Goal: Task Accomplishment & Management: Manage account settings

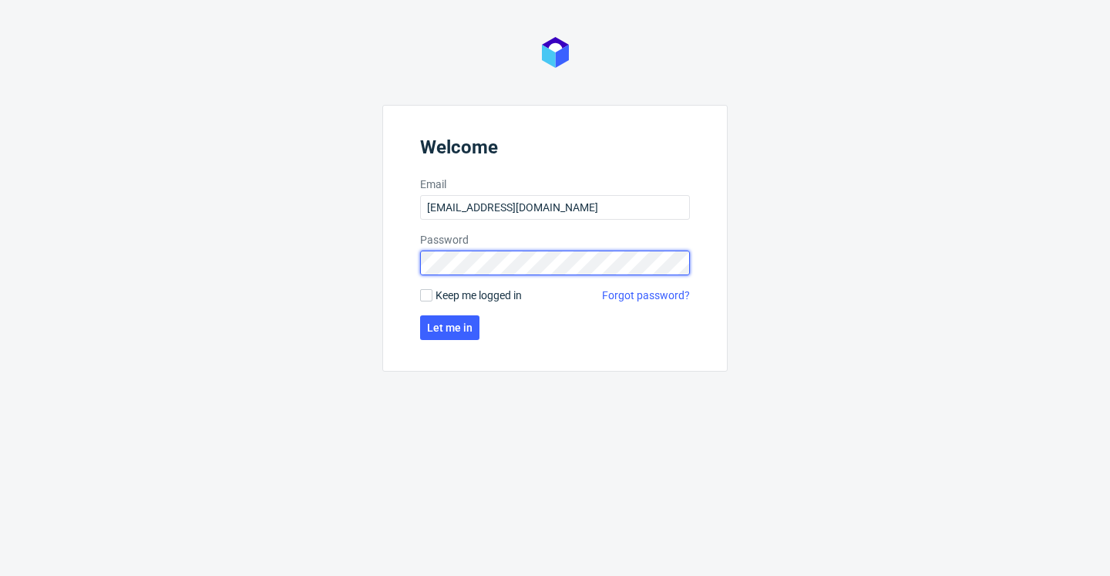
click at [450, 328] on button "Let me in" at bounding box center [449, 327] width 59 height 25
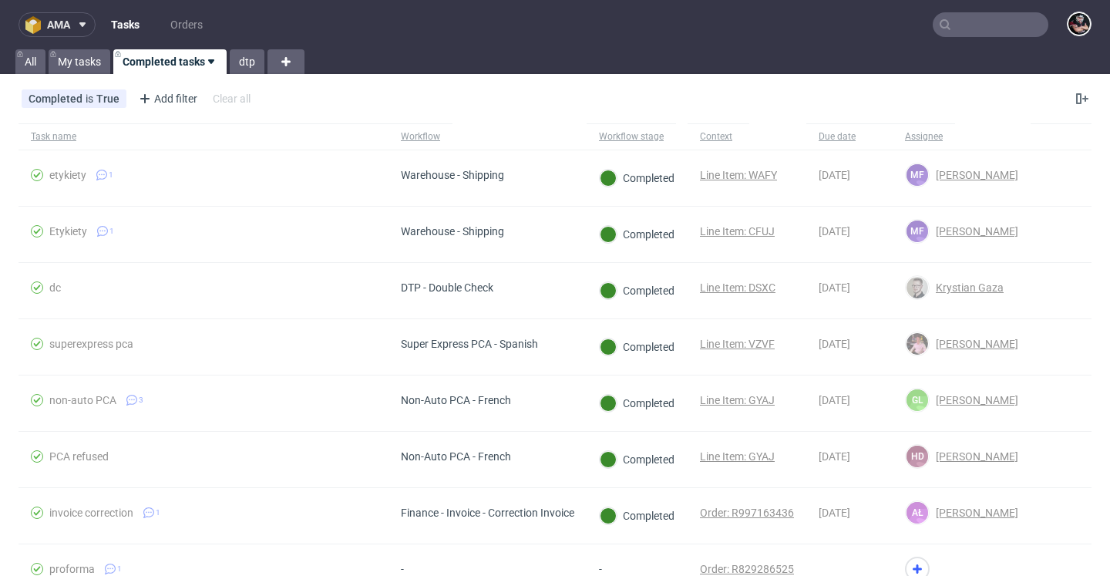
click at [73, 14] on button "ama" at bounding box center [56, 24] width 77 height 25
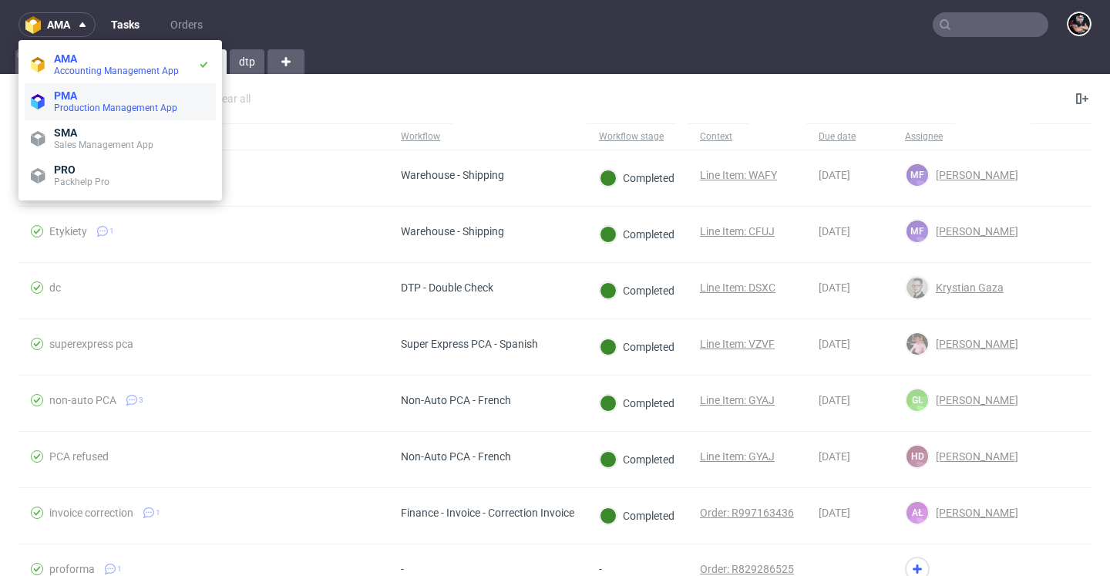
click at [89, 94] on span "PMA" at bounding box center [132, 95] width 156 height 12
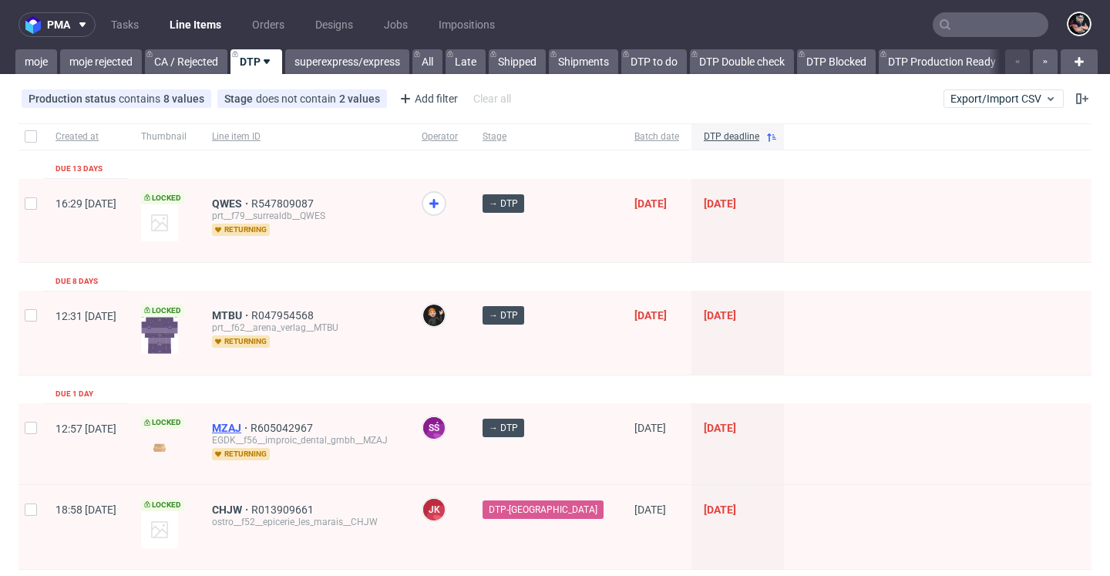
click at [251, 431] on span "MZAJ" at bounding box center [231, 428] width 39 height 12
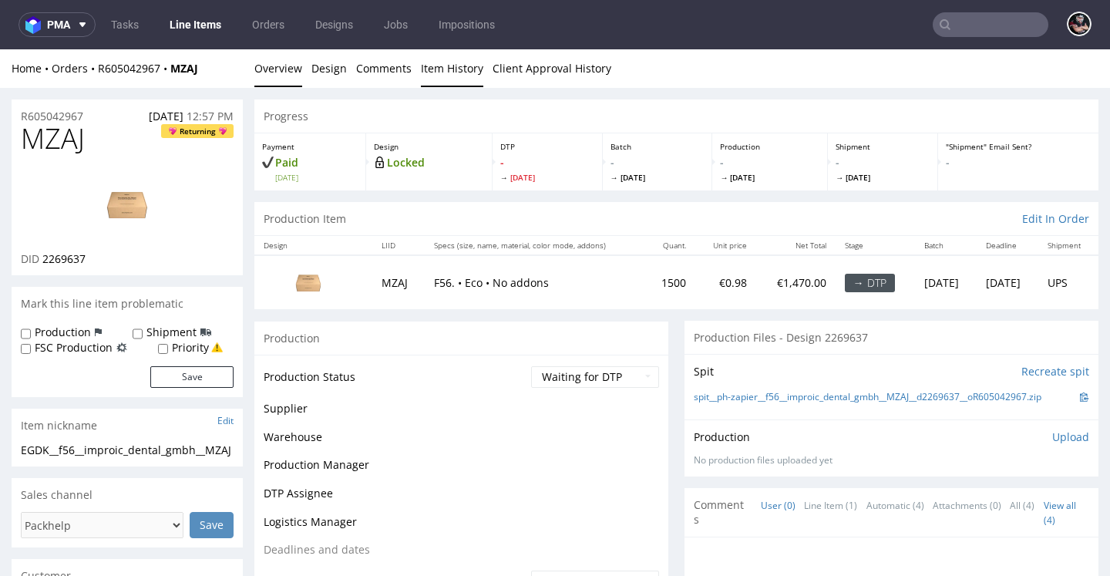
click at [448, 73] on link "Item History" at bounding box center [452, 68] width 62 height 38
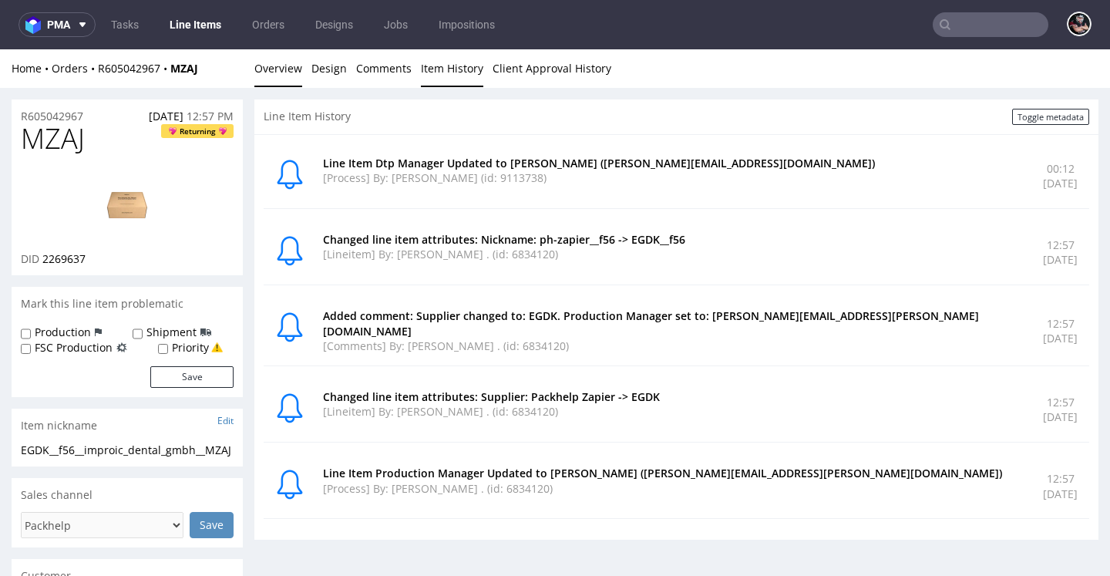
click at [273, 84] on link "Overview" at bounding box center [278, 68] width 48 height 38
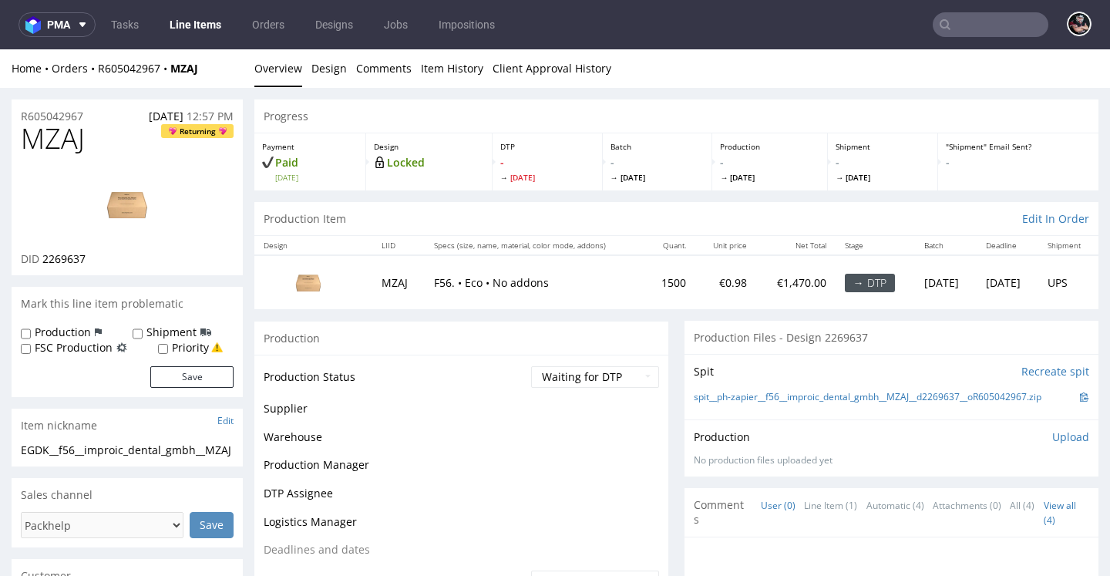
click at [182, 37] on nav "pma Tasks Line Items Orders Designs Jobs Impositions" at bounding box center [555, 24] width 1110 height 49
click at [184, 32] on link "Line Items" at bounding box center [195, 24] width 70 height 25
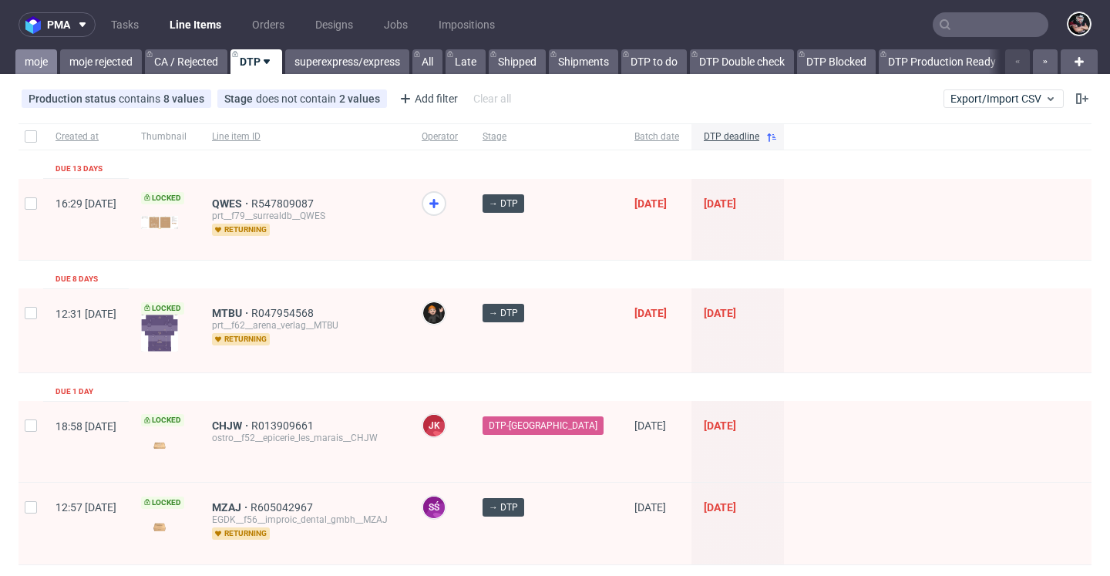
click at [33, 58] on link "moje" at bounding box center [36, 61] width 42 height 25
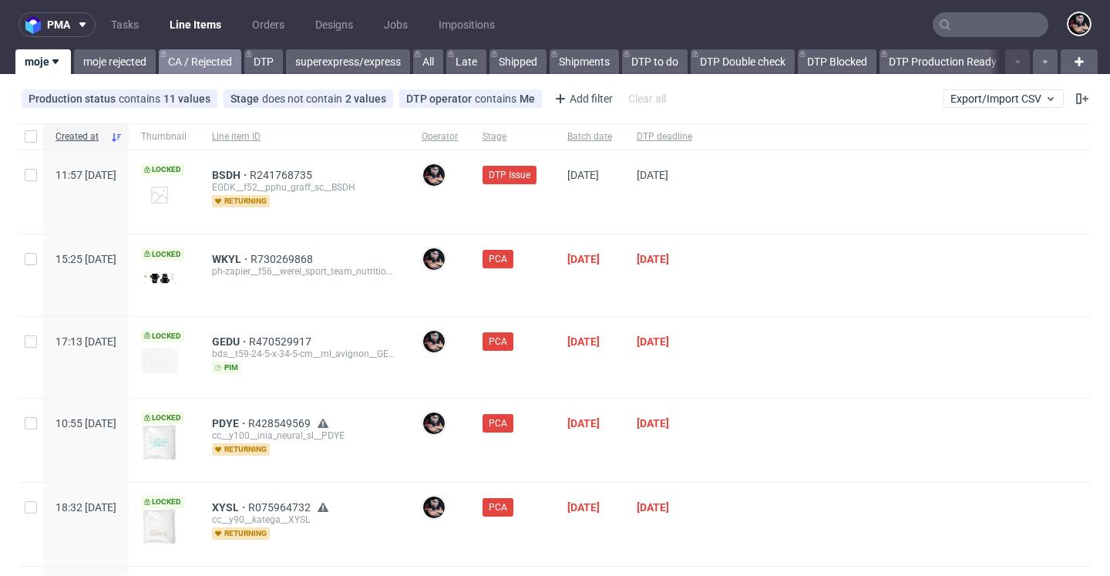
click at [219, 66] on link "CA / Rejected" at bounding box center [200, 61] width 82 height 25
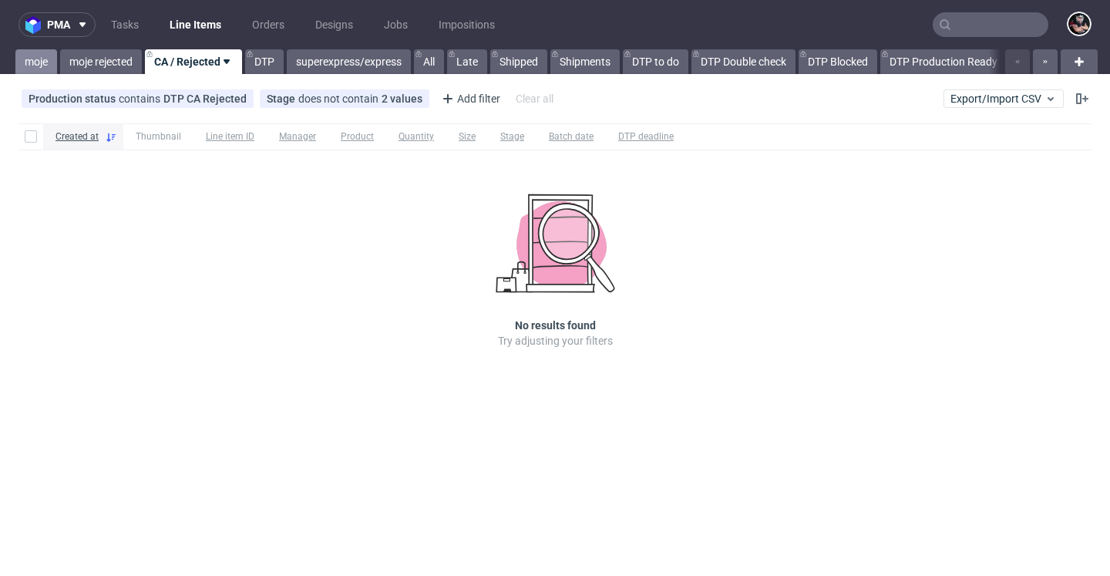
click at [30, 59] on link "moje" at bounding box center [36, 61] width 42 height 25
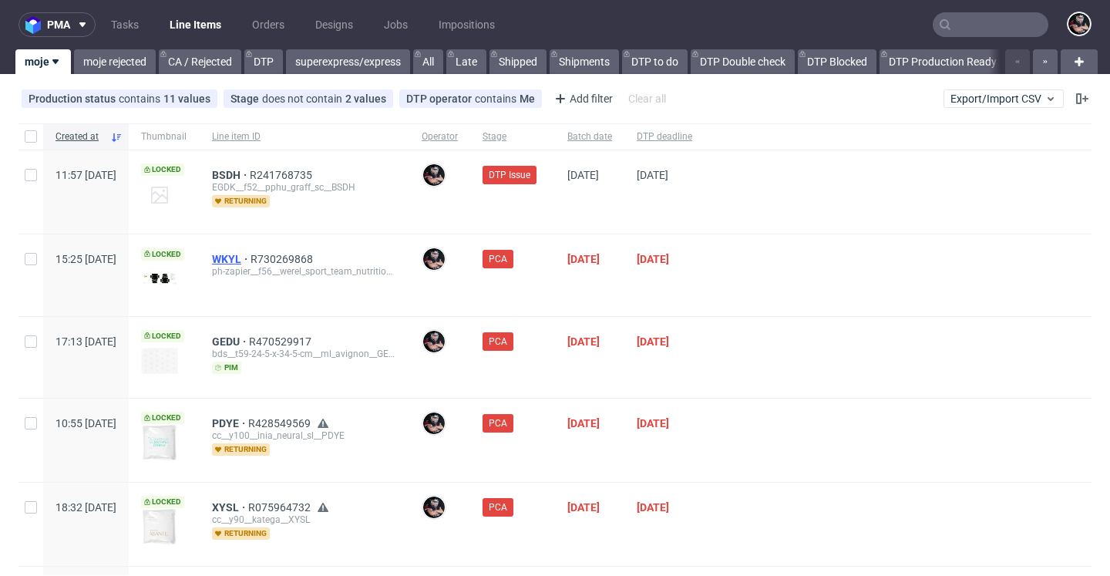
click at [251, 260] on span "WKYL" at bounding box center [231, 259] width 39 height 12
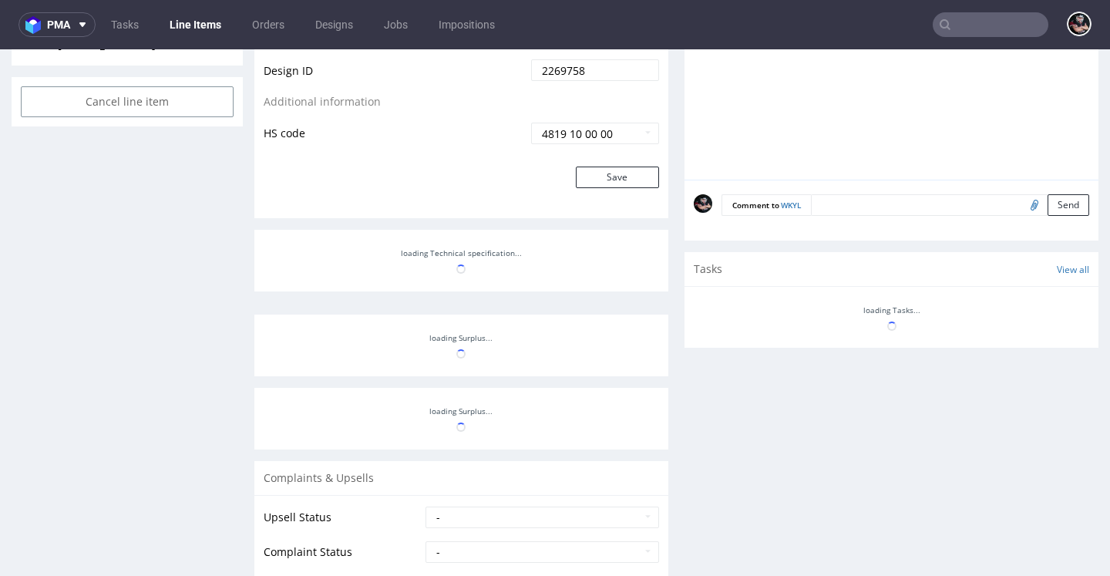
scroll to position [658, 0]
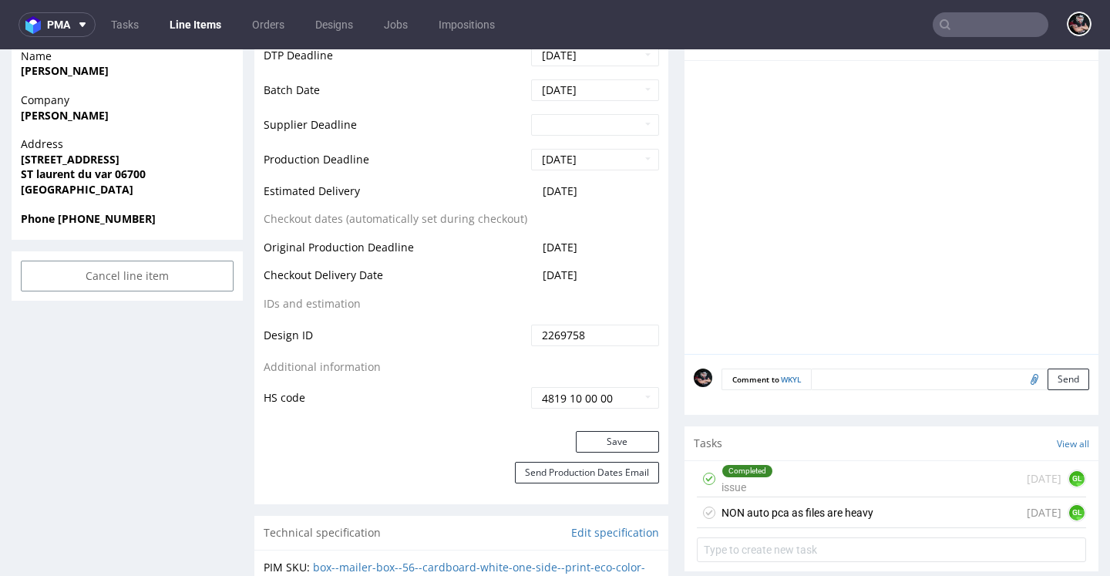
click at [836, 497] on div "NON auto pca as files are heavy today GL" at bounding box center [891, 512] width 389 height 31
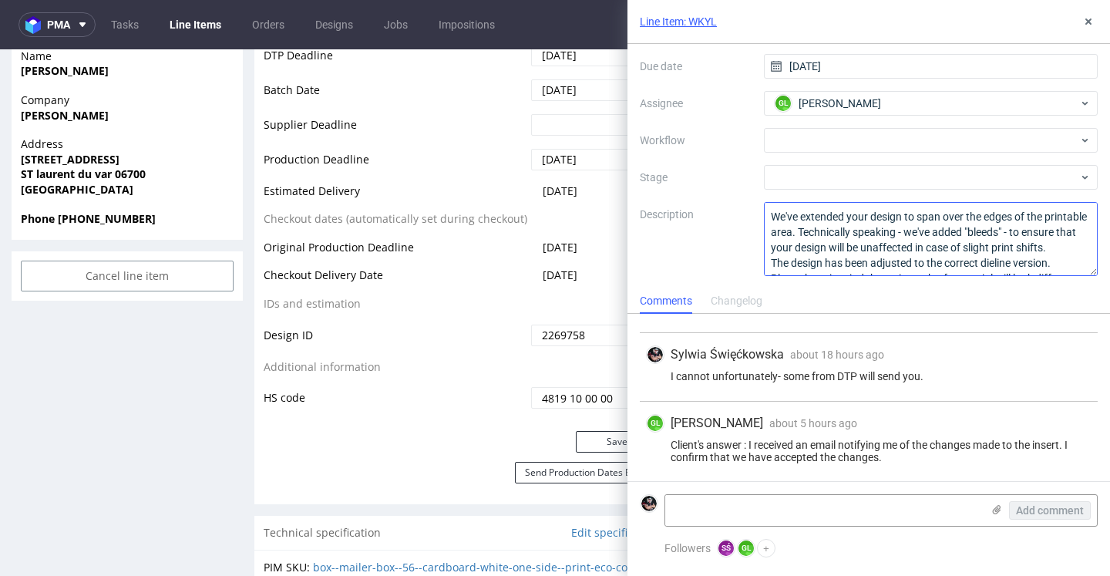
scroll to position [94, 0]
click at [1081, 18] on button at bounding box center [1088, 21] width 18 height 18
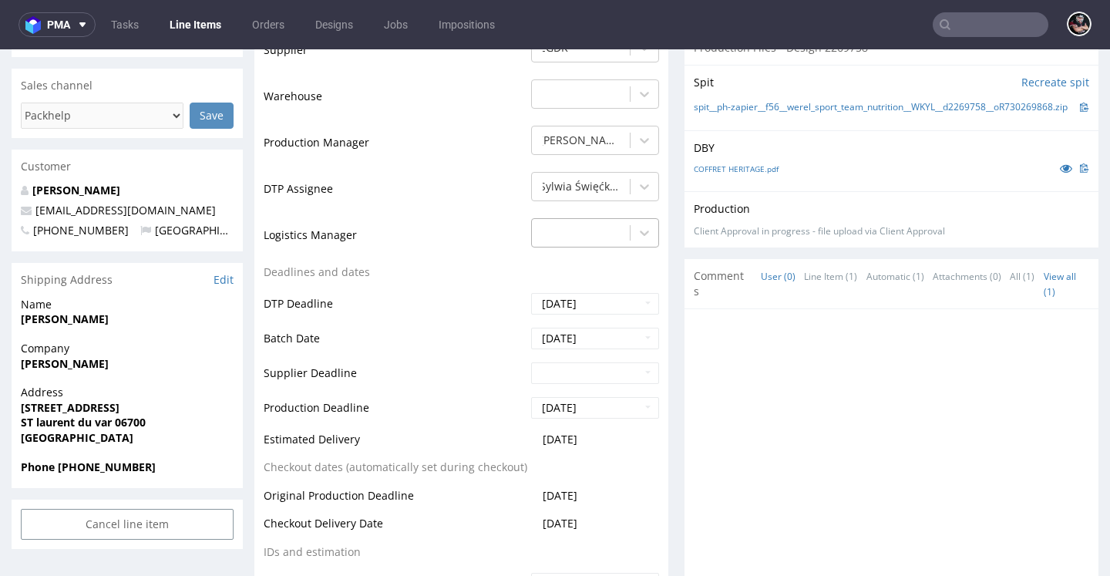
scroll to position [82, 0]
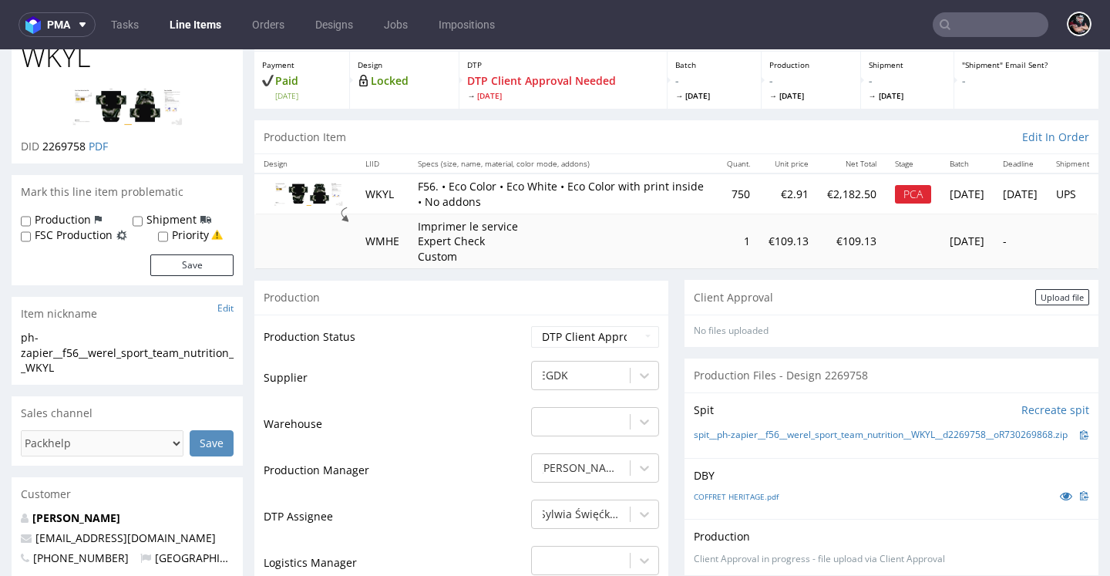
click at [209, 29] on link "Line Items" at bounding box center [195, 24] width 70 height 25
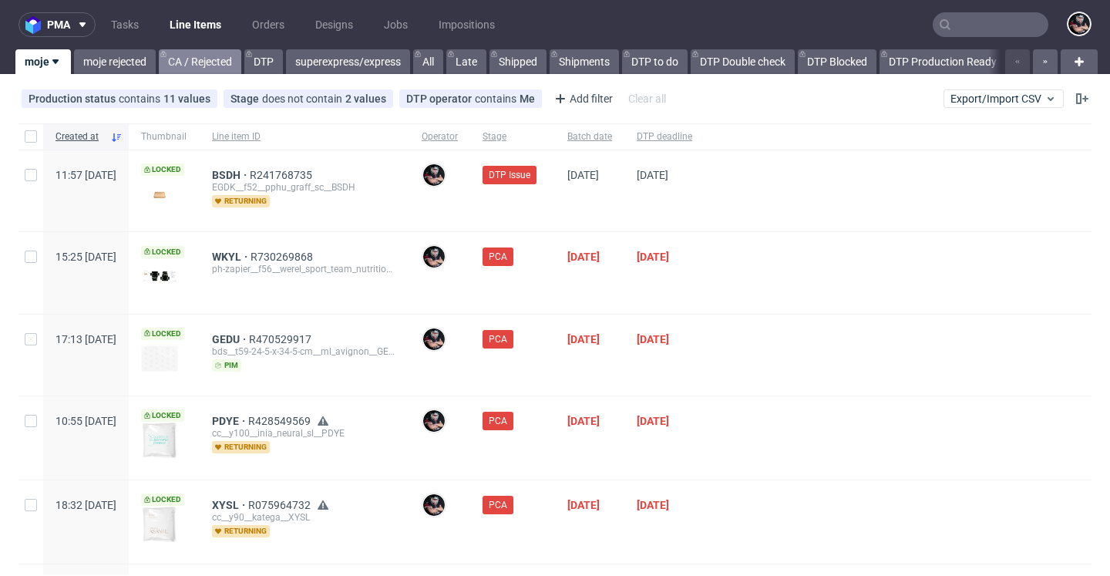
click at [220, 63] on link "CA / Rejected" at bounding box center [200, 61] width 82 height 25
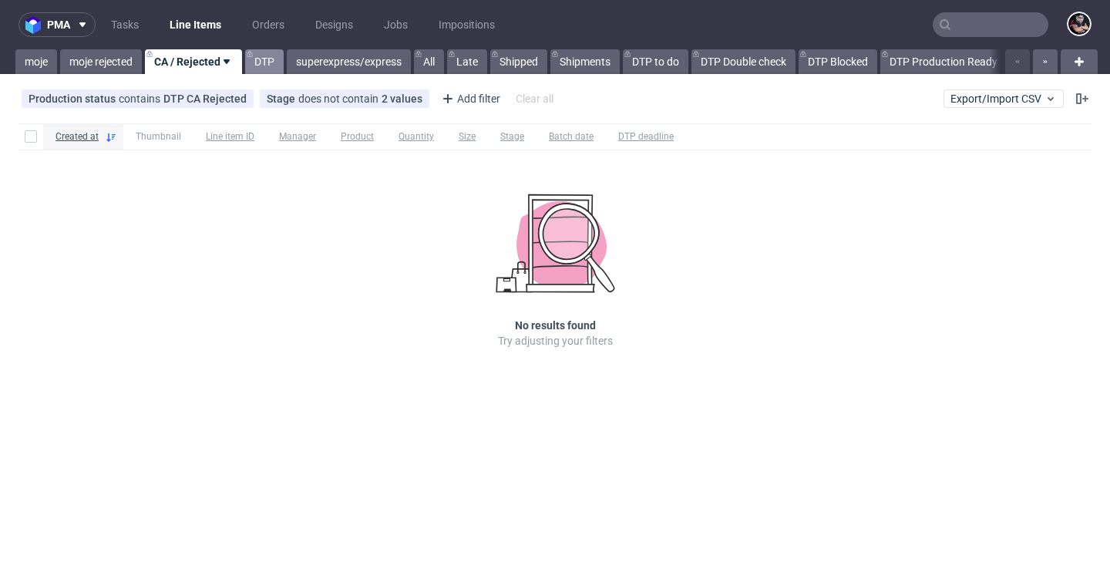
click at [261, 63] on link "DTP" at bounding box center [264, 61] width 39 height 25
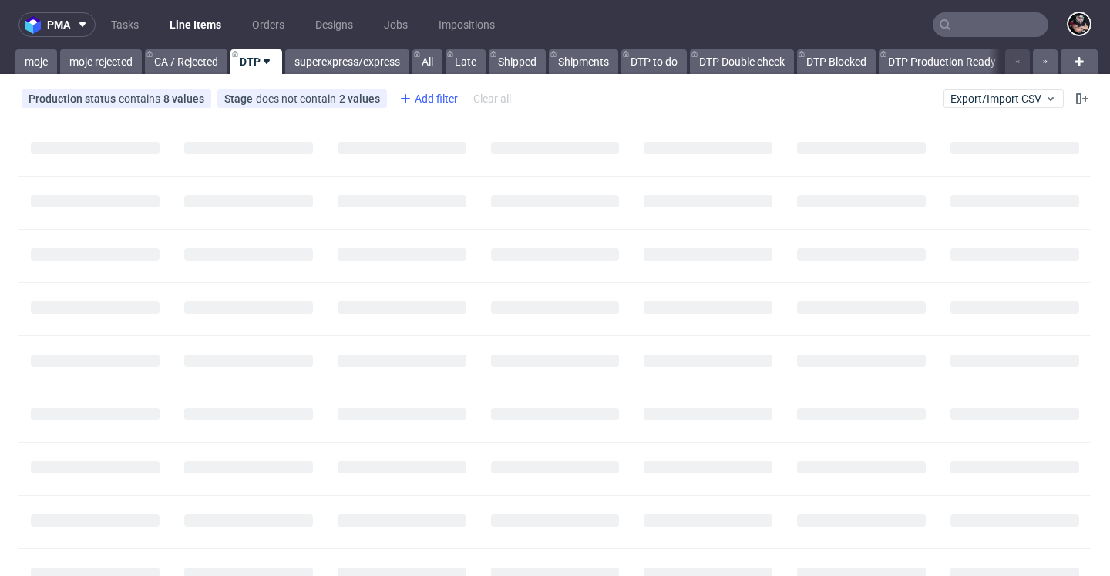
click at [415, 103] on div "Add filter" at bounding box center [427, 98] width 68 height 25
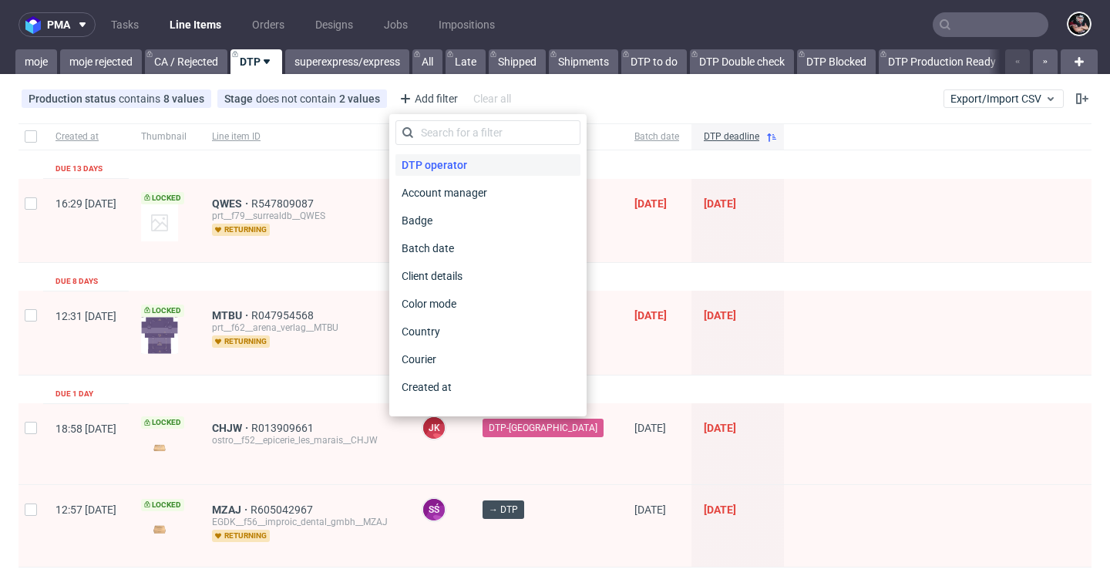
click at [432, 154] on span "DTP operator" at bounding box center [434, 165] width 78 height 22
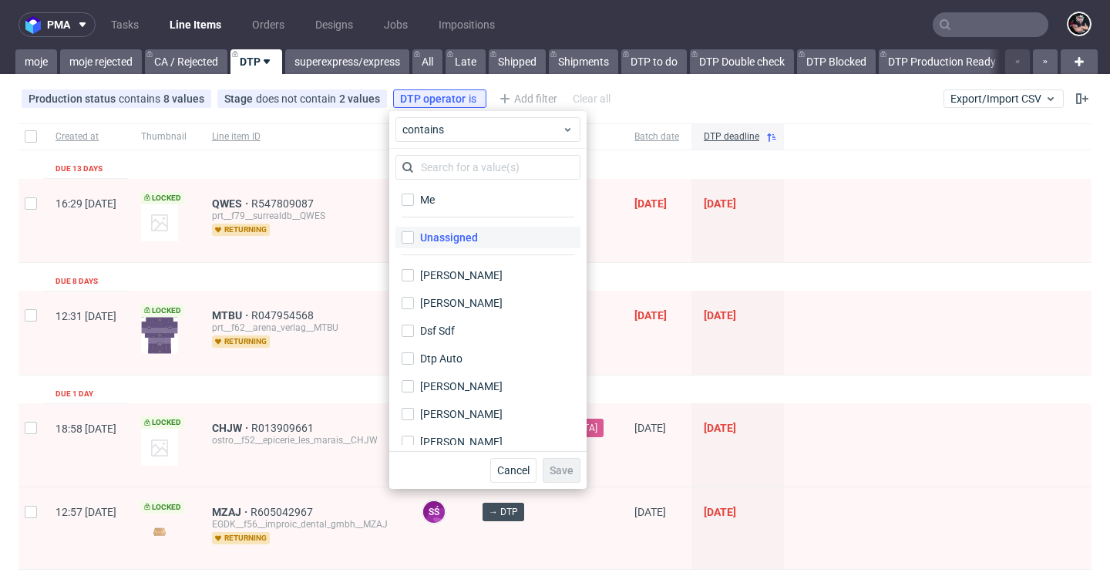
click at [462, 238] on div "Unassigned" at bounding box center [449, 237] width 58 height 15
click at [414, 238] on input "Unassigned" at bounding box center [408, 237] width 12 height 12
checkbox input "true"
click at [559, 470] on span "Save" at bounding box center [562, 470] width 24 height 11
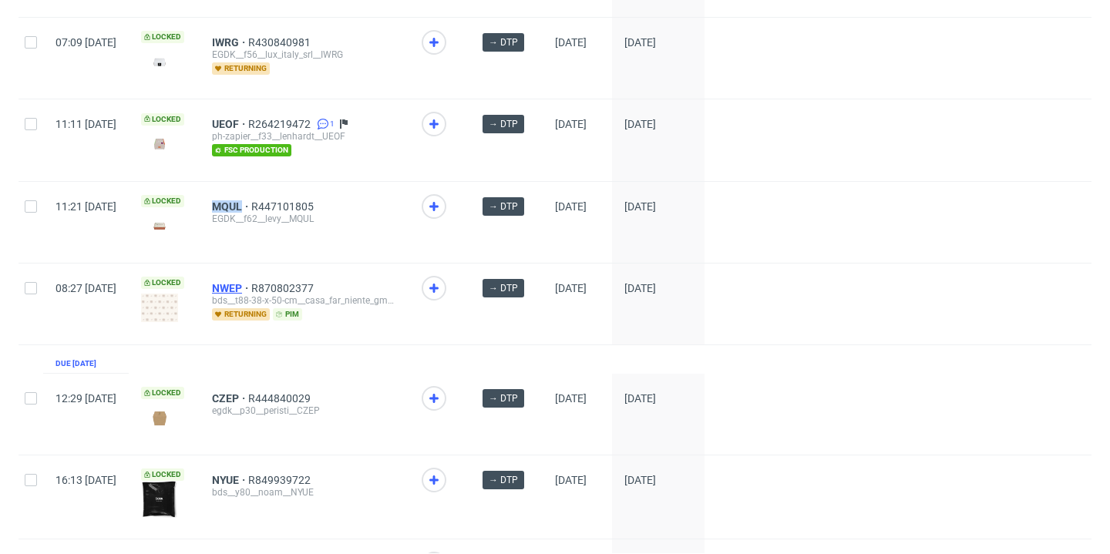
scroll to position [1133, 0]
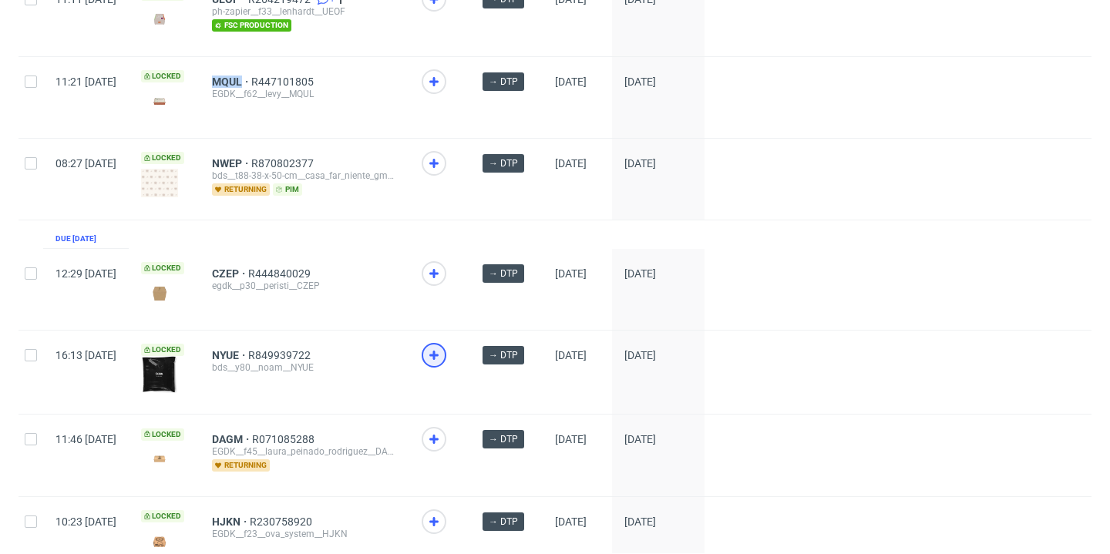
click at [443, 365] on icon at bounding box center [434, 355] width 18 height 18
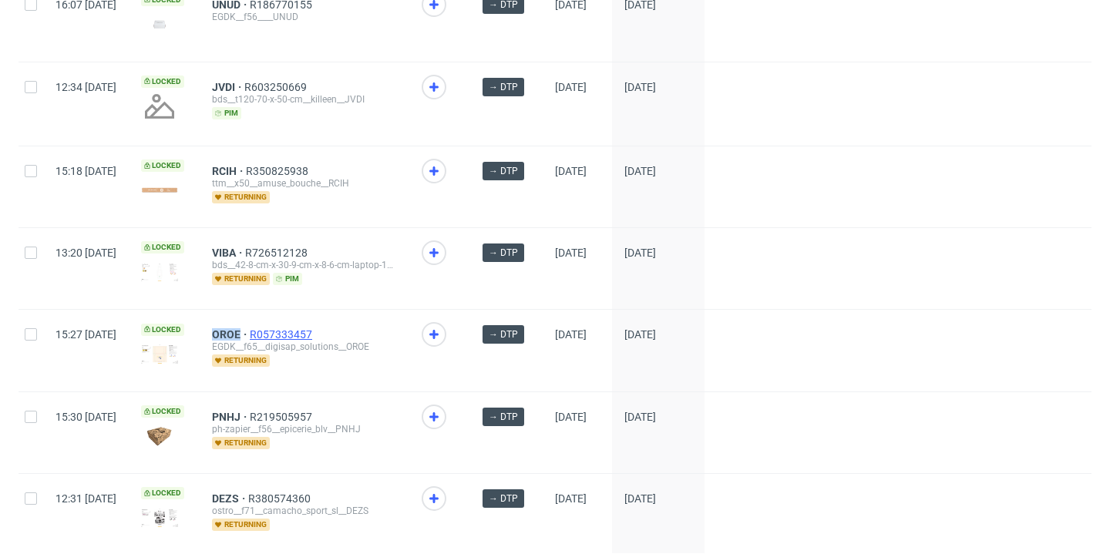
scroll to position [2287, 0]
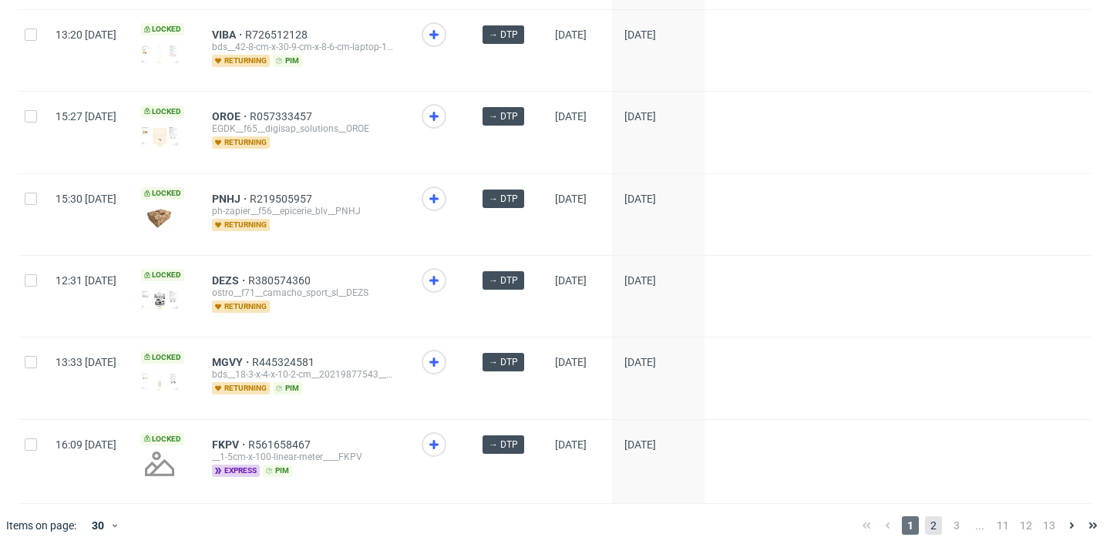
click at [925, 525] on span "2" at bounding box center [933, 525] width 17 height 18
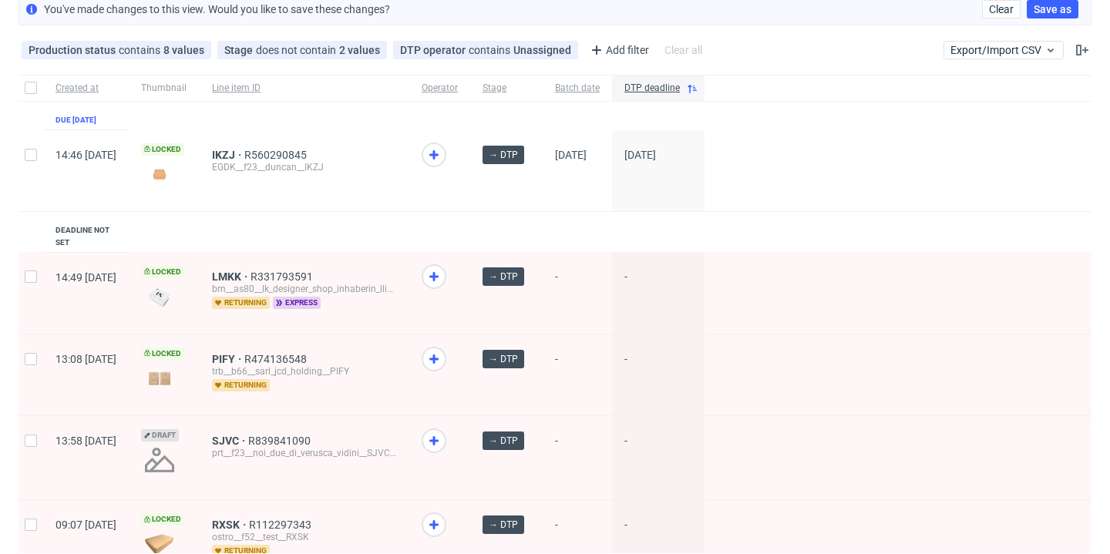
scroll to position [63, 0]
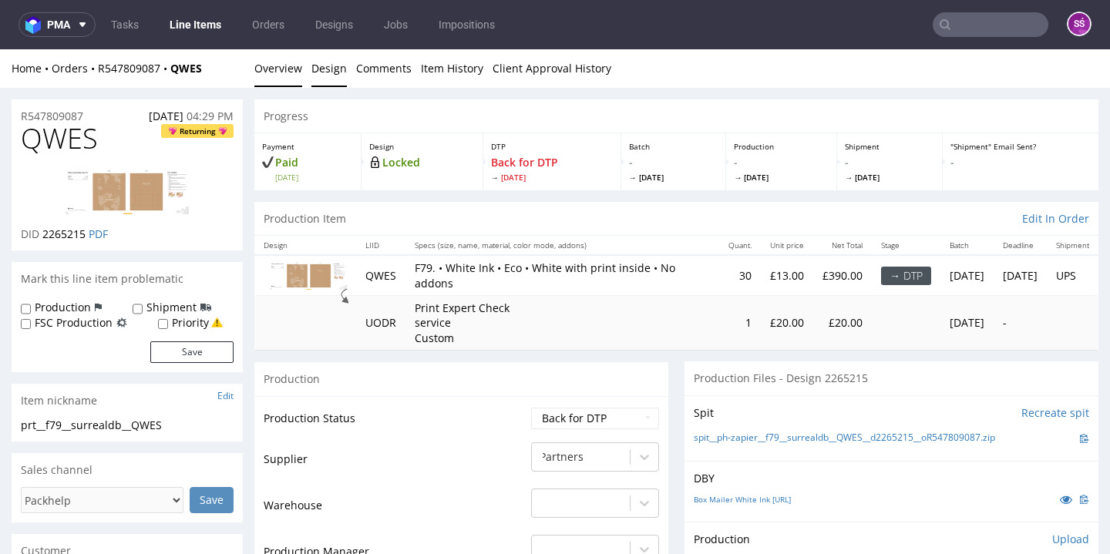
click at [313, 68] on link "Design" at bounding box center [328, 68] width 35 height 38
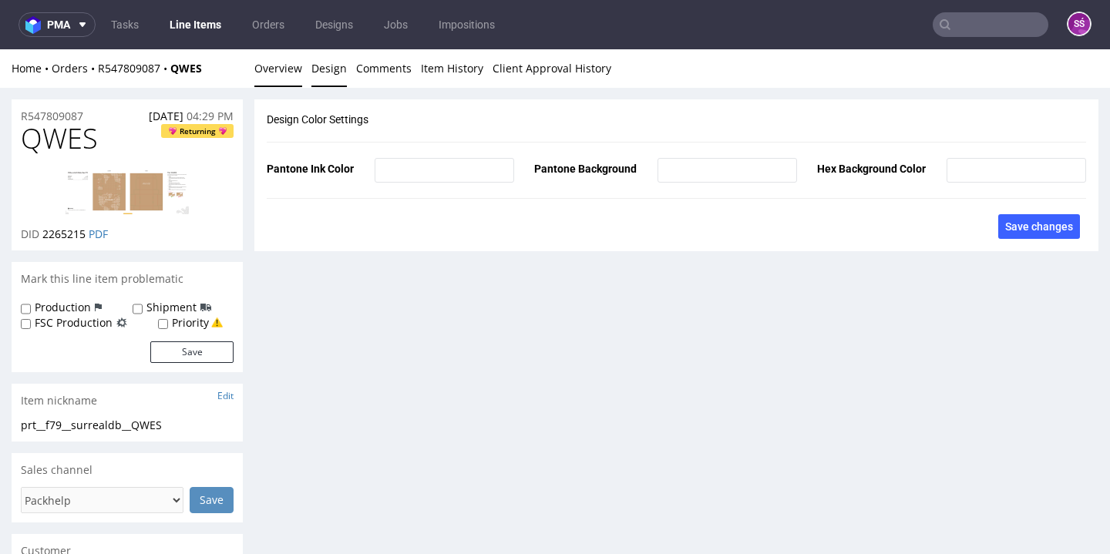
click at [298, 61] on link "Overview" at bounding box center [278, 68] width 48 height 38
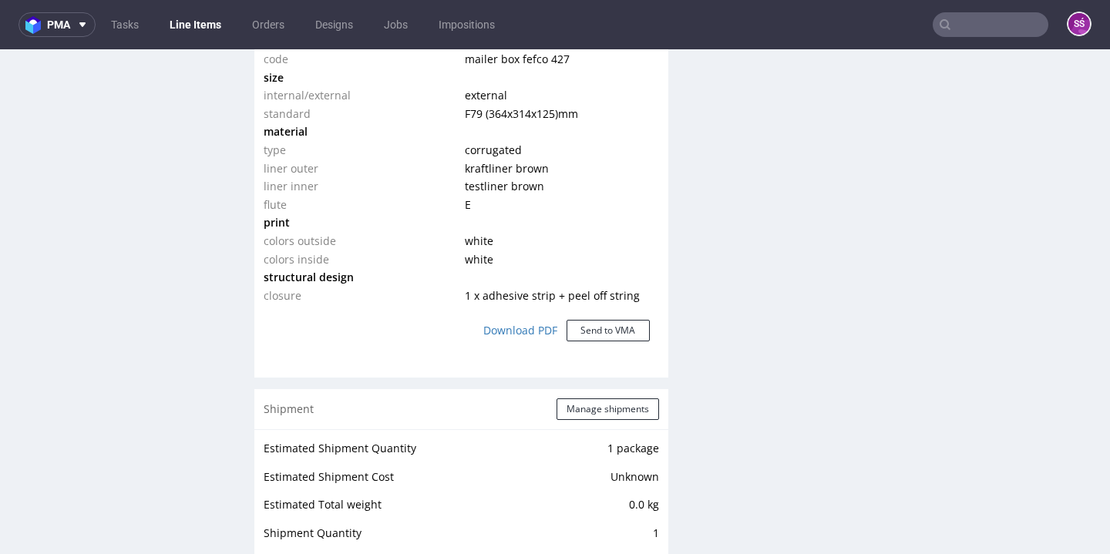
scroll to position [715, 0]
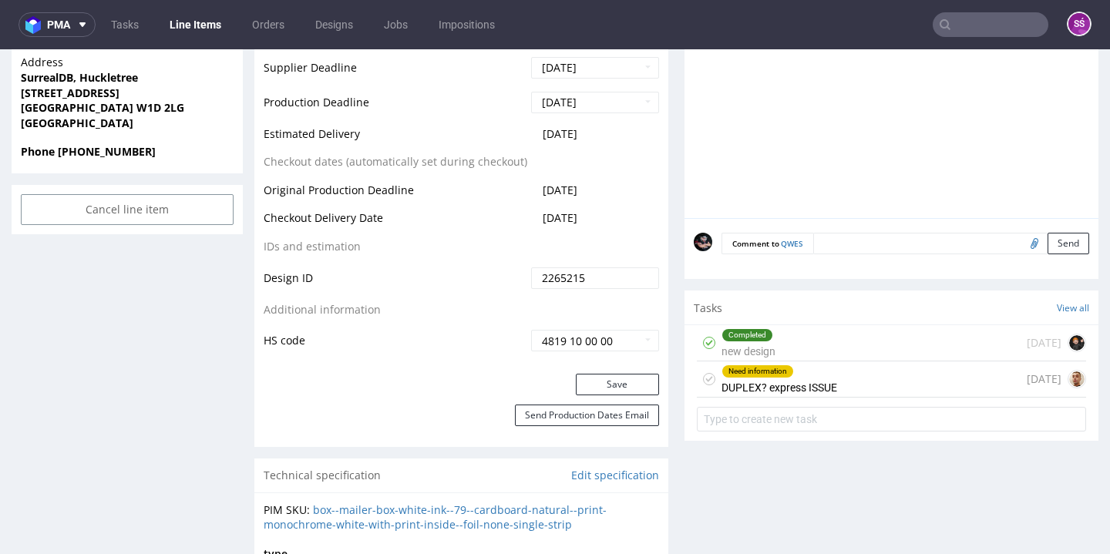
click at [870, 398] on div "Need information DUPLEX? express ISSUE 2 days ago" at bounding box center [891, 380] width 389 height 36
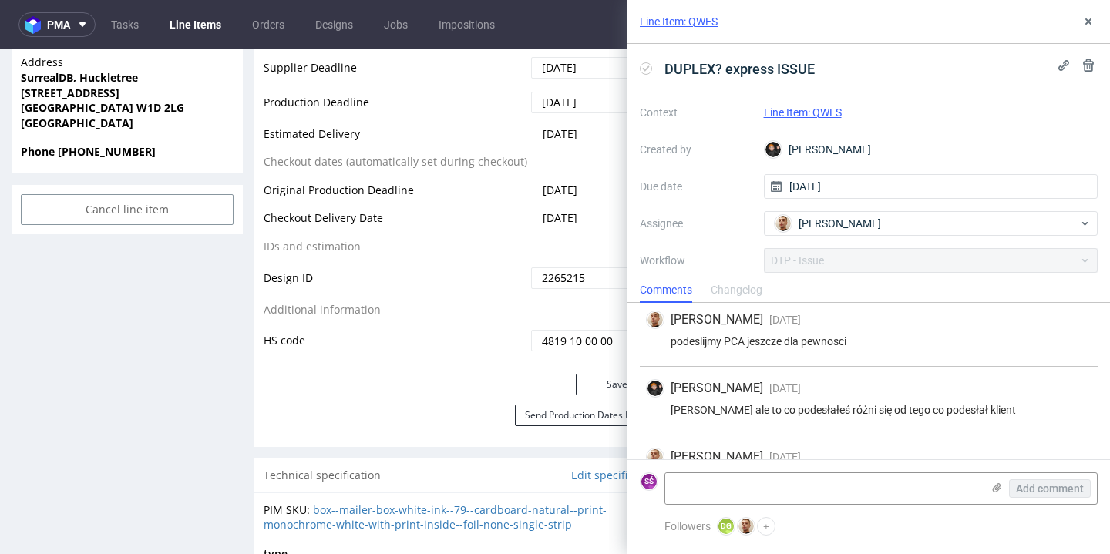
scroll to position [112, 0]
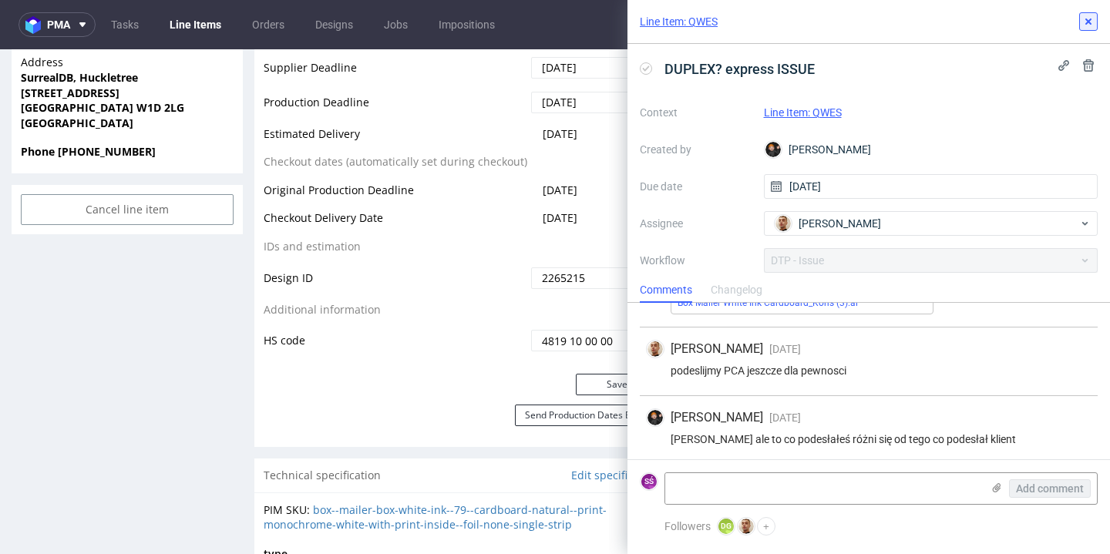
click at [1090, 29] on button at bounding box center [1088, 21] width 18 height 18
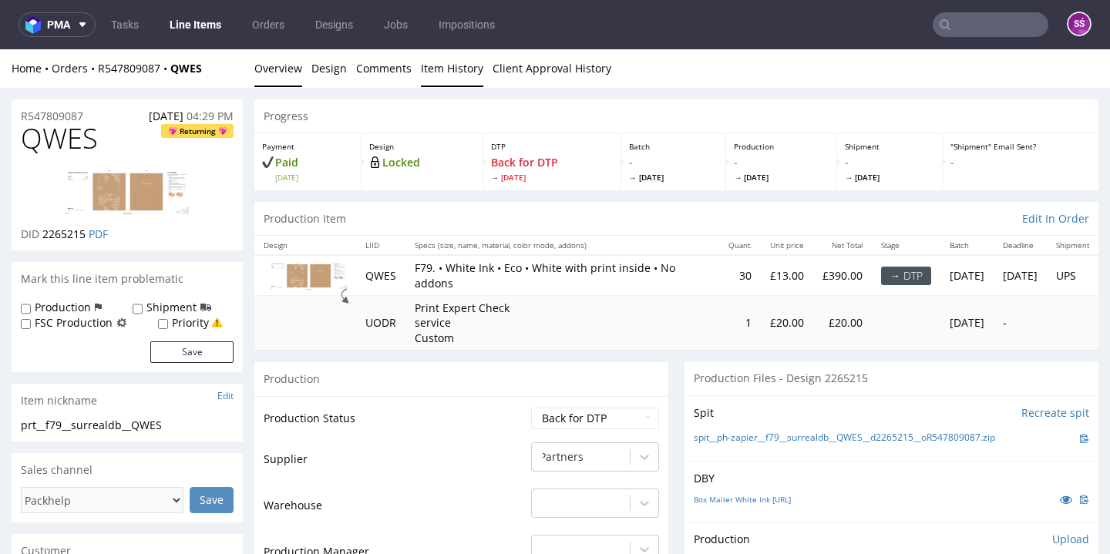
click at [446, 68] on link "Item History" at bounding box center [452, 68] width 62 height 38
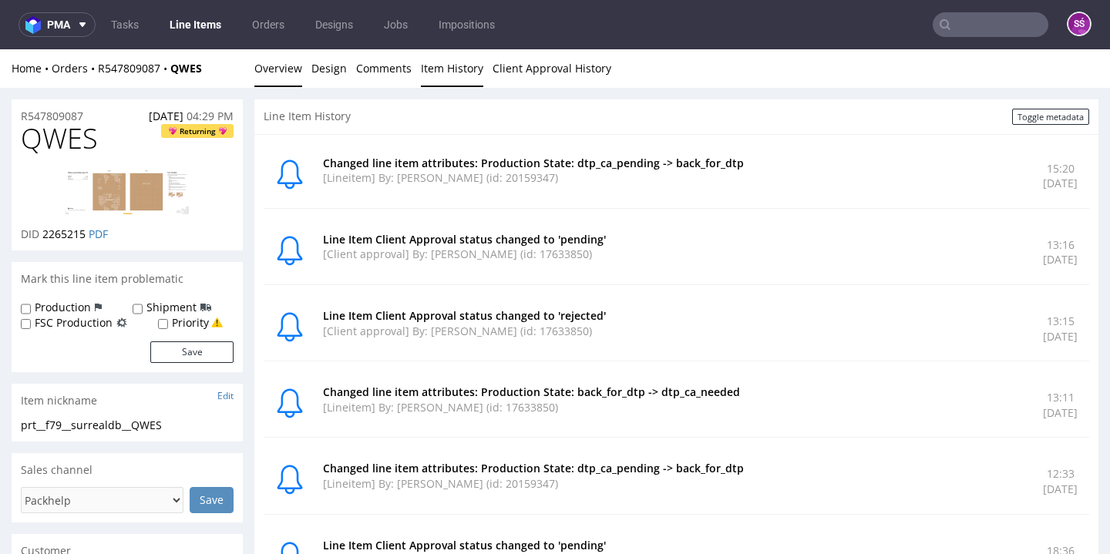
click at [284, 67] on link "Overview" at bounding box center [278, 68] width 48 height 38
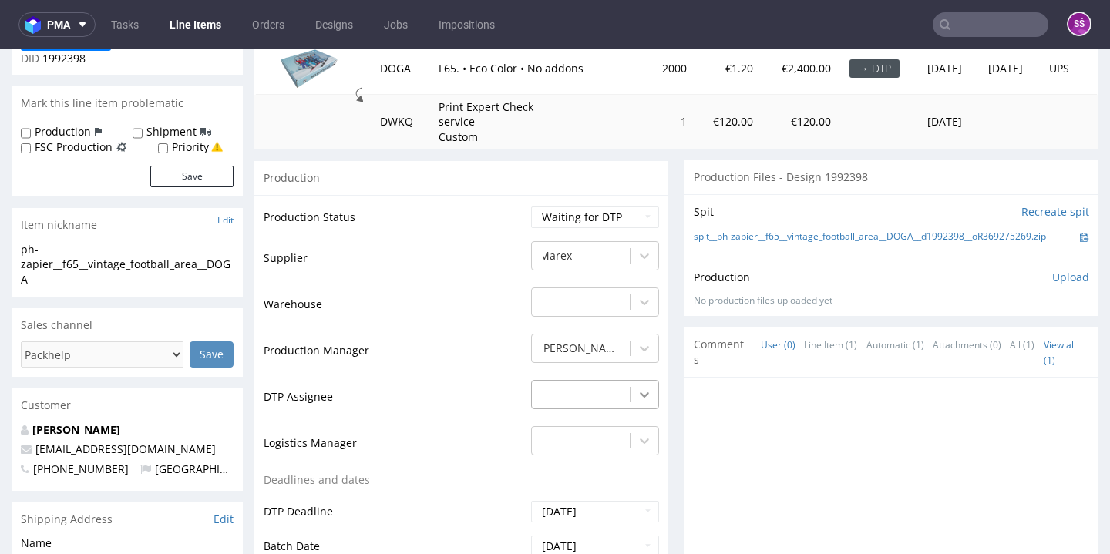
click at [621, 385] on div "-" at bounding box center [595, 391] width 128 height 22
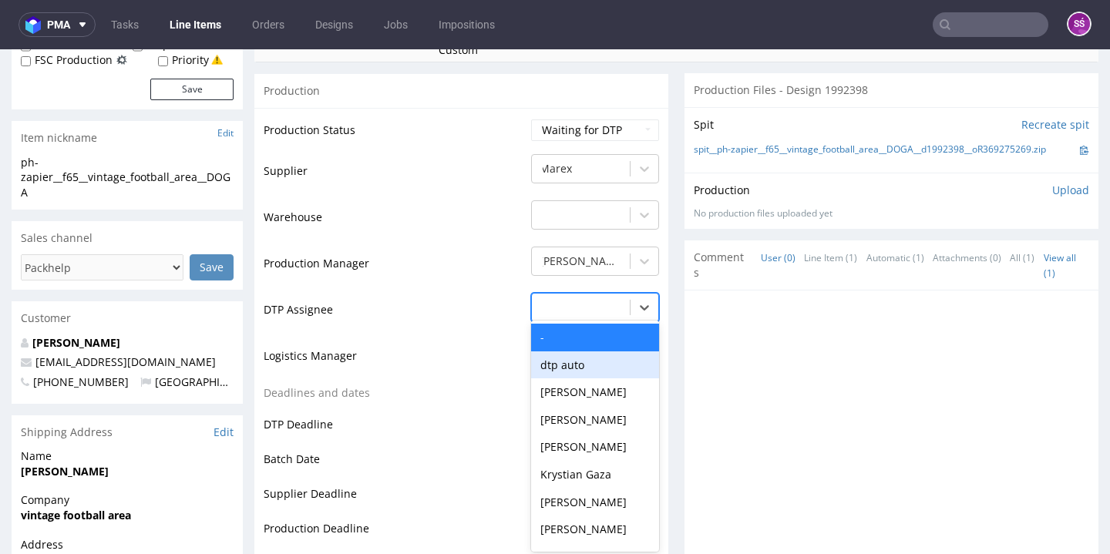
scroll to position [526, 0]
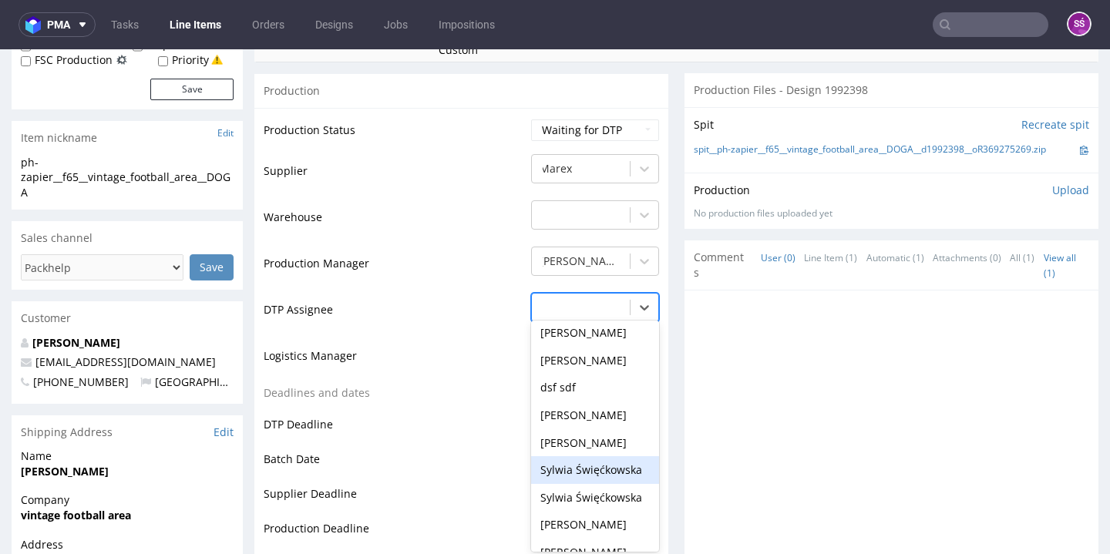
click at [573, 460] on div "Sylwia Święćkowska" at bounding box center [595, 470] width 128 height 28
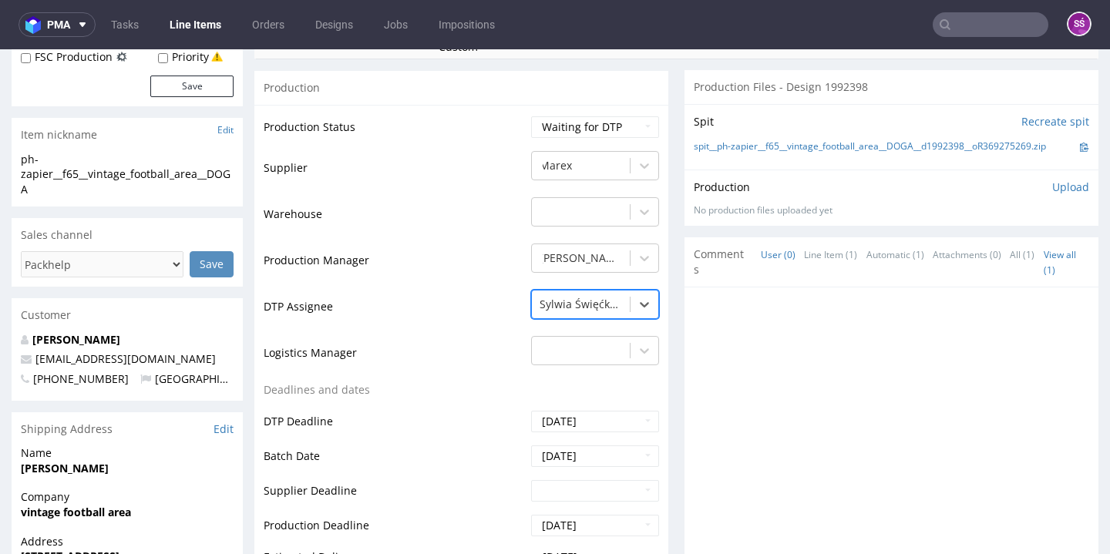
scroll to position [594, 0]
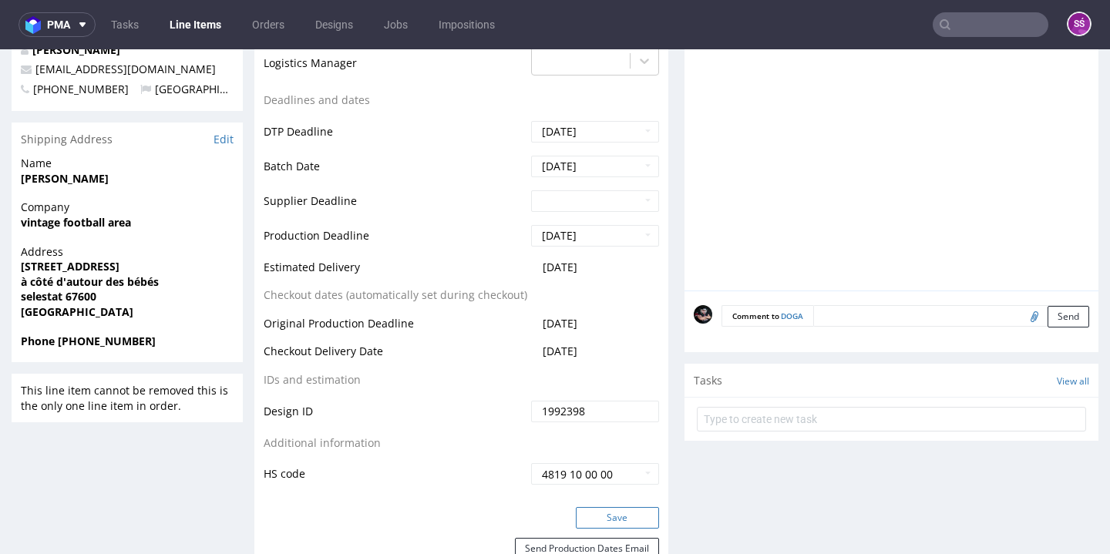
click at [611, 507] on button "Save" at bounding box center [617, 518] width 83 height 22
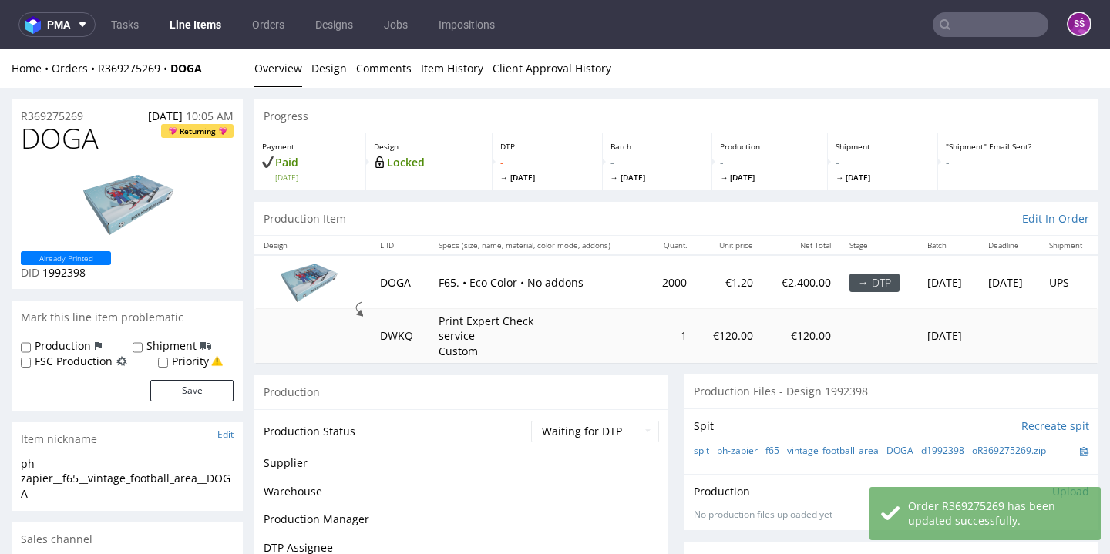
scroll to position [0, 0]
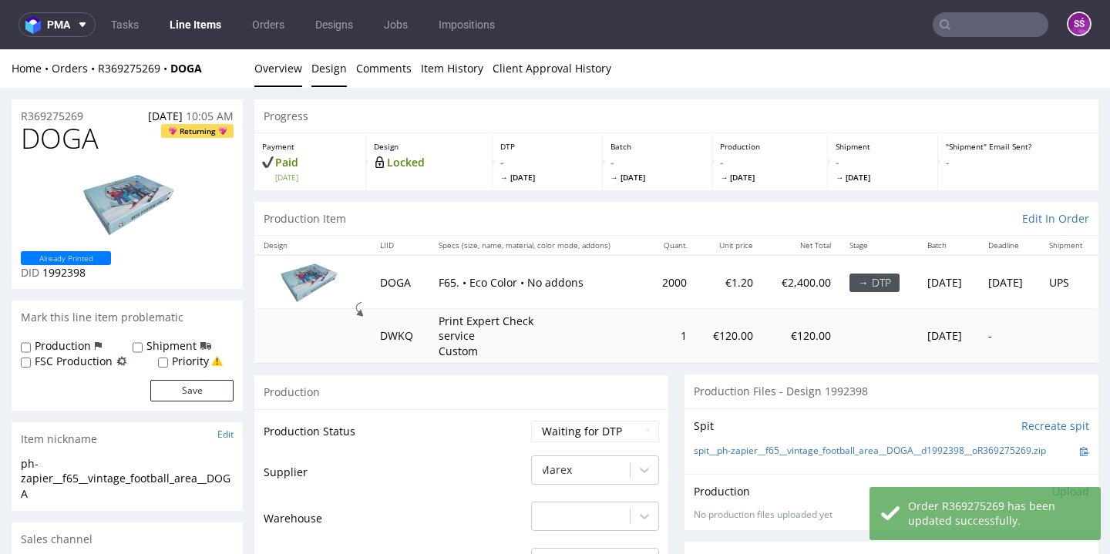
click at [321, 73] on link "Design" at bounding box center [328, 68] width 35 height 38
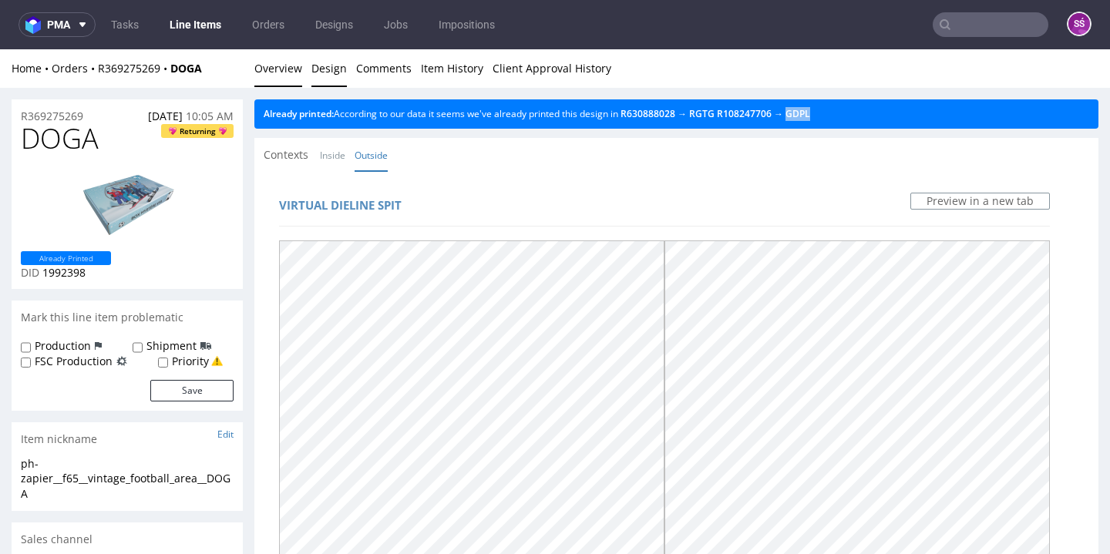
click at [272, 63] on link "Overview" at bounding box center [278, 68] width 48 height 38
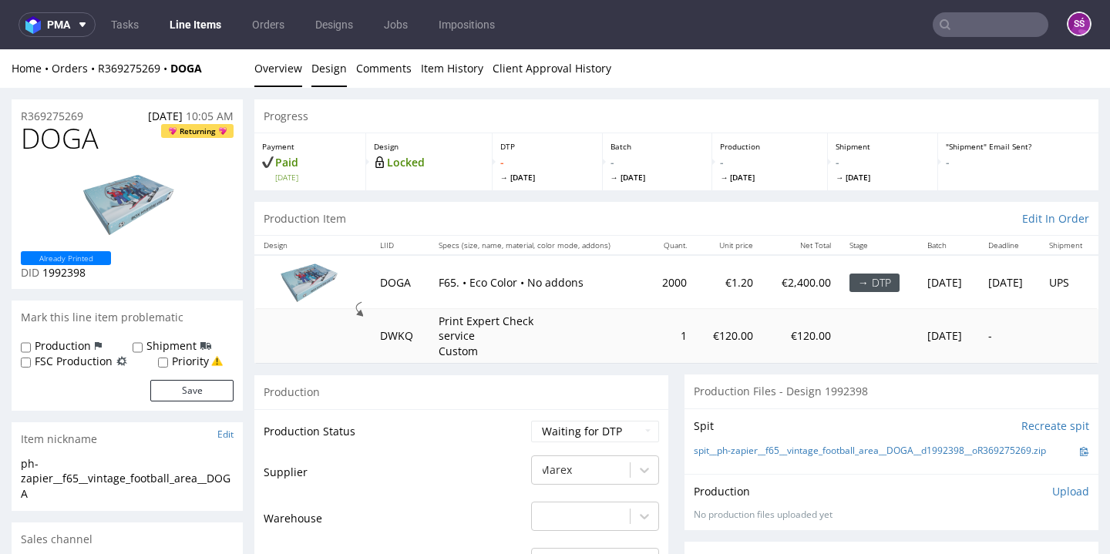
click at [328, 71] on link "Design" at bounding box center [328, 68] width 35 height 38
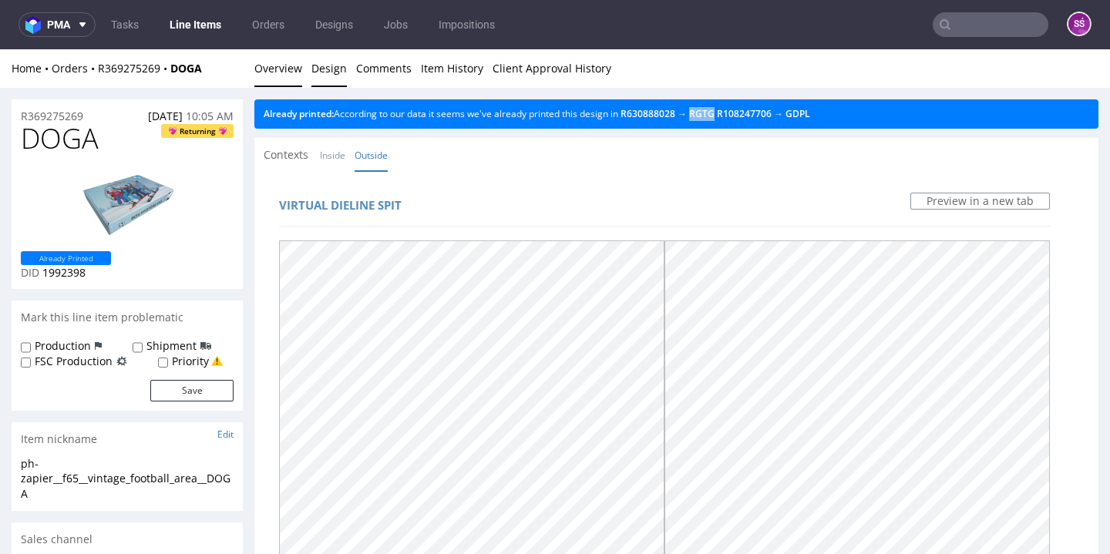
click at [267, 77] on link "Overview" at bounding box center [278, 68] width 48 height 38
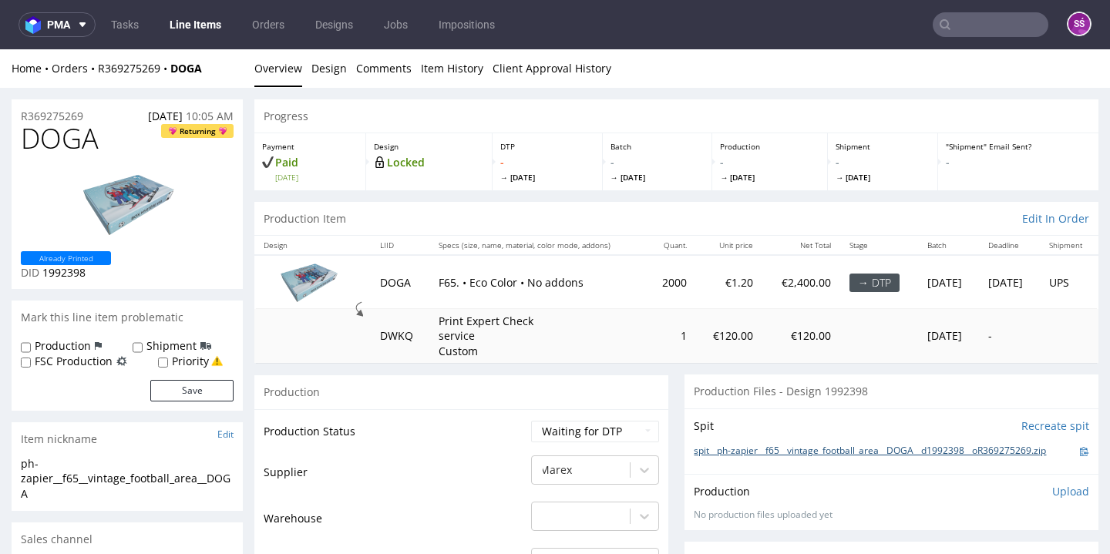
click at [813, 449] on link "spit__ph-zapier__f65__vintage_football_area__DOGA__d1992398__oR369275269.zip" at bounding box center [870, 451] width 352 height 13
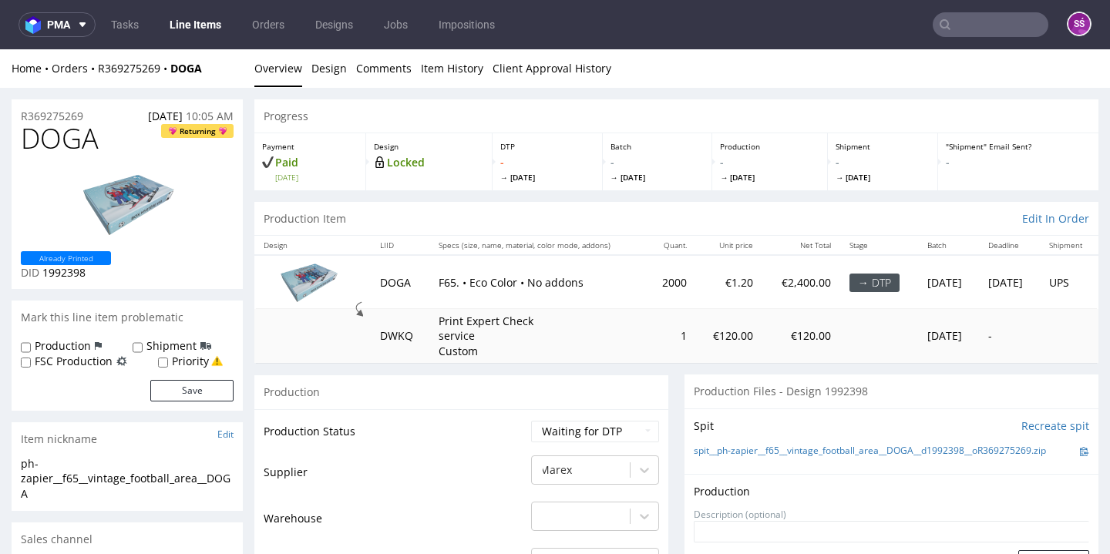
scroll to position [17, 0]
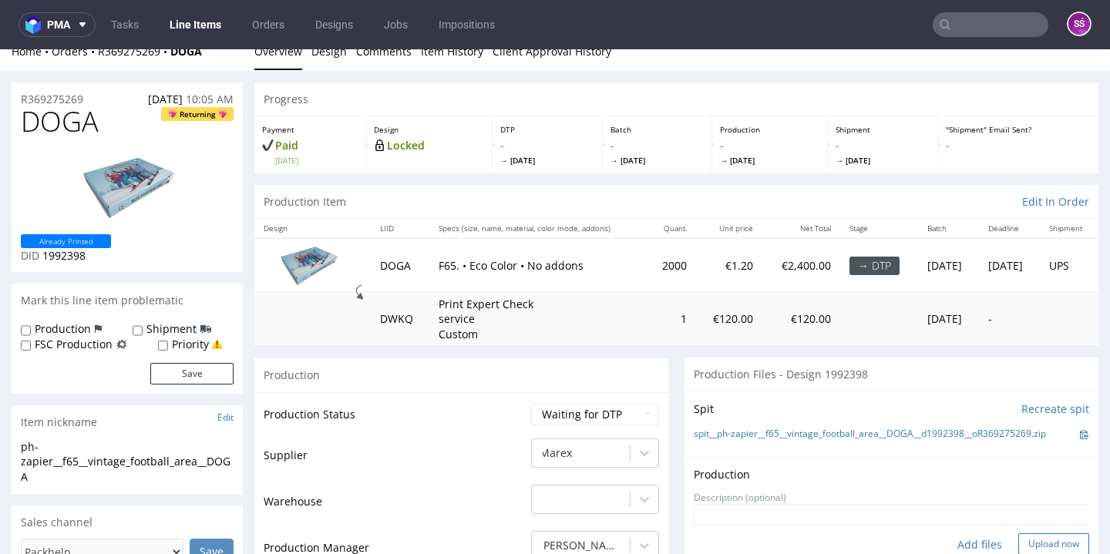
click at [1028, 537] on button "Upload now" at bounding box center [1053, 544] width 71 height 22
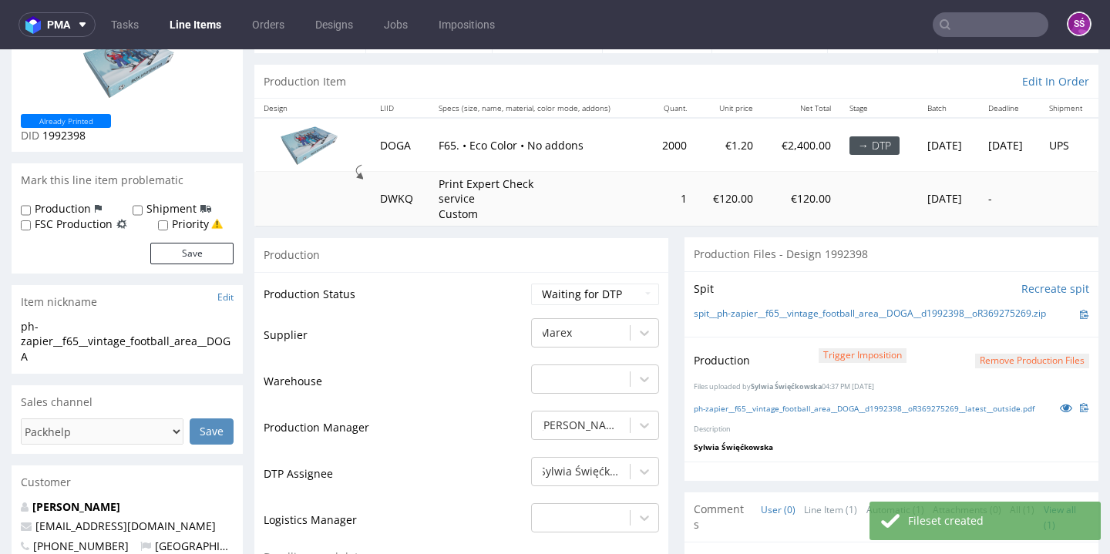
scroll to position [264, 0]
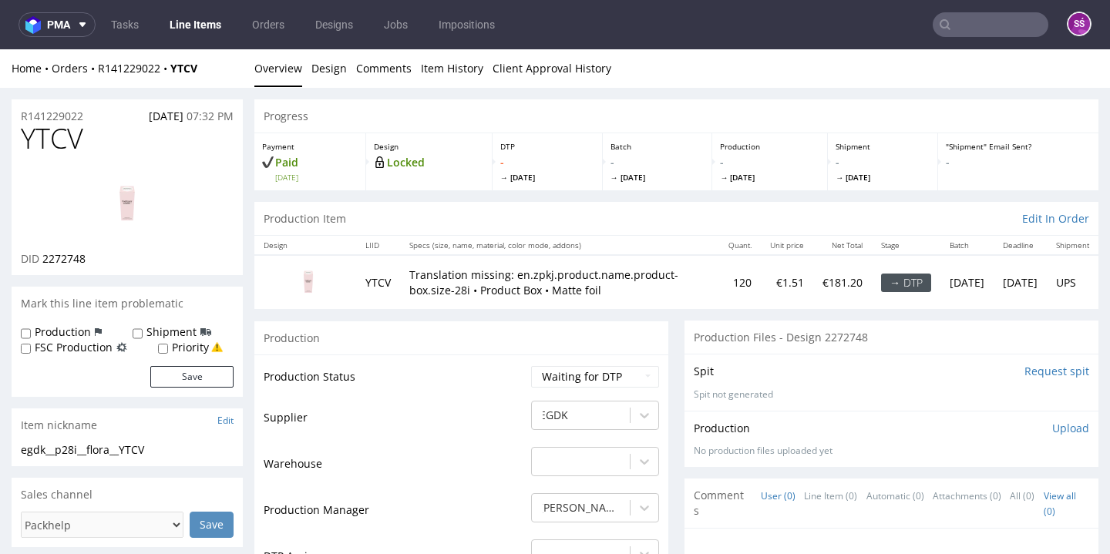
click at [164, 192] on img at bounding box center [127, 204] width 123 height 69
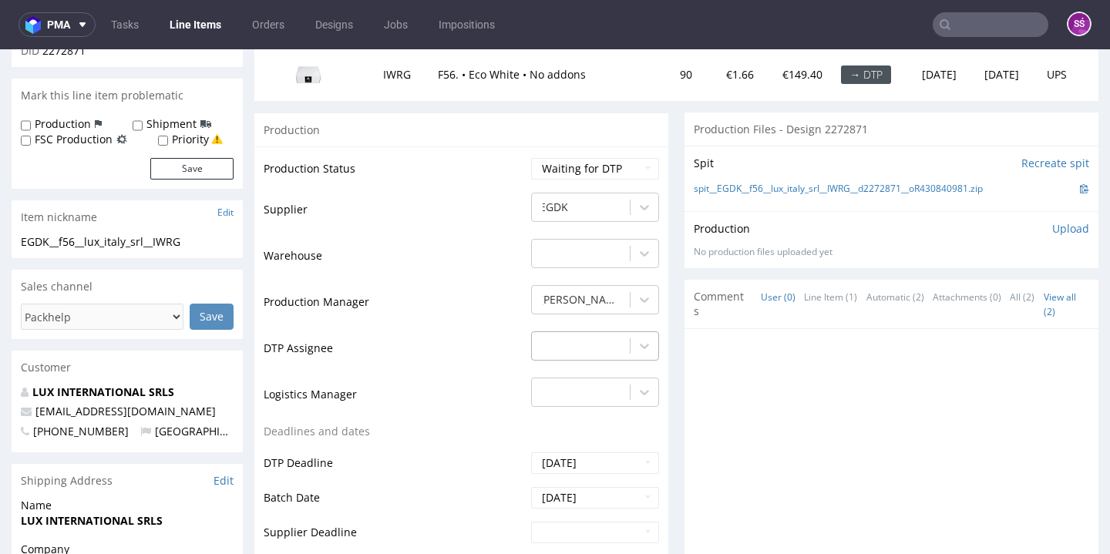
click at [609, 340] on div "-" at bounding box center [581, 346] width 98 height 25
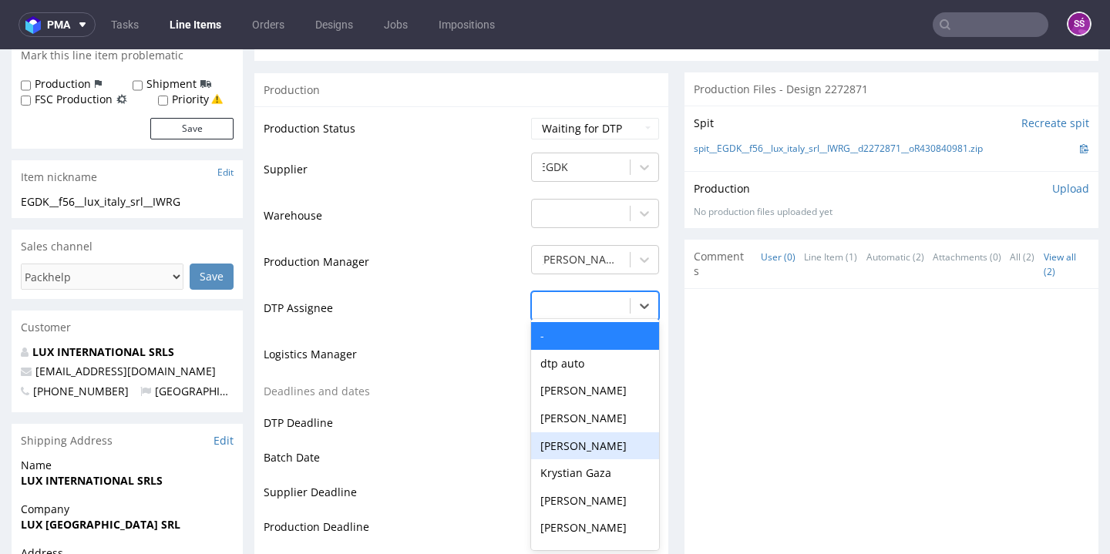
scroll to position [512, 0]
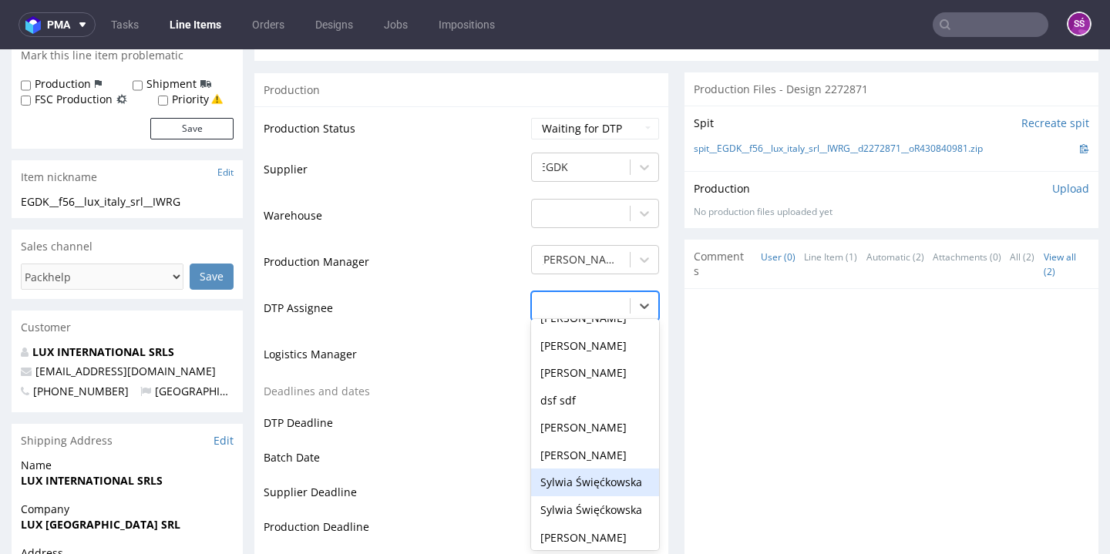
click at [597, 469] on div "Sylwia Święćkowska" at bounding box center [595, 483] width 128 height 28
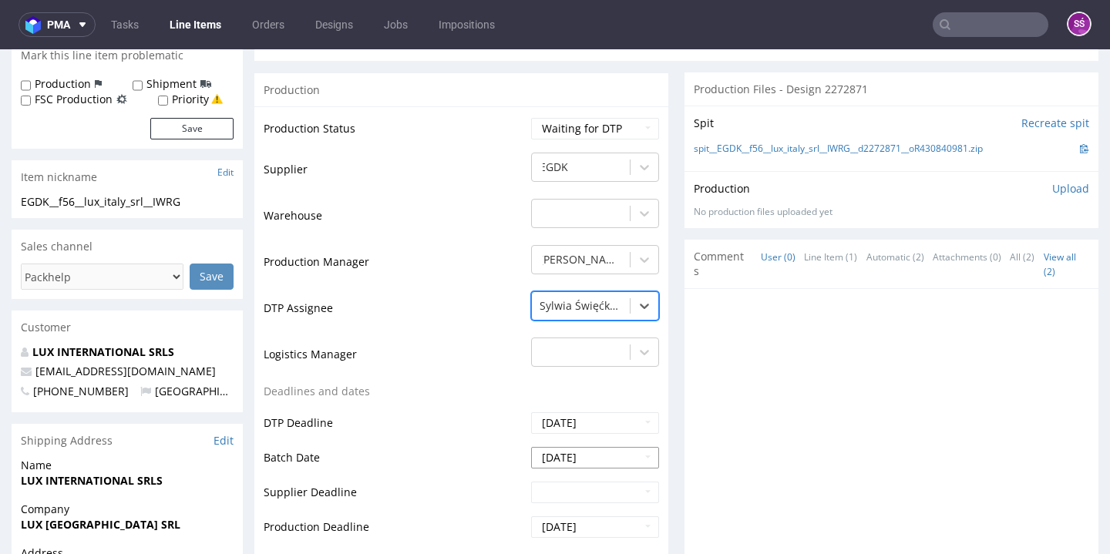
scroll to position [735, 0]
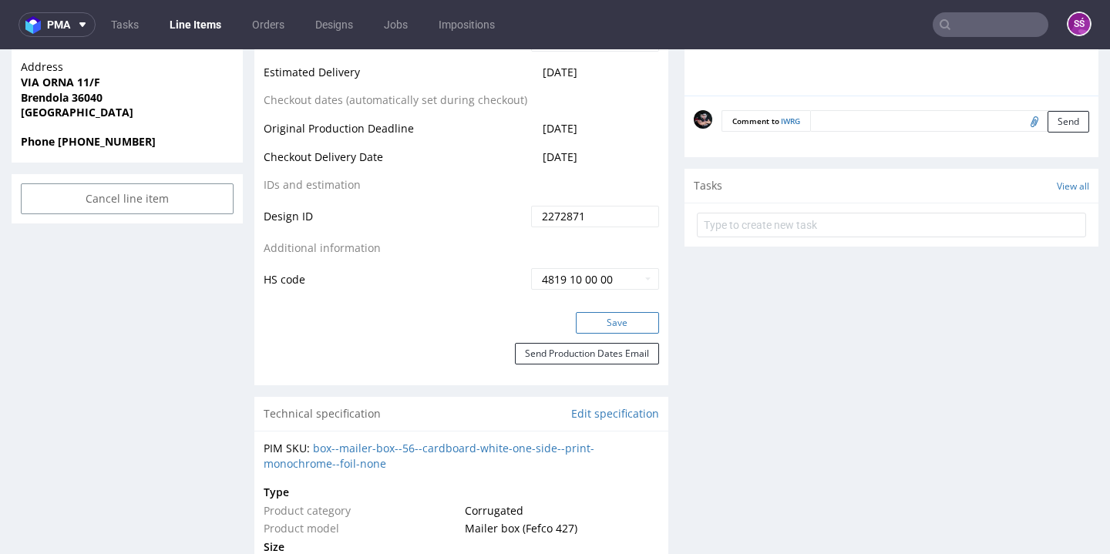
click at [597, 319] on button "Save" at bounding box center [617, 323] width 83 height 22
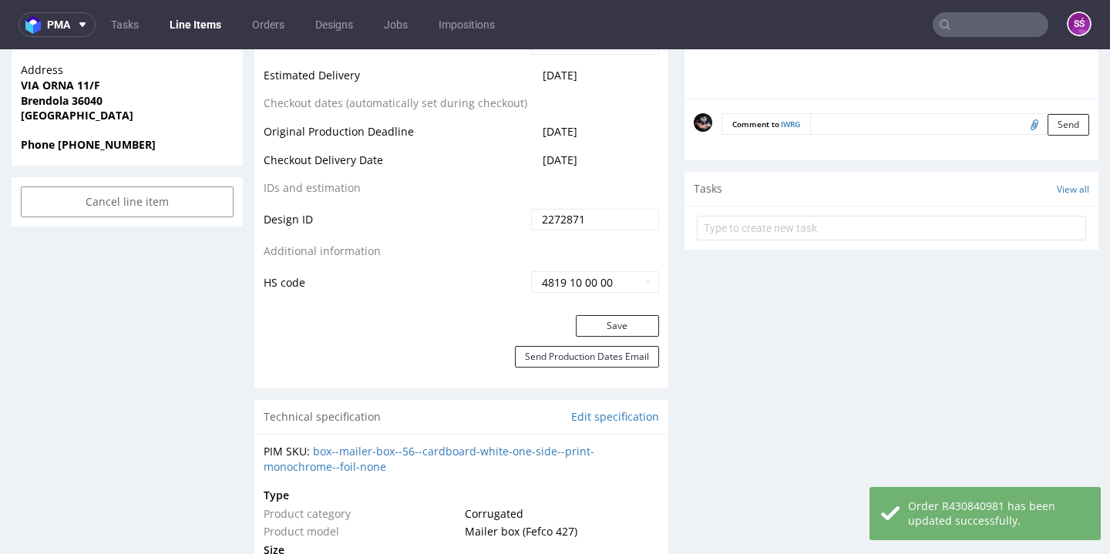
scroll to position [8, 0]
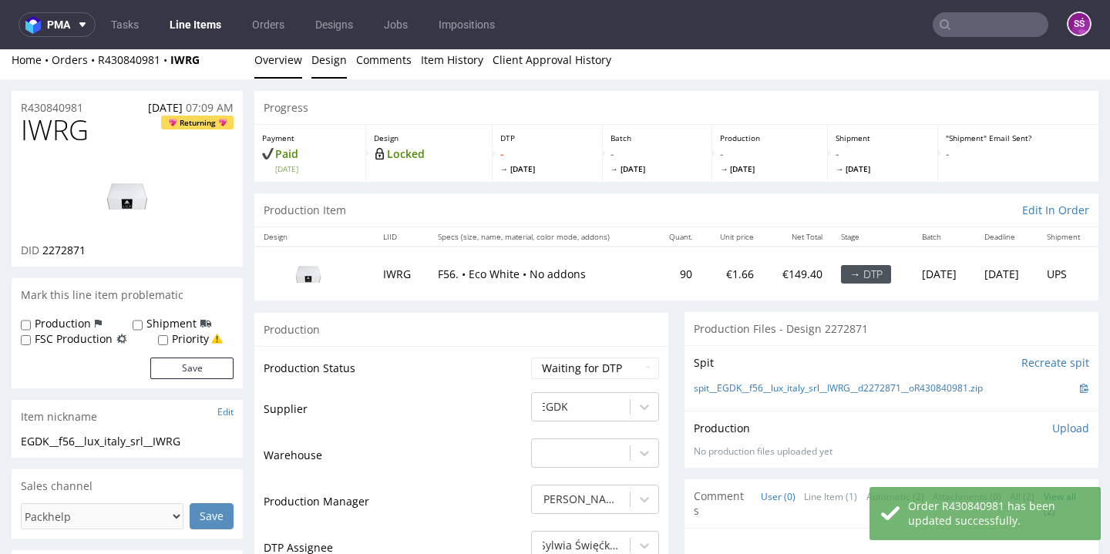
click at [334, 65] on link "Design" at bounding box center [328, 60] width 35 height 38
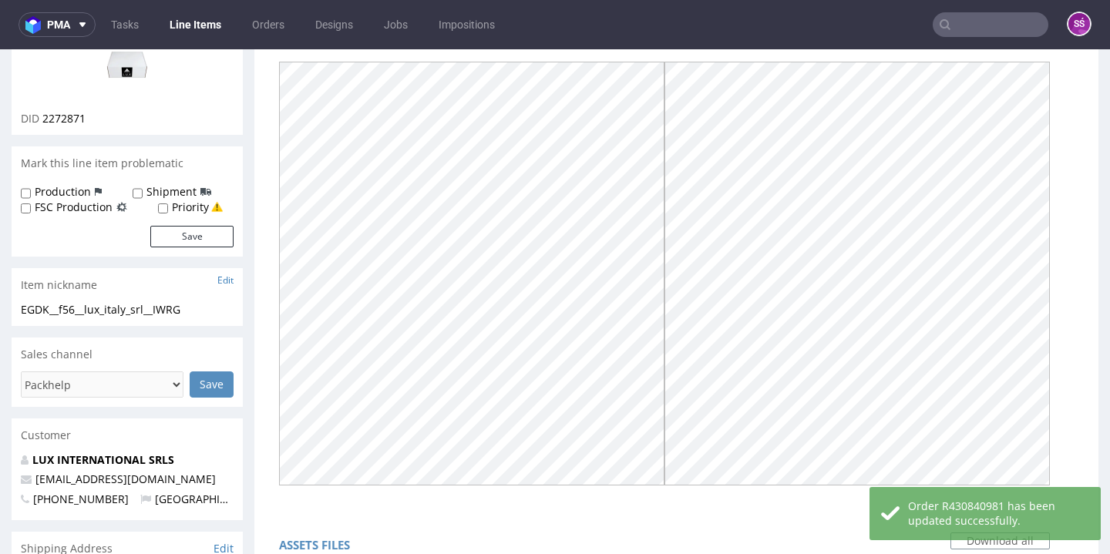
scroll to position [0, 0]
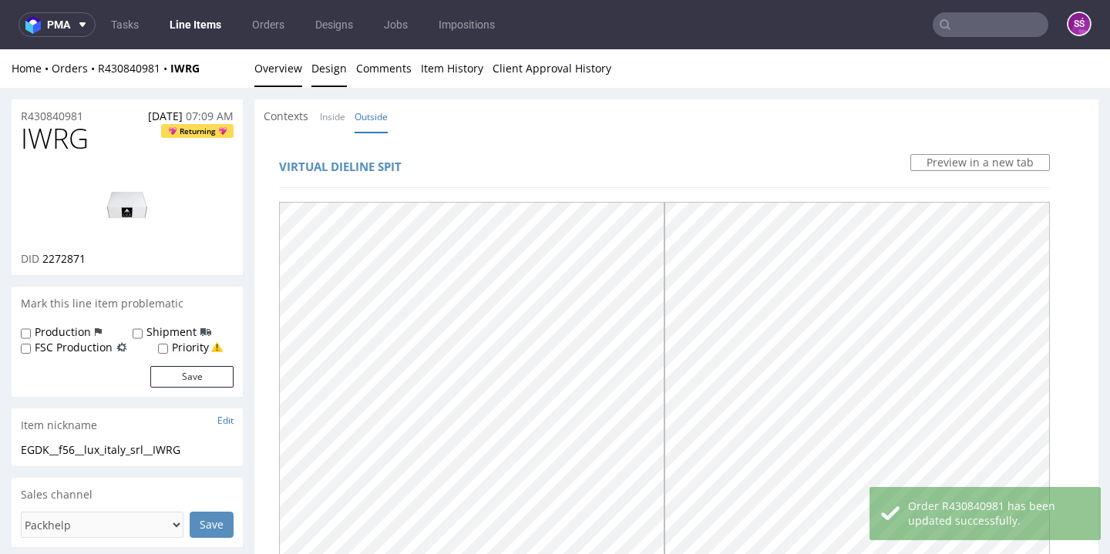
click at [287, 77] on link "Overview" at bounding box center [278, 68] width 48 height 38
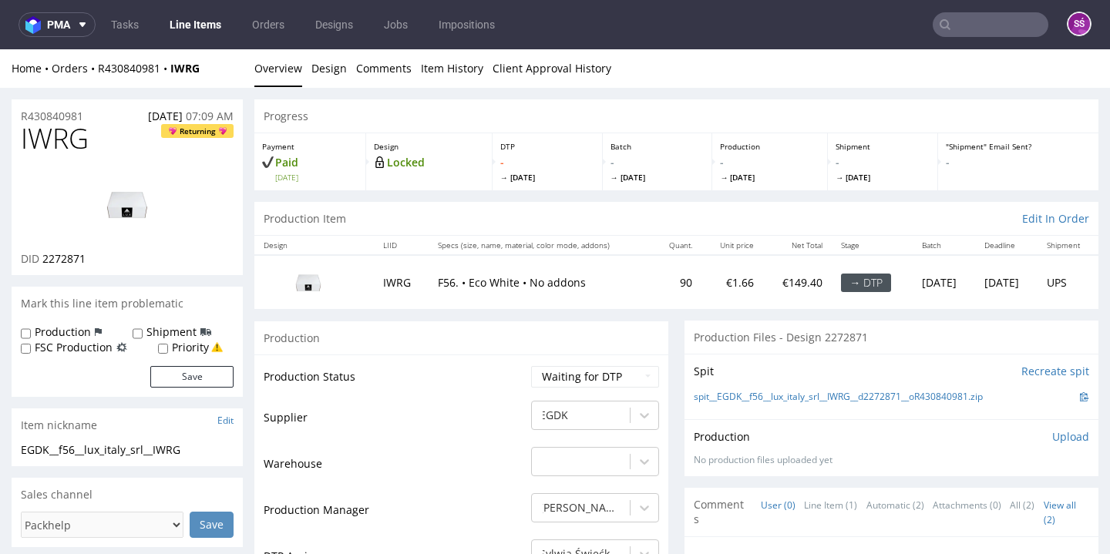
click at [76, 261] on span "2272871" at bounding box center [63, 258] width 43 height 15
copy span "2272871"
click at [123, 213] on img at bounding box center [127, 204] width 123 height 69
click at [821, 393] on link "spit__EGDK__f56__lux_italy_srl__IWRG__d2272871__oR430840981.zip" at bounding box center [838, 397] width 289 height 13
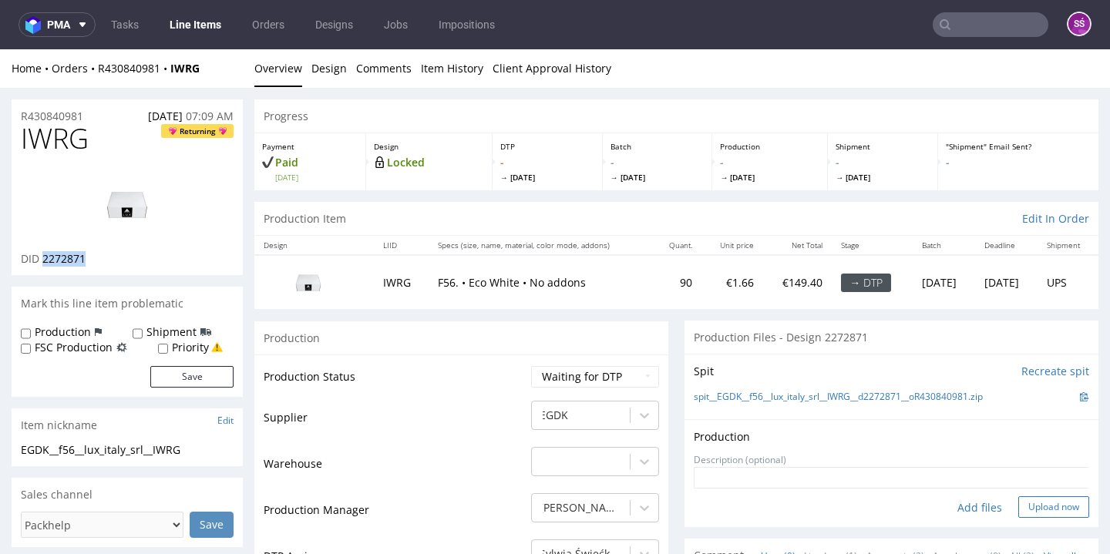
click at [1034, 505] on button "Upload now" at bounding box center [1053, 507] width 71 height 22
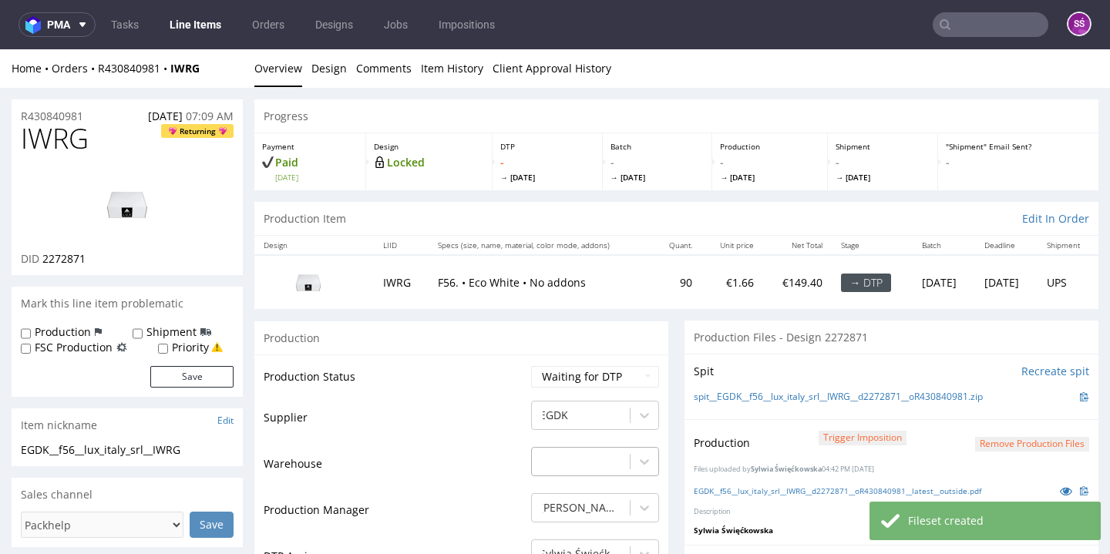
scroll to position [116, 0]
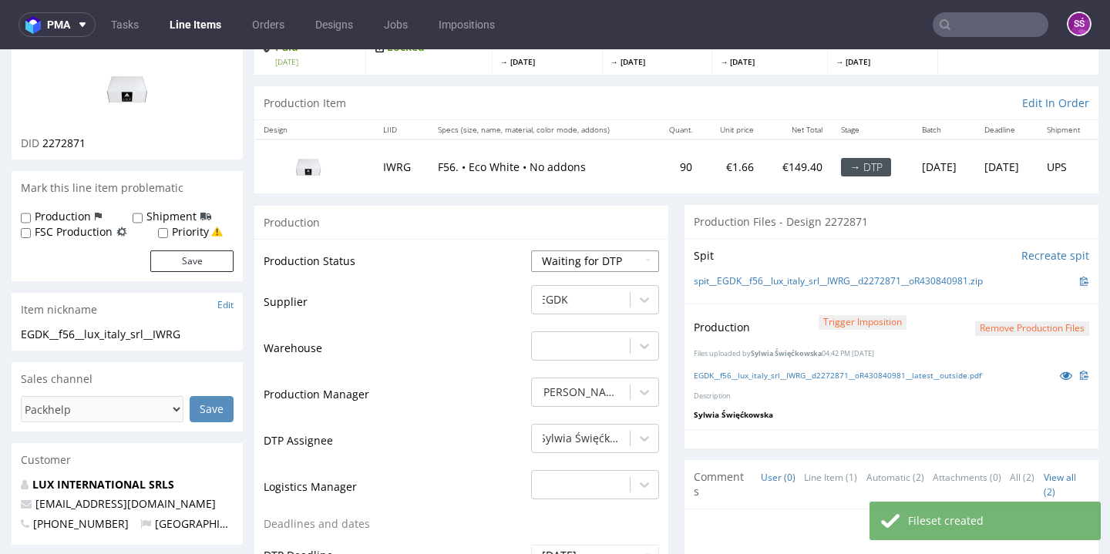
select select "dtp_production_ready"
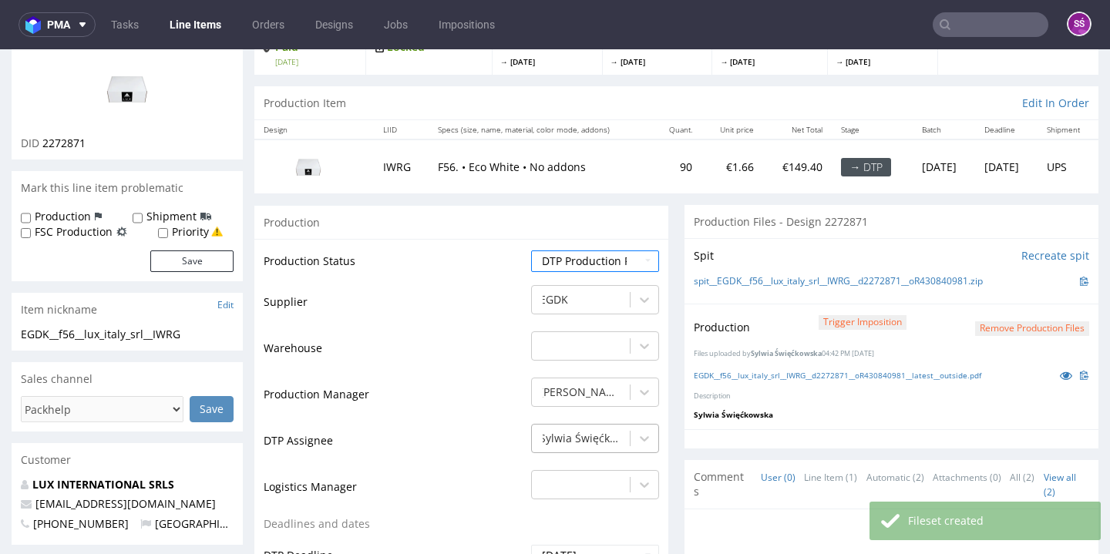
scroll to position [569, 0]
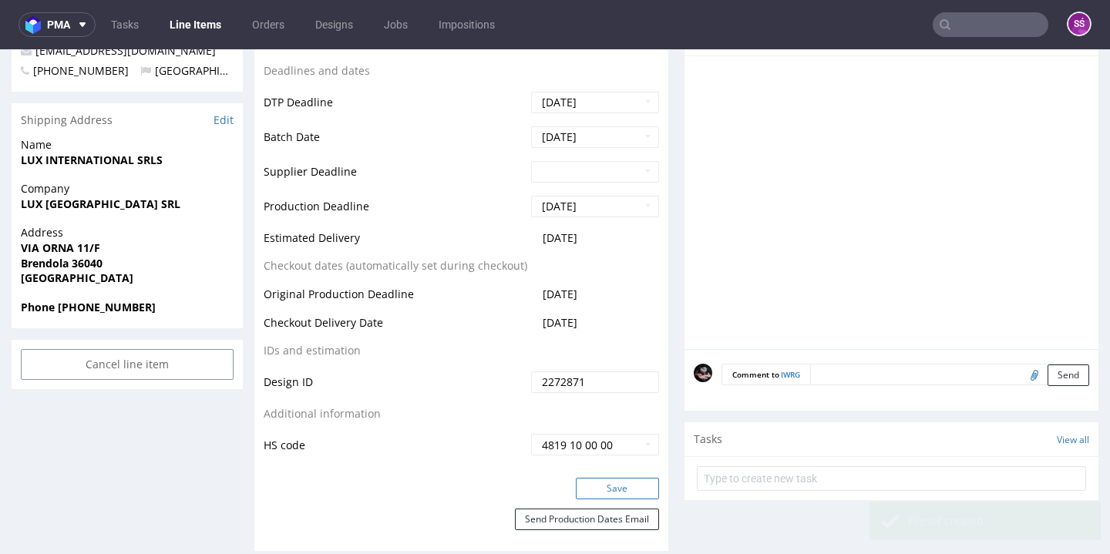
click at [610, 487] on button "Save" at bounding box center [617, 489] width 83 height 22
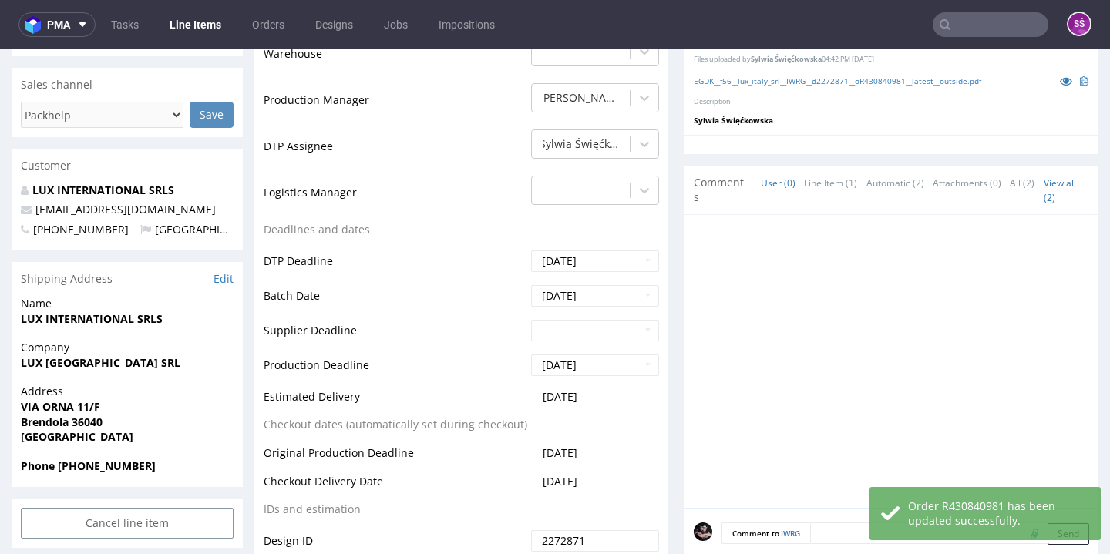
scroll to position [0, 0]
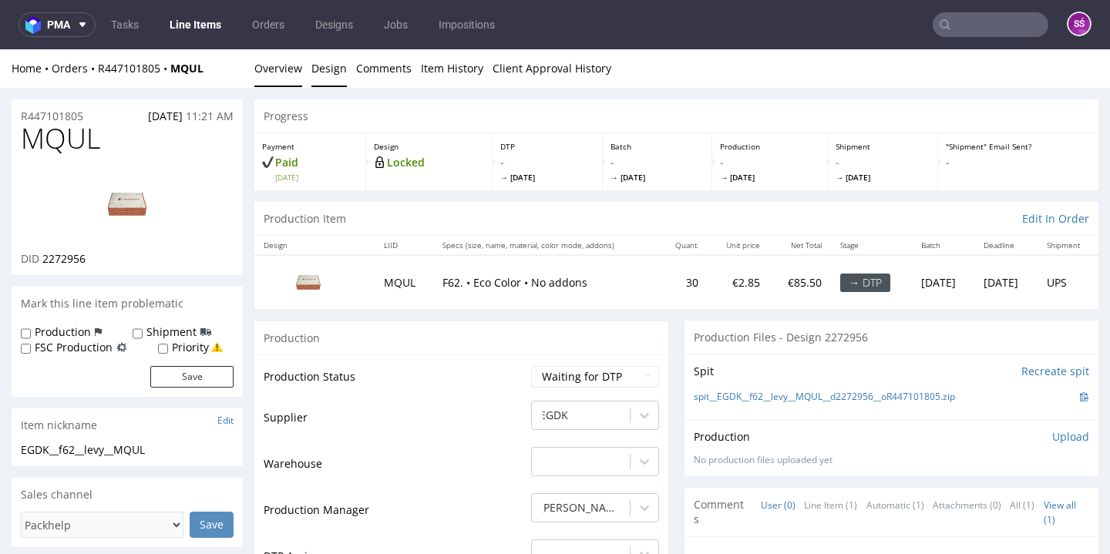
click at [341, 69] on link "Design" at bounding box center [328, 68] width 35 height 38
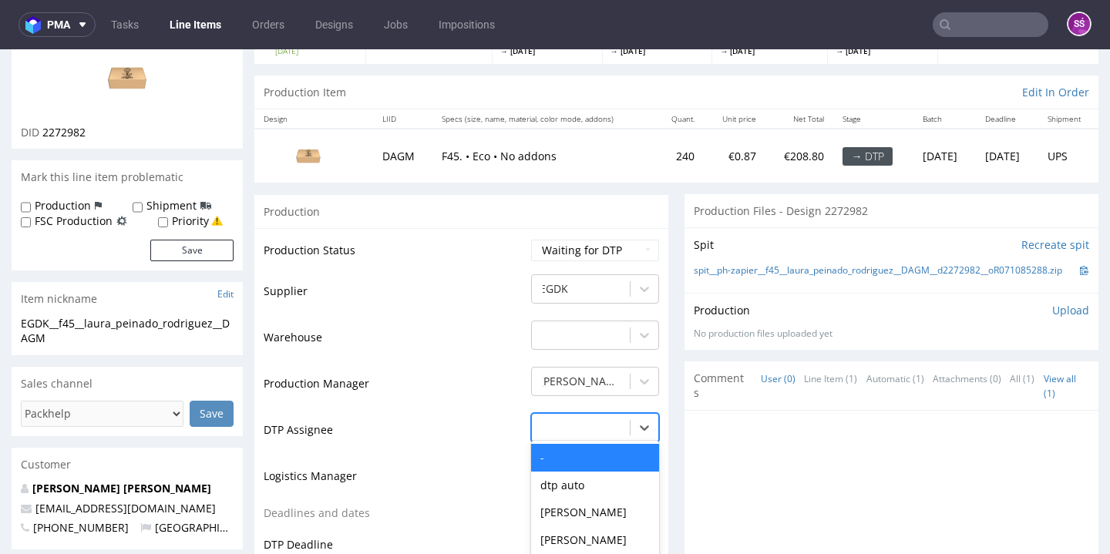
click at [615, 423] on div "- selected, 1 of 31. 31 results available. Use Up and Down to choose options, p…" at bounding box center [595, 424] width 128 height 22
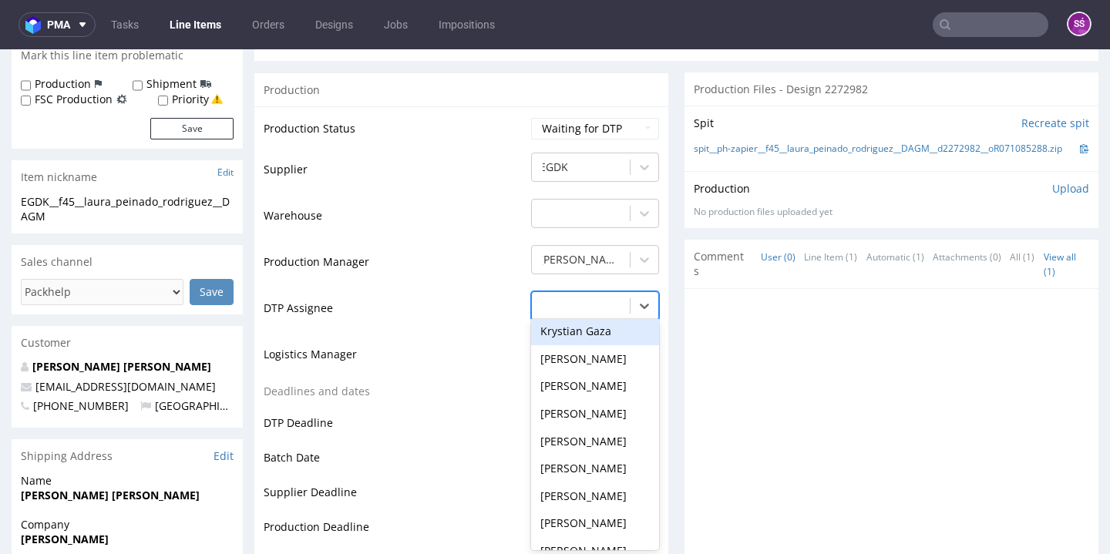
scroll to position [481, 0]
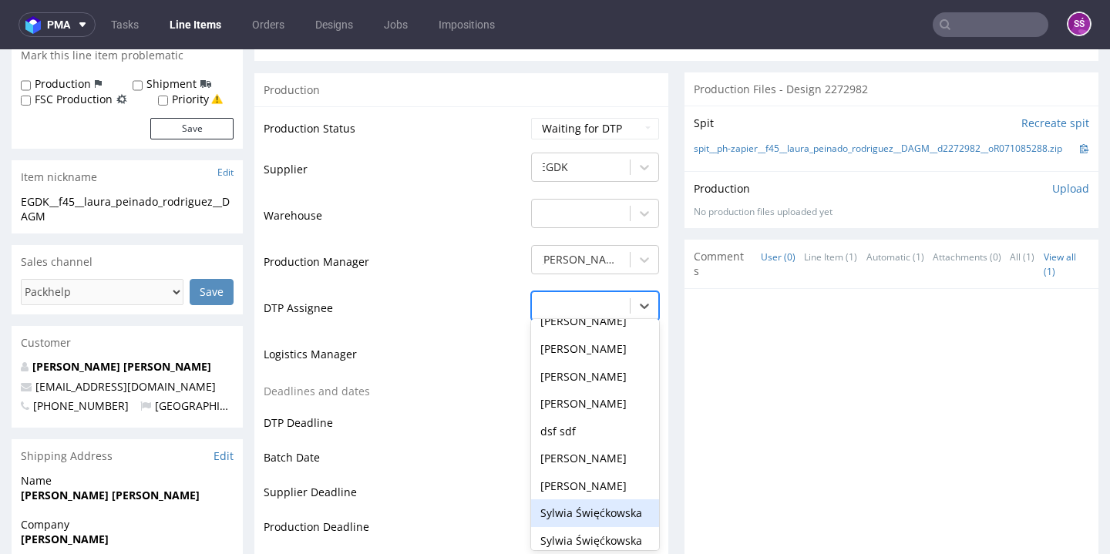
click at [603, 499] on div "Sylwia Święćkowska" at bounding box center [595, 513] width 128 height 28
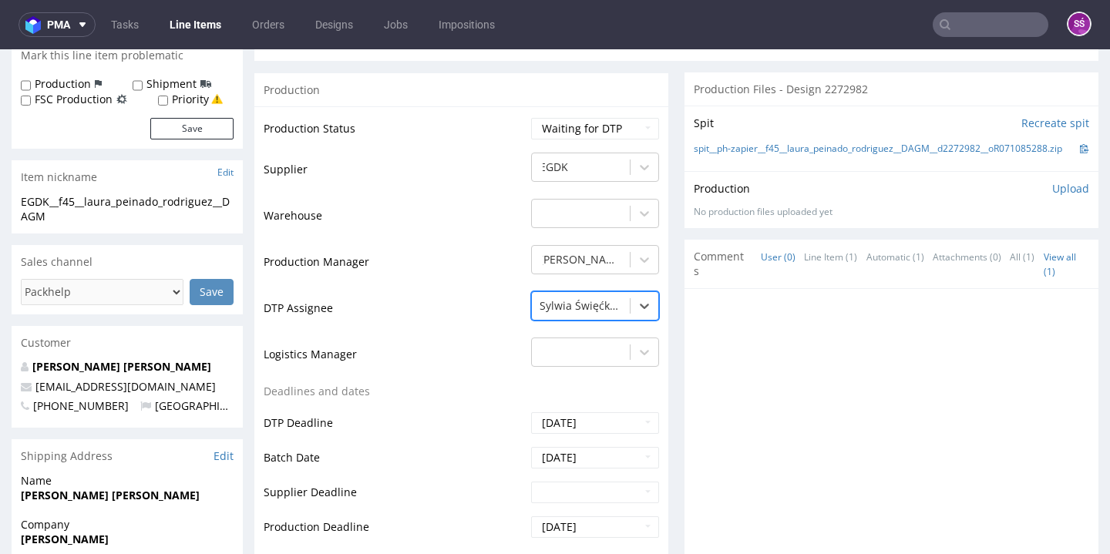
scroll to position [570, 0]
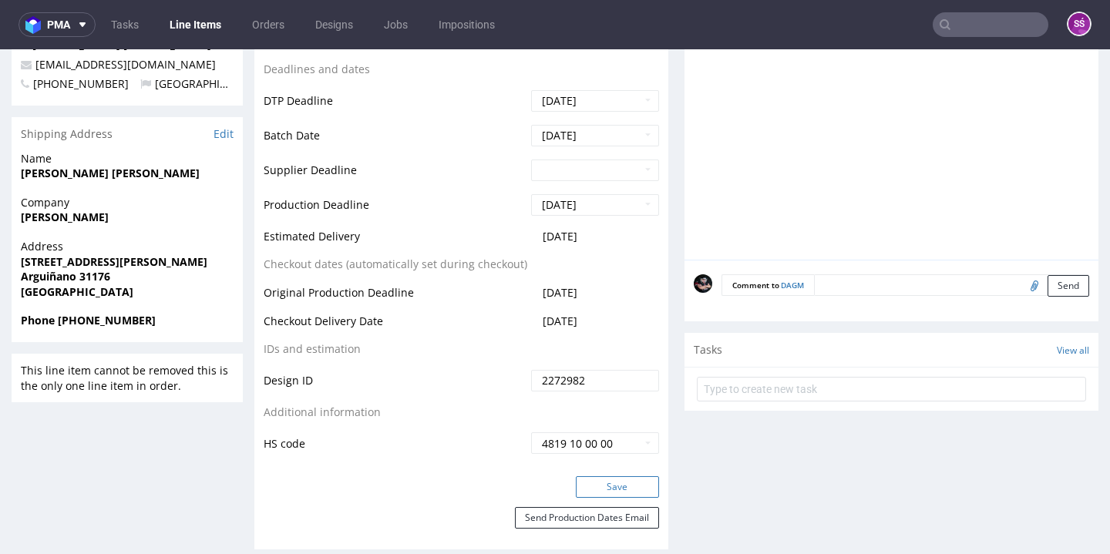
click at [617, 485] on button "Save" at bounding box center [617, 487] width 83 height 22
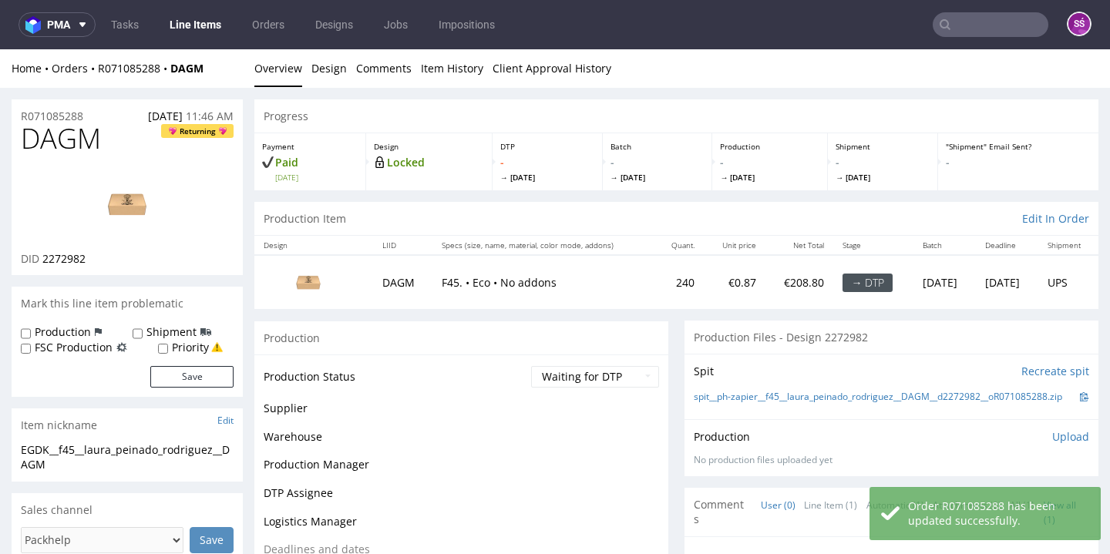
scroll to position [0, 0]
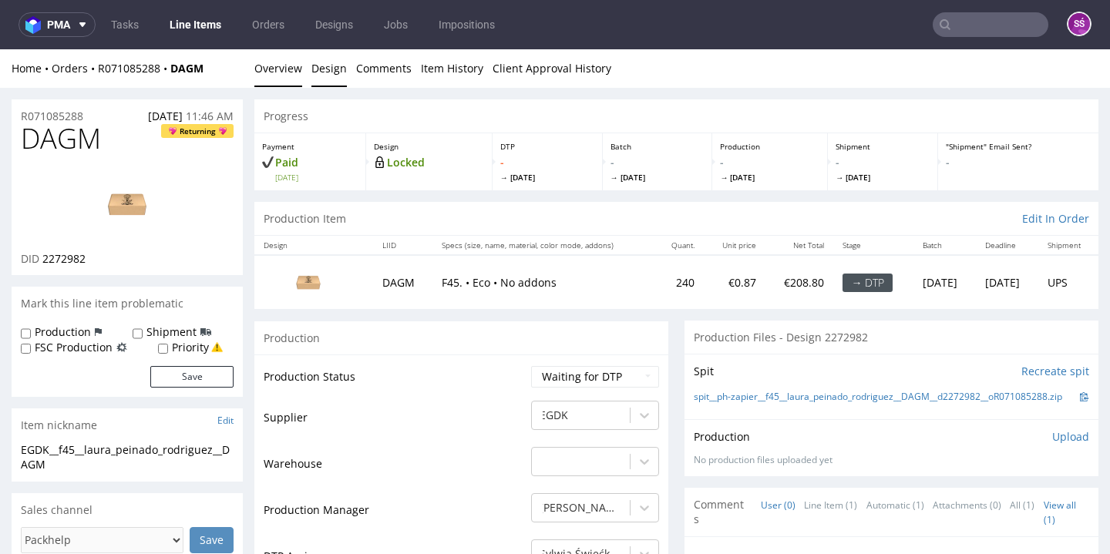
click at [320, 55] on link "Design" at bounding box center [328, 68] width 35 height 38
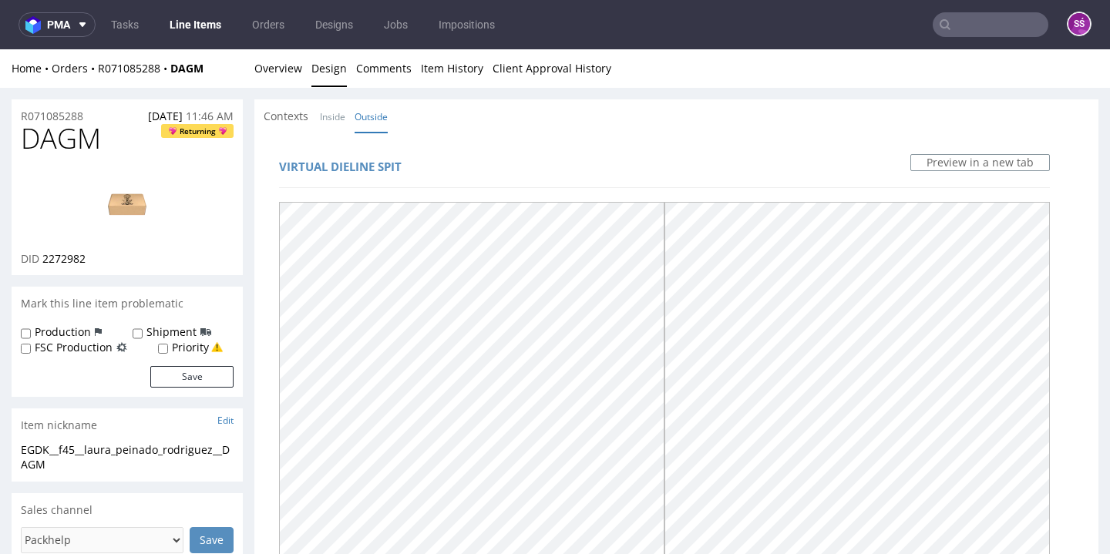
click at [66, 266] on div "DAGM Returning DID 2272982" at bounding box center [127, 199] width 231 height 152
click at [63, 264] on span "2272982" at bounding box center [63, 258] width 43 height 15
click at [61, 261] on span "2272982" at bounding box center [63, 258] width 43 height 15
copy span "2272982"
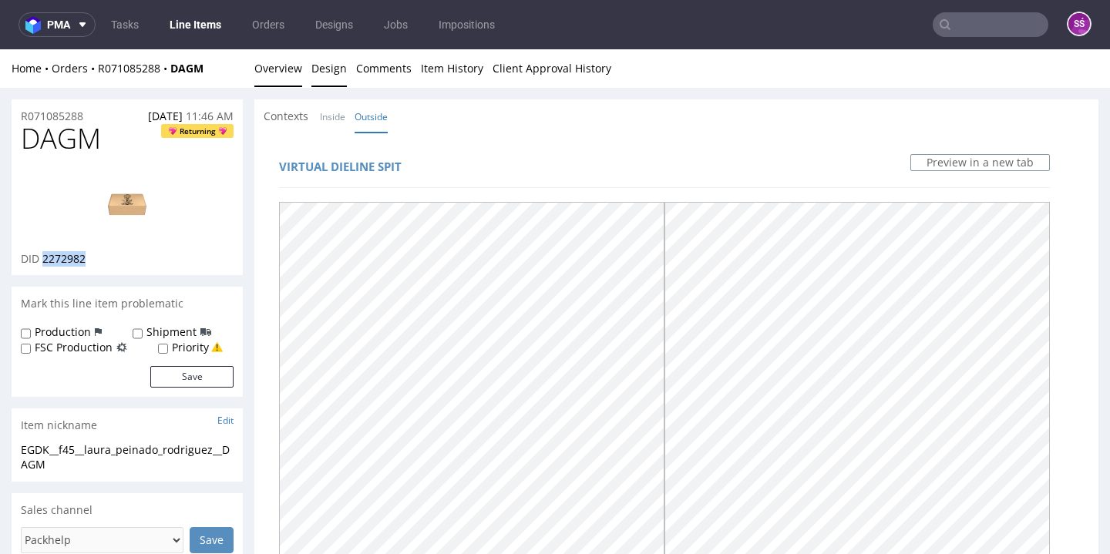
click at [292, 82] on link "Overview" at bounding box center [278, 68] width 48 height 38
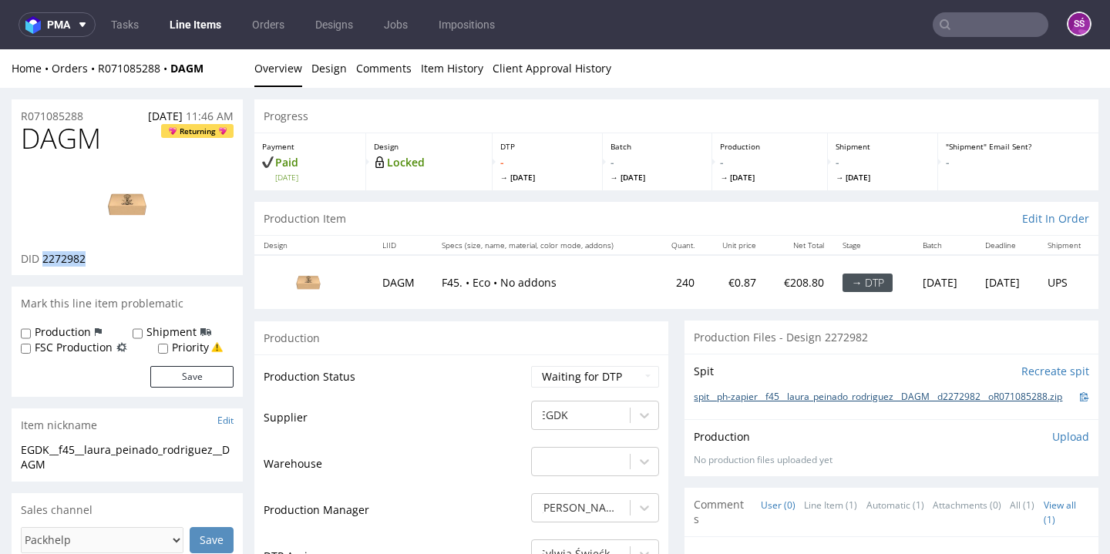
click at [736, 397] on link "spit__ph-zapier__f45__laura_peinado_rodriguez__DAGM__d2272982__oR071085288.zip" at bounding box center [878, 397] width 368 height 13
click at [910, 395] on link "spit__ph-zapier__f45__laura_peinado_rodriguez__DAGM__d2272982__oR071085288.zip" at bounding box center [878, 397] width 368 height 13
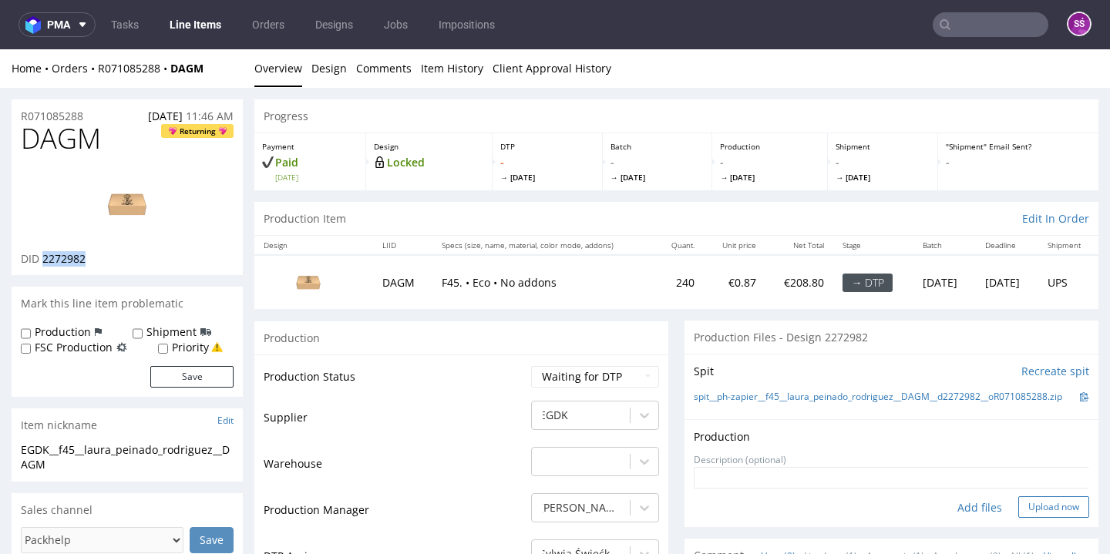
click at [1025, 503] on button "Upload now" at bounding box center [1053, 507] width 71 height 22
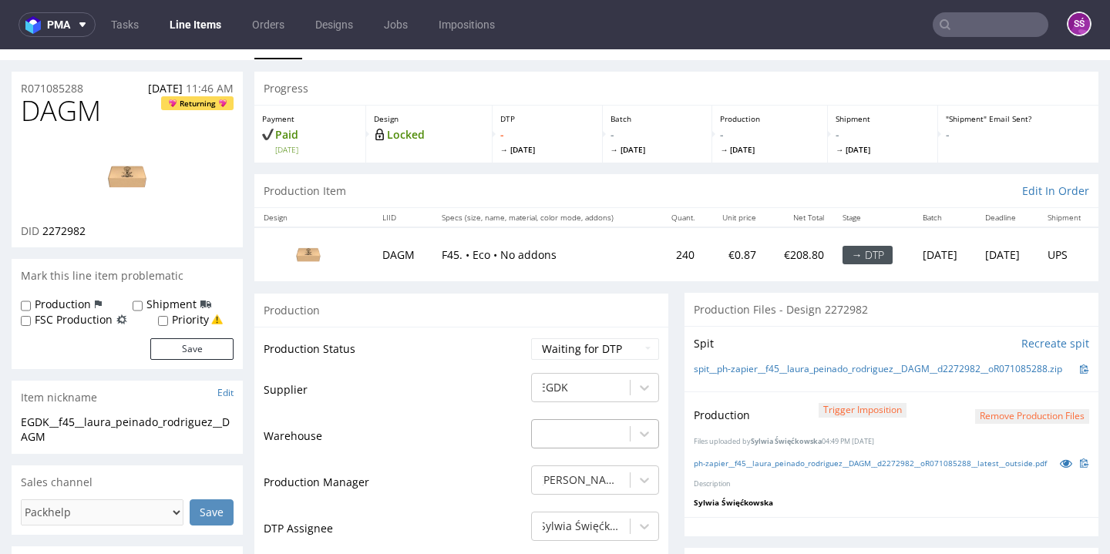
scroll to position [149, 0]
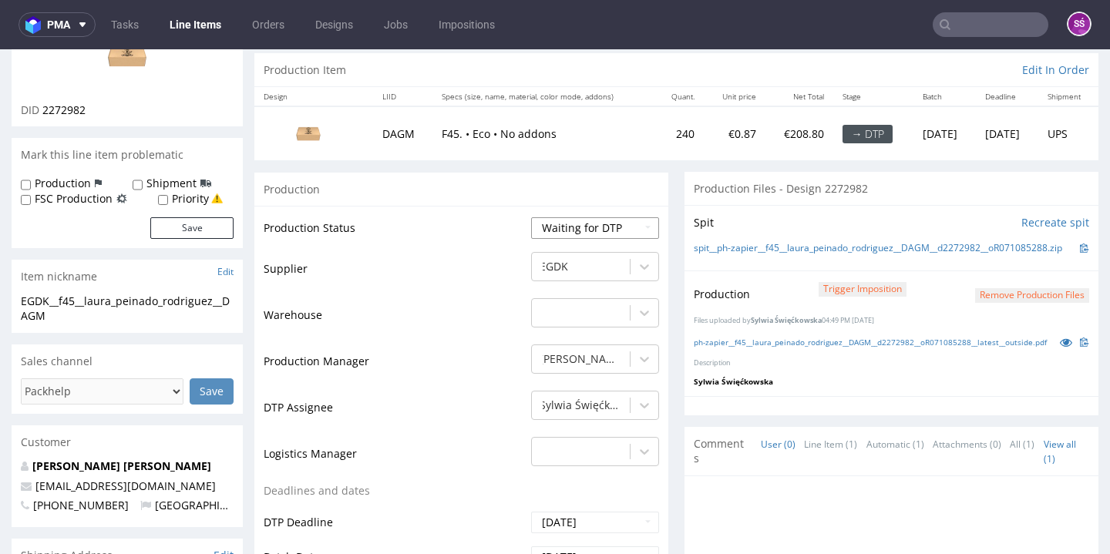
select select "dtp_production_ready"
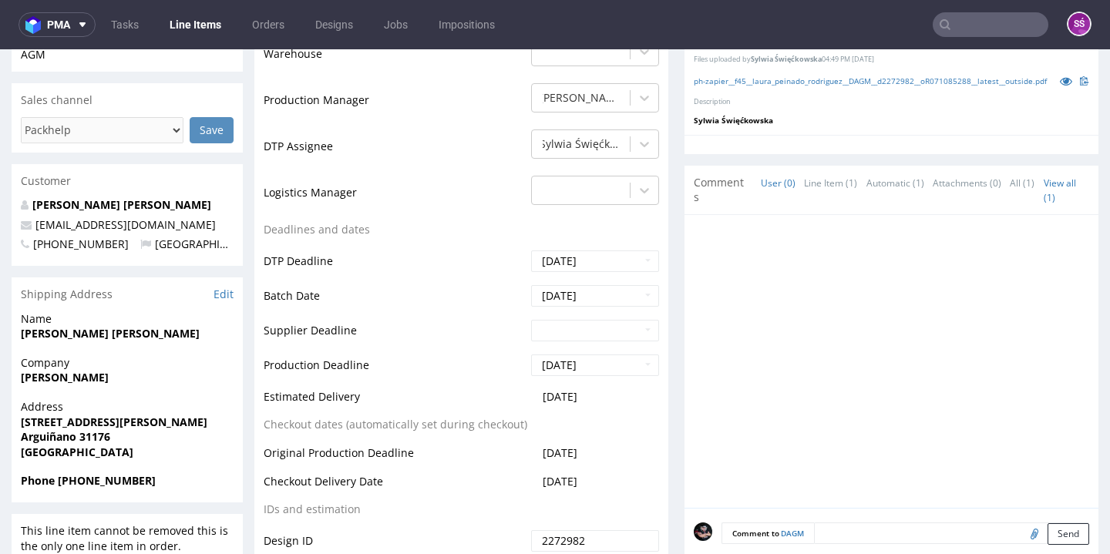
scroll to position [549, 0]
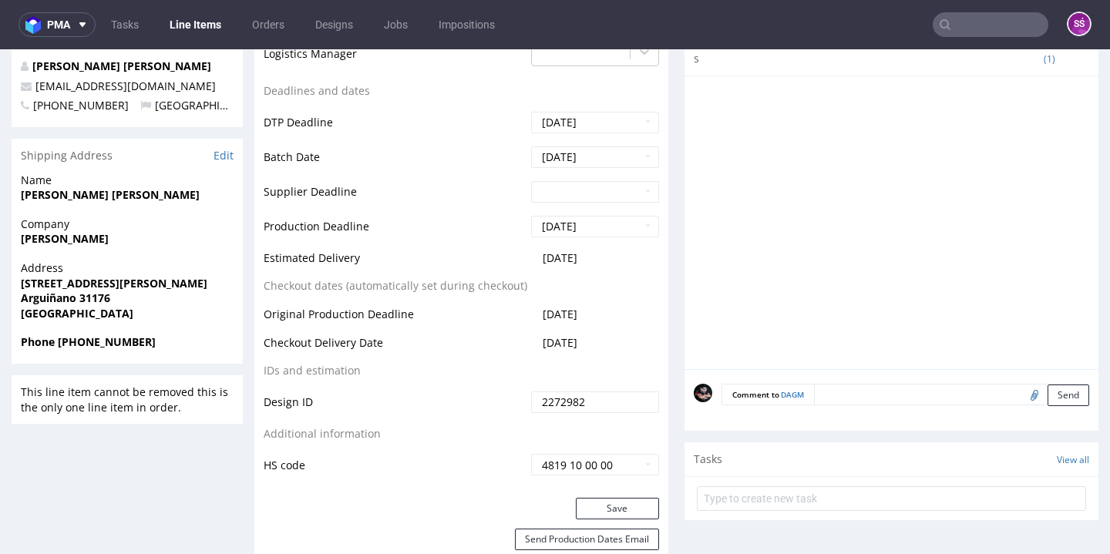
click at [597, 490] on div "Production Status Waiting for Artwork Waiting for Diecut Waiting for Mockup Wai…" at bounding box center [461, 152] width 414 height 692
click at [600, 498] on button "Save" at bounding box center [617, 509] width 83 height 22
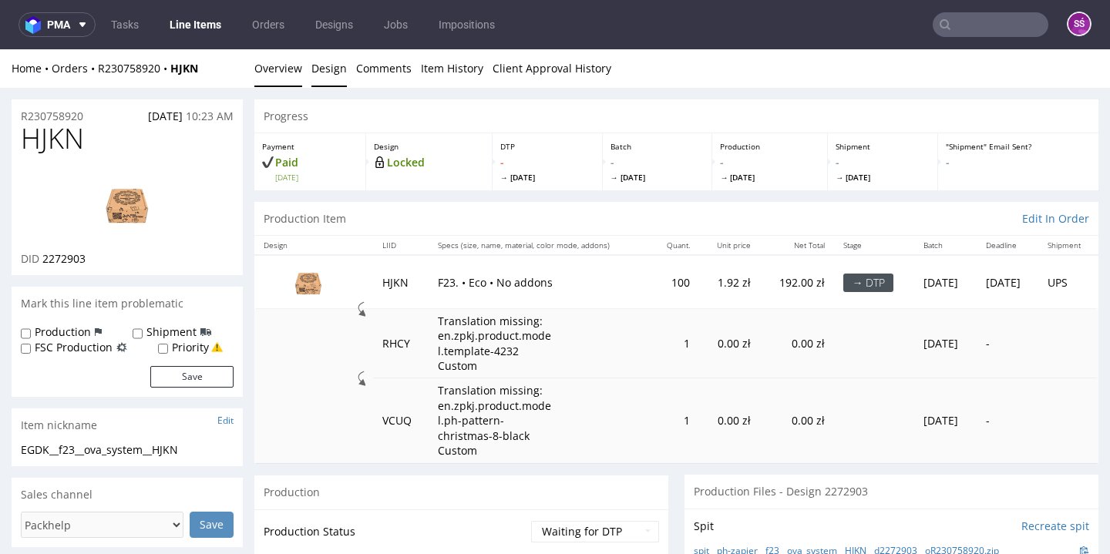
click at [320, 76] on link "Design" at bounding box center [328, 68] width 35 height 38
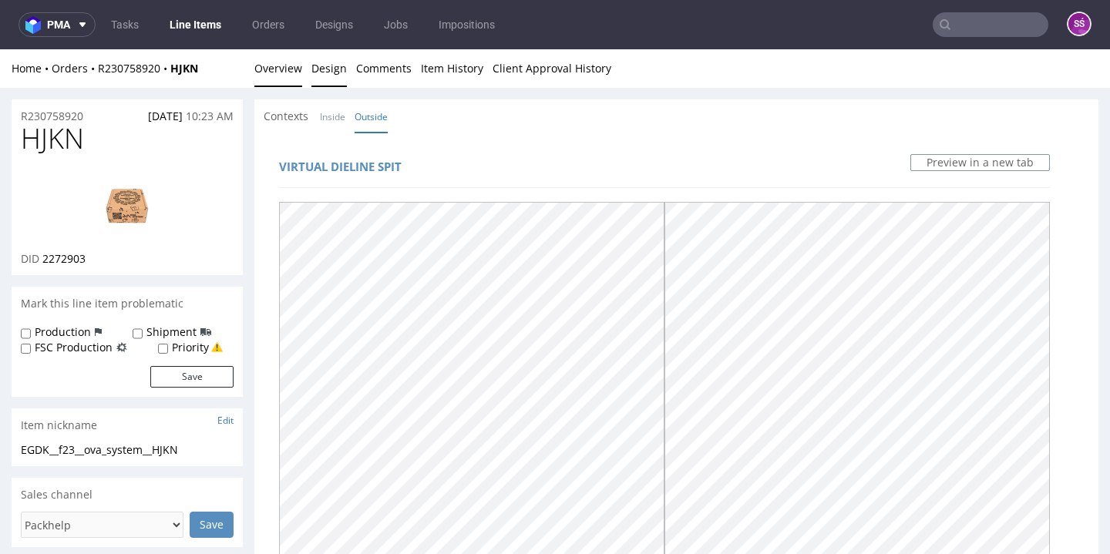
click at [294, 66] on link "Overview" at bounding box center [278, 68] width 48 height 38
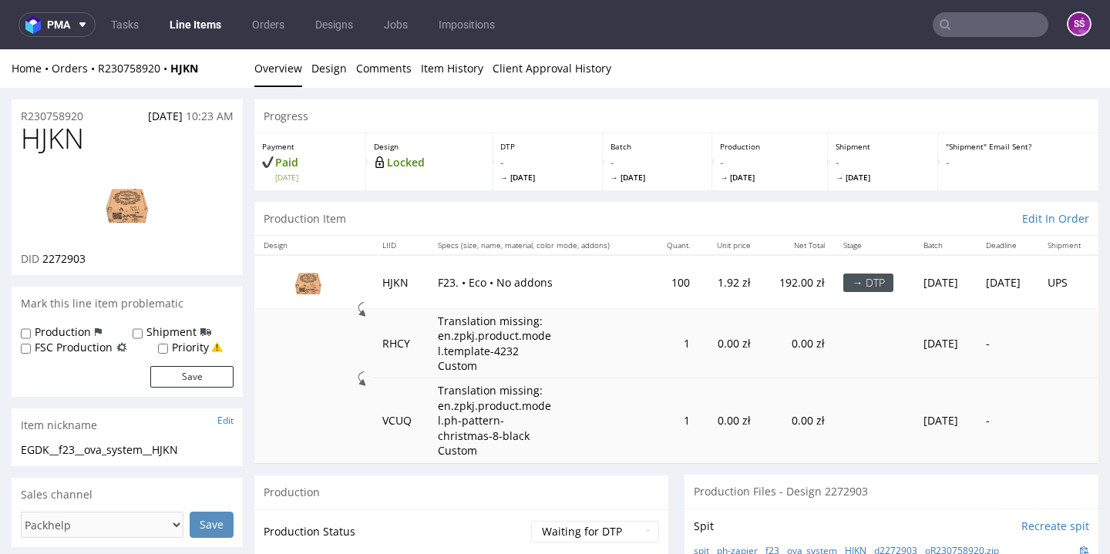
click at [75, 253] on span "2272903" at bounding box center [63, 258] width 43 height 15
copy span "2272903"
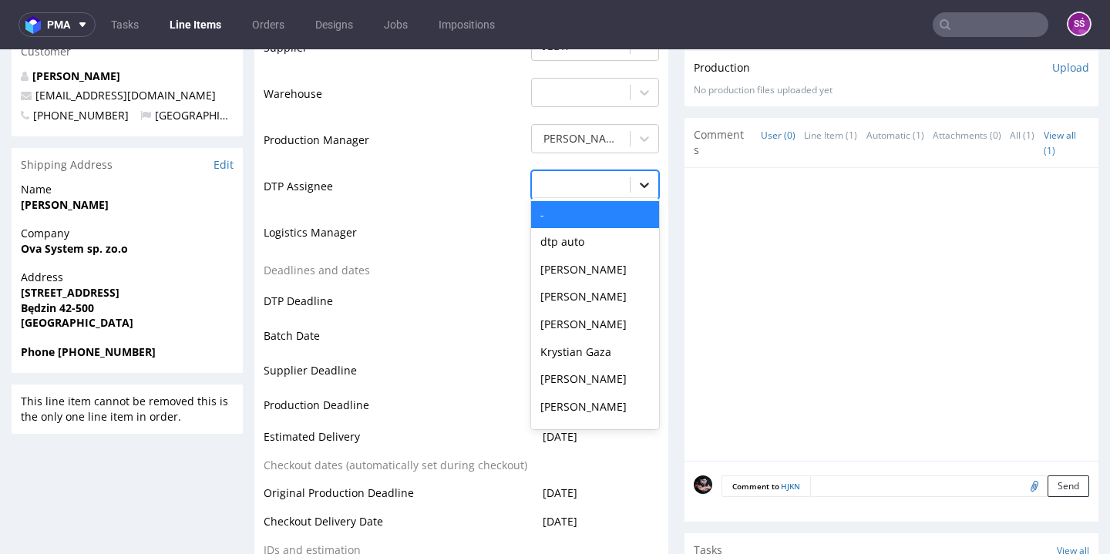
click at [637, 177] on icon at bounding box center [644, 184] width 15 height 15
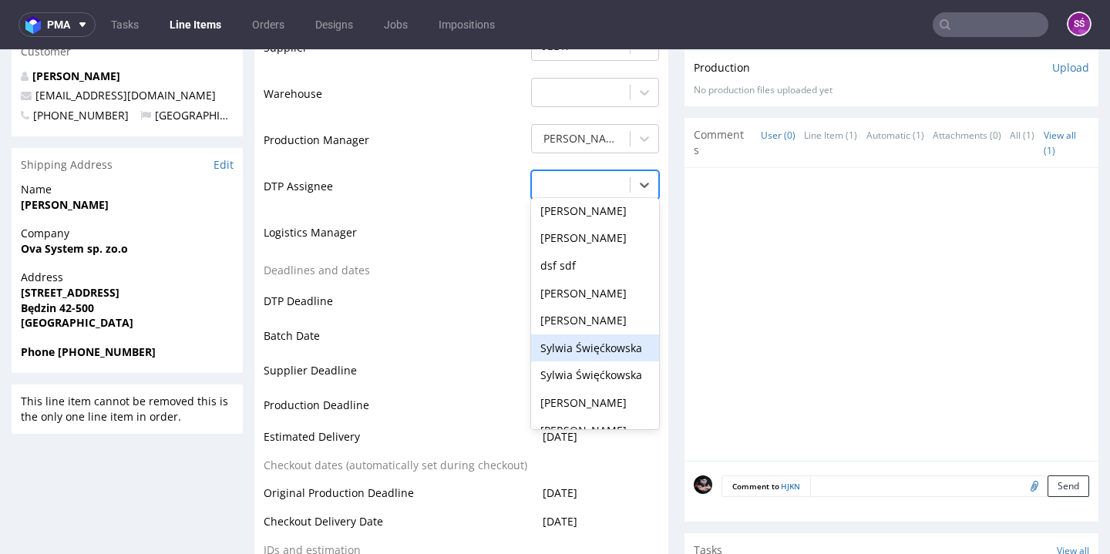
click at [597, 335] on div "Sylwia Święćkowska" at bounding box center [595, 349] width 128 height 28
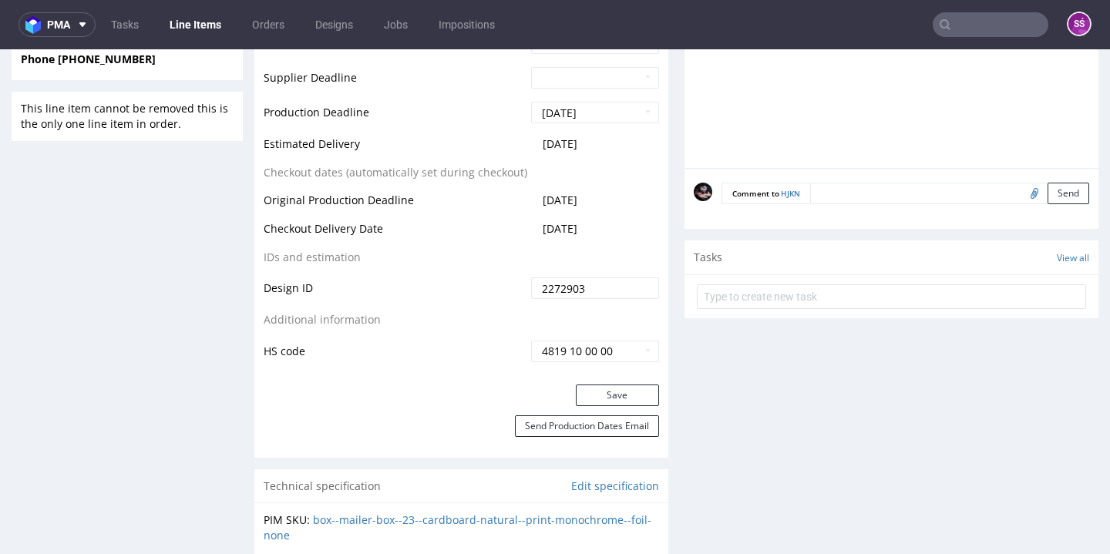
scroll to position [994, 0]
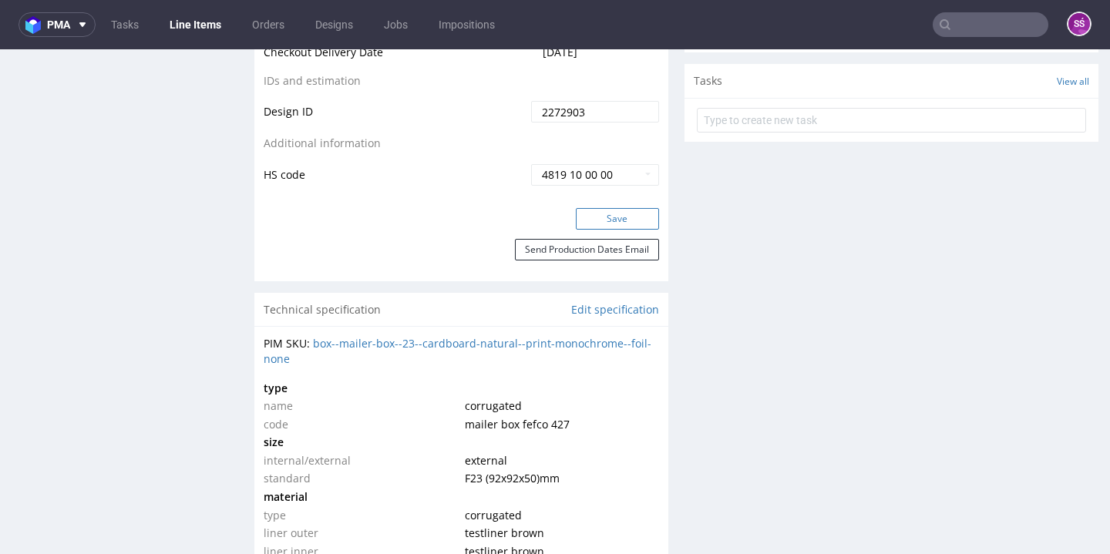
click at [610, 213] on button "Save" at bounding box center [617, 219] width 83 height 22
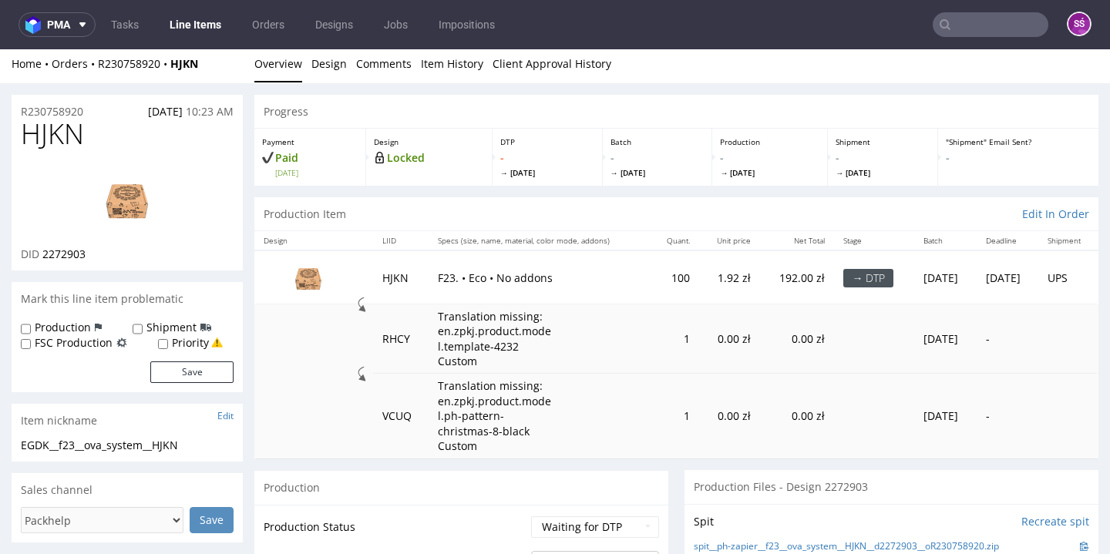
scroll to position [30, 0]
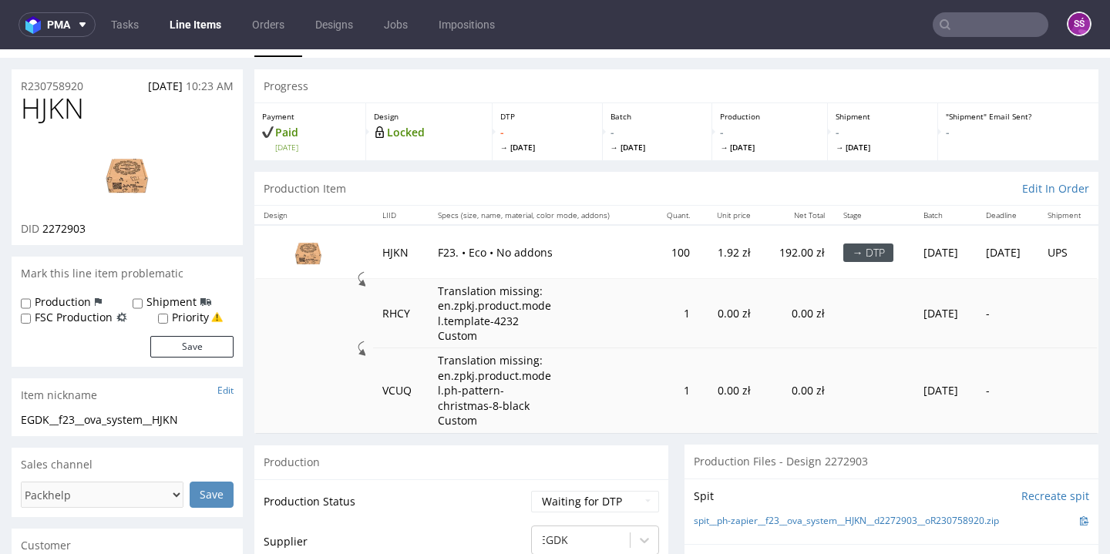
click at [139, 179] on img at bounding box center [127, 174] width 123 height 69
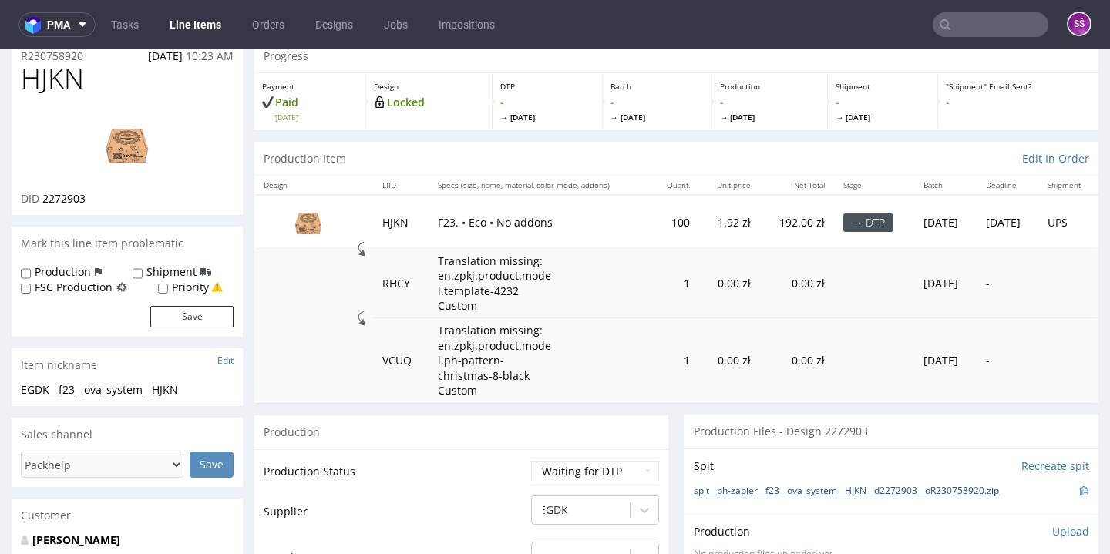
click at [810, 485] on link "spit__ph-zapier__f23__ova_system__HJKN__d2272903__oR230758920.zip" at bounding box center [846, 491] width 305 height 13
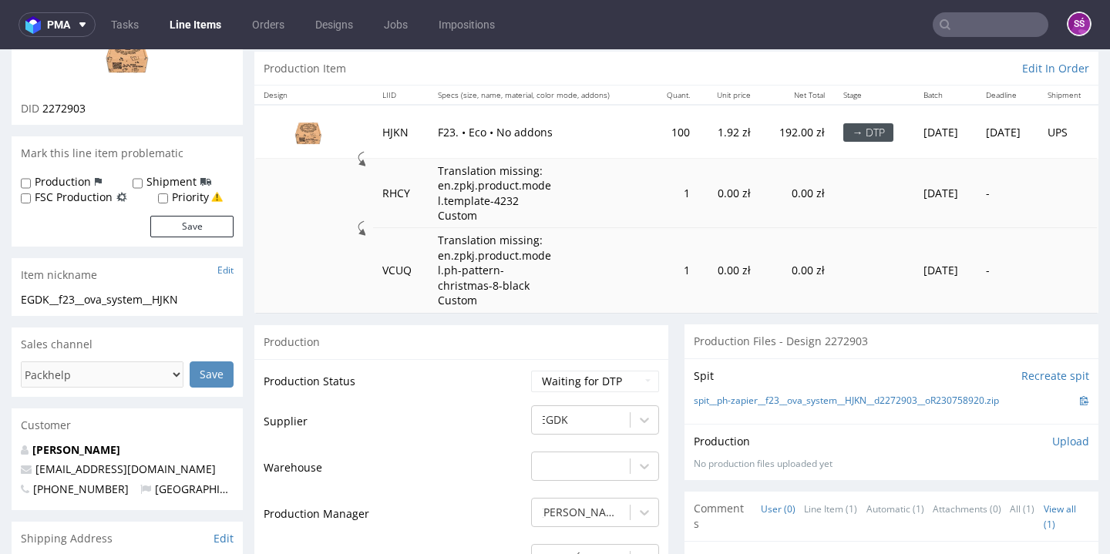
scroll to position [186, 0]
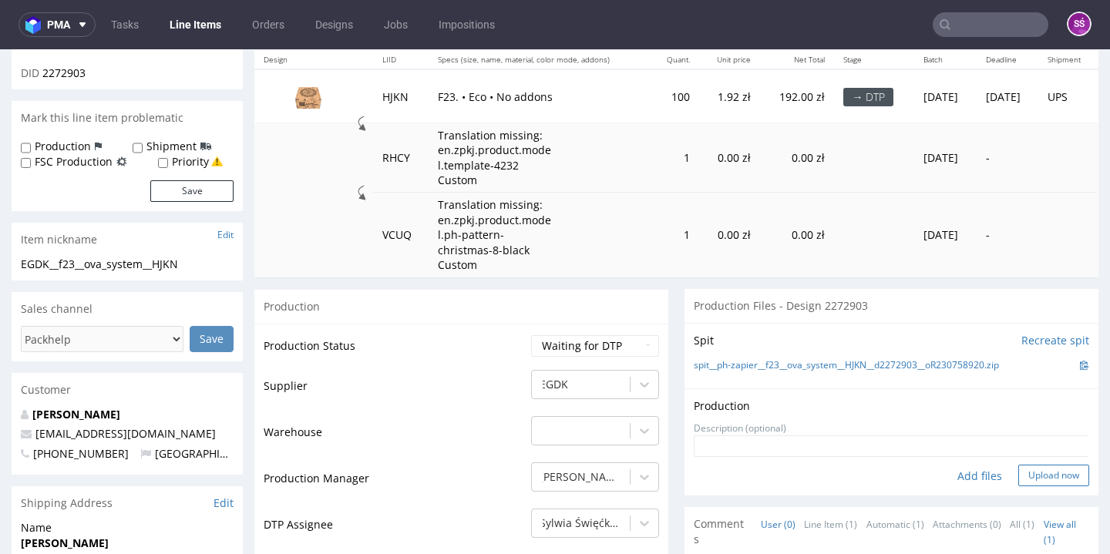
click at [1018, 465] on button "Upload now" at bounding box center [1053, 476] width 71 height 22
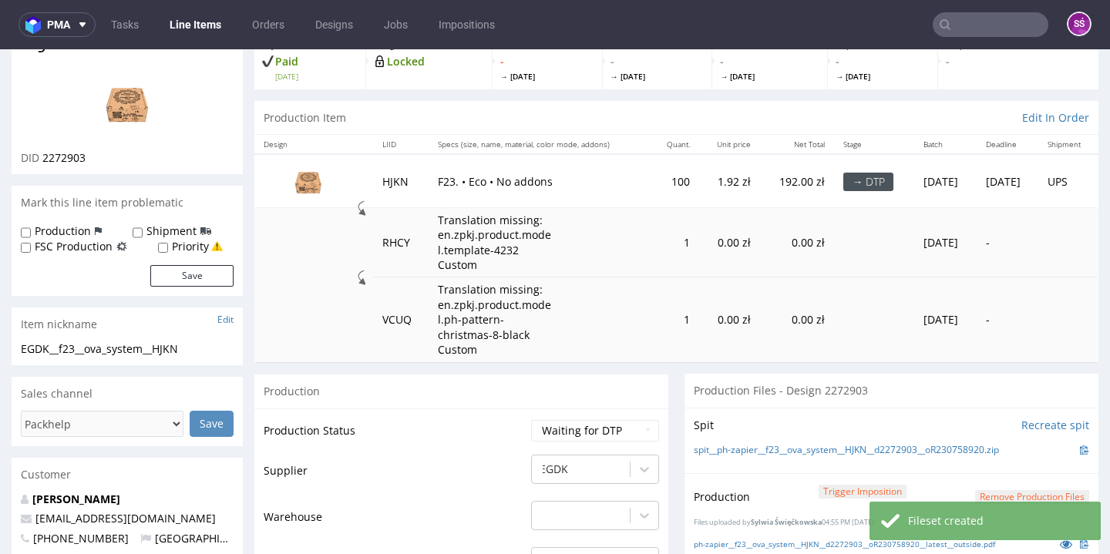
scroll to position [235, 0]
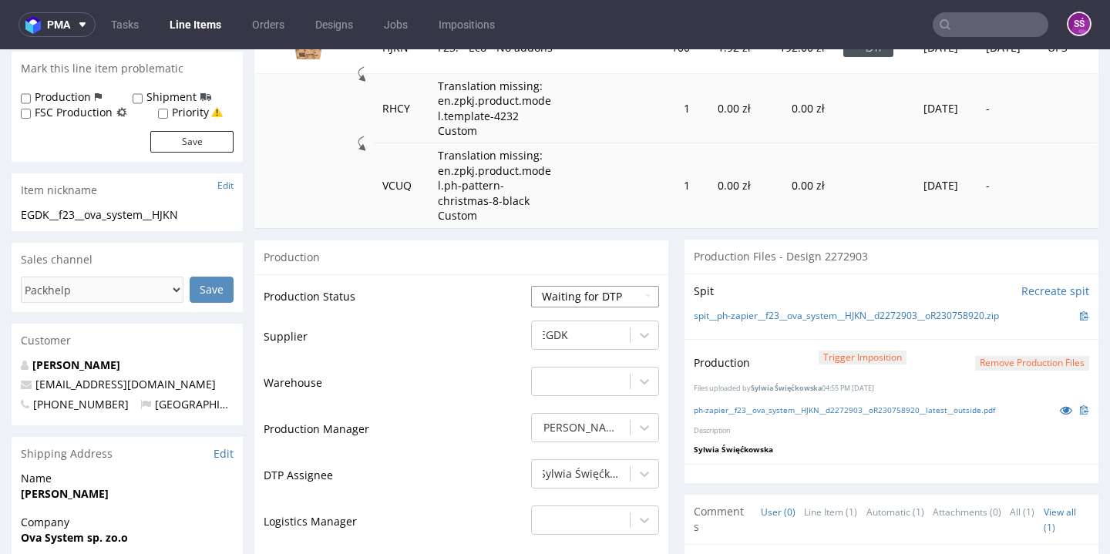
select select "dtp_production_ready"
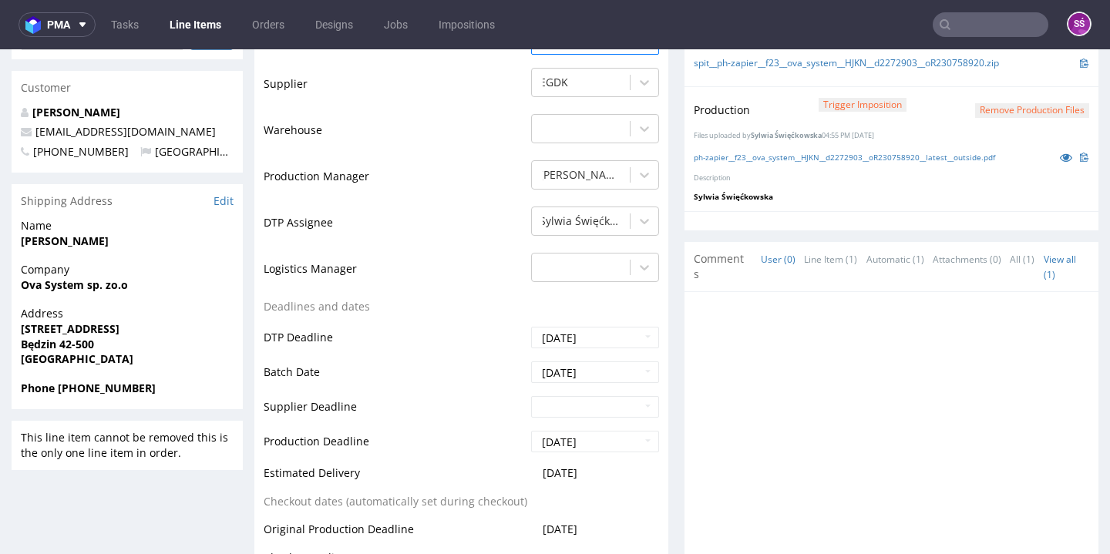
scroll to position [789, 0]
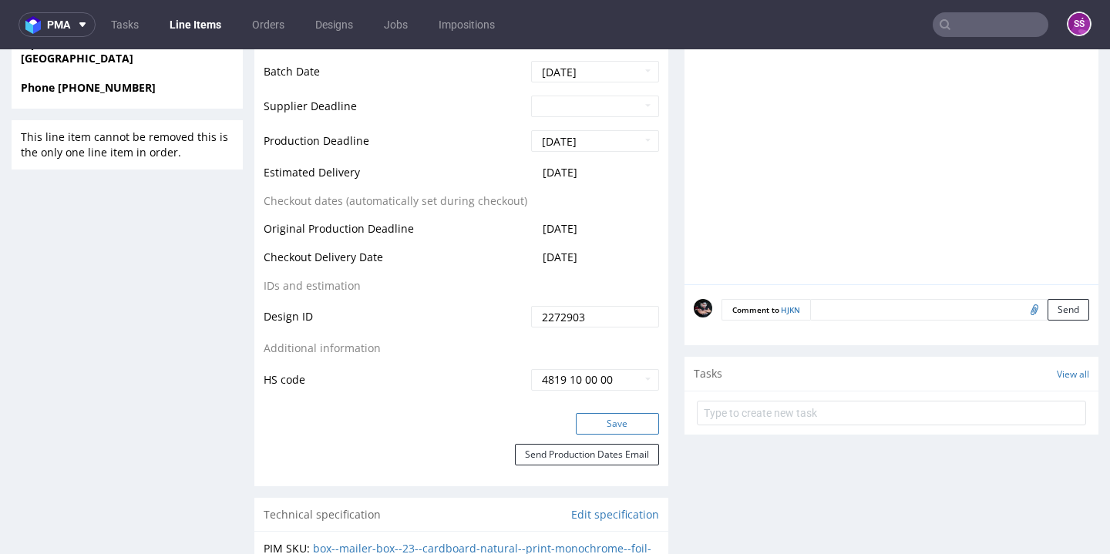
click at [620, 421] on button "Save" at bounding box center [617, 424] width 83 height 22
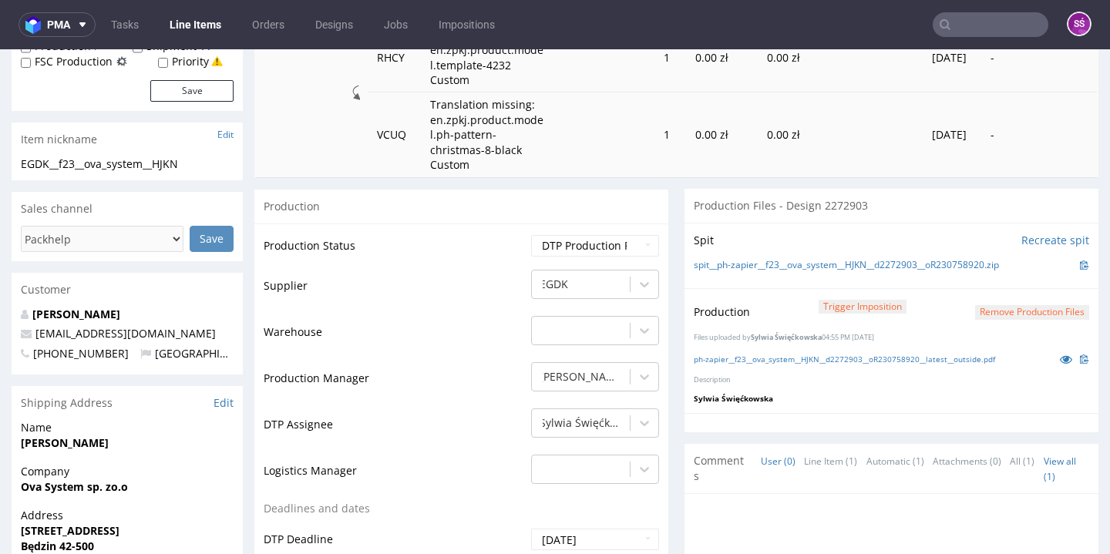
scroll to position [0, 0]
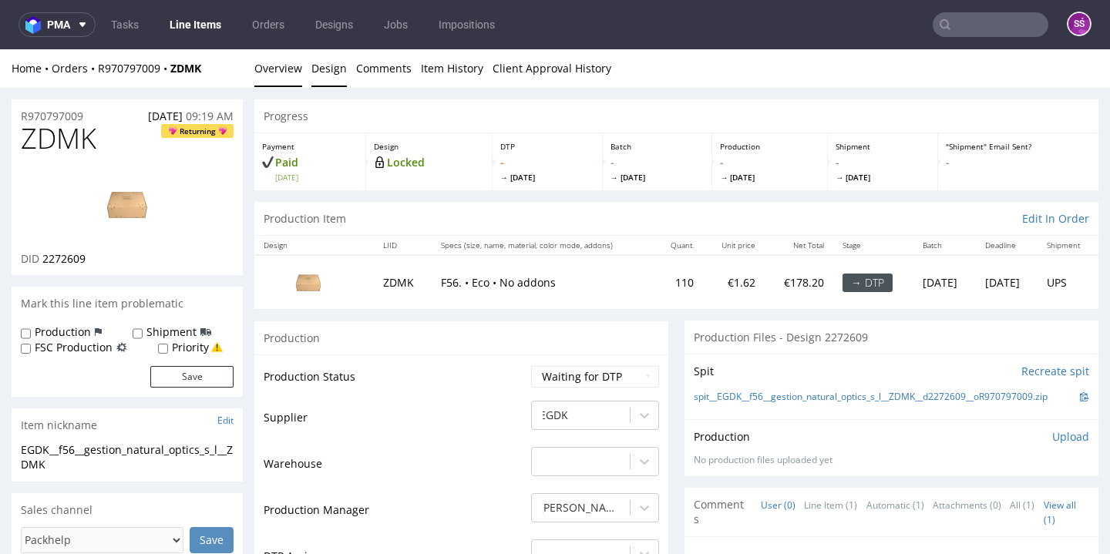
click at [329, 67] on link "Design" at bounding box center [328, 68] width 35 height 38
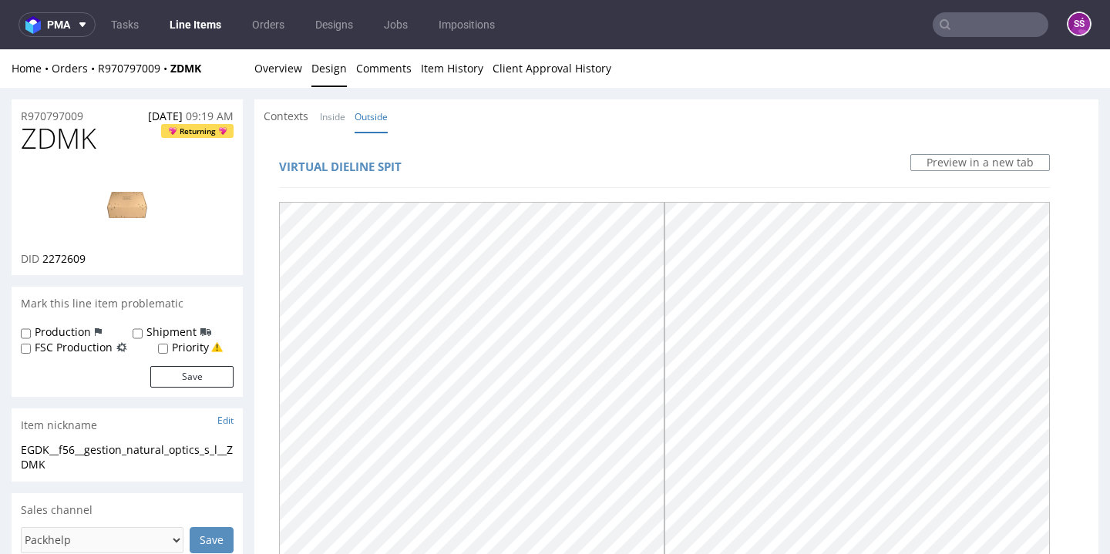
click at [304, 75] on li "Overview" at bounding box center [282, 68] width 57 height 15
click at [292, 71] on link "Overview" at bounding box center [278, 68] width 48 height 38
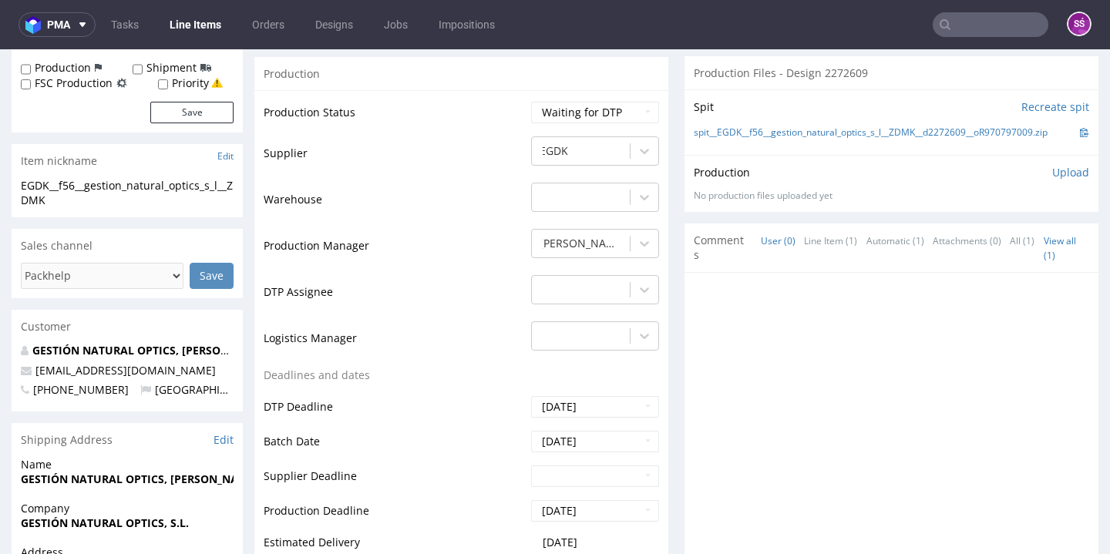
scroll to position [399, 0]
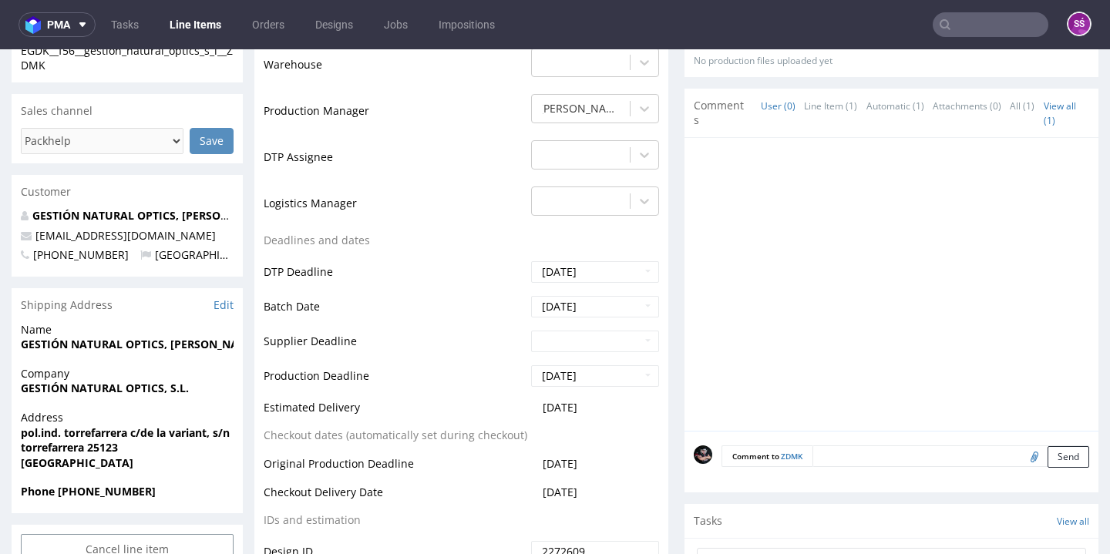
click at [619, 167] on td "-" at bounding box center [593, 162] width 132 height 46
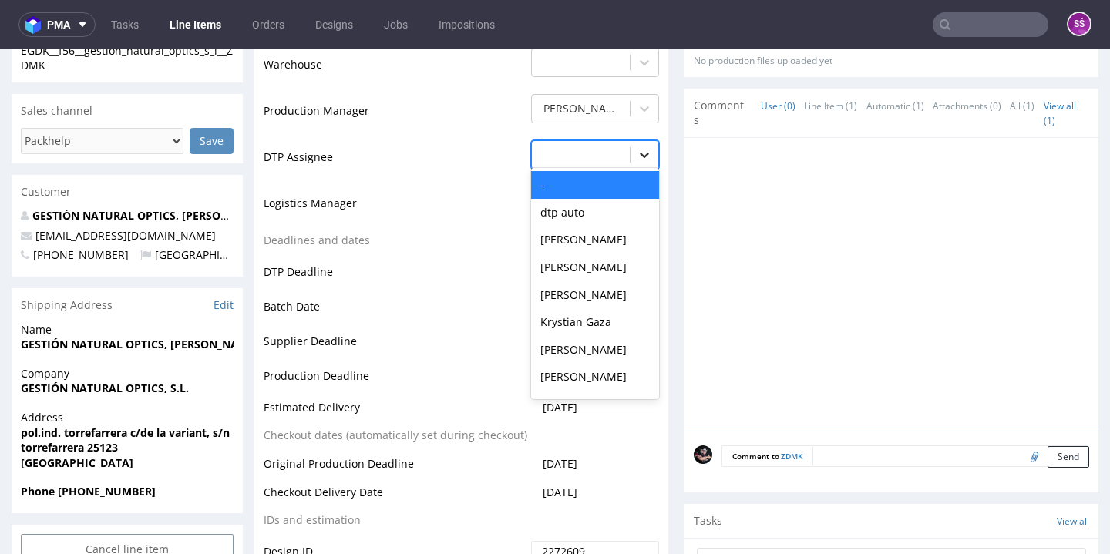
click at [637, 160] on icon at bounding box center [644, 154] width 15 height 15
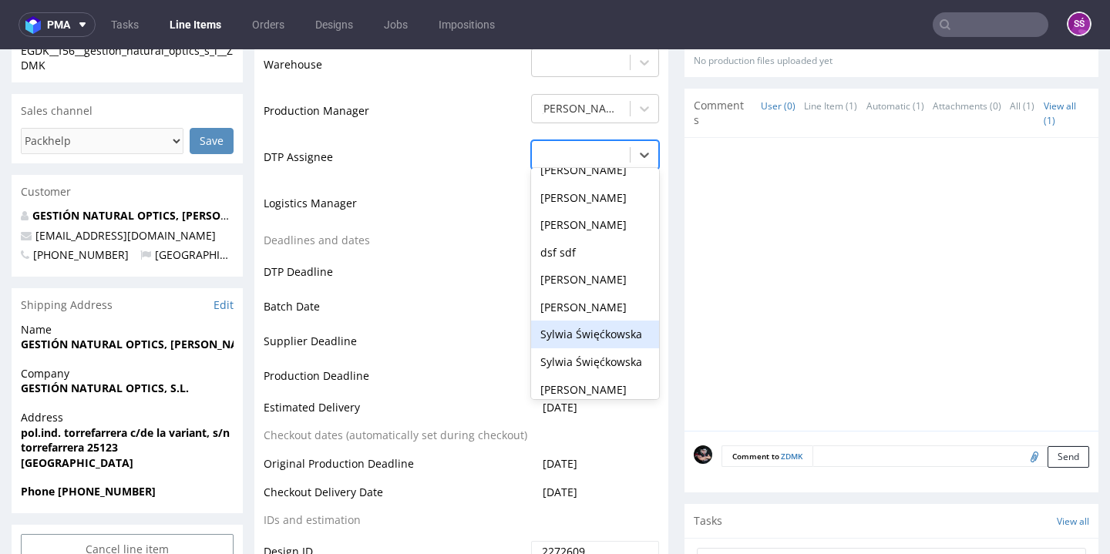
click at [585, 326] on div "Sylwia Święćkowska" at bounding box center [595, 335] width 128 height 28
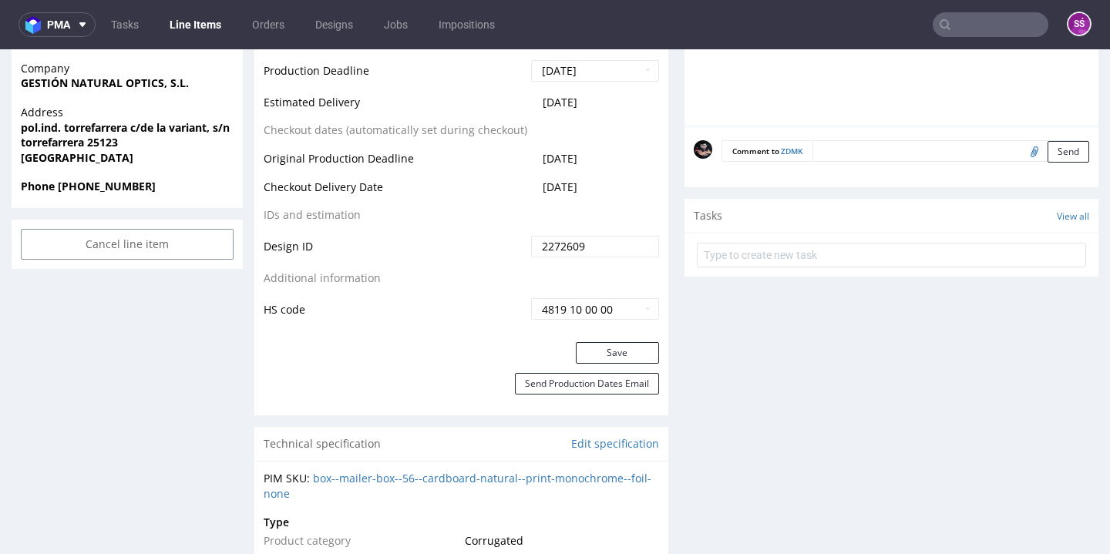
scroll to position [880, 0]
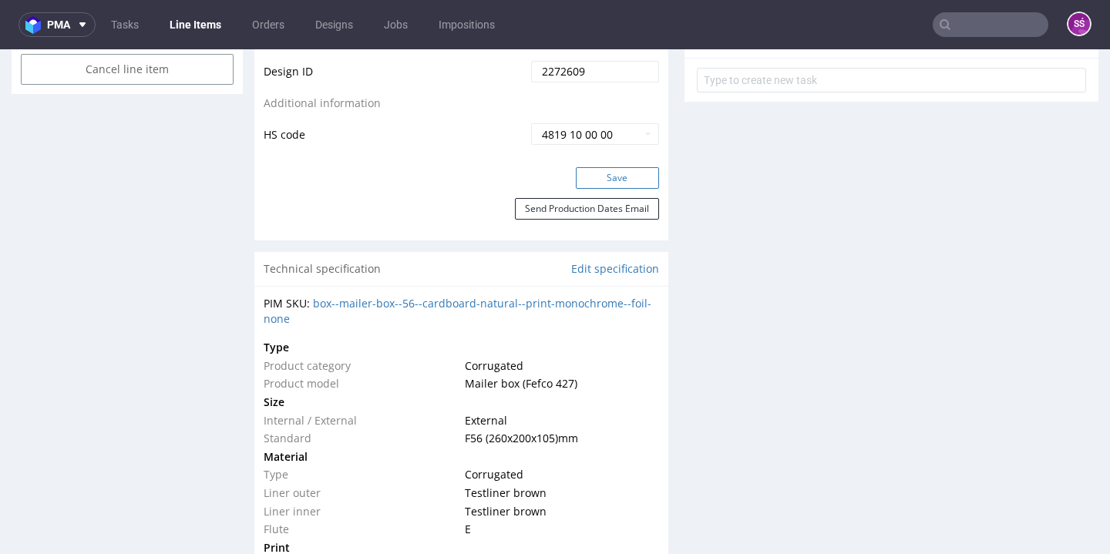
click at [614, 170] on button "Save" at bounding box center [617, 178] width 83 height 22
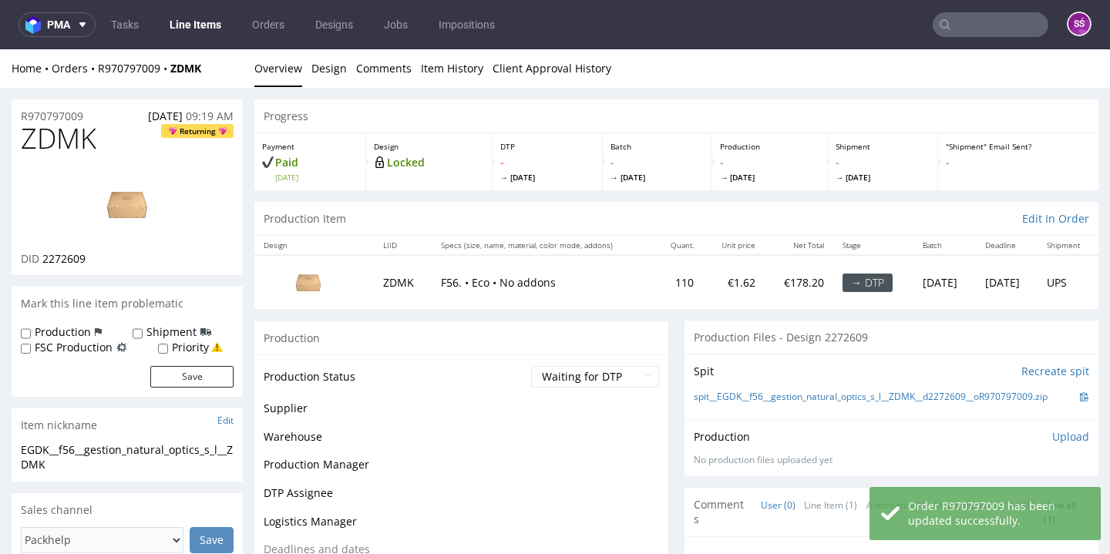
scroll to position [49, 0]
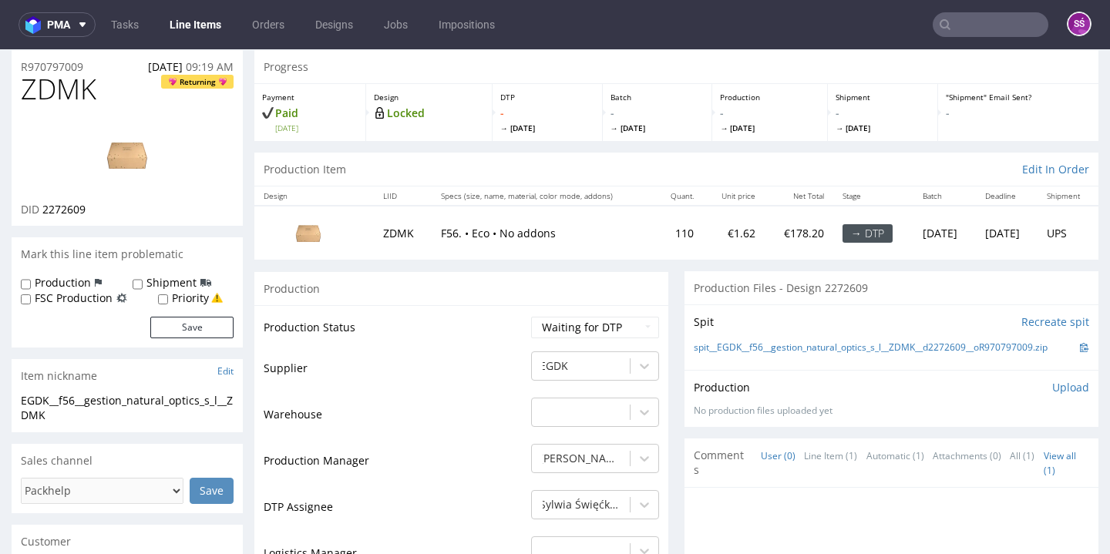
click at [70, 208] on span "2272609" at bounding box center [63, 209] width 43 height 15
click at [795, 345] on link "spit__EGDK__f56__gestion_natural_optics_s_l__ZDMK__d2272609__oR970797009.zip" at bounding box center [871, 347] width 354 height 13
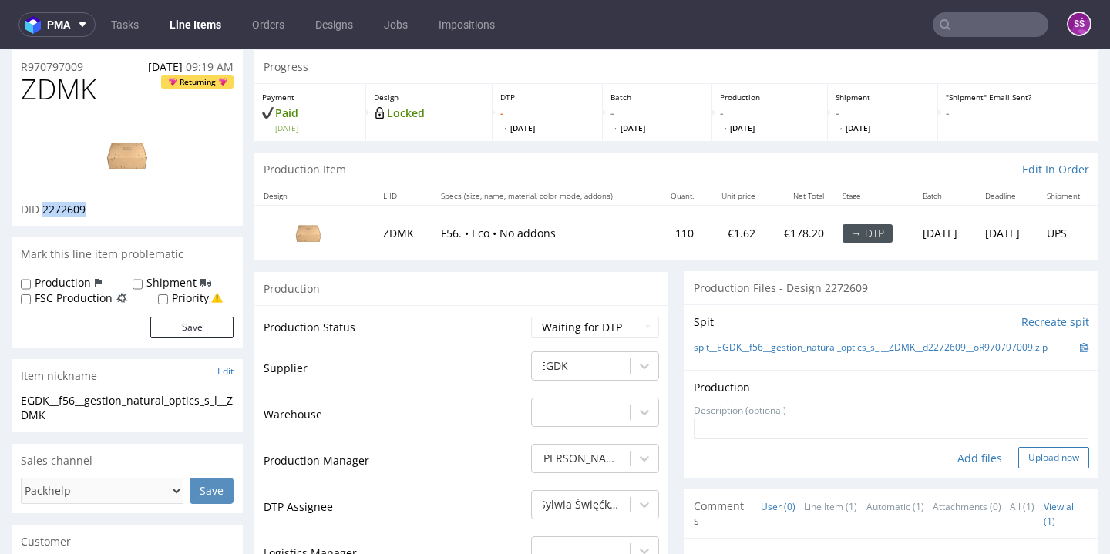
click at [1018, 451] on button "Upload now" at bounding box center [1053, 458] width 71 height 22
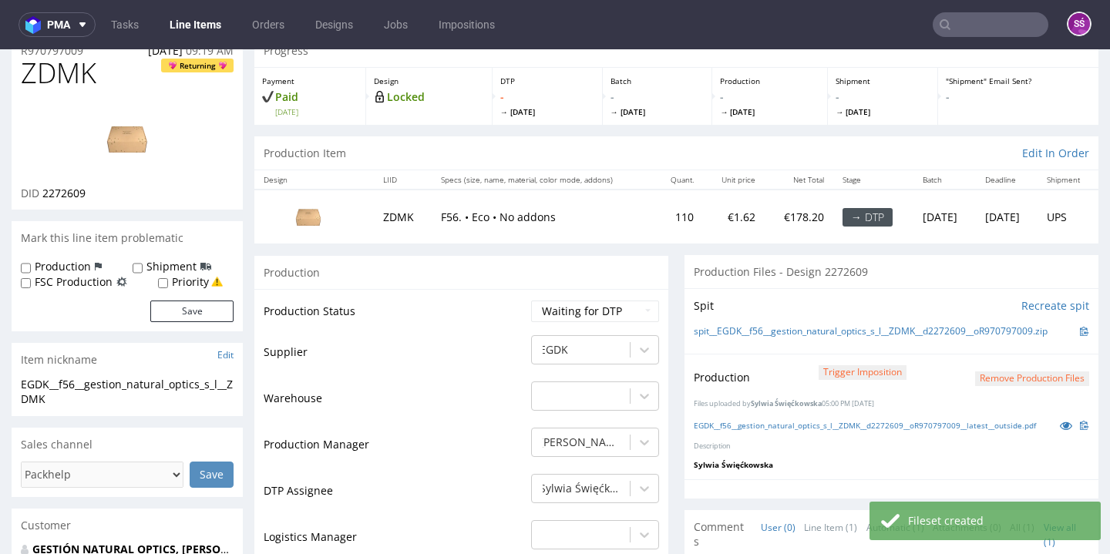
scroll to position [97, 0]
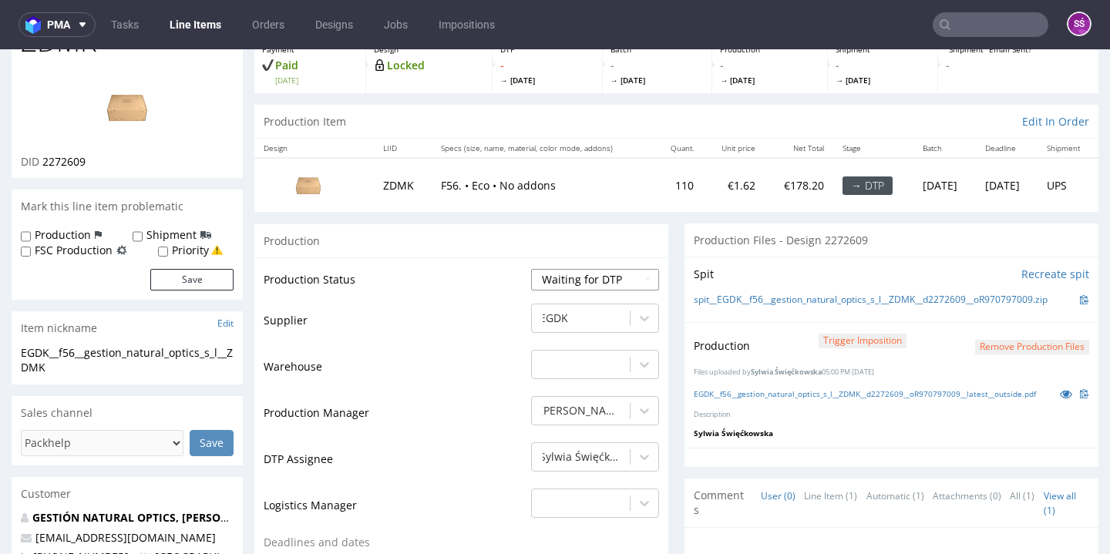
select select "dtp_production_ready"
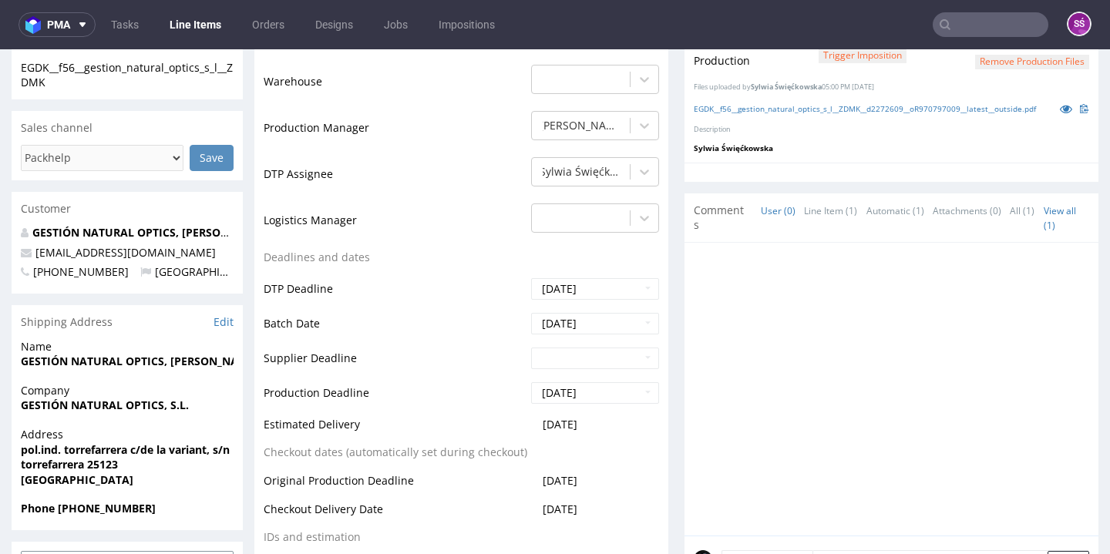
scroll to position [683, 0]
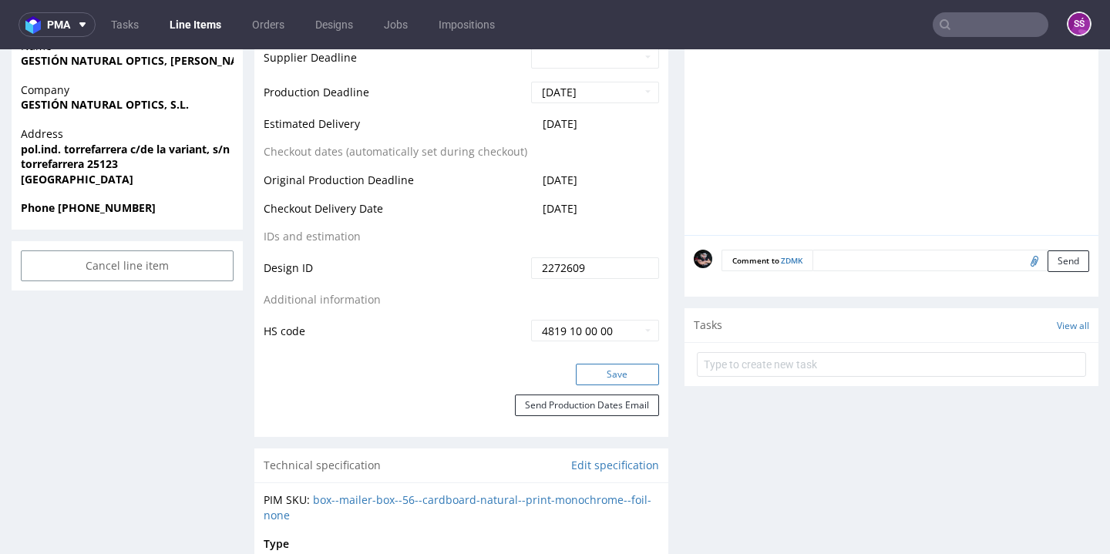
click at [618, 364] on button "Save" at bounding box center [617, 375] width 83 height 22
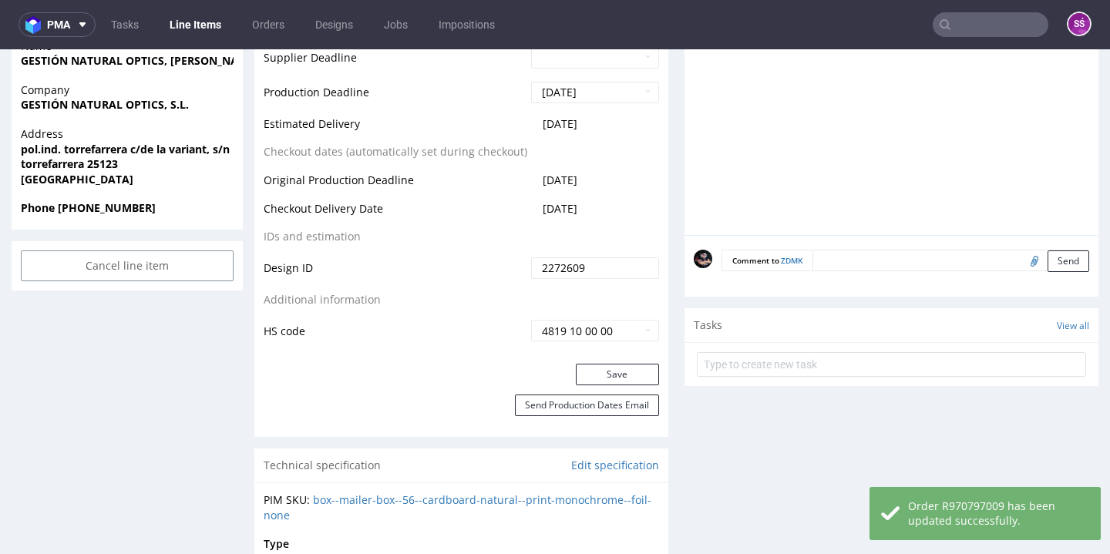
scroll to position [0, 0]
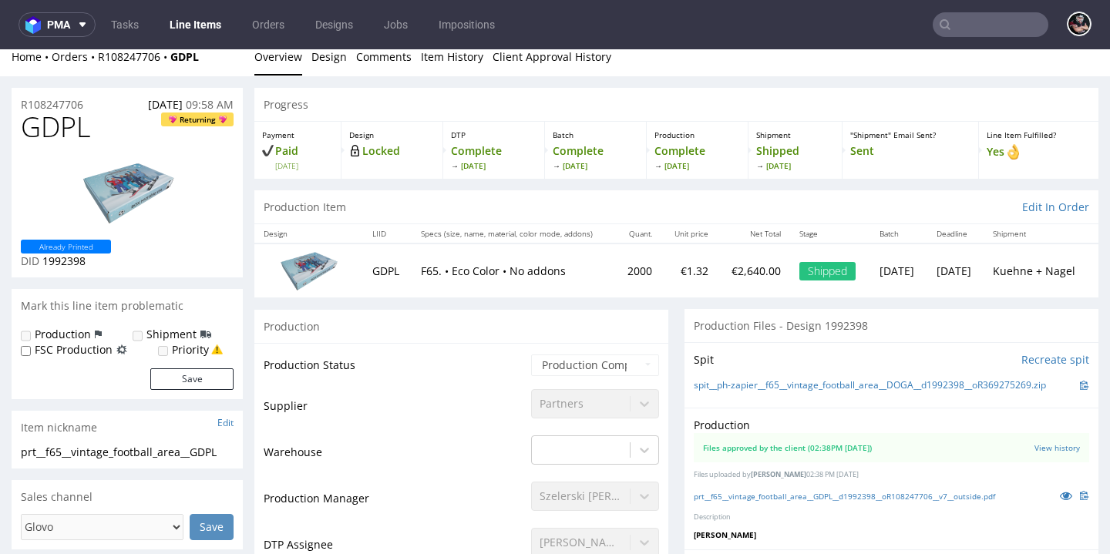
scroll to position [38, 0]
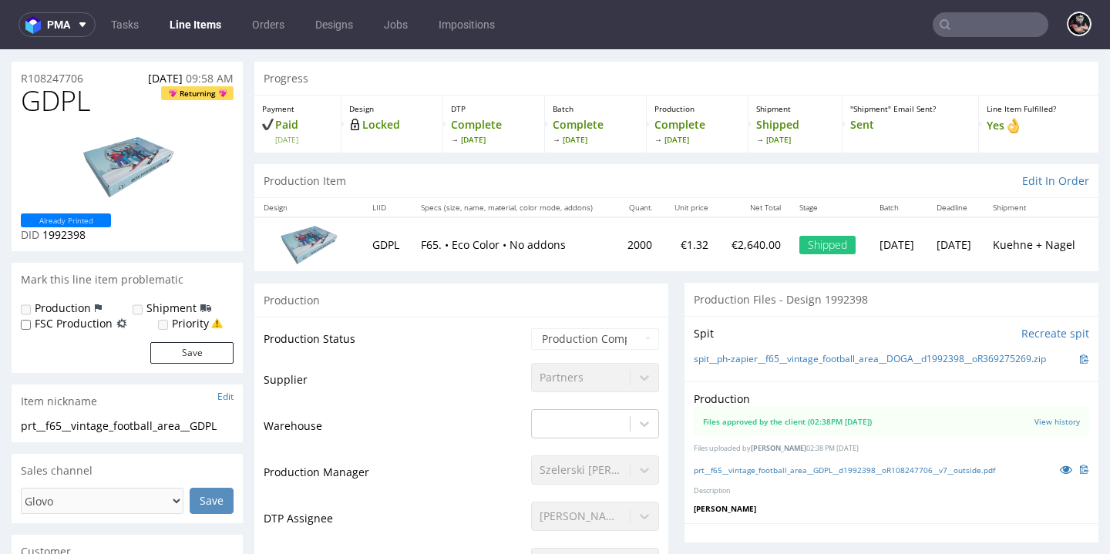
click at [740, 472] on div "prt__f65__vintage_football_area__GDPL__d1992398__oR108247706__v7__outside.pdf" at bounding box center [891, 469] width 395 height 17
click at [739, 466] on link "prt__f65__vintage_football_area__GDPL__d1992398__oR108247706__v7__outside.pdf" at bounding box center [844, 470] width 301 height 11
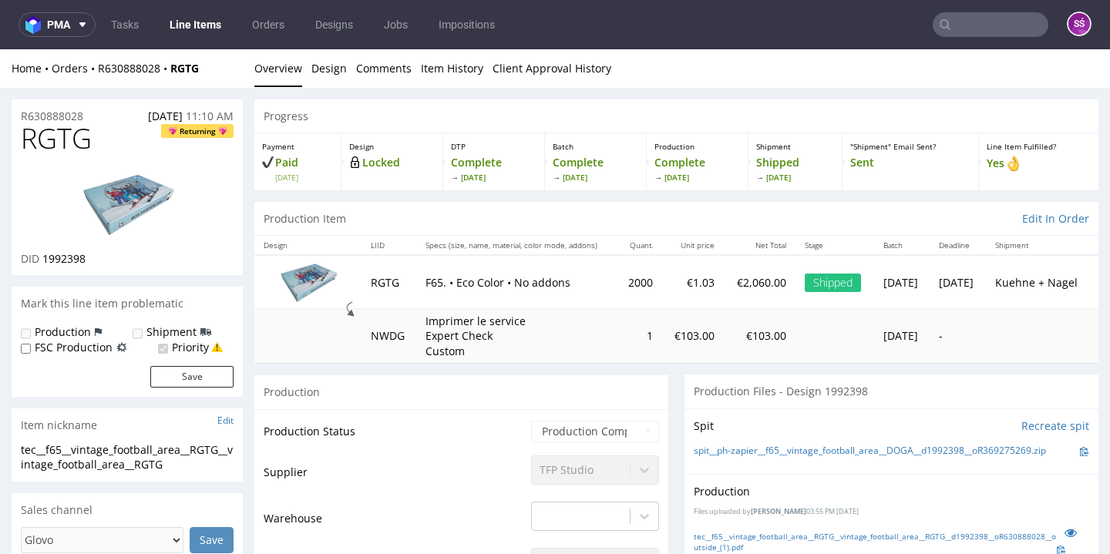
scroll to position [116, 0]
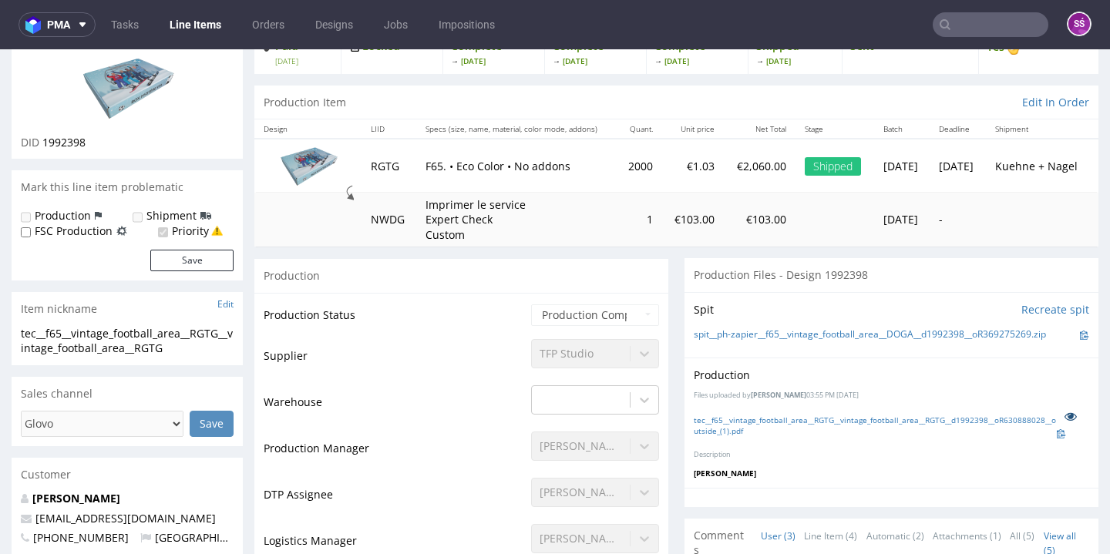
click at [1065, 411] on icon at bounding box center [1071, 416] width 12 height 11
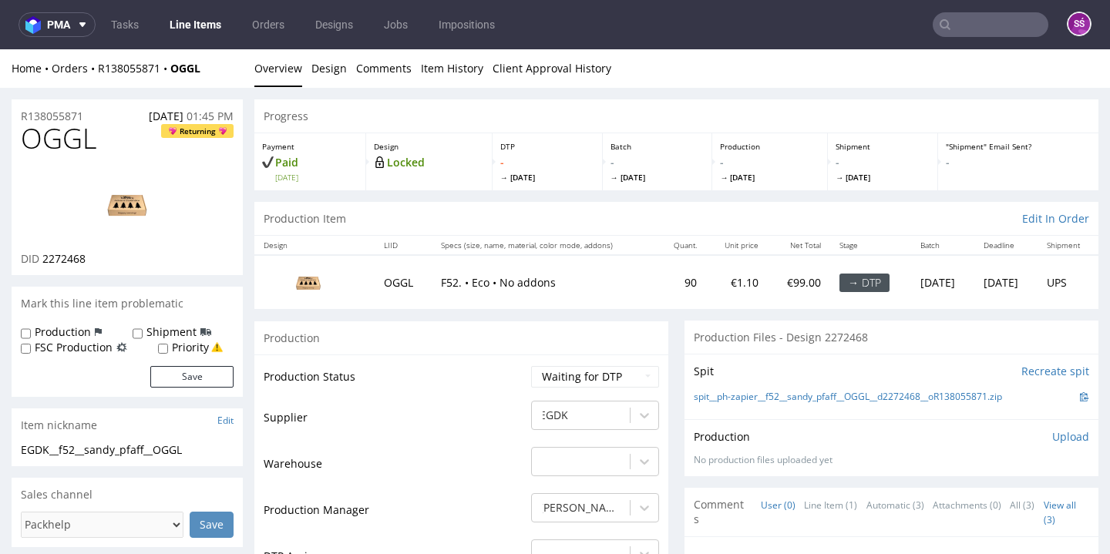
scroll to position [19, 0]
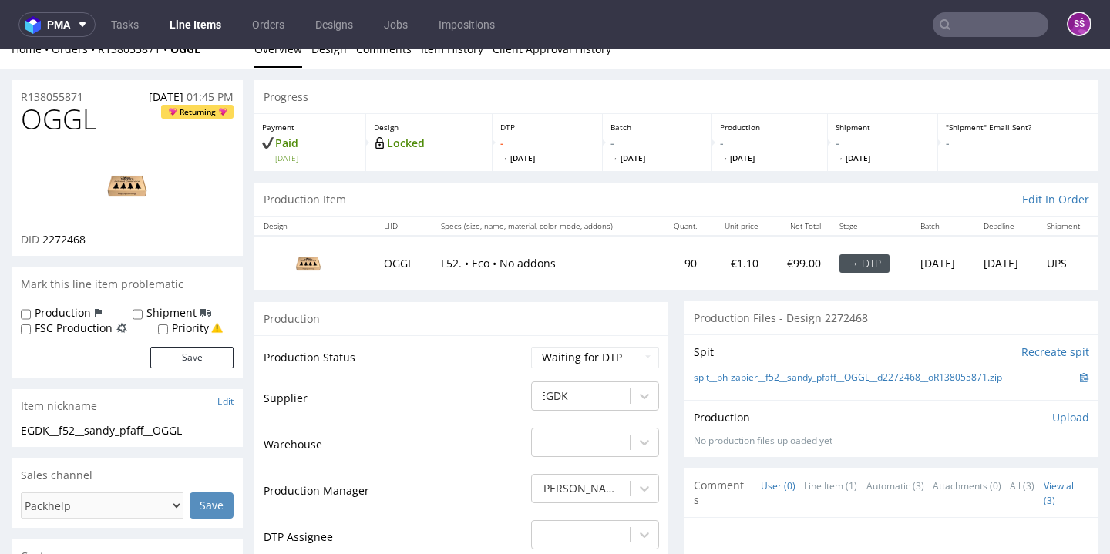
click at [304, 271] on img at bounding box center [308, 262] width 77 height 43
click at [314, 277] on img at bounding box center [308, 262] width 77 height 43
click at [130, 190] on img at bounding box center [127, 184] width 123 height 69
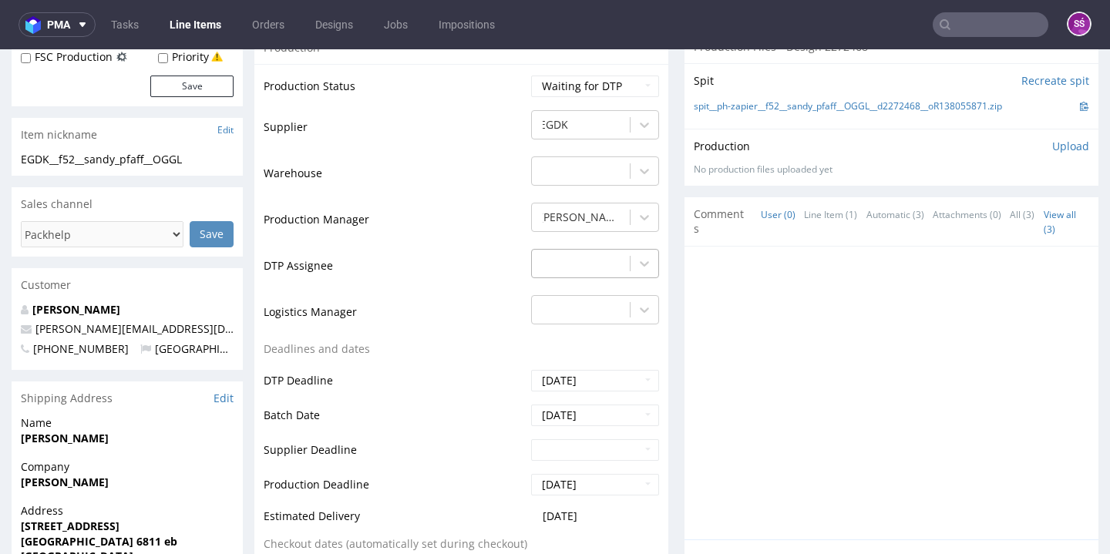
click at [577, 273] on div at bounding box center [581, 263] width 82 height 18
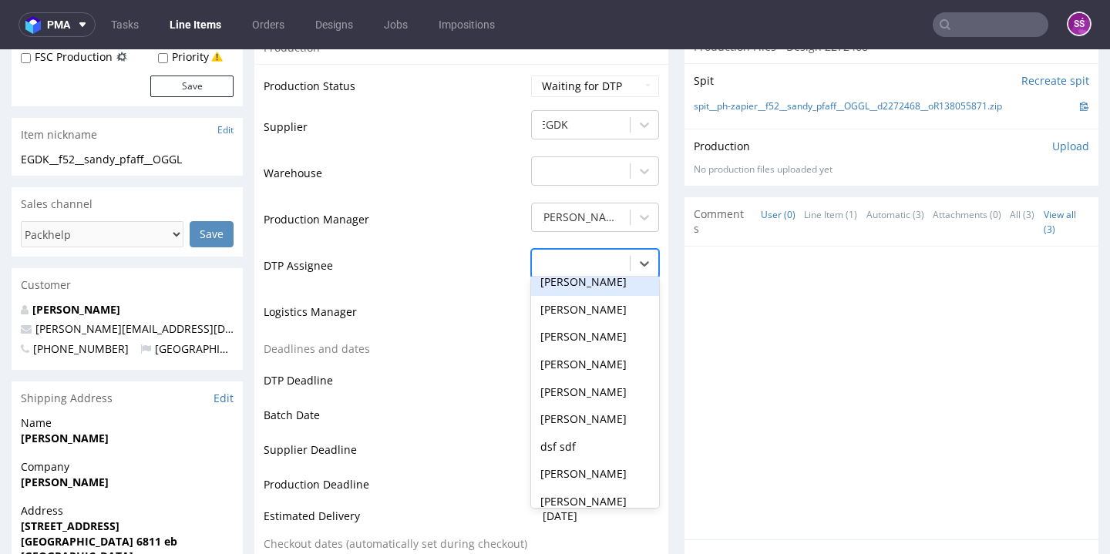
scroll to position [553, 0]
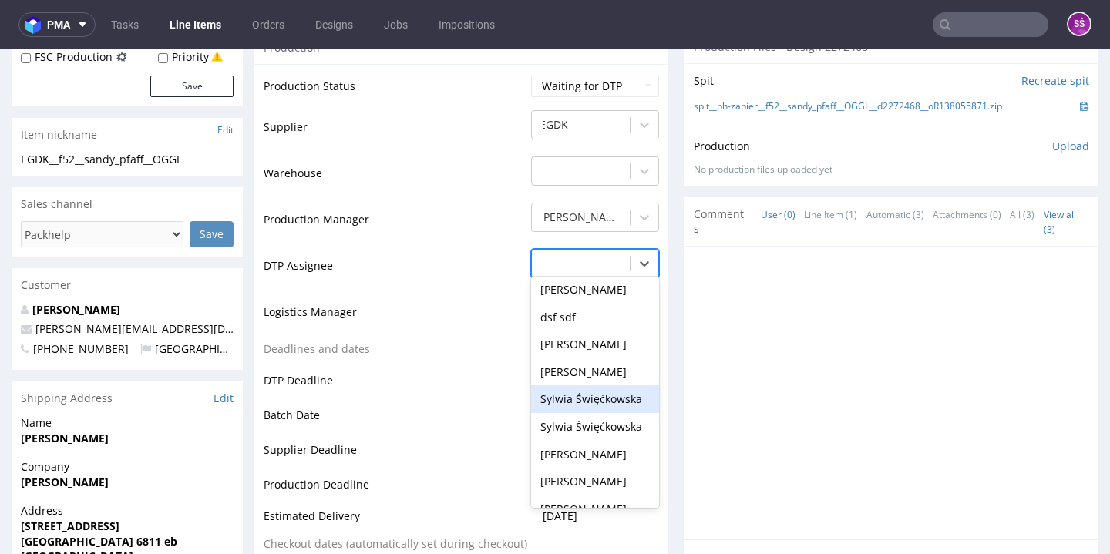
click at [595, 413] on div "Sylwia Święćkowska" at bounding box center [595, 399] width 128 height 28
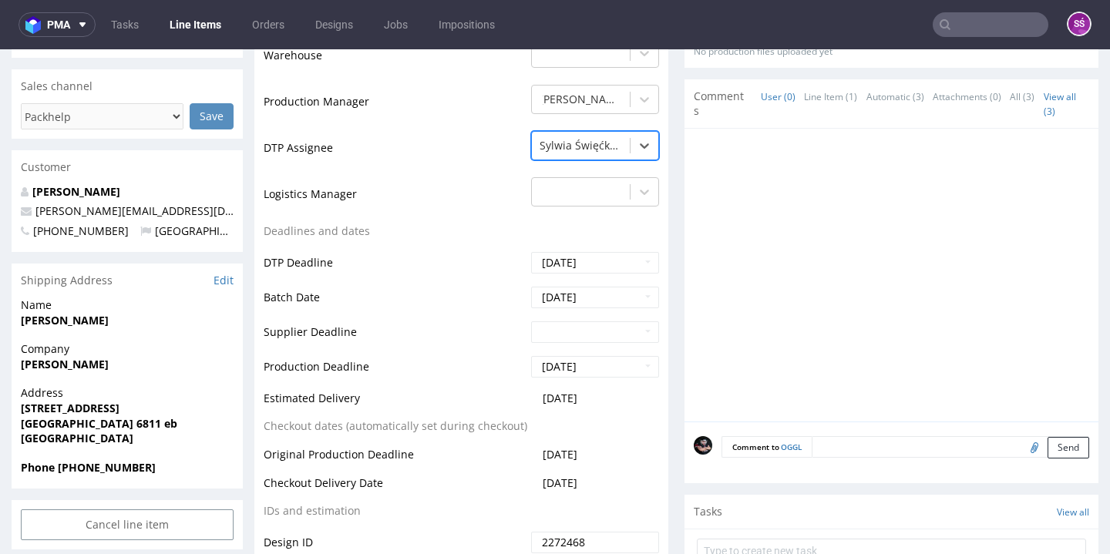
scroll to position [538, 0]
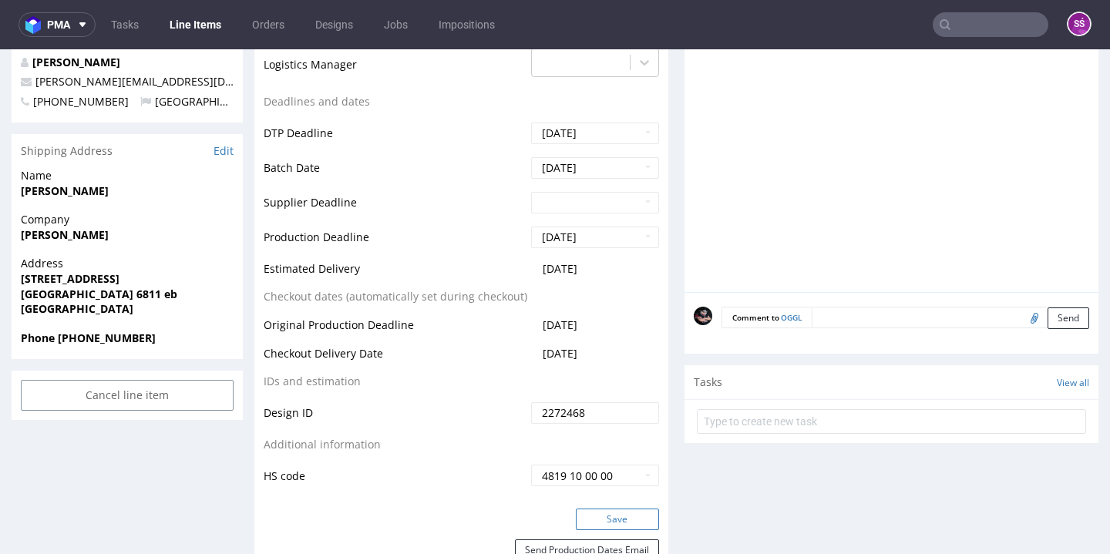
click at [607, 530] on button "Save" at bounding box center [617, 520] width 83 height 22
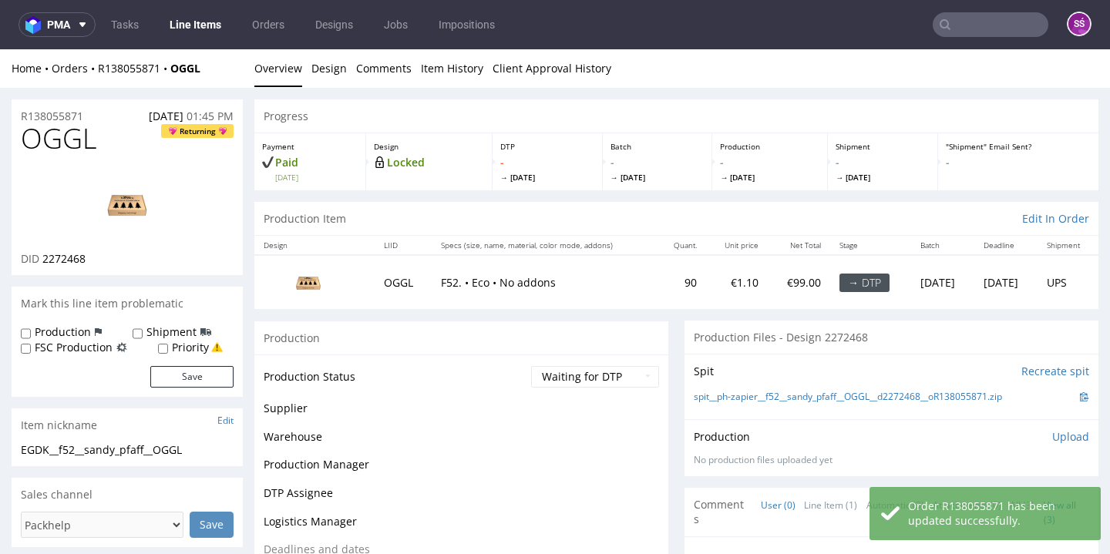
scroll to position [0, 0]
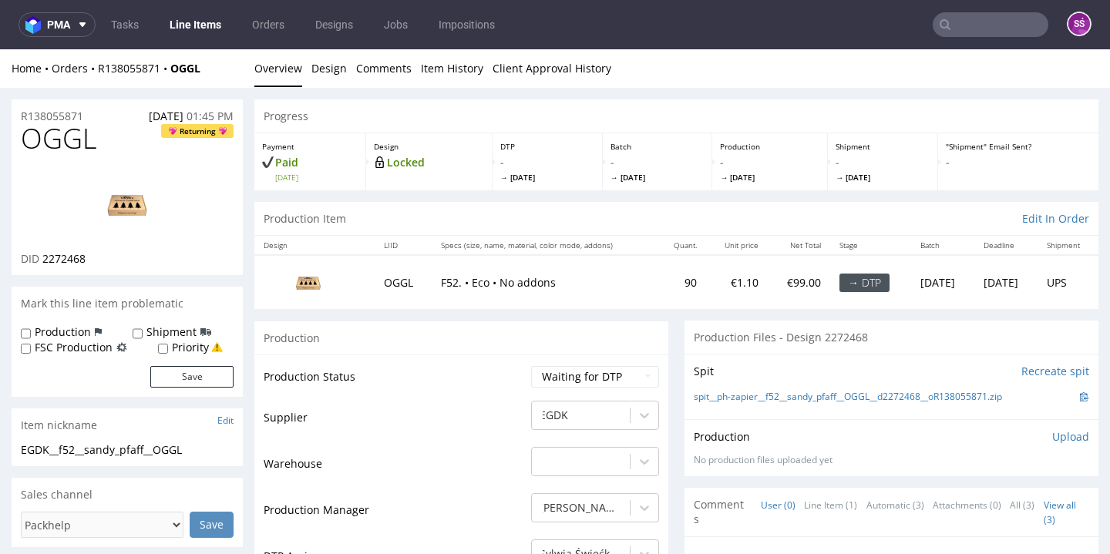
click at [74, 256] on span "2272468" at bounding box center [63, 258] width 43 height 15
copy span "2272468"
click at [776, 404] on div "Spit Recreate spit spit__ph-zapier__f52__sandy_pfaff__OGGL__d2272468__oR1380558…" at bounding box center [891, 387] width 414 height 66
click at [783, 399] on link "spit__ph-zapier__f52__sandy_pfaff__OGGL__d2272468__oR138055871.zip" at bounding box center [848, 397] width 308 height 13
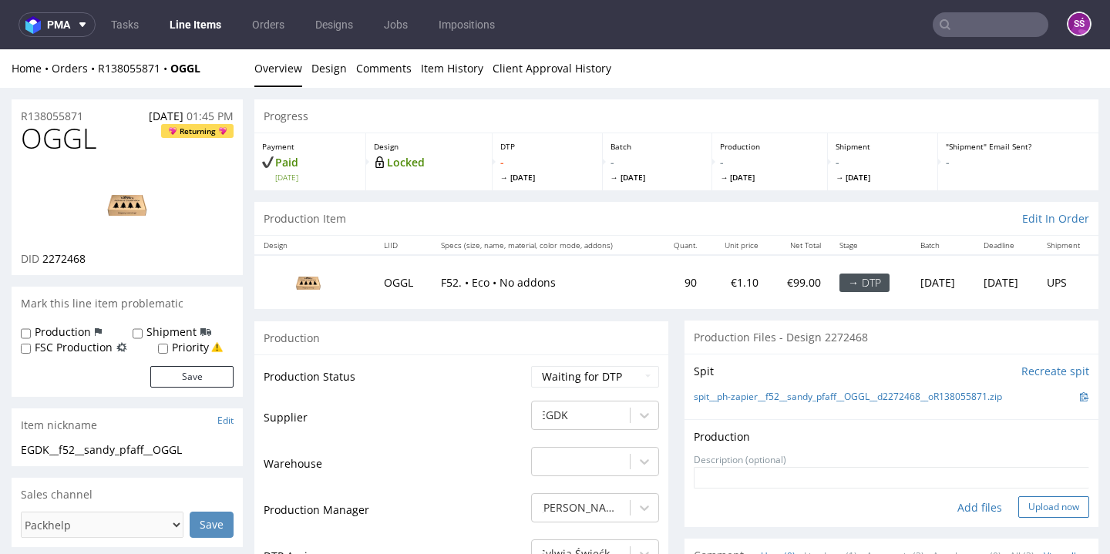
click at [1018, 499] on button "Upload now" at bounding box center [1053, 507] width 71 height 22
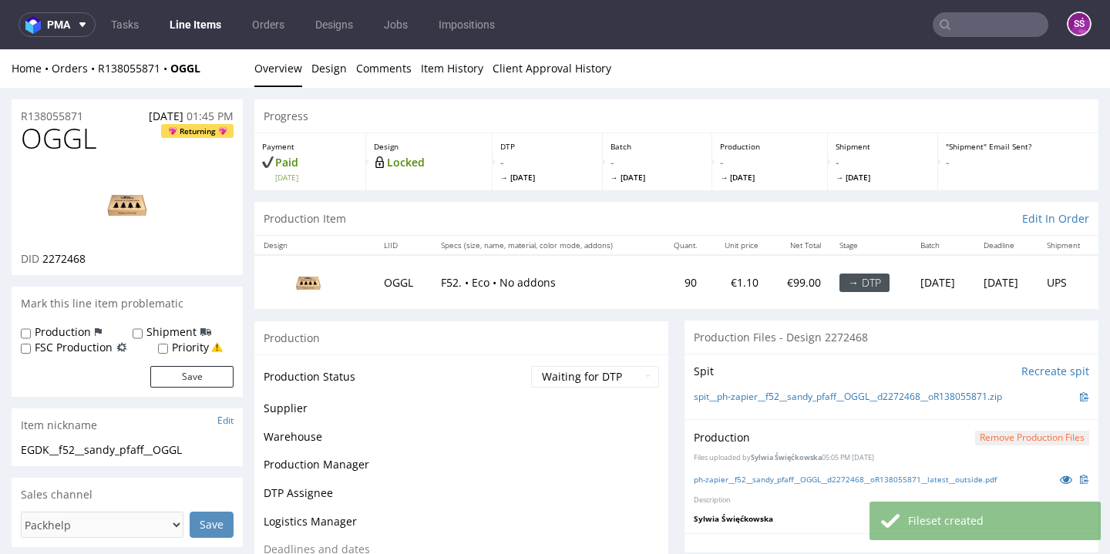
scroll to position [81, 0]
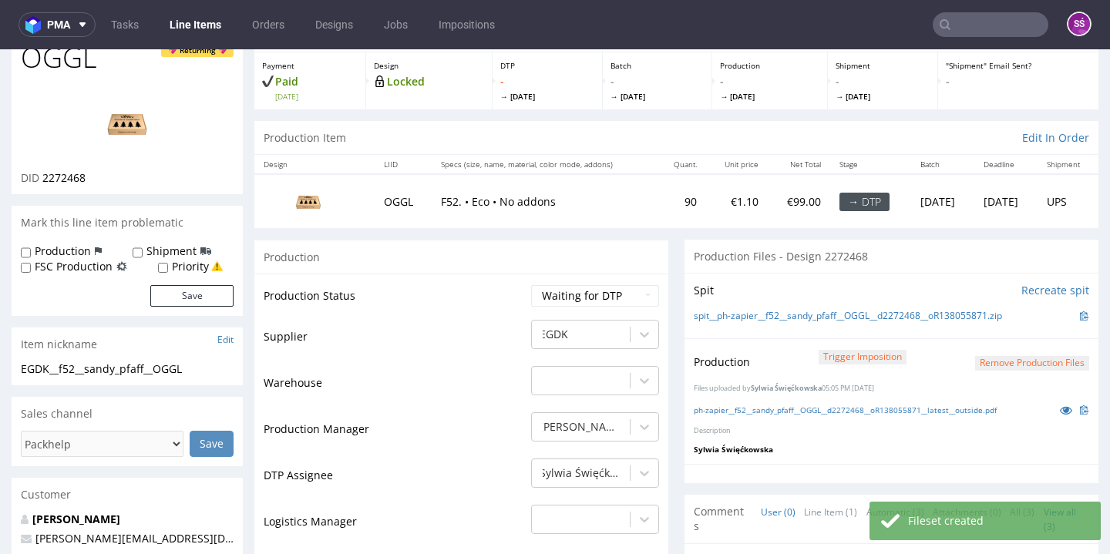
click at [614, 284] on td "Waiting for Artwork Waiting for Diecut Waiting for Mockup Waiting for DTP Waiti…" at bounding box center [593, 301] width 132 height 35
select select "dtp_production_ready"
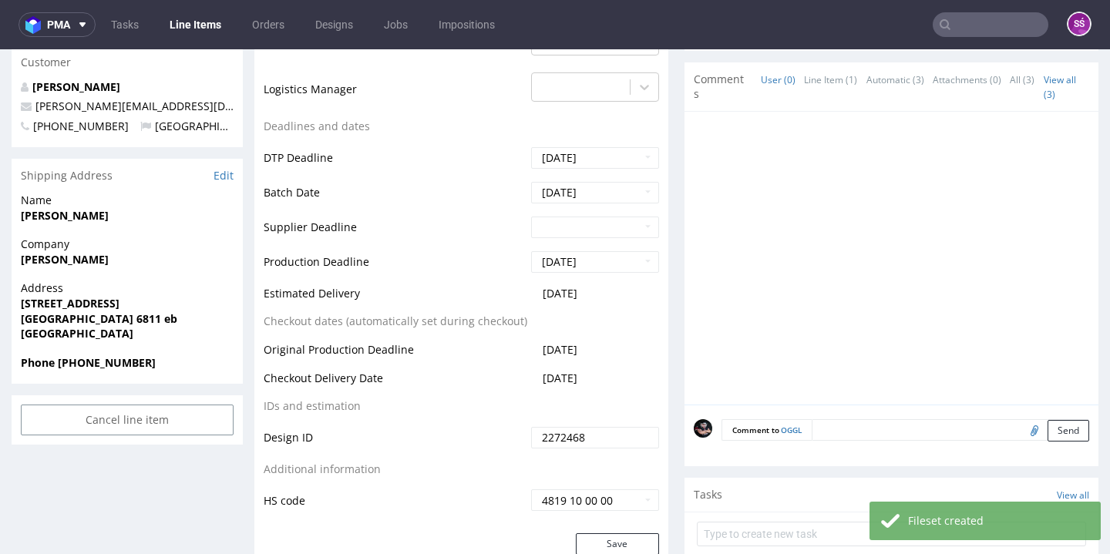
scroll to position [516, 0]
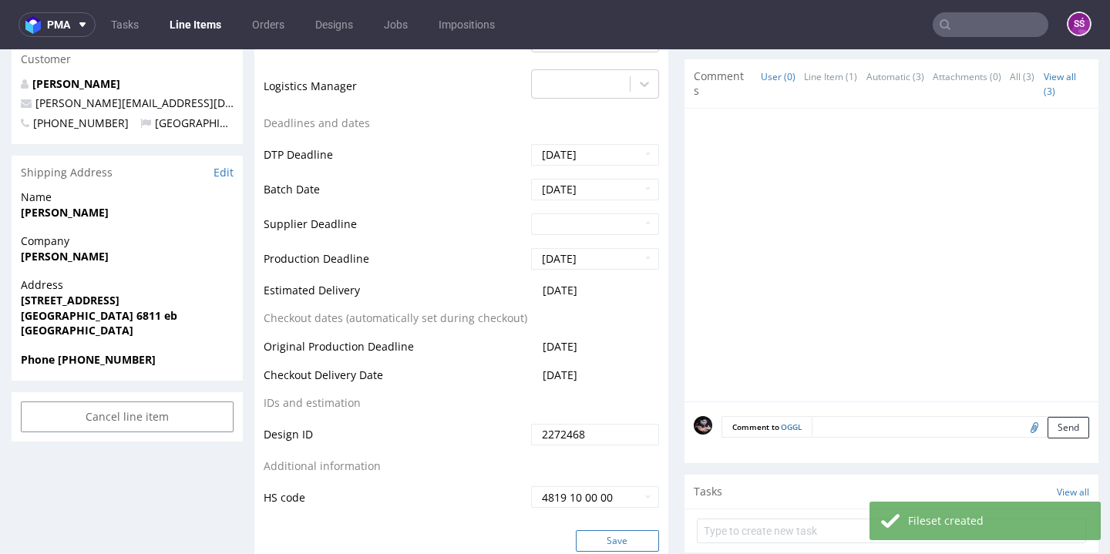
click at [612, 533] on button "Save" at bounding box center [617, 541] width 83 height 22
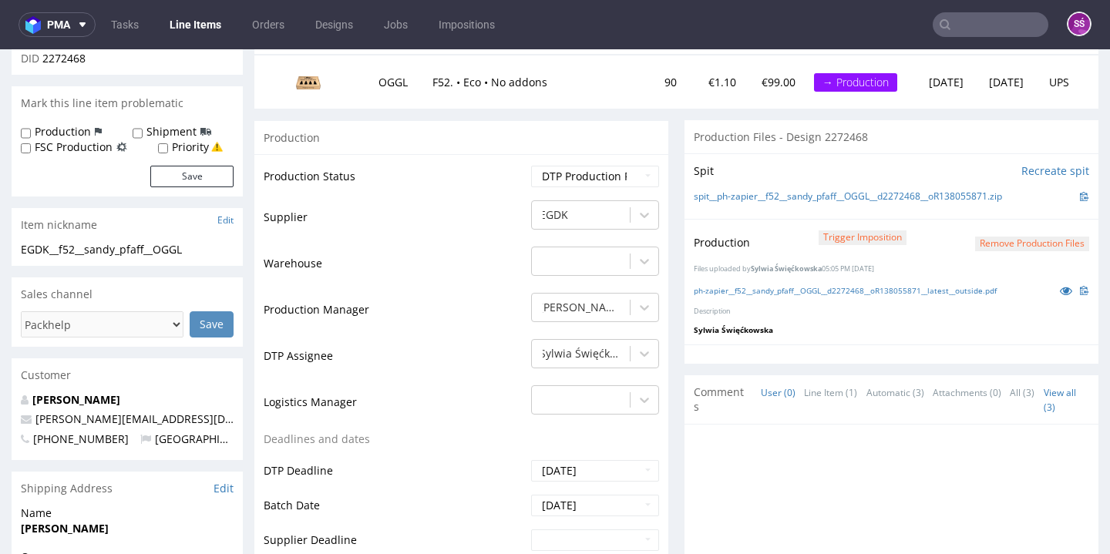
scroll to position [0, 0]
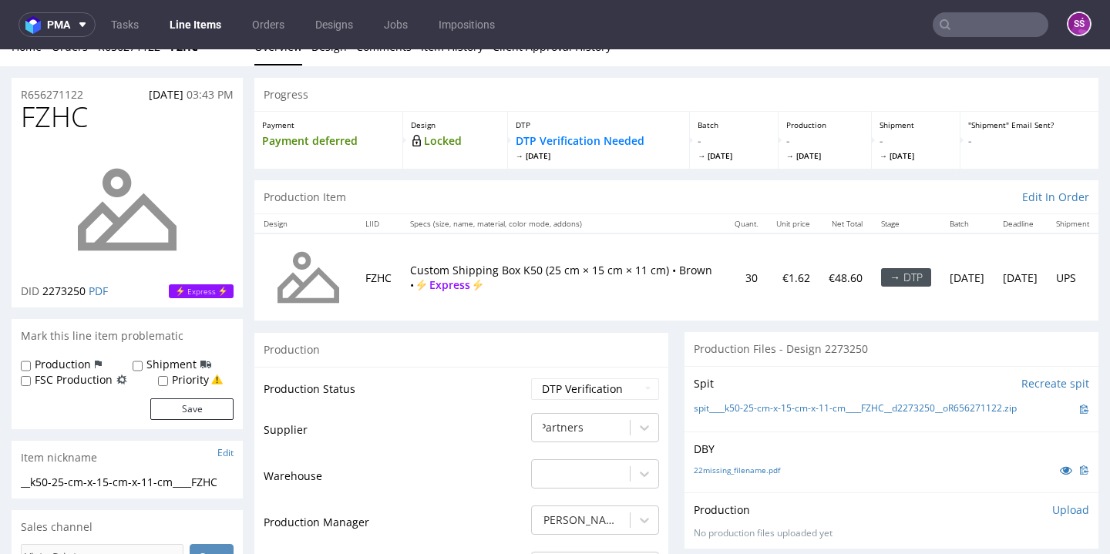
scroll to position [45, 0]
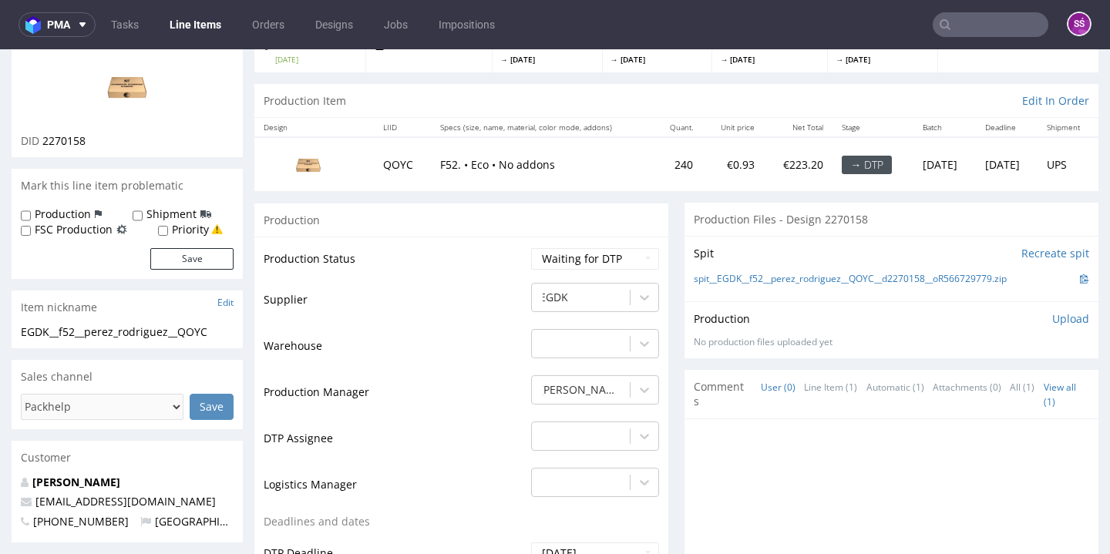
scroll to position [4, 0]
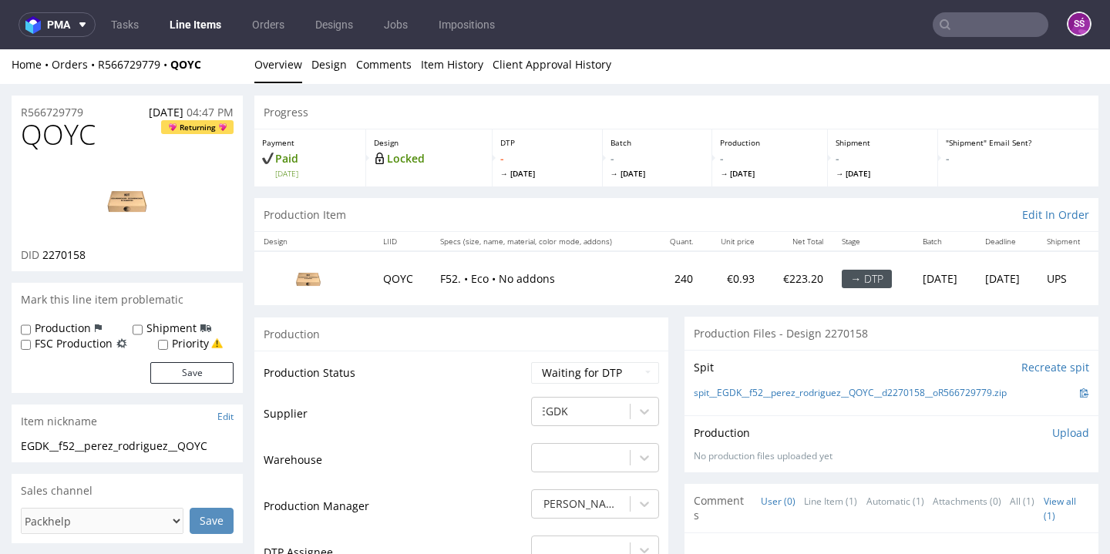
click at [174, 209] on img at bounding box center [127, 200] width 123 height 69
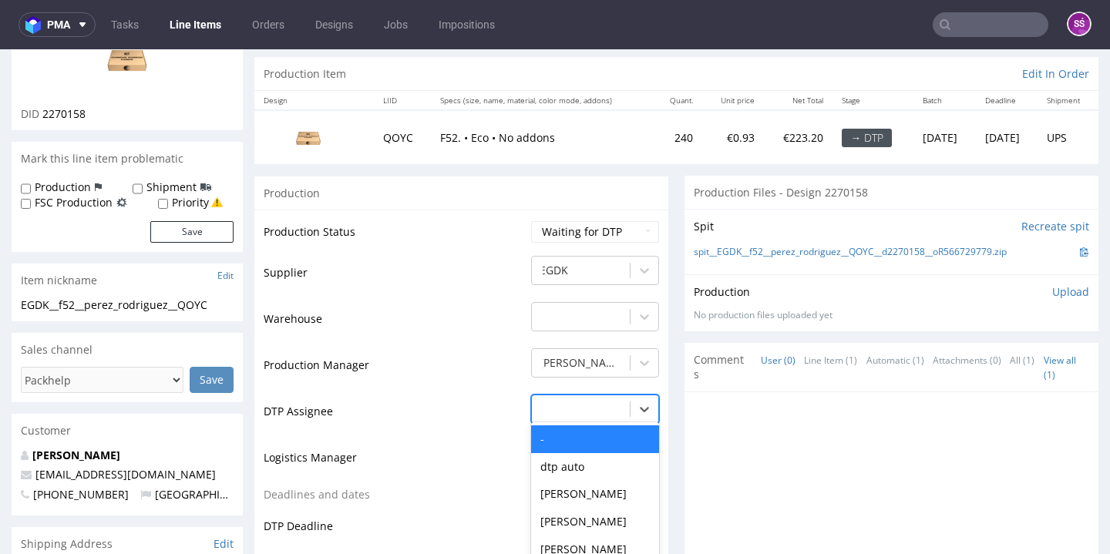
click at [603, 416] on div "- selected, 1 of 31. 31 results available. Use Up and Down to choose options, p…" at bounding box center [595, 406] width 128 height 22
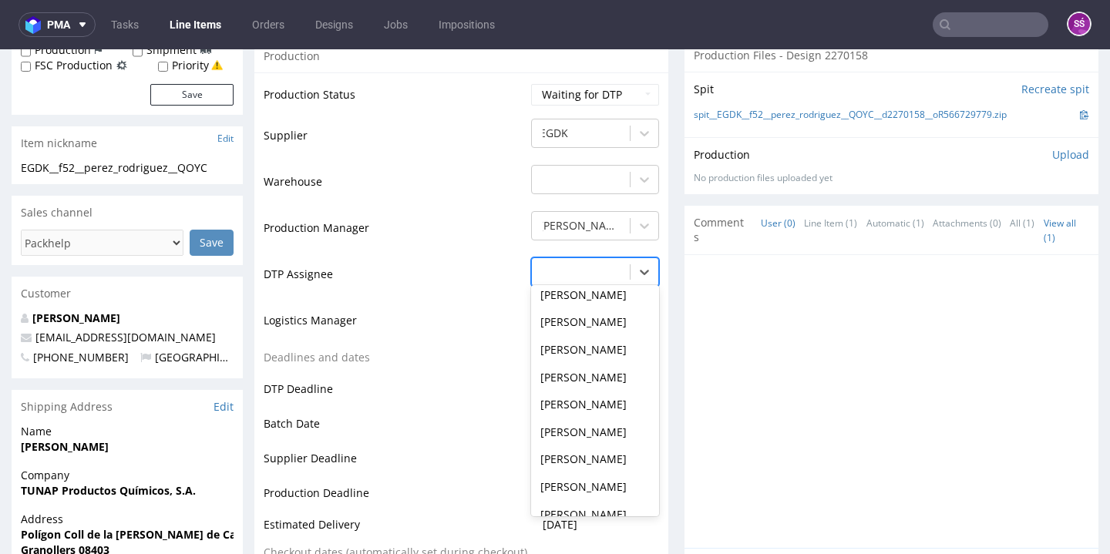
scroll to position [498, 0]
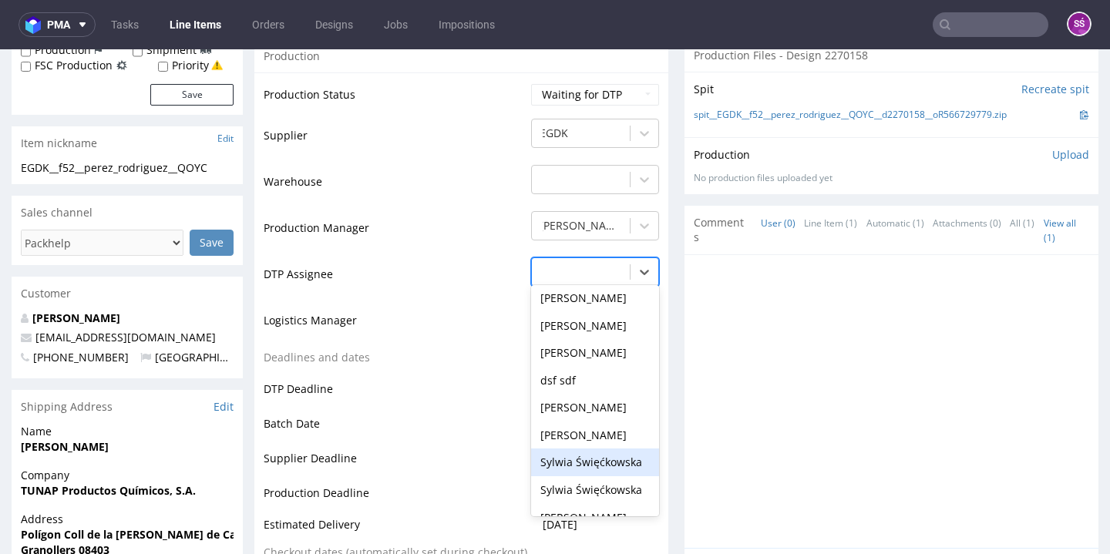
click at [590, 476] on div "Sylwia Święćkowska" at bounding box center [595, 463] width 128 height 28
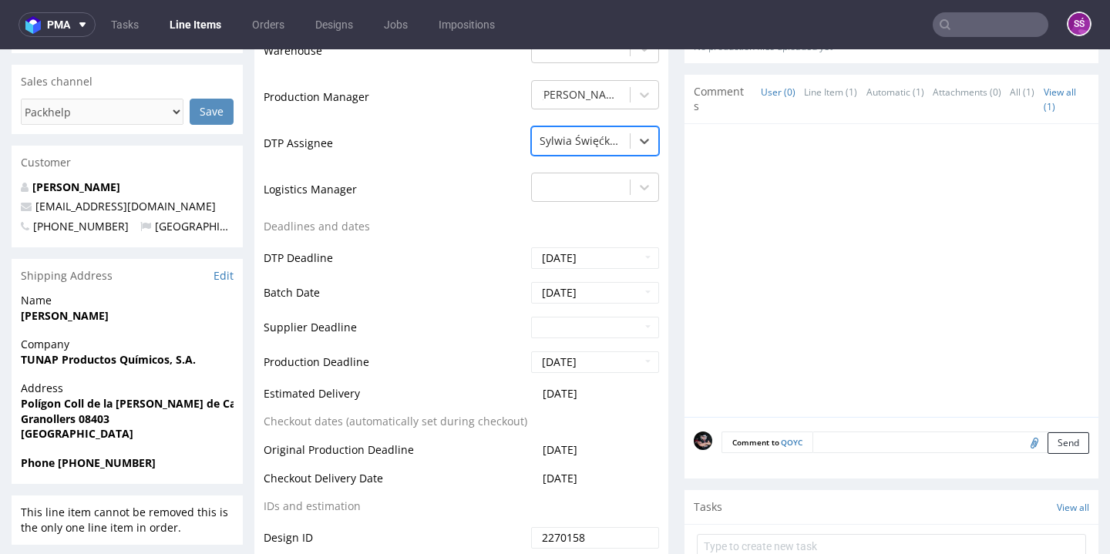
scroll to position [741, 0]
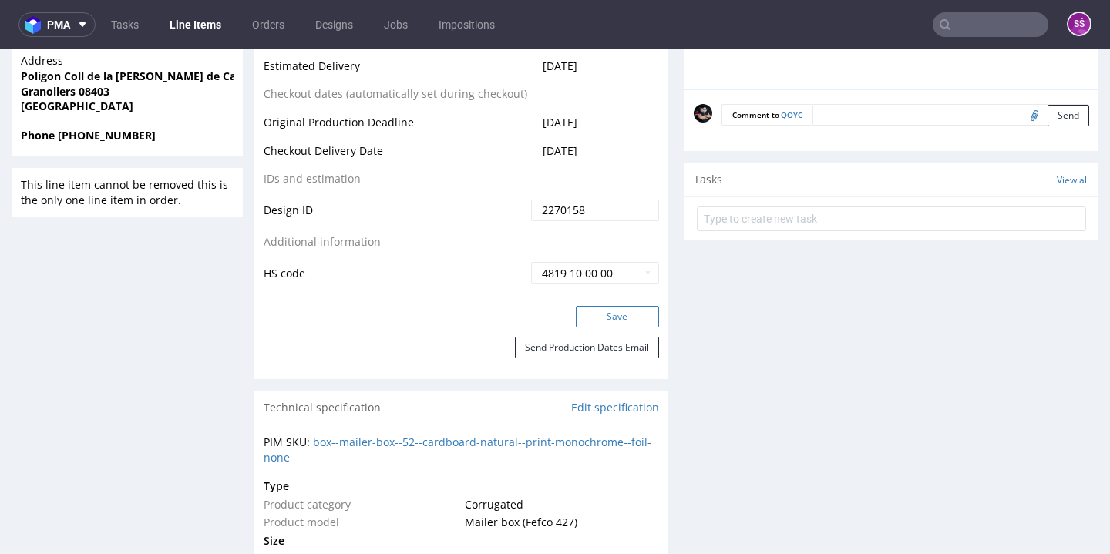
click at [597, 328] on button "Save" at bounding box center [617, 317] width 83 height 22
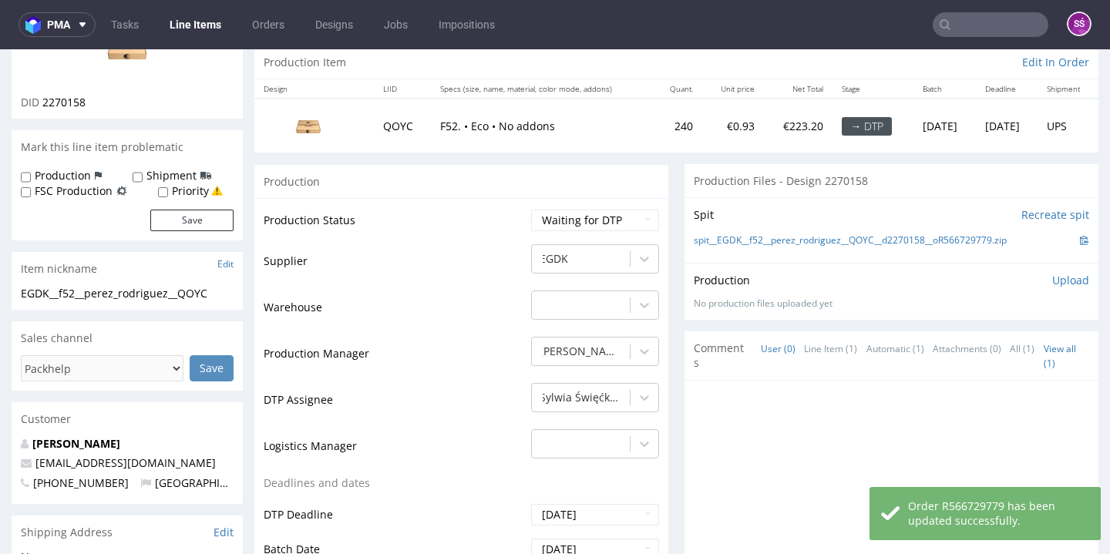
scroll to position [0, 0]
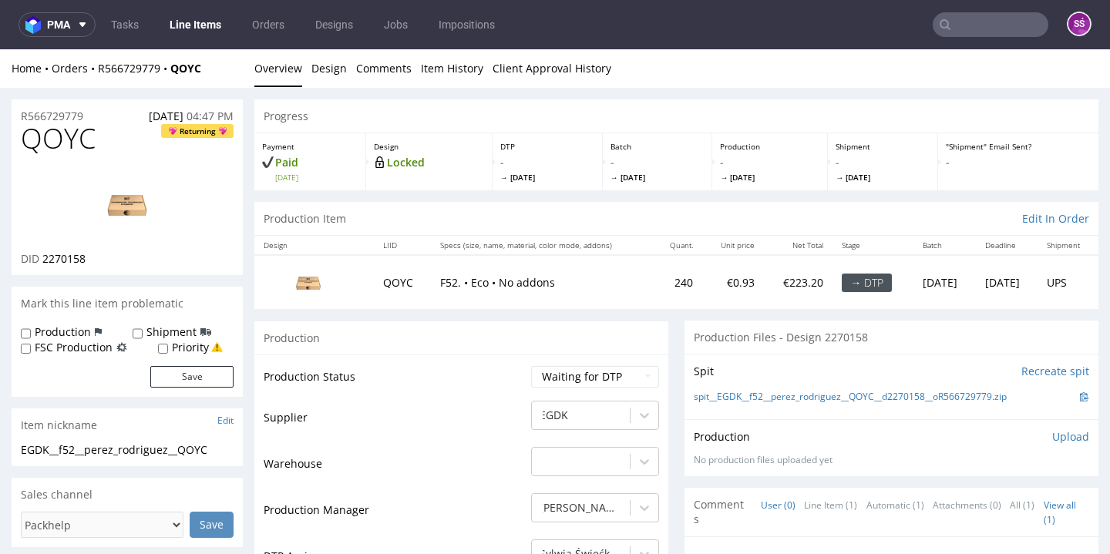
click at [59, 261] on span "2270158" at bounding box center [63, 258] width 43 height 15
copy span "2270158"
click at [733, 393] on link "spit__EGDK__f52__perez_rodriguez__QOYC__d2270158__oR566729779.zip" at bounding box center [850, 397] width 313 height 13
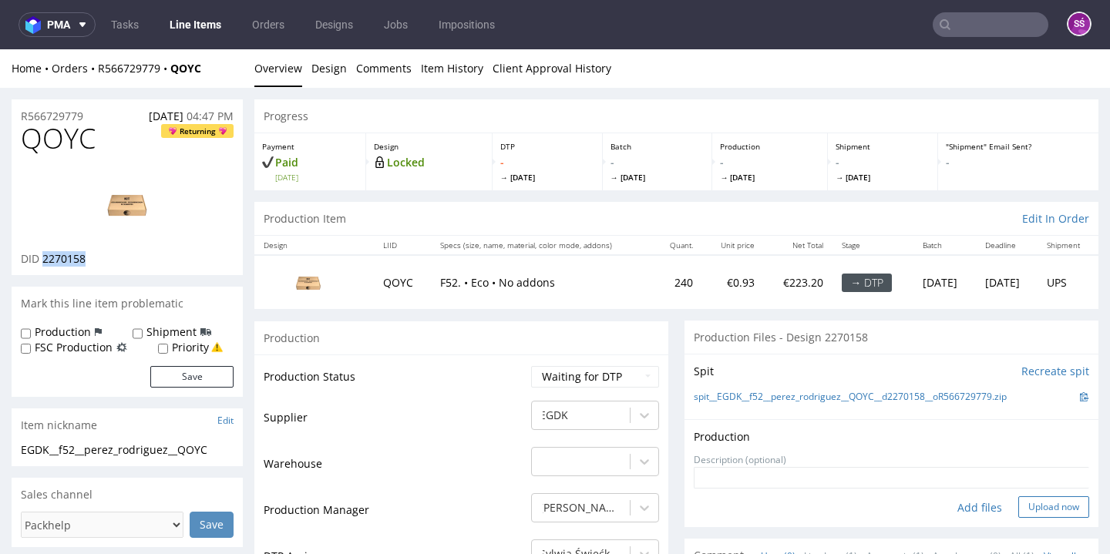
click at [1018, 504] on button "Upload now" at bounding box center [1053, 507] width 71 height 22
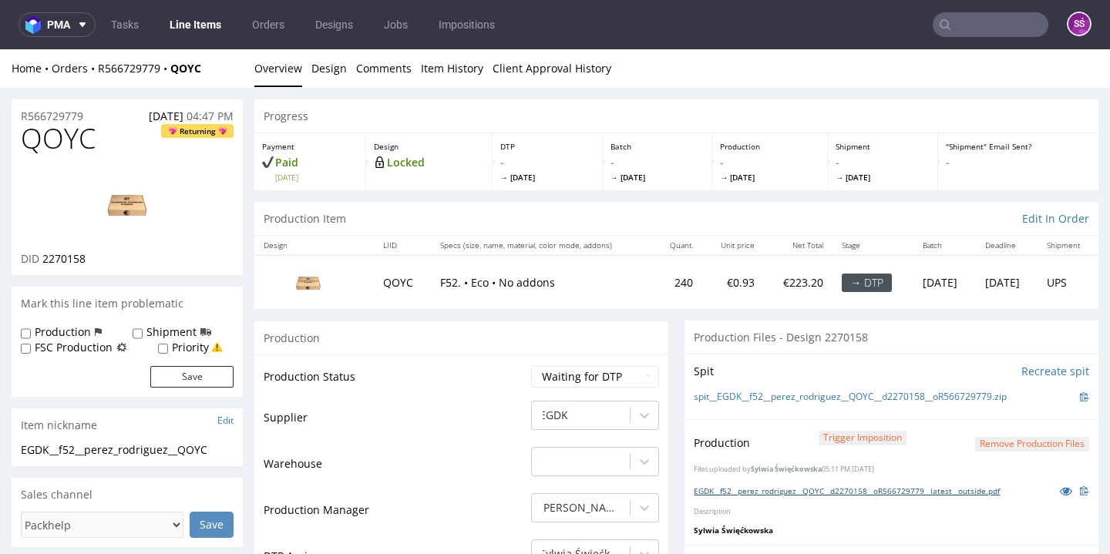
scroll to position [120, 0]
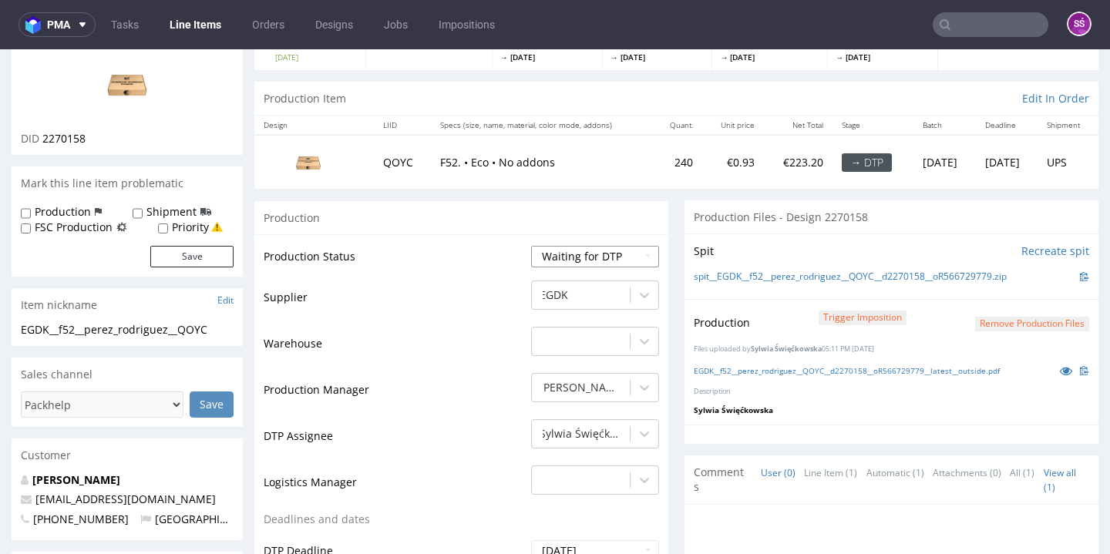
select select "dtp_production_ready"
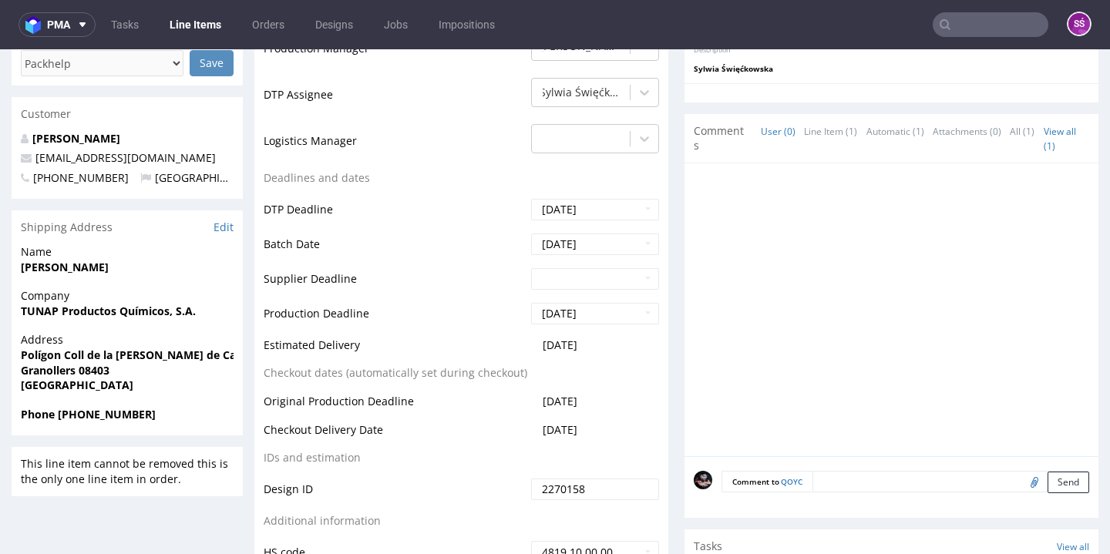
scroll to position [584, 0]
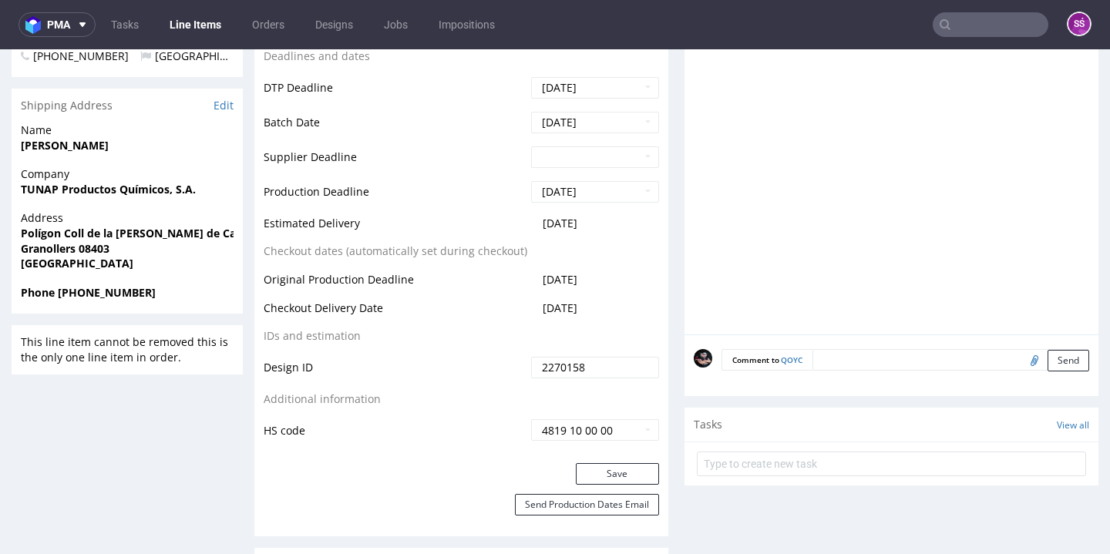
click at [608, 481] on div "Save" at bounding box center [461, 478] width 414 height 31
click at [608, 479] on div "Save" at bounding box center [461, 478] width 414 height 31
click at [609, 476] on button "Save" at bounding box center [617, 474] width 83 height 22
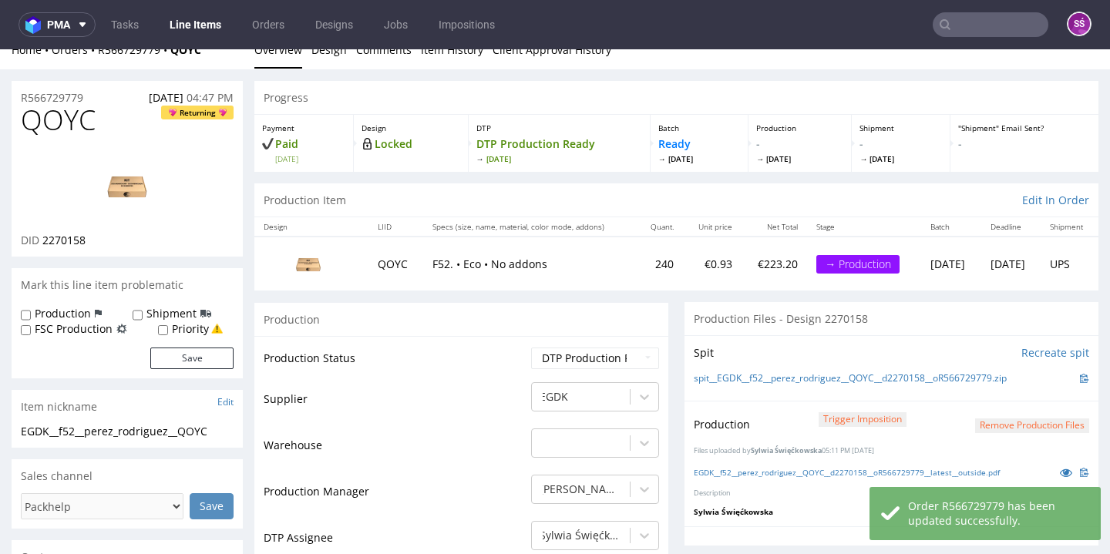
scroll to position [0, 0]
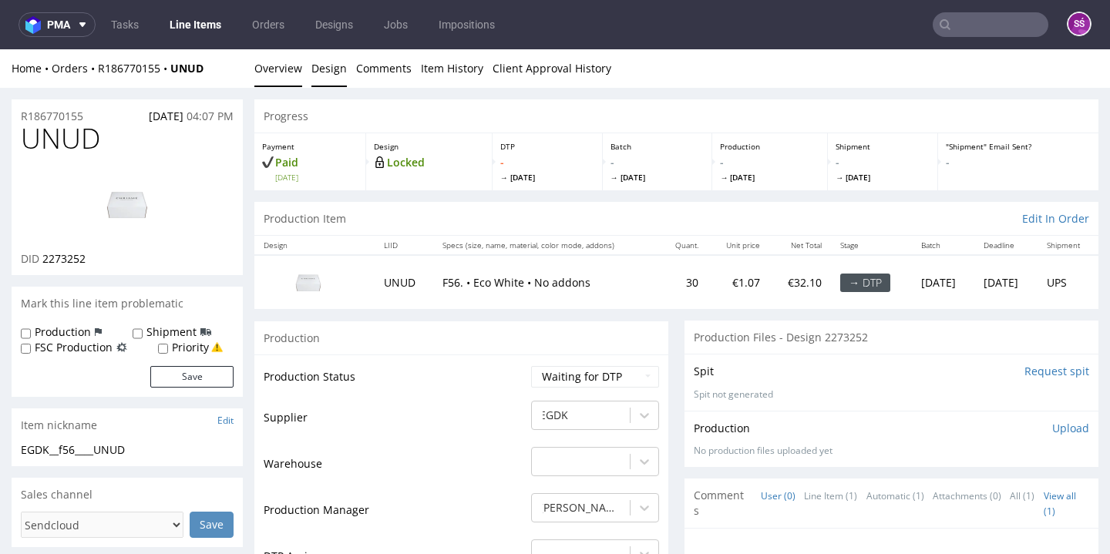
click at [325, 58] on link "Design" at bounding box center [328, 68] width 35 height 38
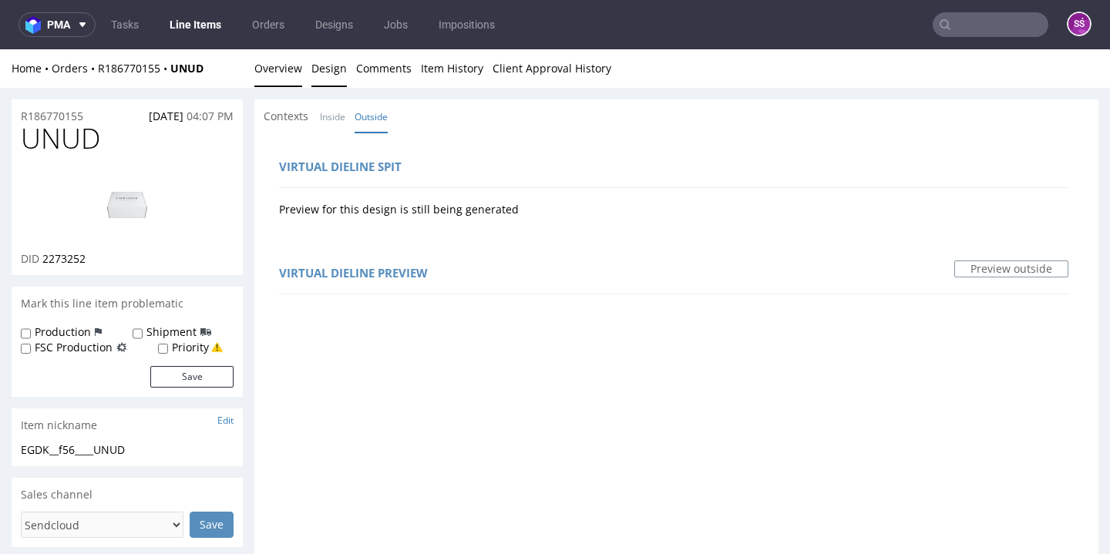
click at [287, 79] on link "Overview" at bounding box center [278, 68] width 48 height 38
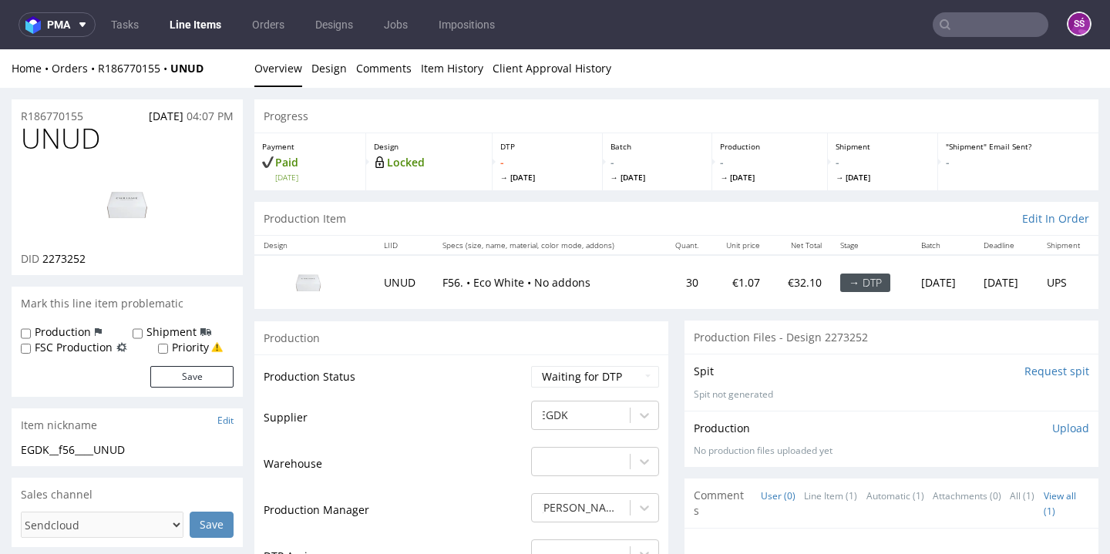
click at [1044, 367] on input "Request spit" at bounding box center [1056, 371] width 65 height 15
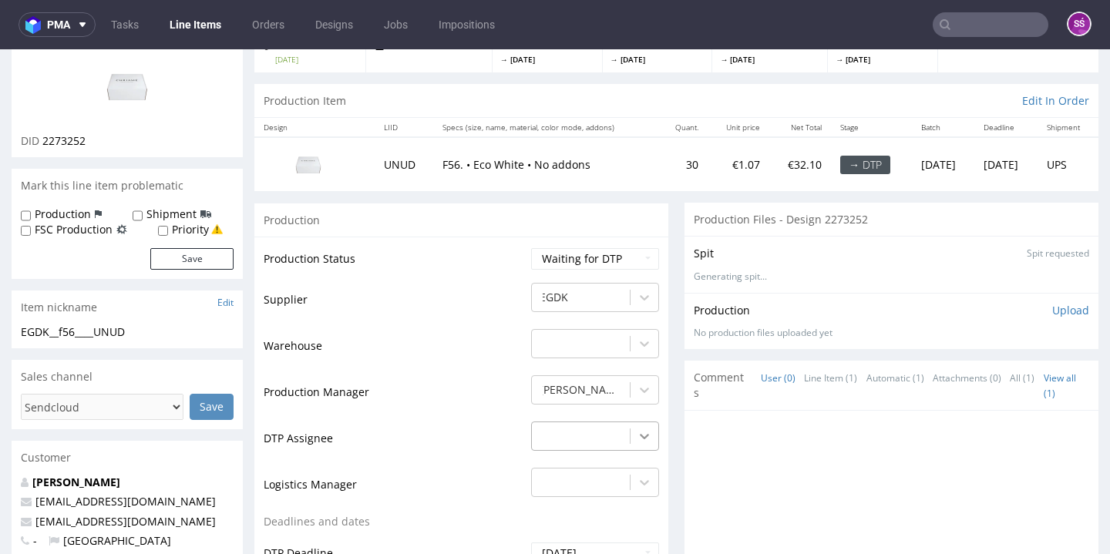
click at [621, 436] on div "-" at bounding box center [595, 433] width 128 height 22
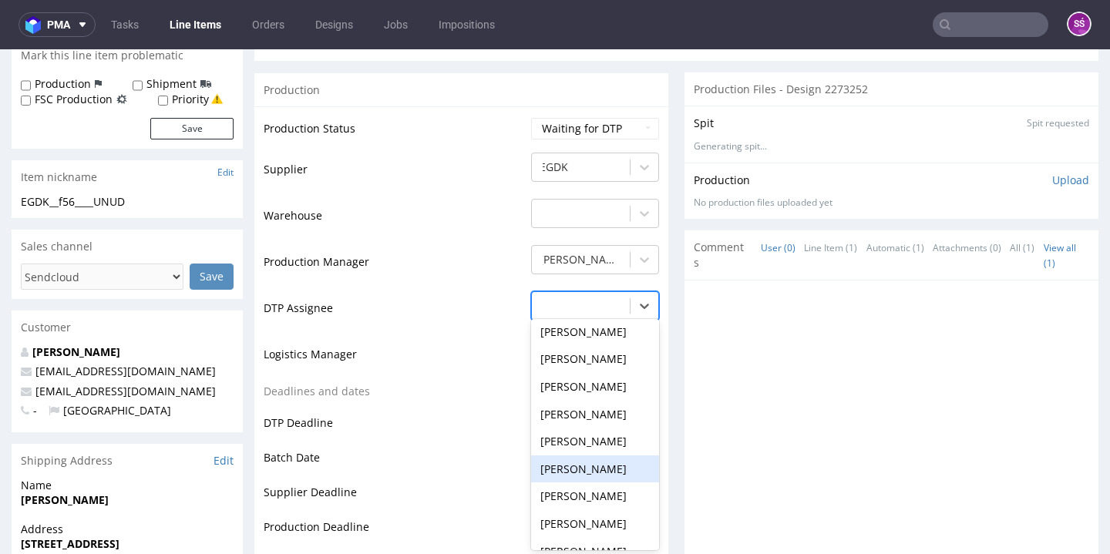
scroll to position [610, 0]
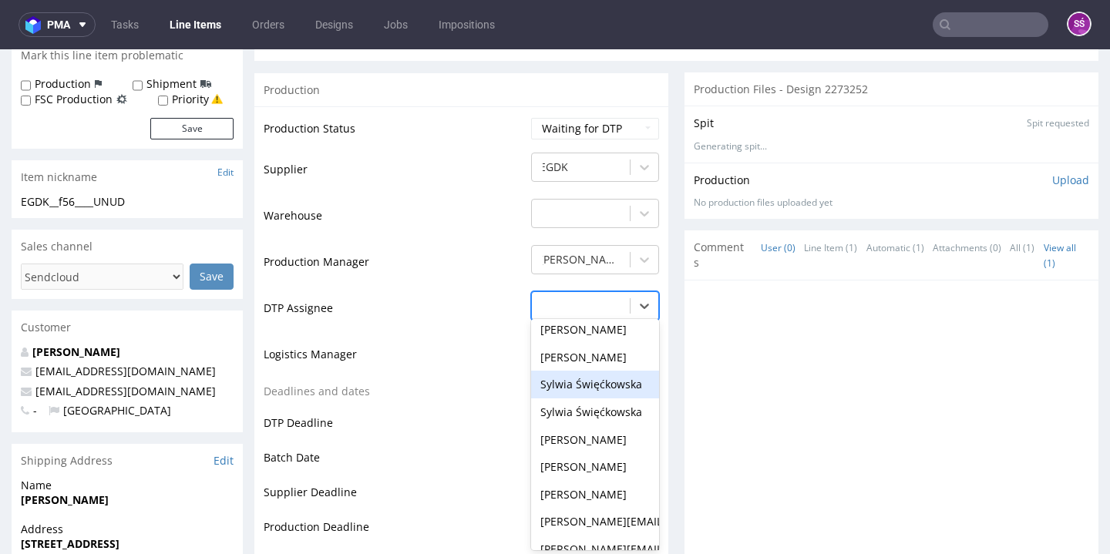
click at [598, 372] on div "Sylwia Święćkowska" at bounding box center [595, 385] width 128 height 28
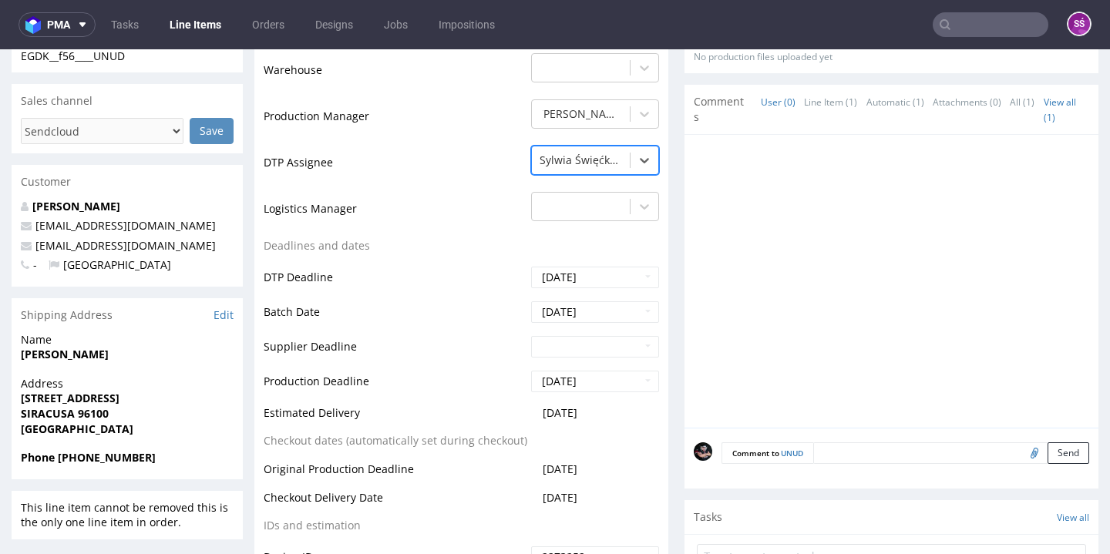
scroll to position [550, 0]
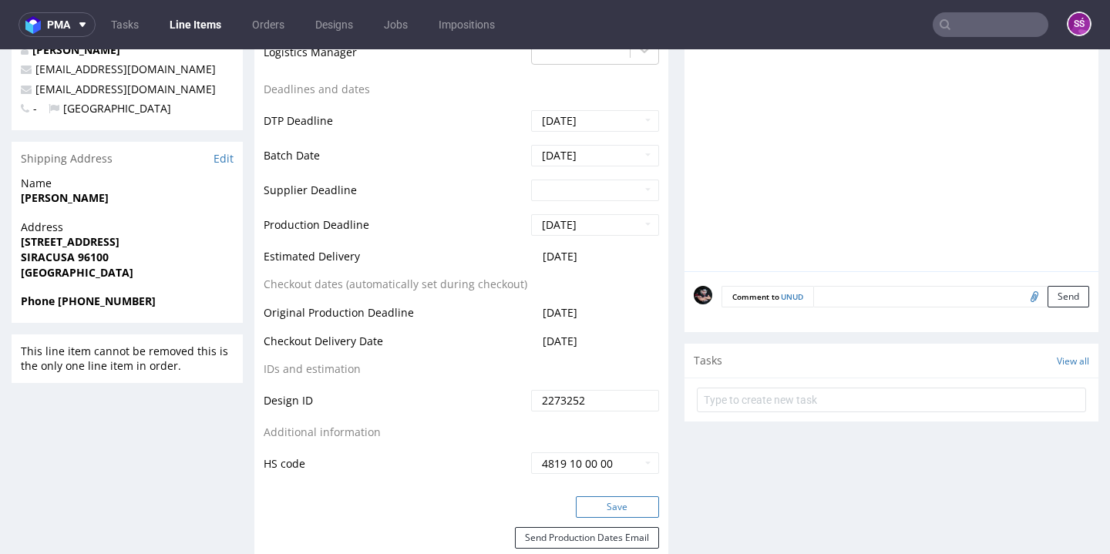
click at [606, 506] on button "Save" at bounding box center [617, 507] width 83 height 22
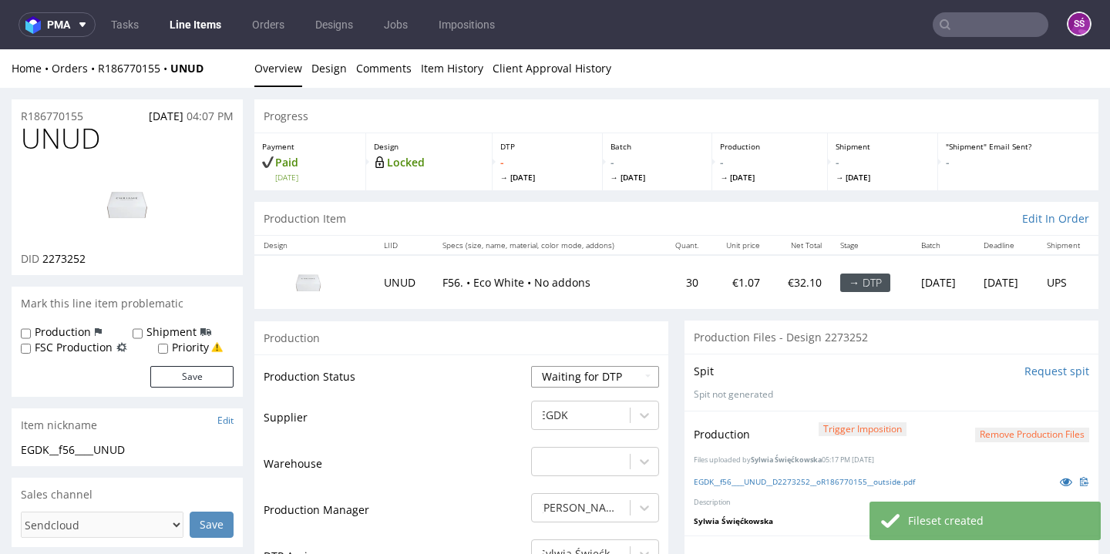
scroll to position [118, 0]
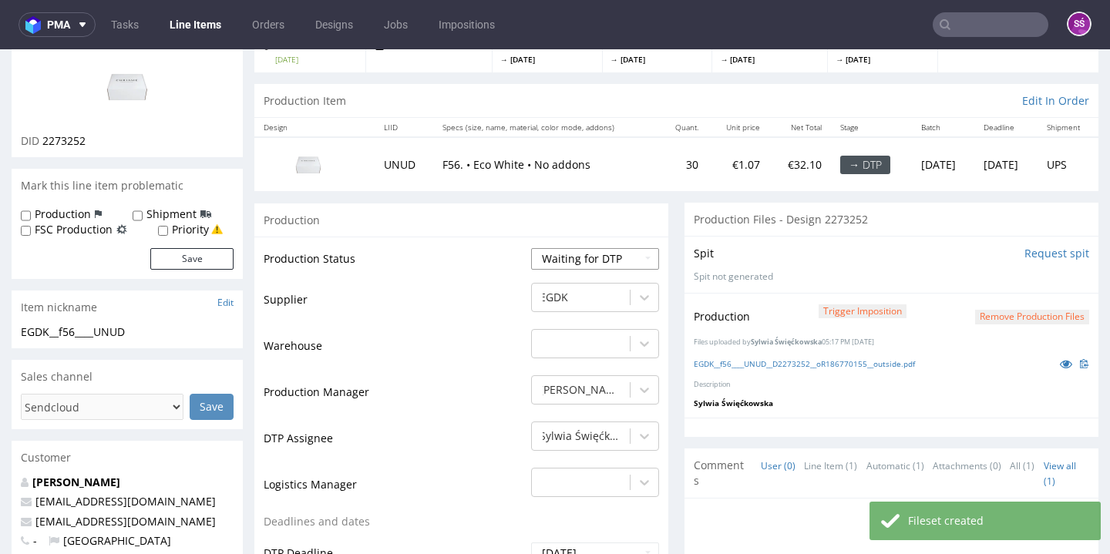
select select "dtp_production_ready"
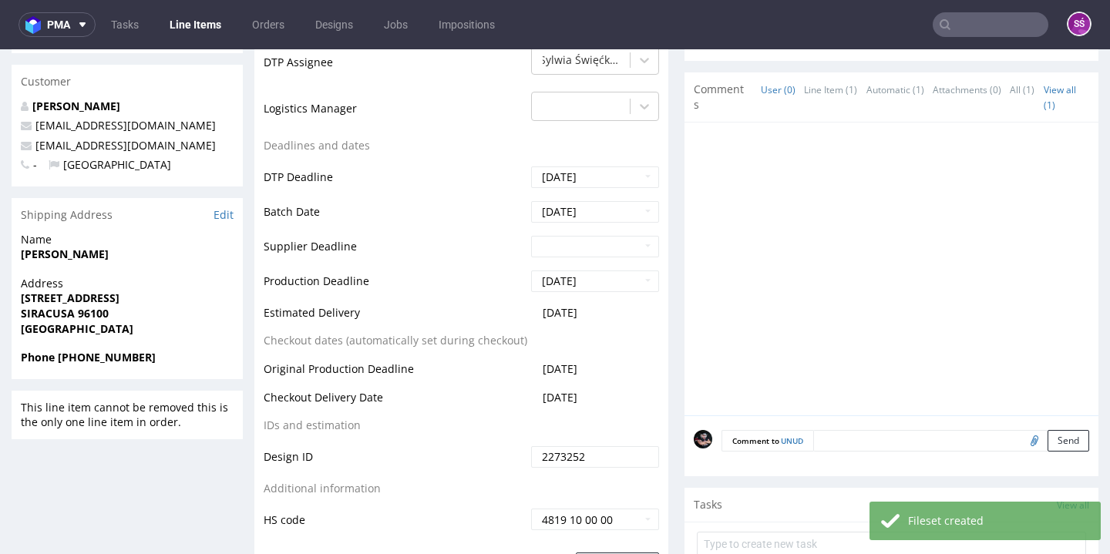
scroll to position [524, 0]
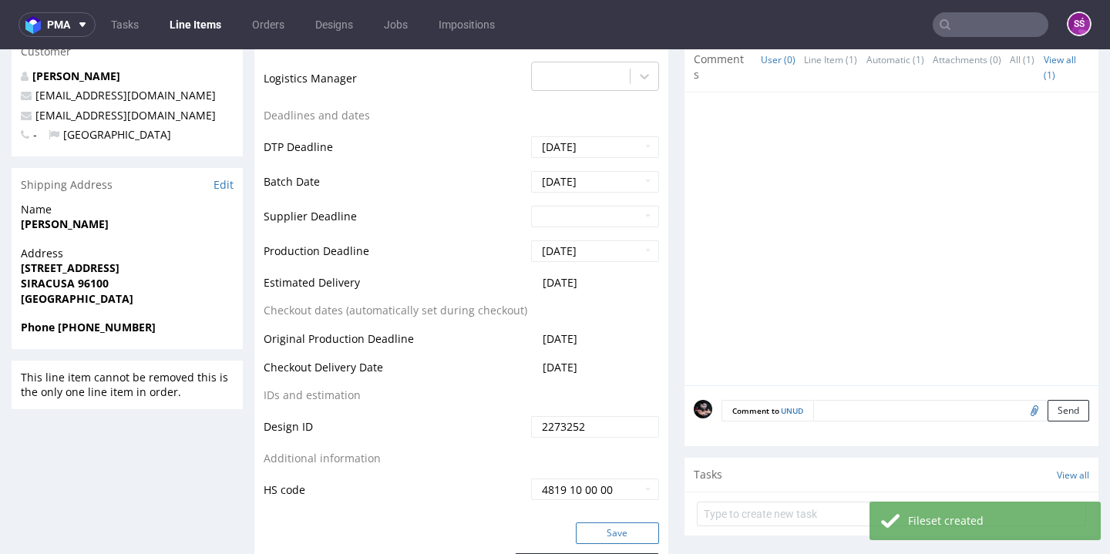
click at [612, 523] on button "Save" at bounding box center [617, 534] width 83 height 22
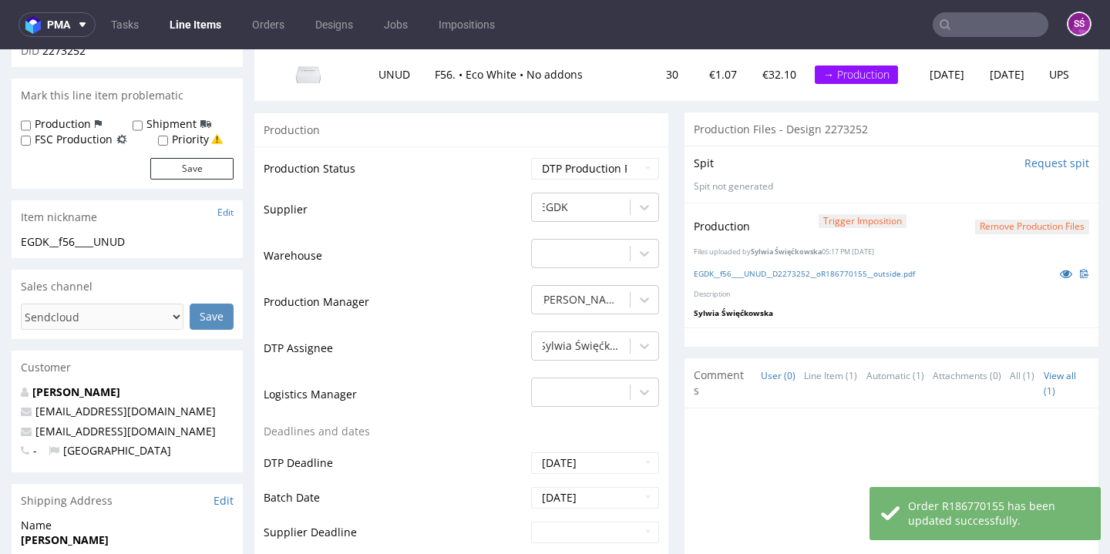
scroll to position [62, 0]
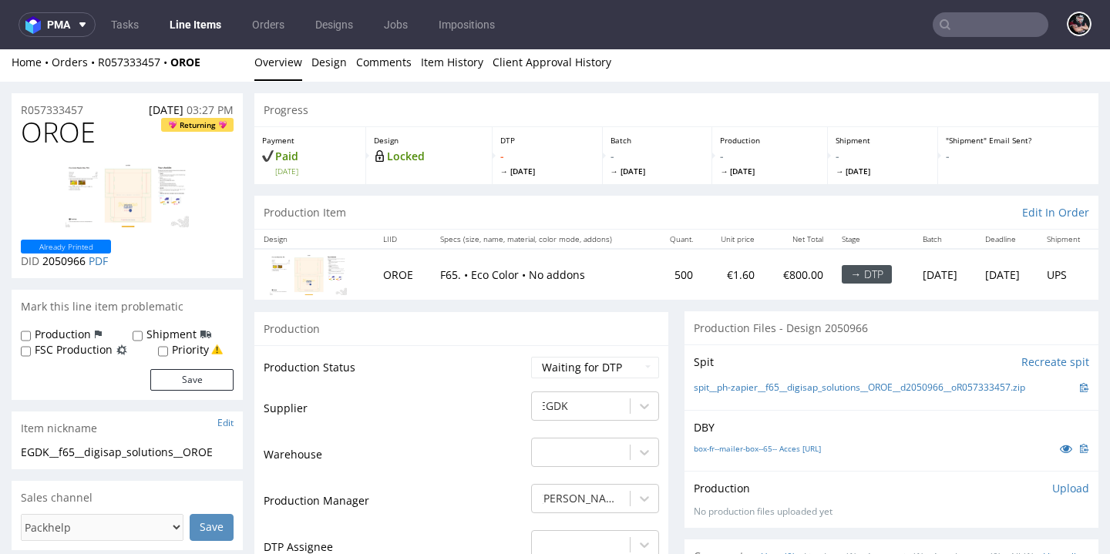
scroll to position [288, 0]
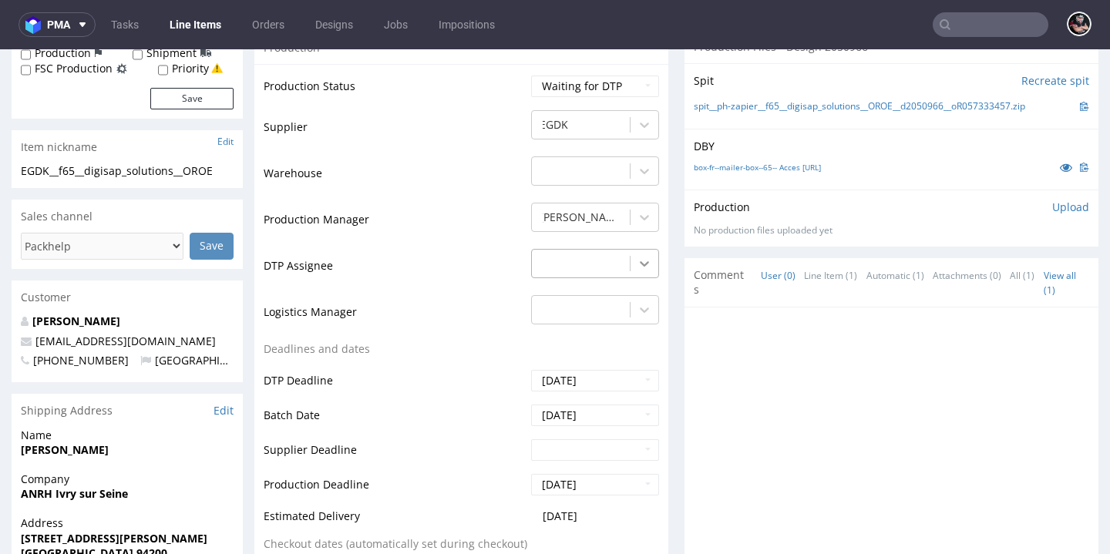
click at [637, 264] on icon at bounding box center [644, 263] width 15 height 15
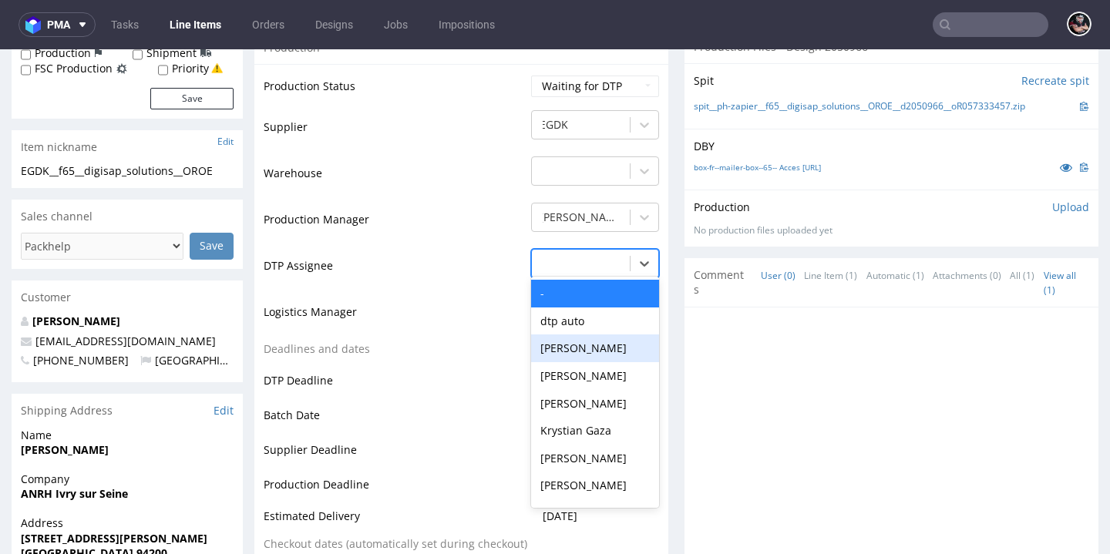
scroll to position [547, 0]
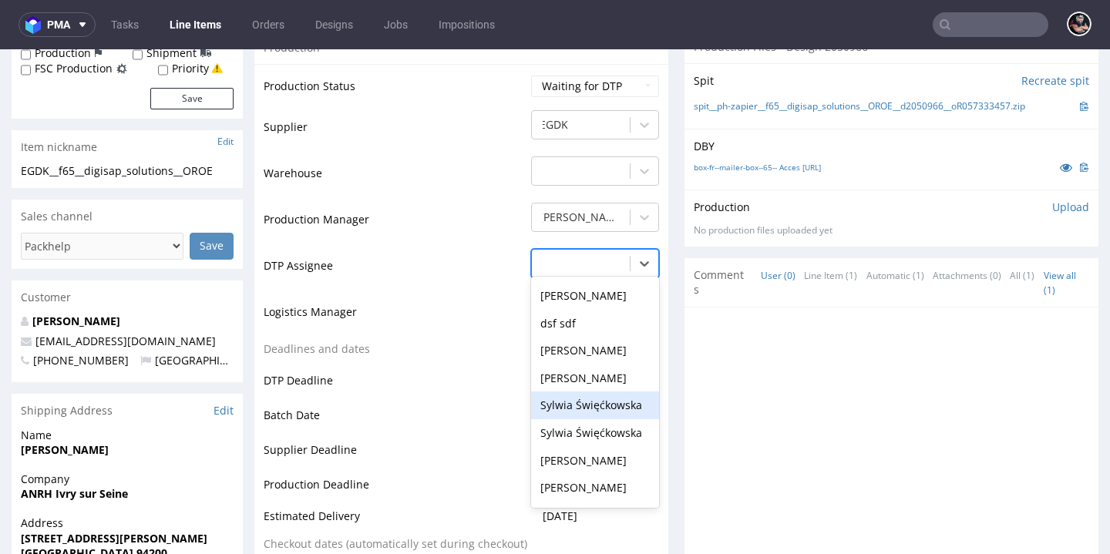
click at [577, 392] on div "Sylwia Święćkowska" at bounding box center [595, 406] width 128 height 28
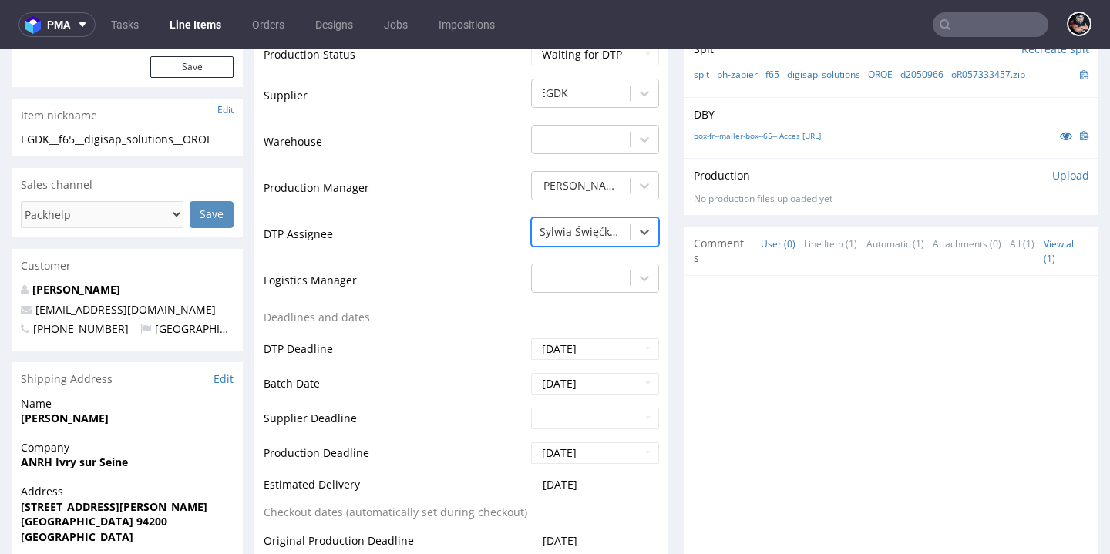
scroll to position [792, 0]
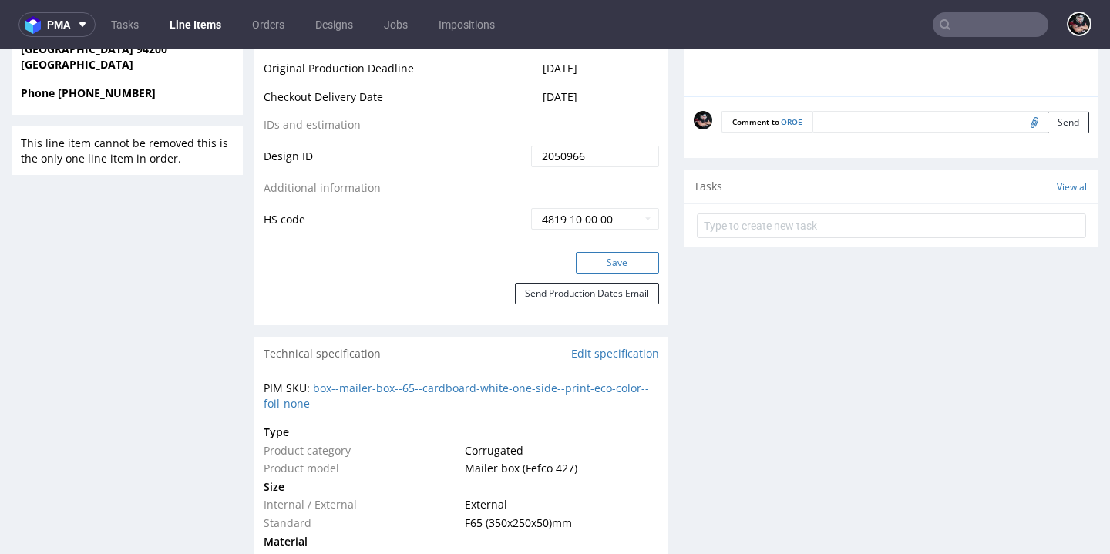
click at [599, 252] on button "Save" at bounding box center [617, 263] width 83 height 22
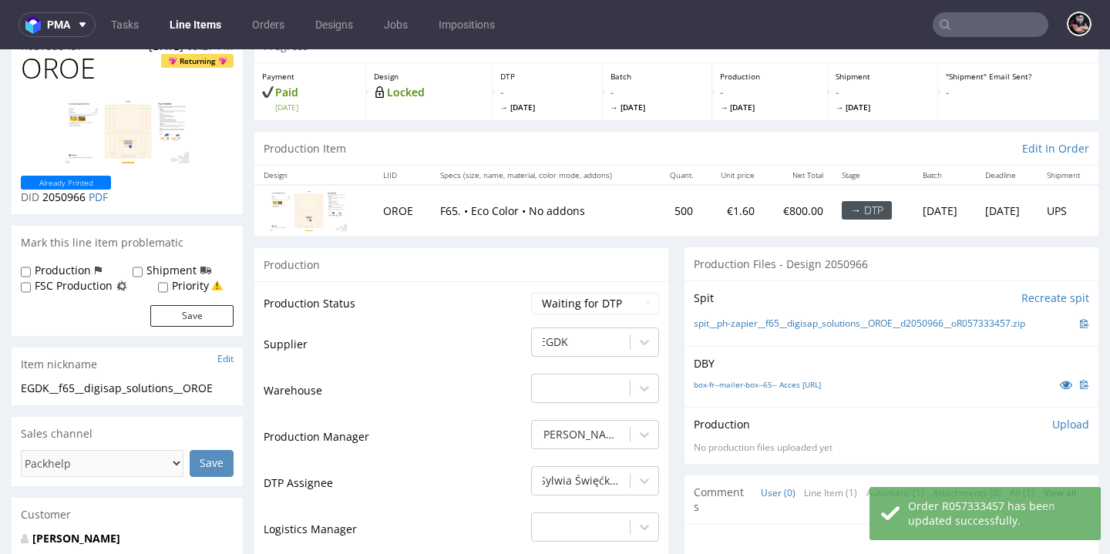
scroll to position [0, 0]
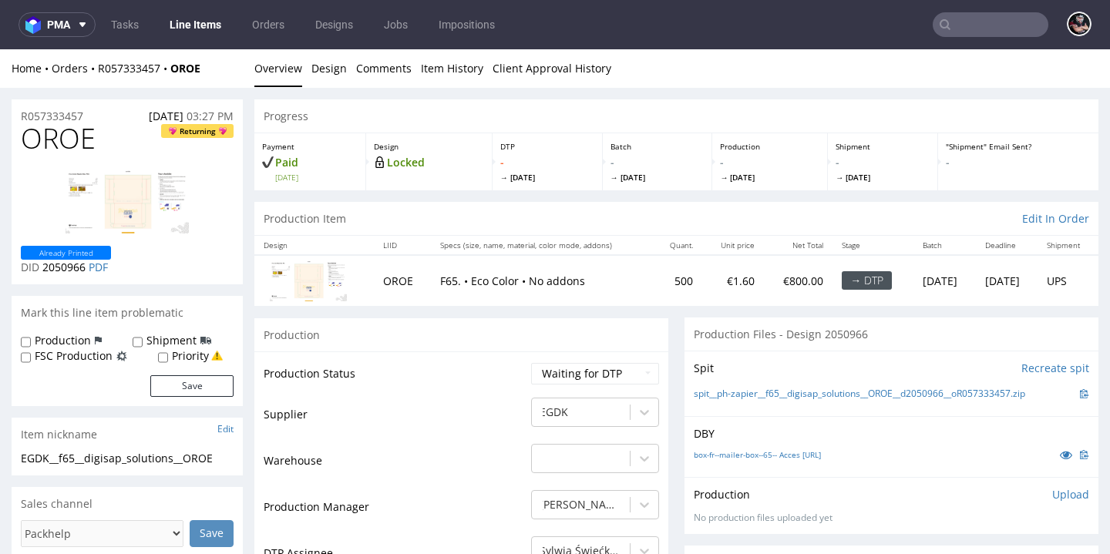
click at [952, 0] on nav "pma Tasks Line Items Orders Designs Jobs Impositions" at bounding box center [555, 24] width 1110 height 49
click at [327, 76] on link "Design" at bounding box center [328, 68] width 35 height 38
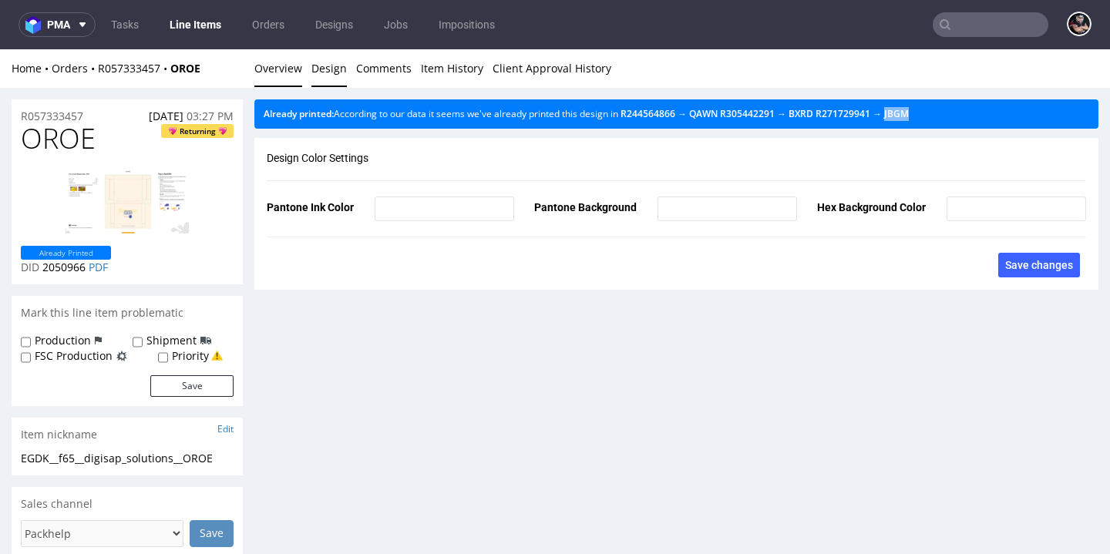
click at [273, 67] on link "Overview" at bounding box center [278, 68] width 48 height 38
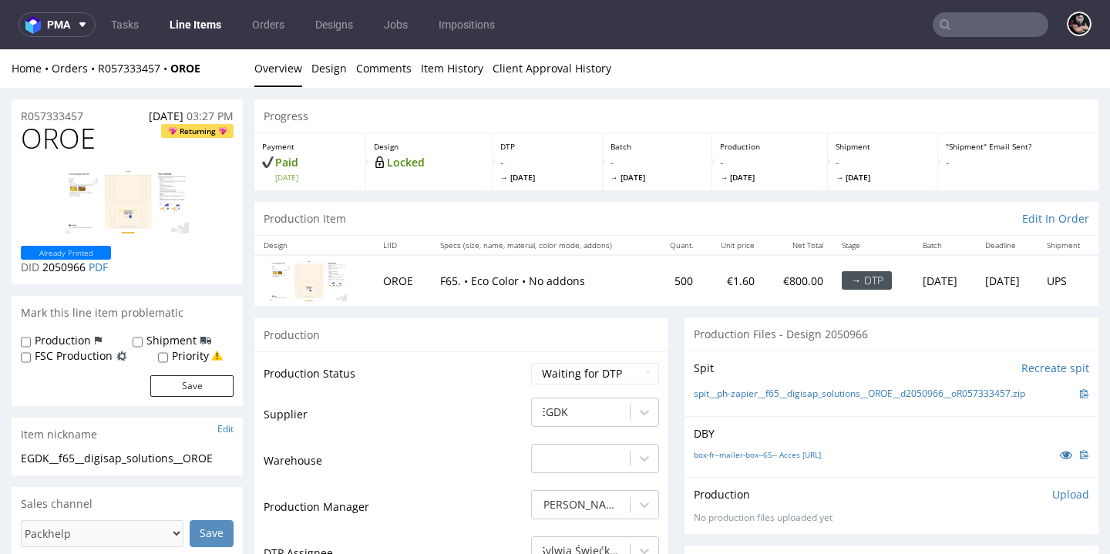
click at [63, 142] on span "OROE" at bounding box center [58, 138] width 75 height 31
copy span "OROE"
click at [835, 391] on link "spit__ph-zapier__f65__digisap_solutions__OROE__d2050966__oR057333457.zip" at bounding box center [859, 394] width 331 height 13
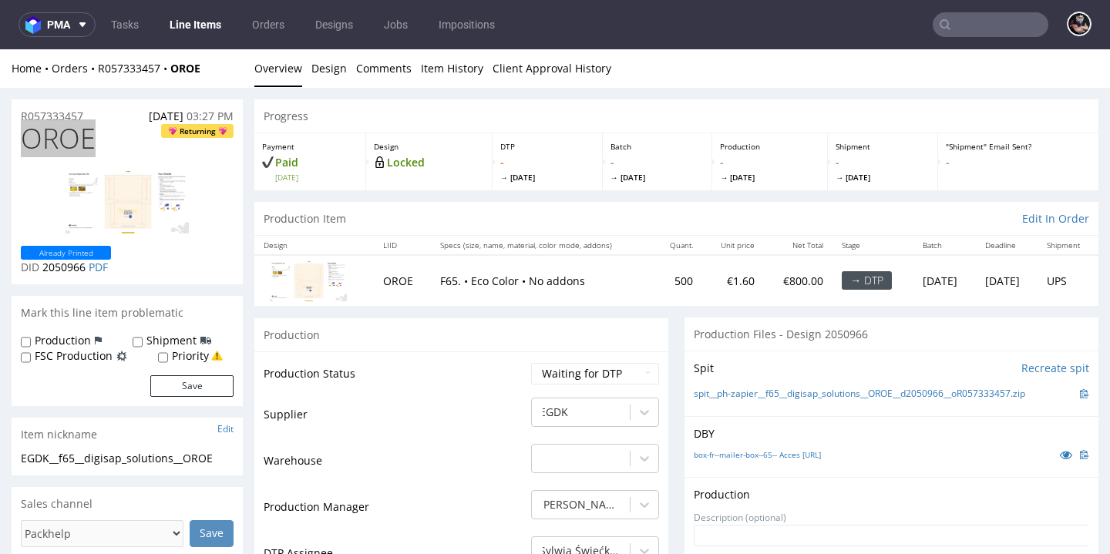
scroll to position [30, 0]
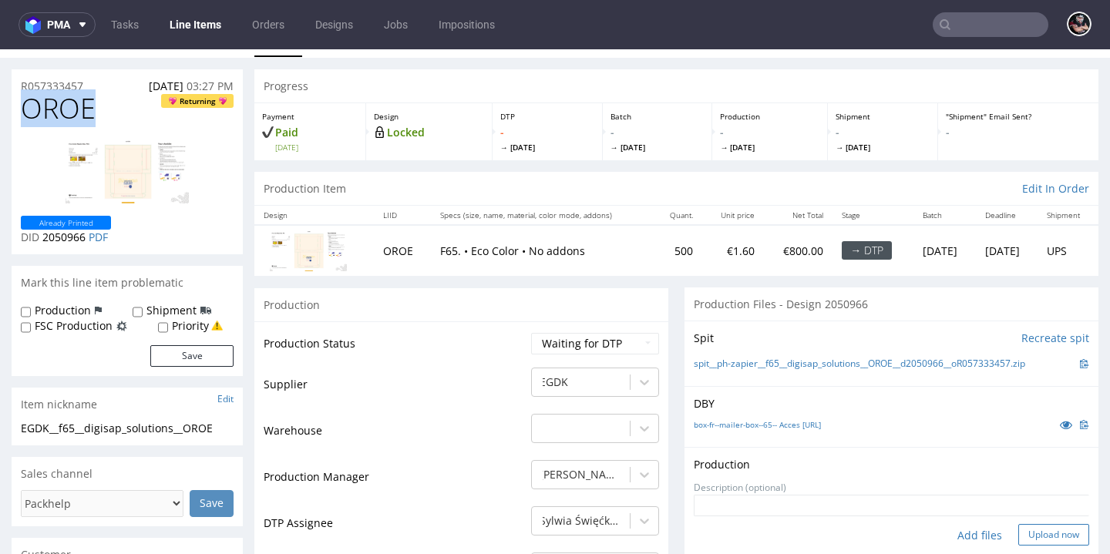
click at [1026, 530] on button "Upload now" at bounding box center [1053, 535] width 71 height 22
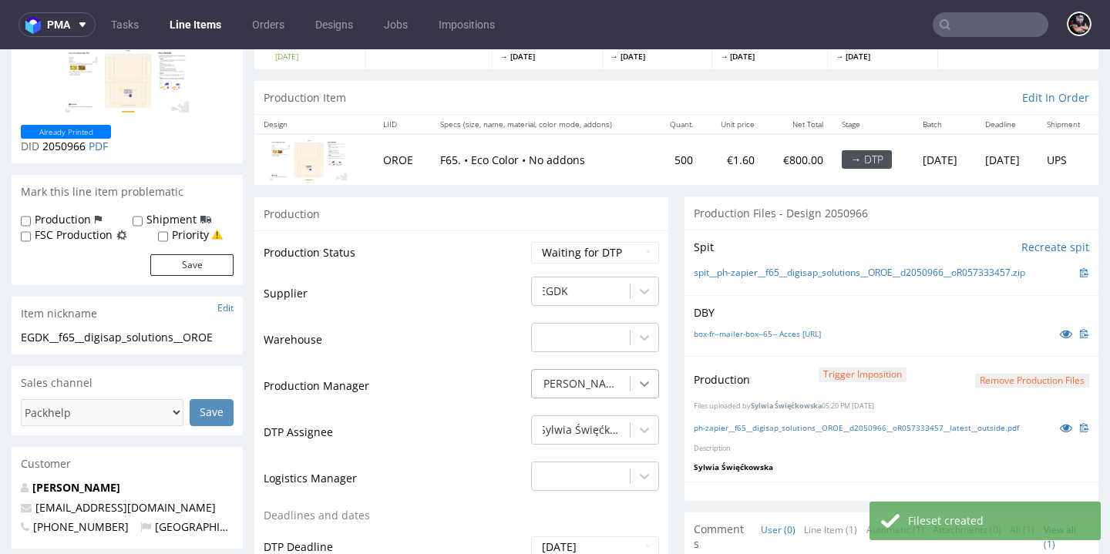
scroll to position [261, 0]
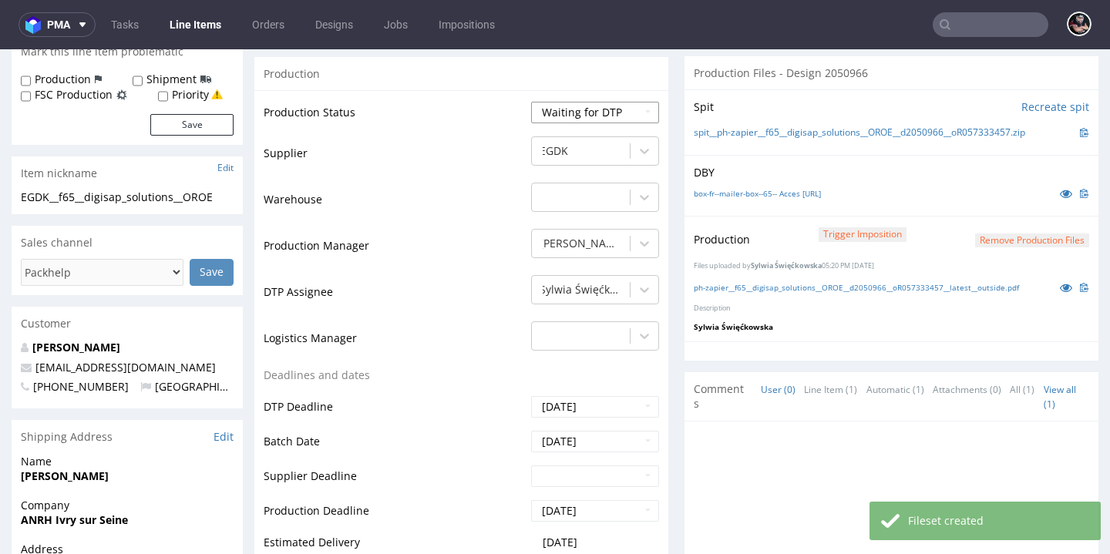
select select "dtp_production_ready"
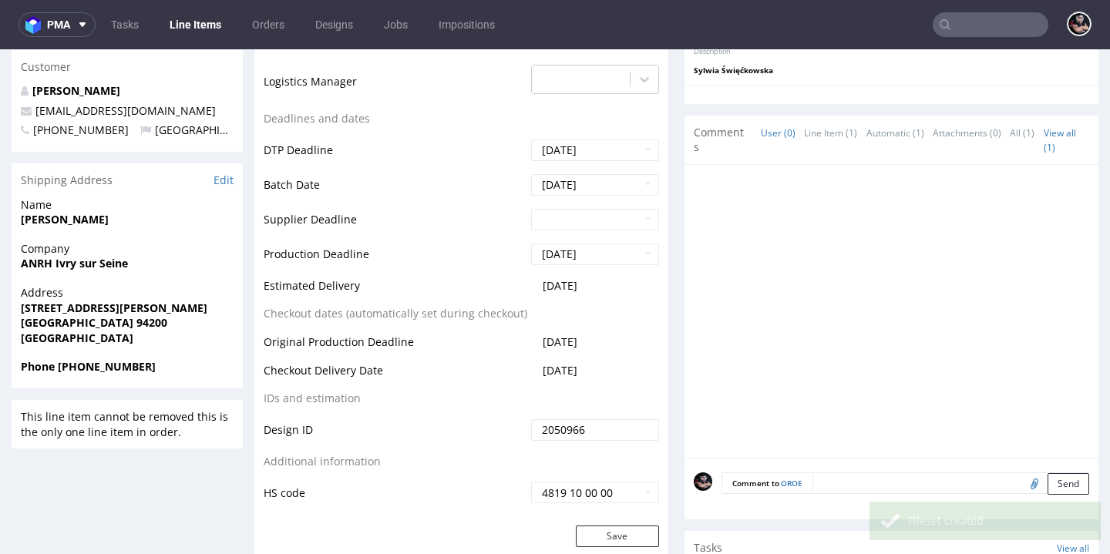
scroll to position [860, 0]
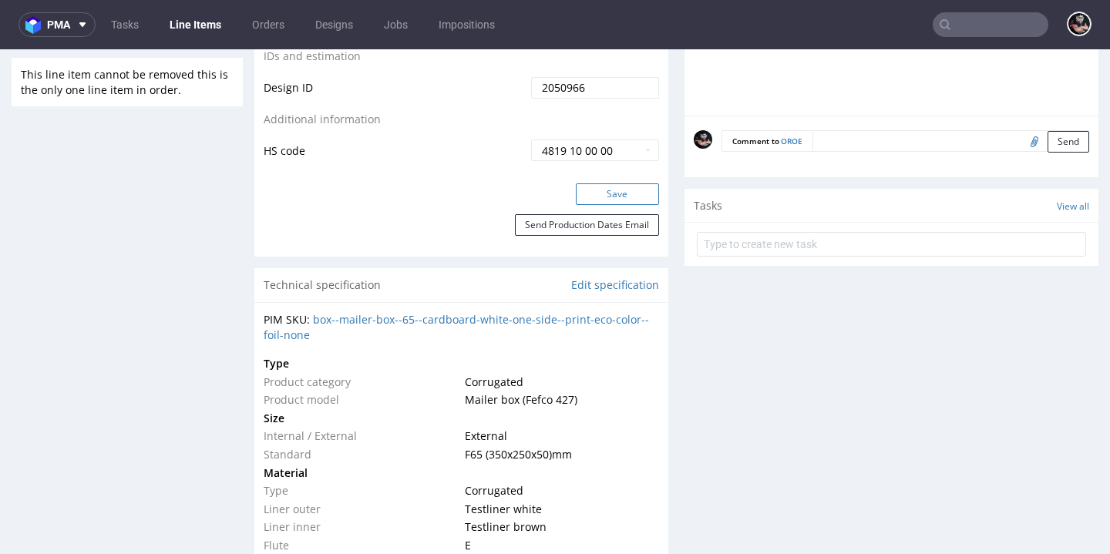
click at [610, 189] on button "Save" at bounding box center [617, 194] width 83 height 22
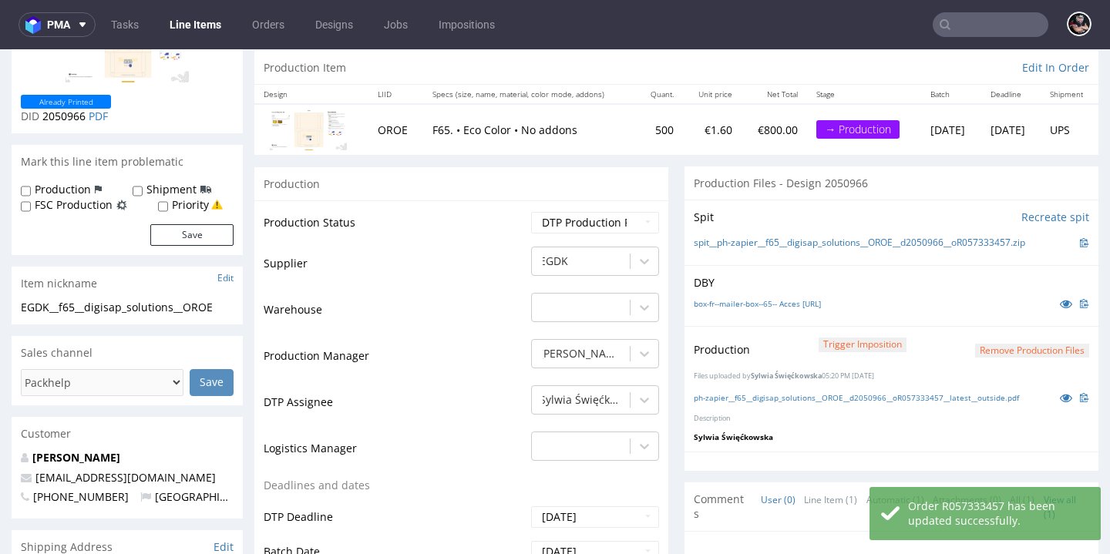
scroll to position [31, 0]
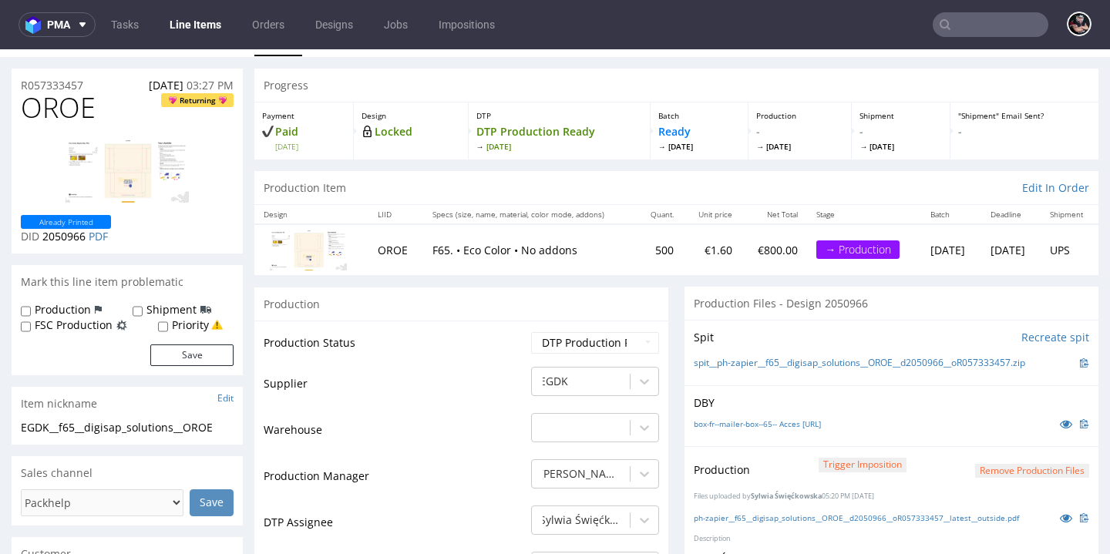
click at [214, 35] on link "Line Items" at bounding box center [195, 24] width 70 height 25
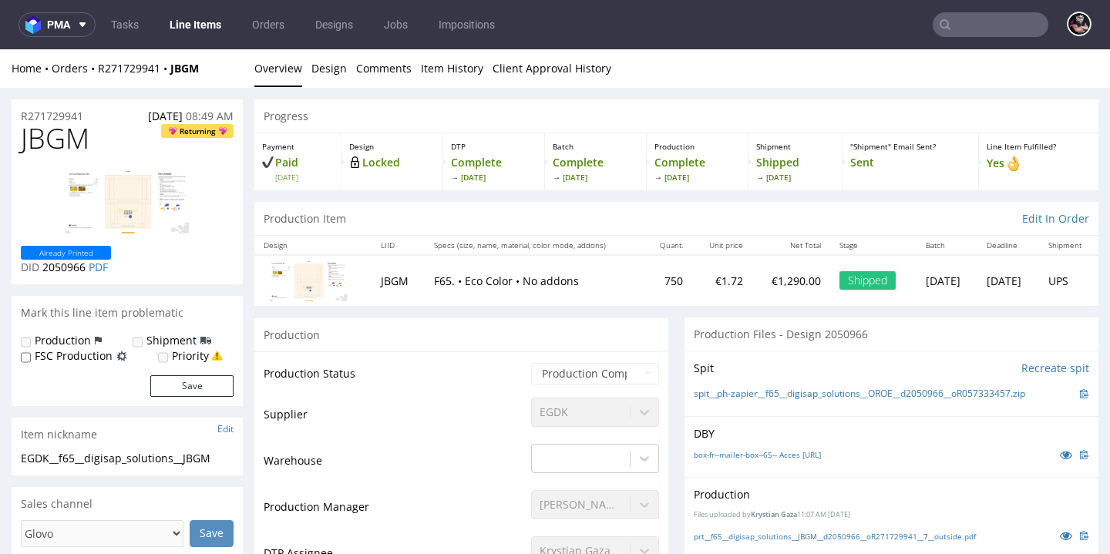
scroll to position [106, 0]
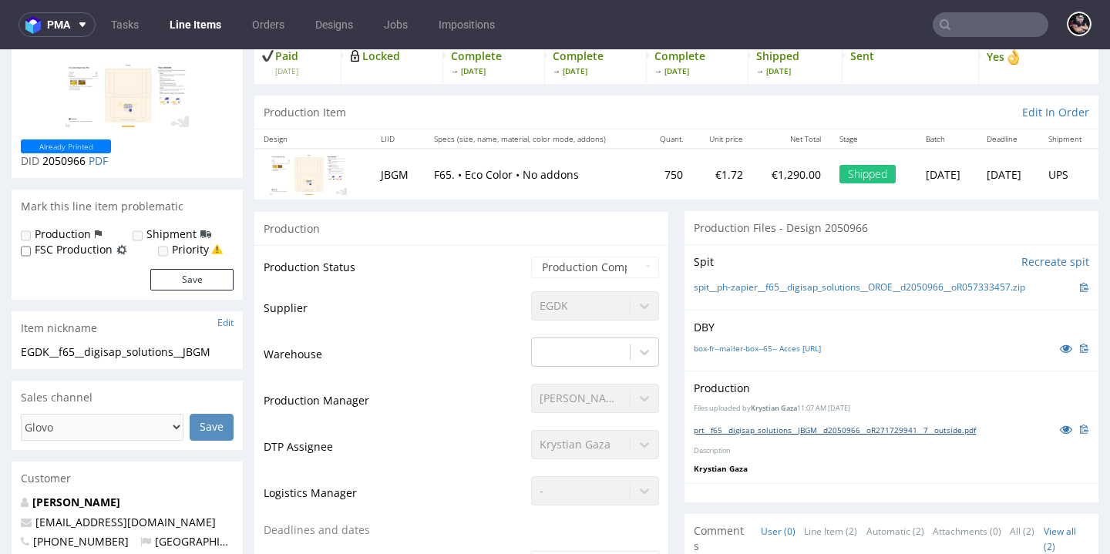
click at [879, 425] on link "prt__f65__digisap_solutions__JBGM__d2050966__oR271729941__7__outside.pdf" at bounding box center [835, 430] width 282 height 11
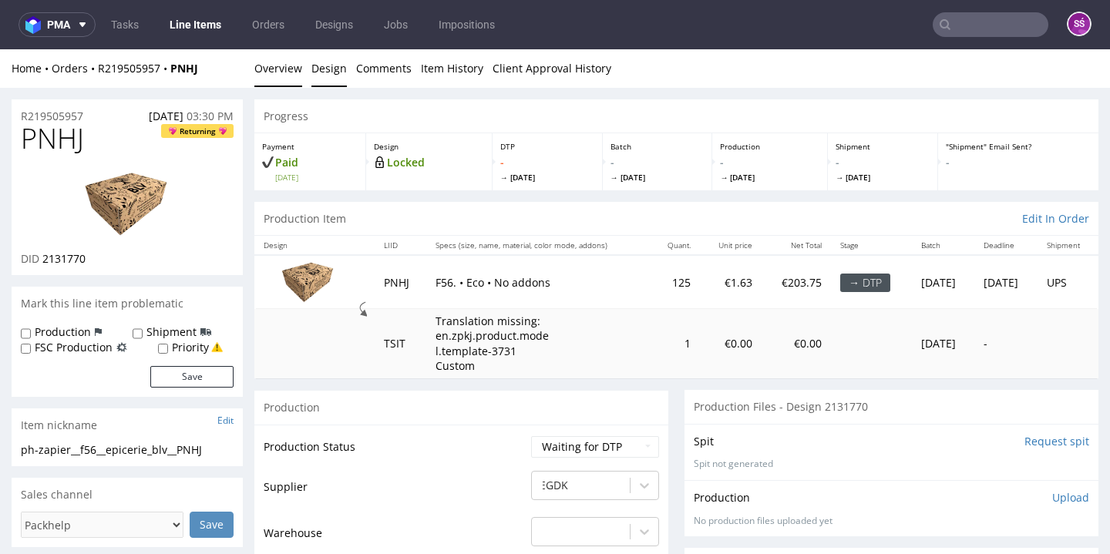
click at [328, 81] on link "Design" at bounding box center [328, 68] width 35 height 38
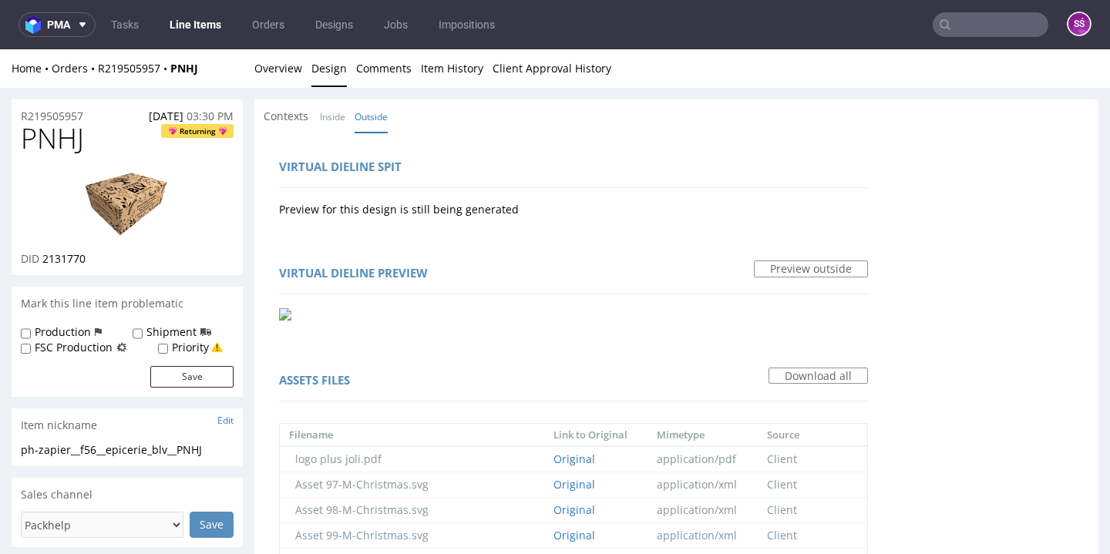
click at [133, 200] on img at bounding box center [127, 204] width 123 height 69
click at [298, 61] on link "Overview" at bounding box center [278, 68] width 48 height 38
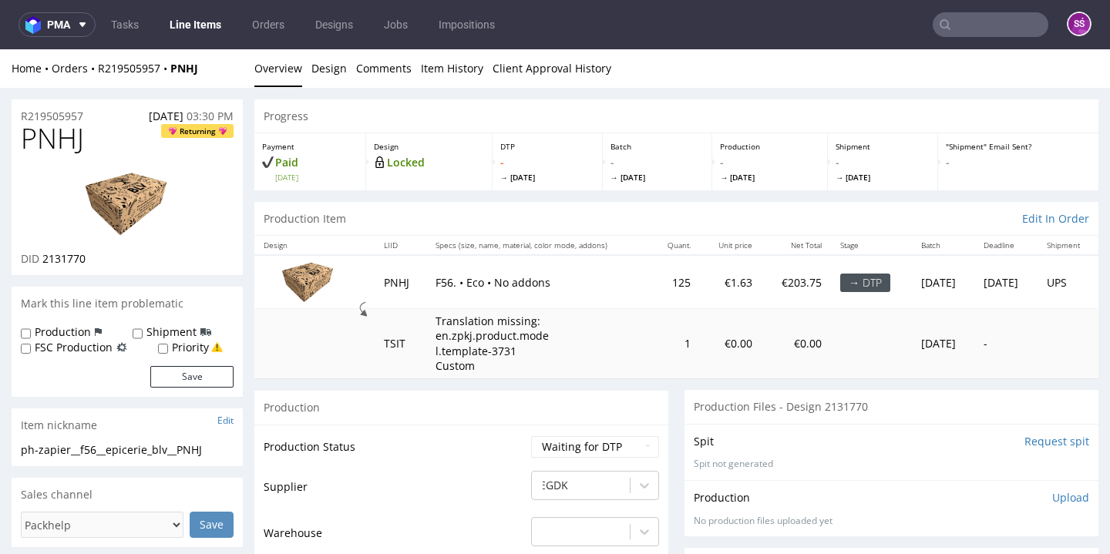
click at [1025, 428] on div "Spit Request spit Spit not generated" at bounding box center [891, 452] width 414 height 56
click at [1035, 439] on input "Request spit" at bounding box center [1056, 441] width 65 height 15
click at [59, 258] on span "2131770" at bounding box center [63, 258] width 43 height 15
copy span "2131770"
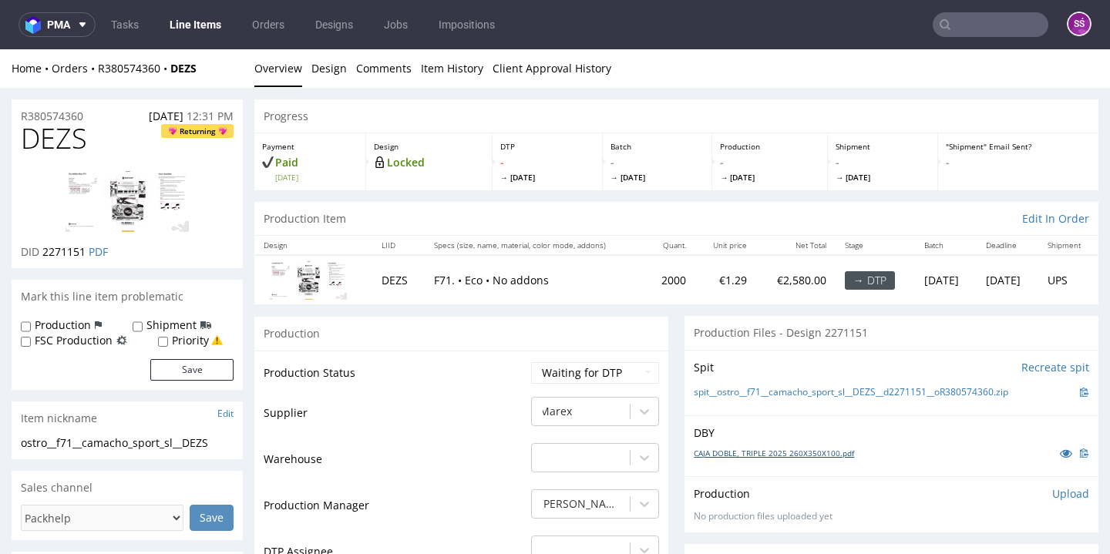
click at [742, 459] on link "CAJA DOBLE, TRIPLE 2025 260X350X100.pdf" at bounding box center [774, 453] width 160 height 11
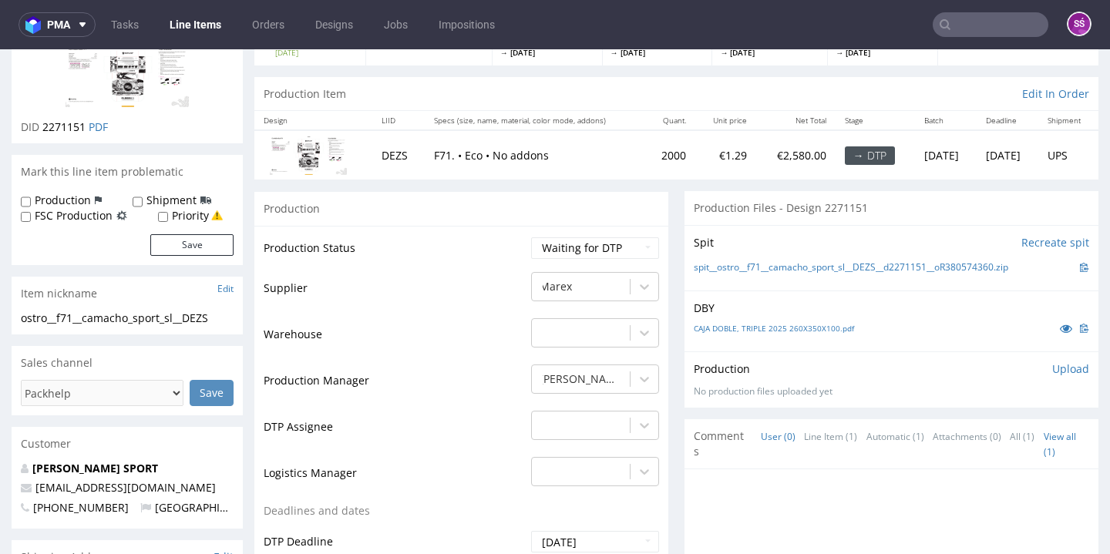
scroll to position [250, 0]
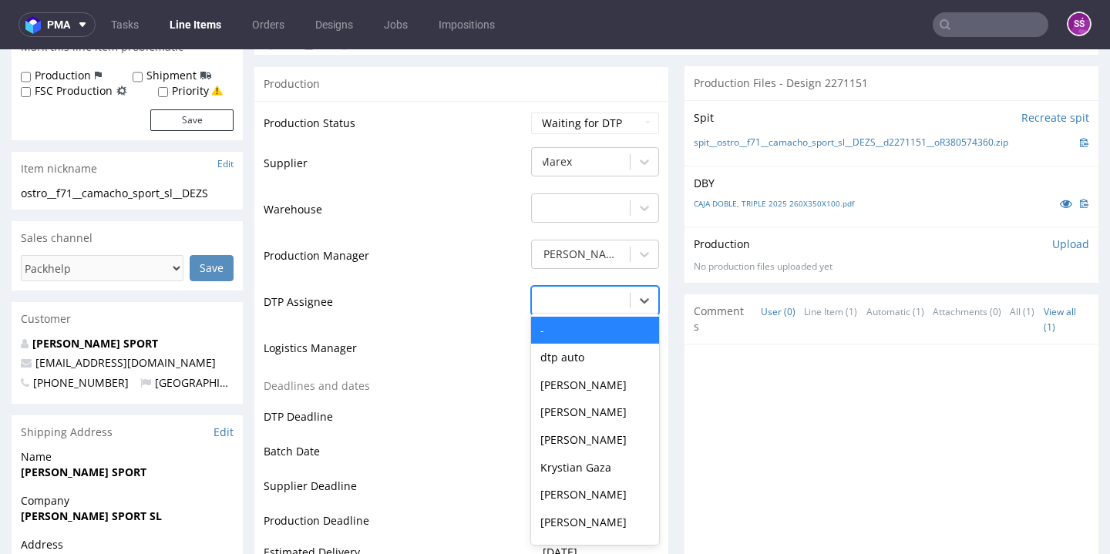
click at [613, 308] on div "- selected, 1 of 31. 31 results available. Use Up and Down to choose options, p…" at bounding box center [595, 297] width 128 height 22
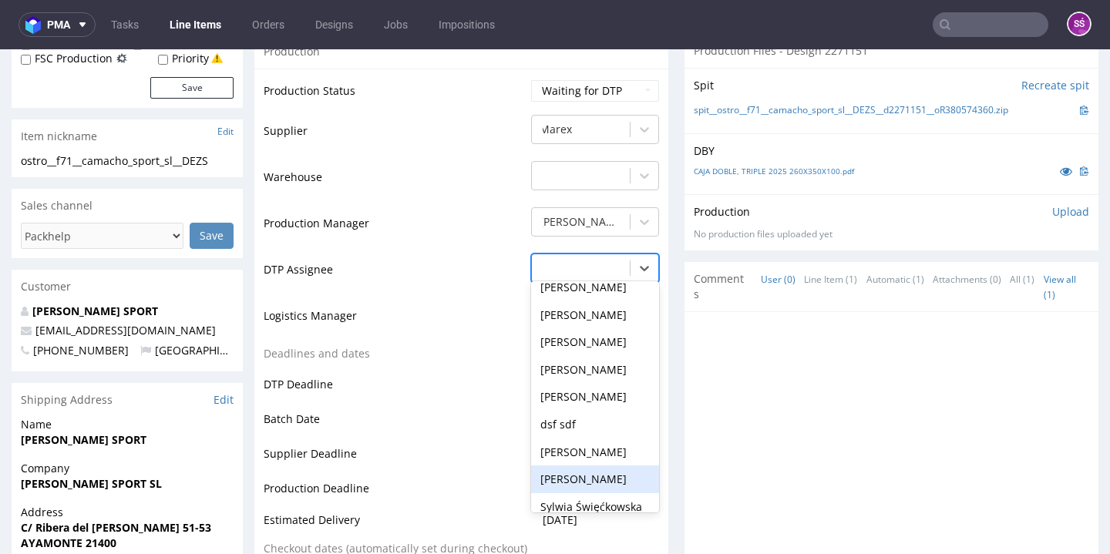
scroll to position [555, 0]
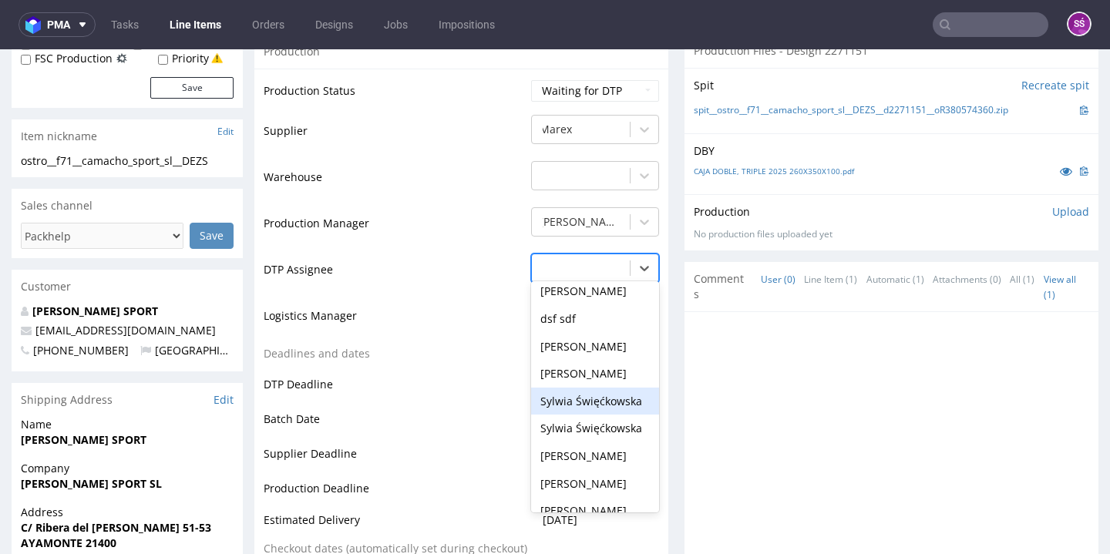
click at [605, 415] on div "Sylwia Święćkowska" at bounding box center [595, 402] width 128 height 28
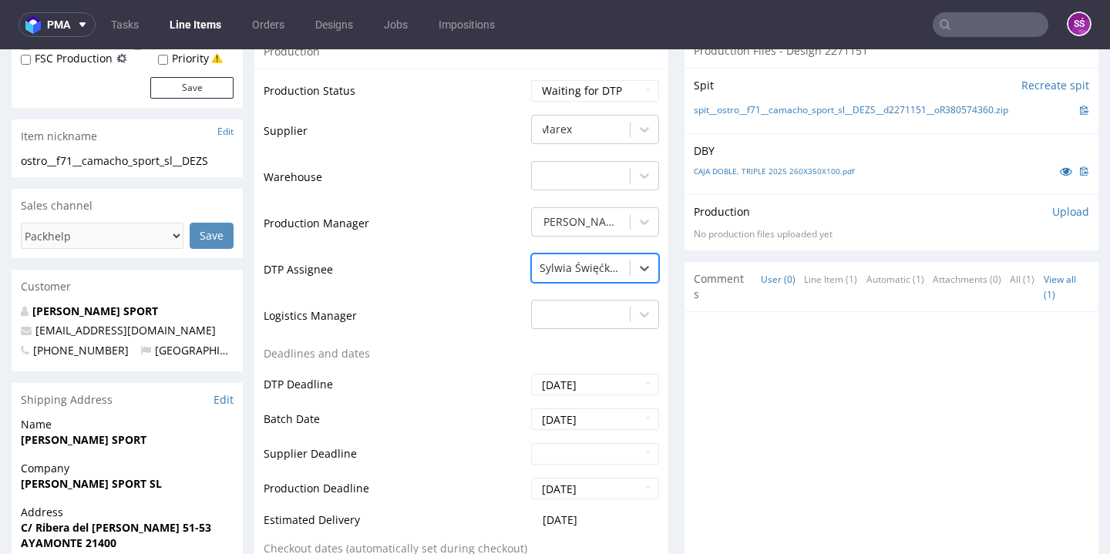
scroll to position [592, 0]
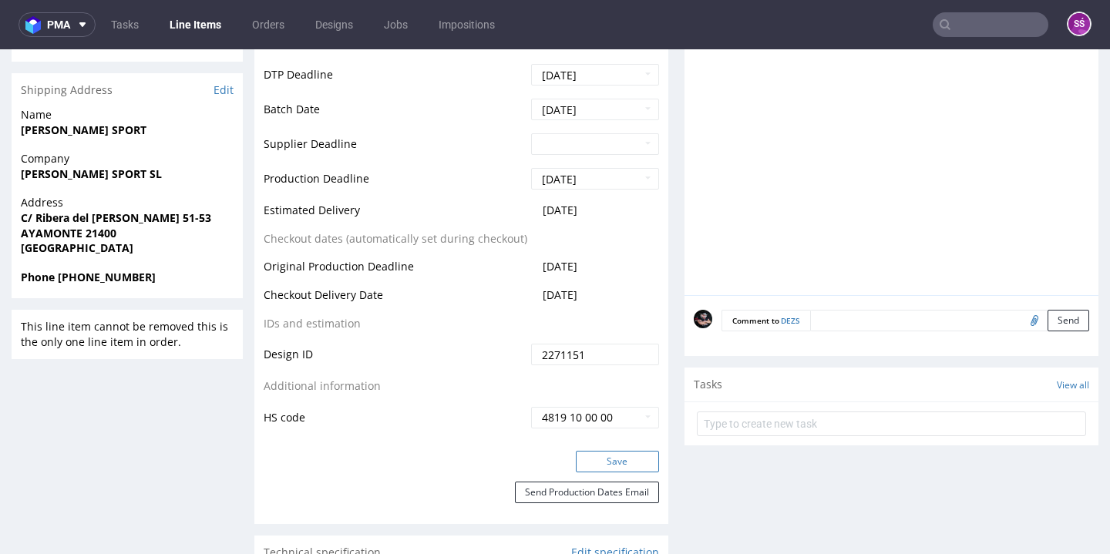
click at [600, 473] on button "Save" at bounding box center [617, 462] width 83 height 22
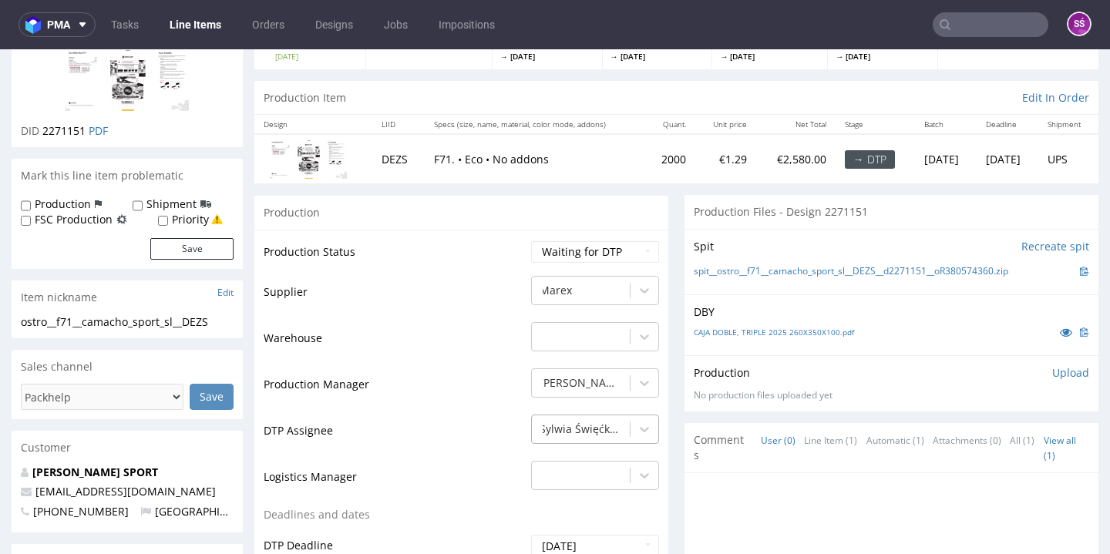
scroll to position [0, 0]
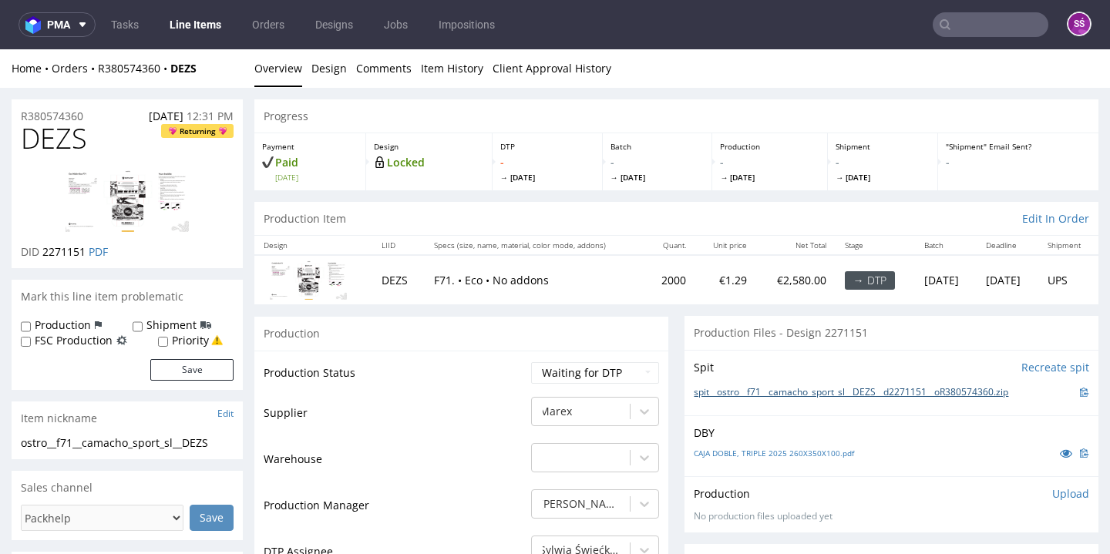
click at [801, 389] on link "spit__ostro__f71__camacho_sport_sl__DEZS__d2271151__oR380574360.zip" at bounding box center [851, 392] width 314 height 13
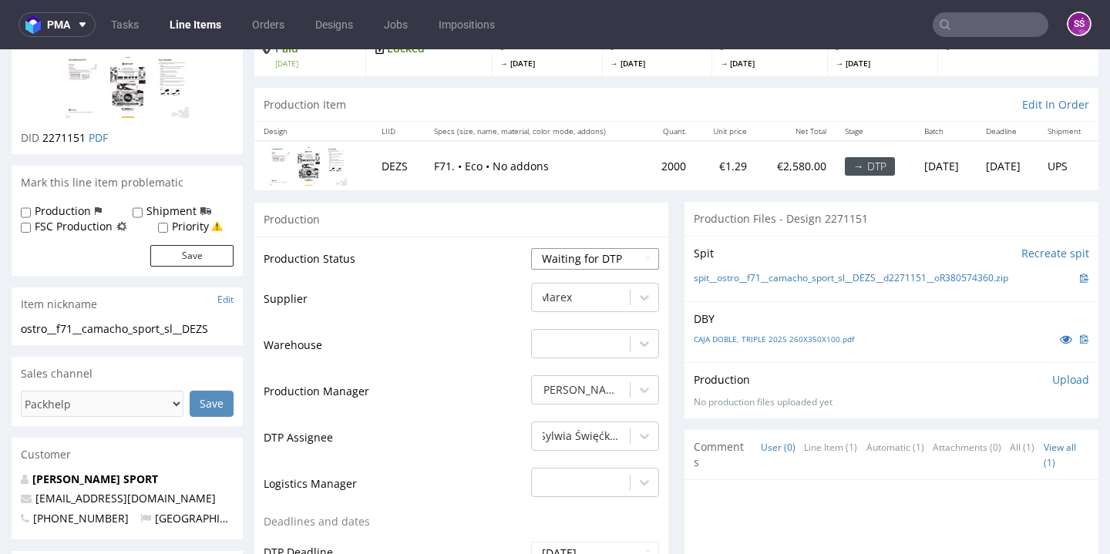
select select "dtp_ca_needed"
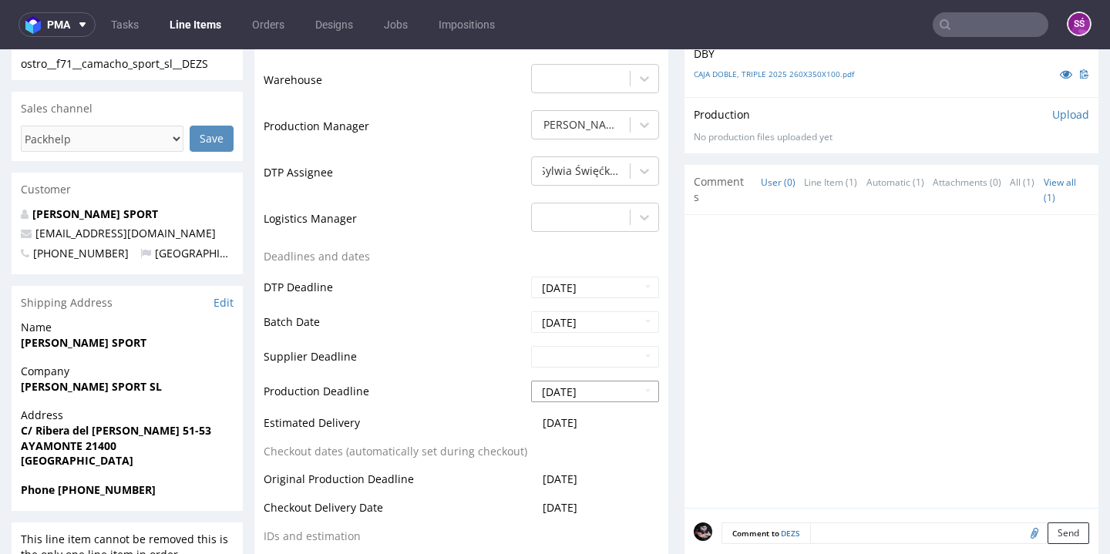
scroll to position [674, 0]
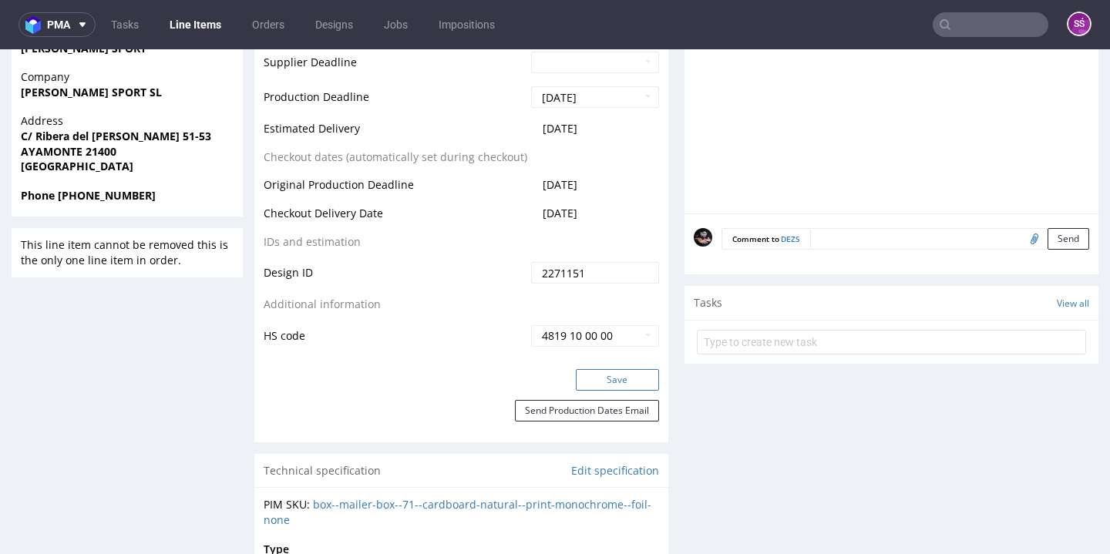
click at [603, 378] on button "Save" at bounding box center [617, 380] width 83 height 22
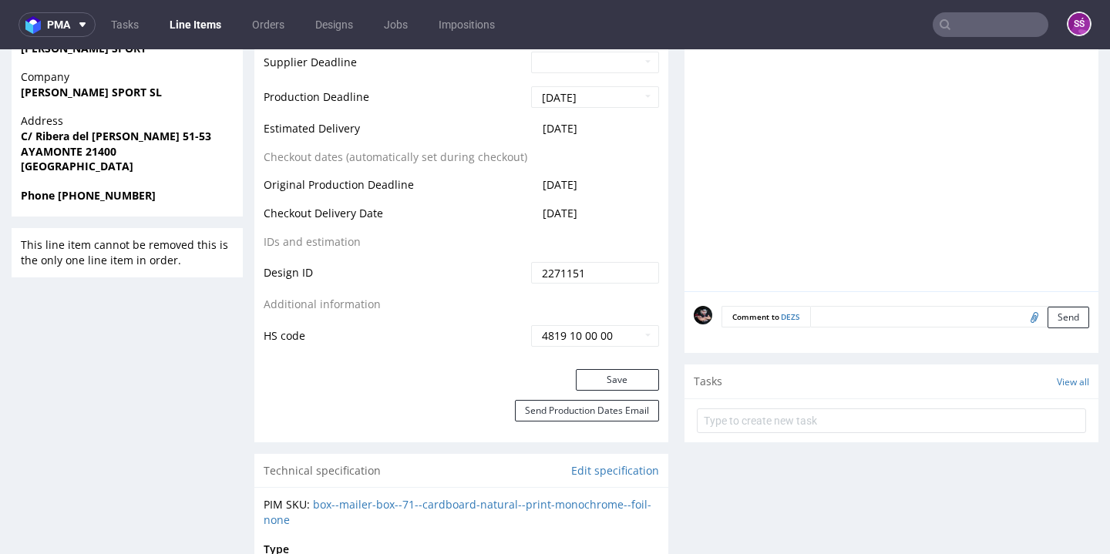
scroll to position [156, 0]
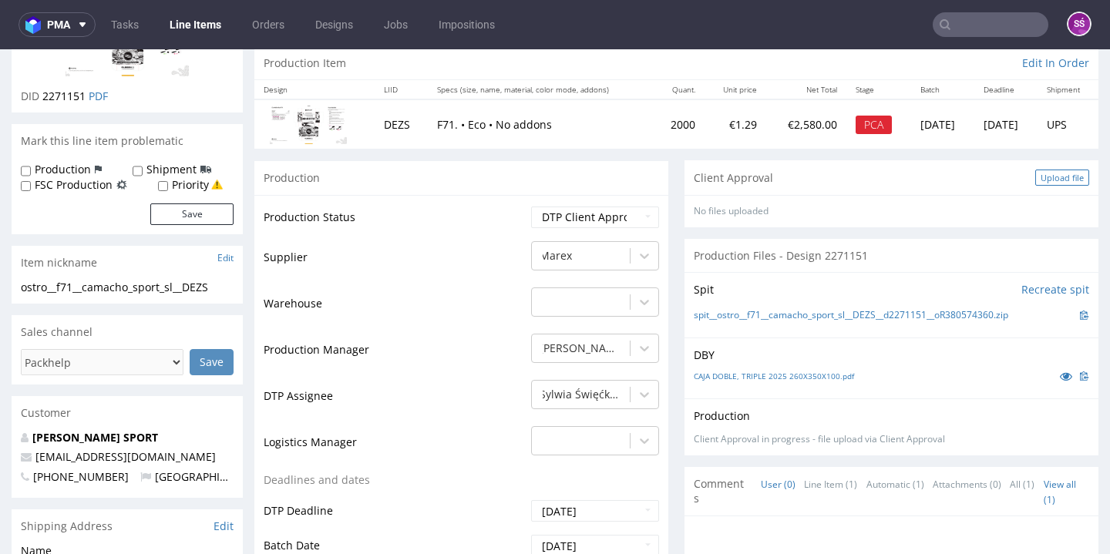
click at [1035, 179] on div "Upload file" at bounding box center [1062, 178] width 54 height 16
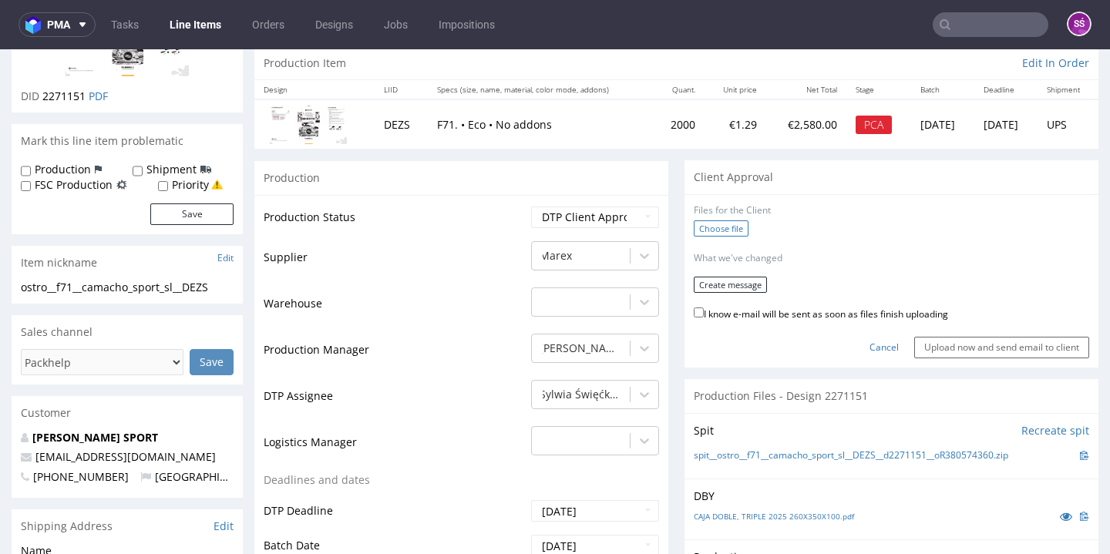
click at [729, 229] on label "Choose file" at bounding box center [721, 228] width 55 height 16
click at [0, 49] on input "Choose file" at bounding box center [0, 49] width 0 height 0
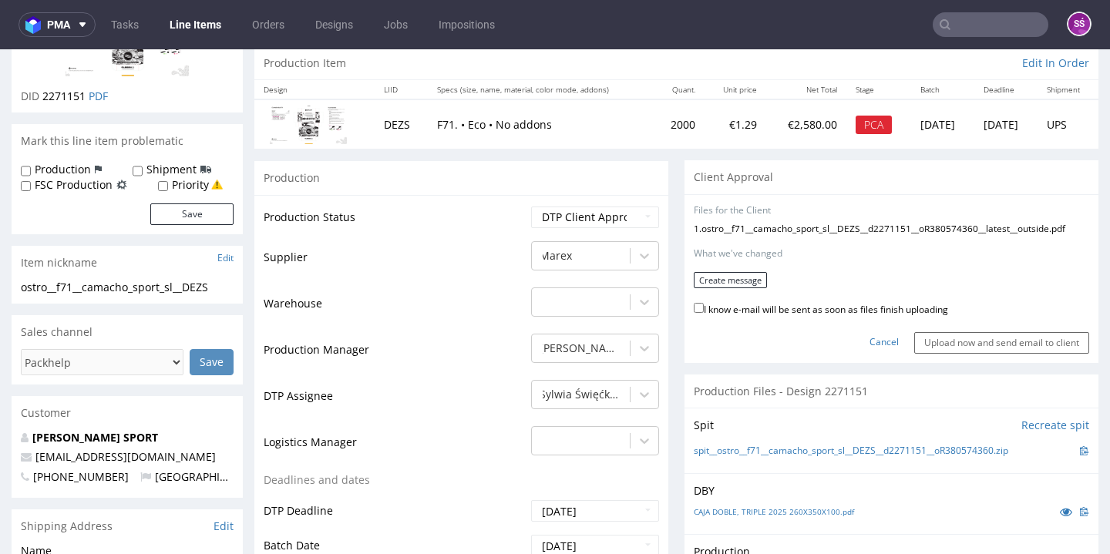
click at [718, 301] on label "I know e-mail will be sent as soon as files finish uploading" at bounding box center [821, 308] width 254 height 17
click at [704, 303] on input "I know e-mail will be sent as soon as files finish uploading" at bounding box center [699, 308] width 10 height 10
checkbox input "true"
click at [723, 272] on button "Create message" at bounding box center [730, 280] width 73 height 16
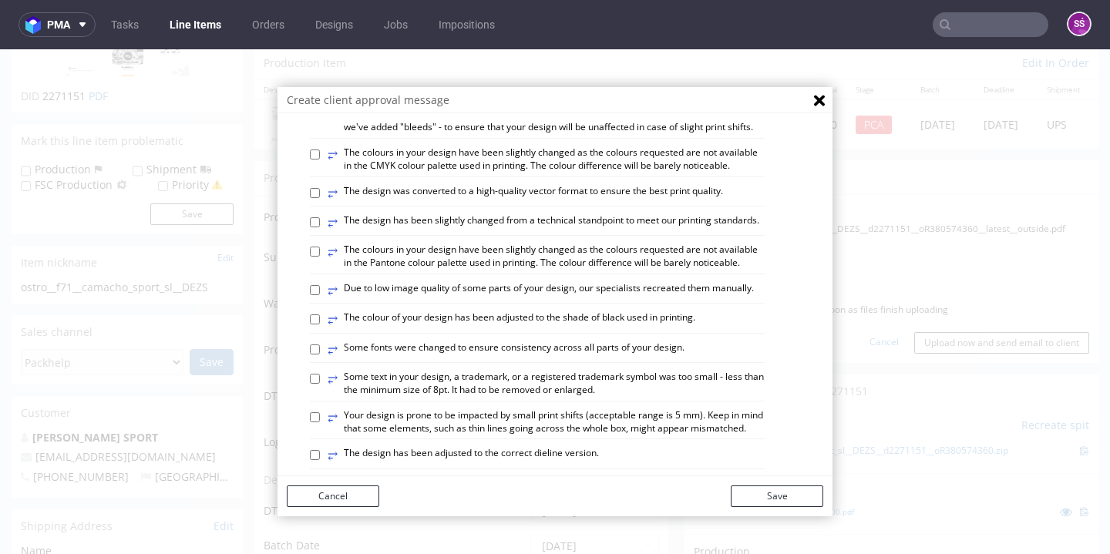
scroll to position [886, 0]
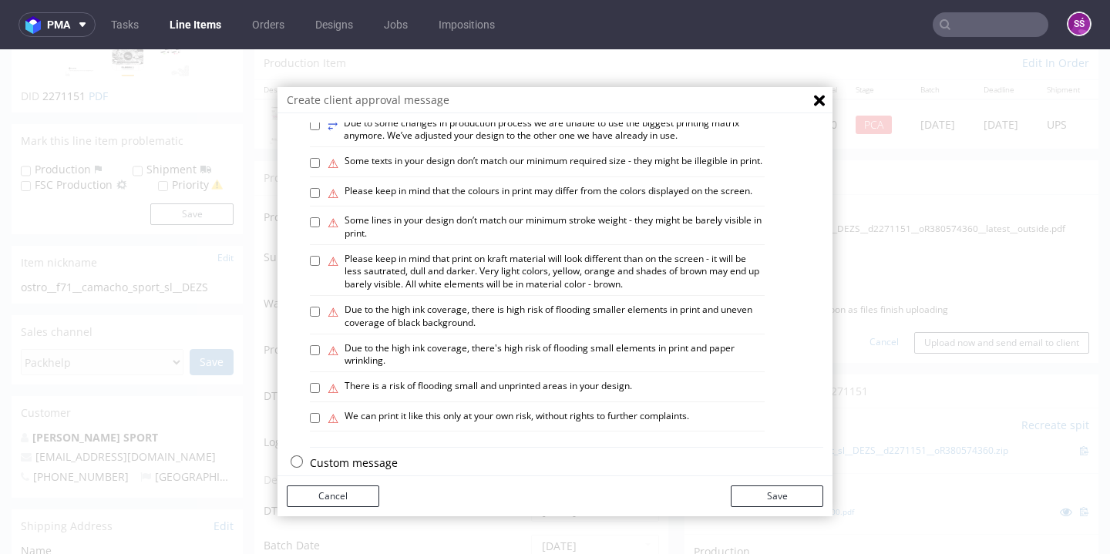
click at [347, 469] on p "Custom message" at bounding box center [566, 463] width 513 height 15
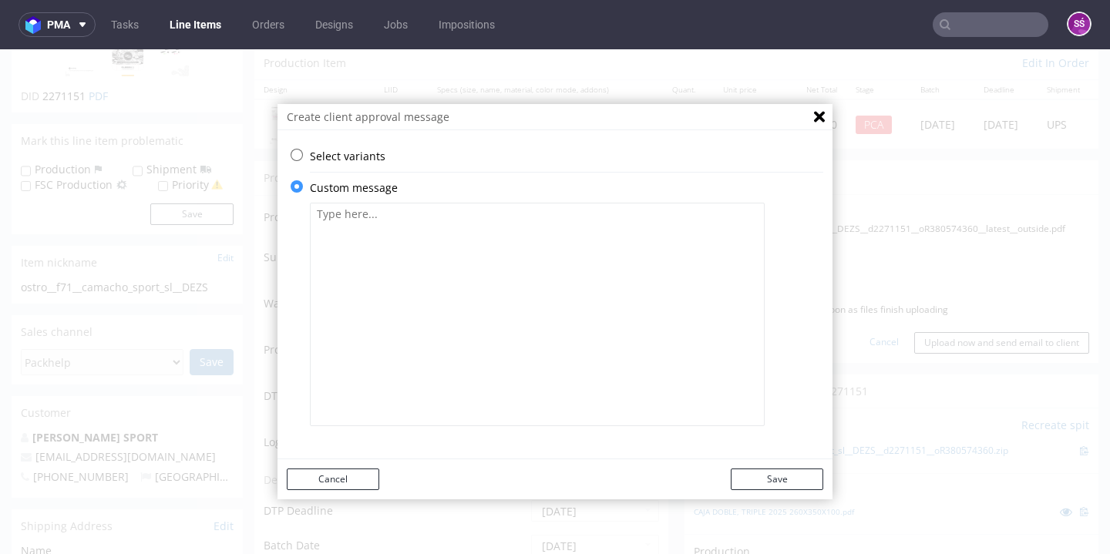
click at [493, 335] on textarea at bounding box center [537, 315] width 455 height 224
type textarea "w"
type textarea "We deleted FSC logo as order has not paid for FSC certification."
click at [779, 483] on button "Save" at bounding box center [777, 480] width 92 height 22
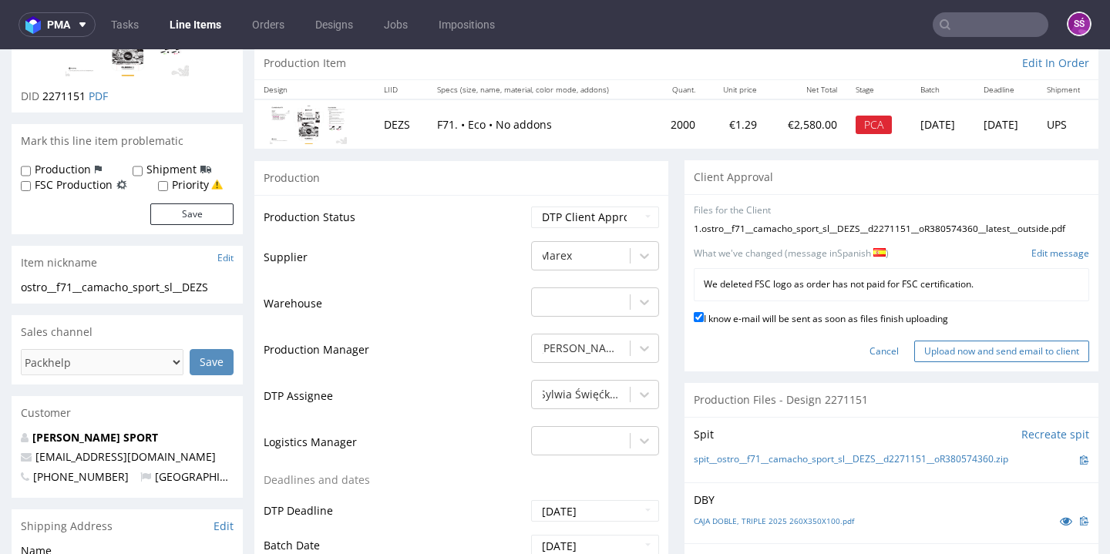
click at [927, 345] on input "Upload now and send email to client" at bounding box center [1001, 352] width 175 height 22
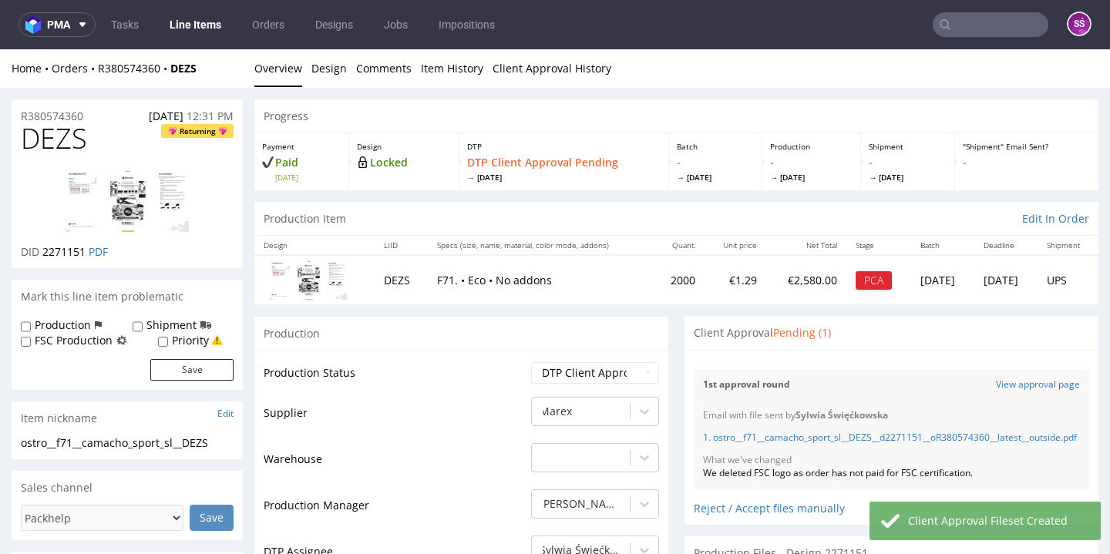
click at [195, 22] on link "Line Items" at bounding box center [195, 24] width 70 height 25
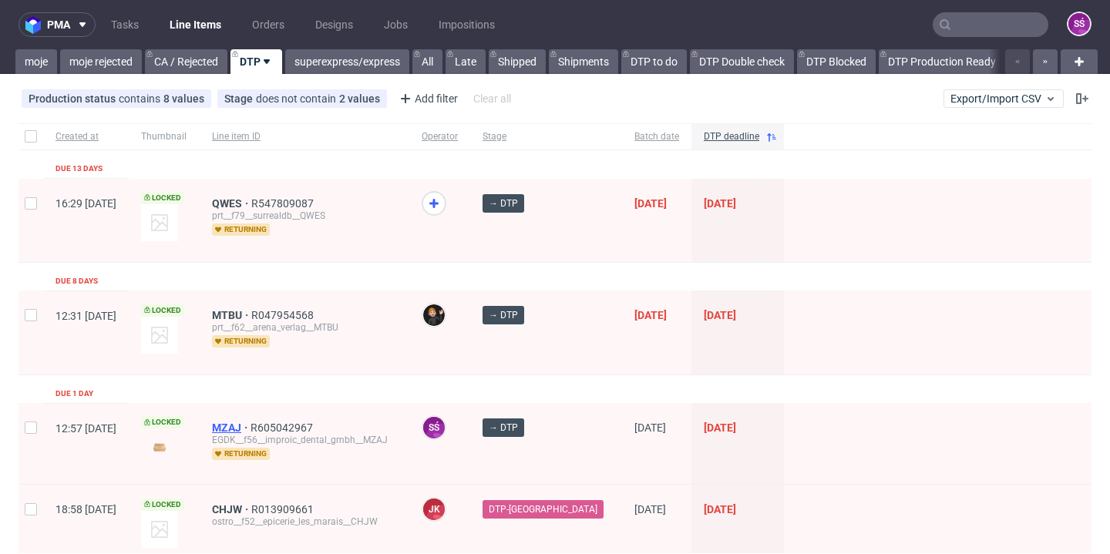
click at [251, 425] on span "MZAJ" at bounding box center [231, 428] width 39 height 12
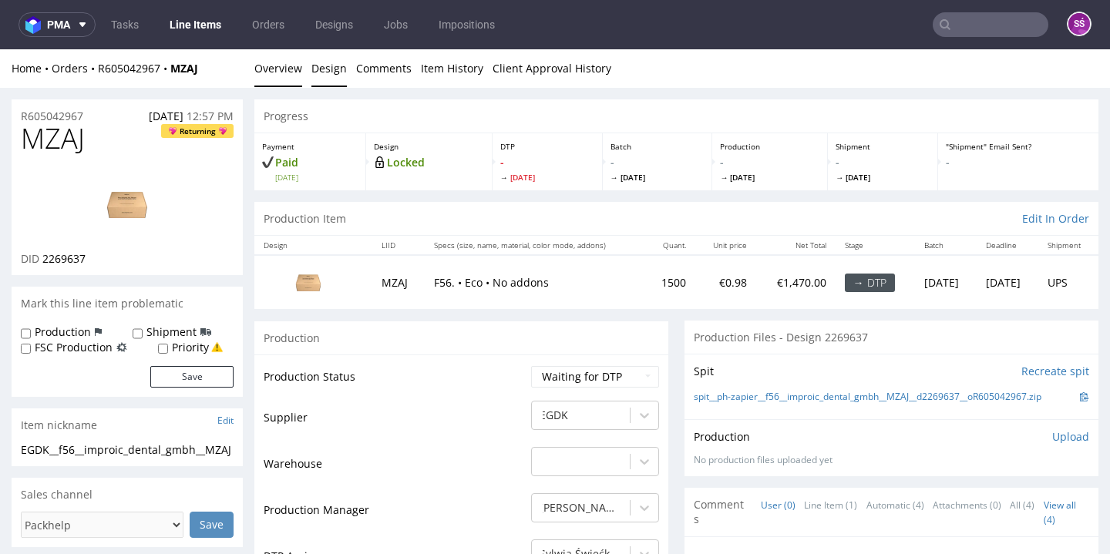
click at [332, 79] on link "Design" at bounding box center [328, 68] width 35 height 38
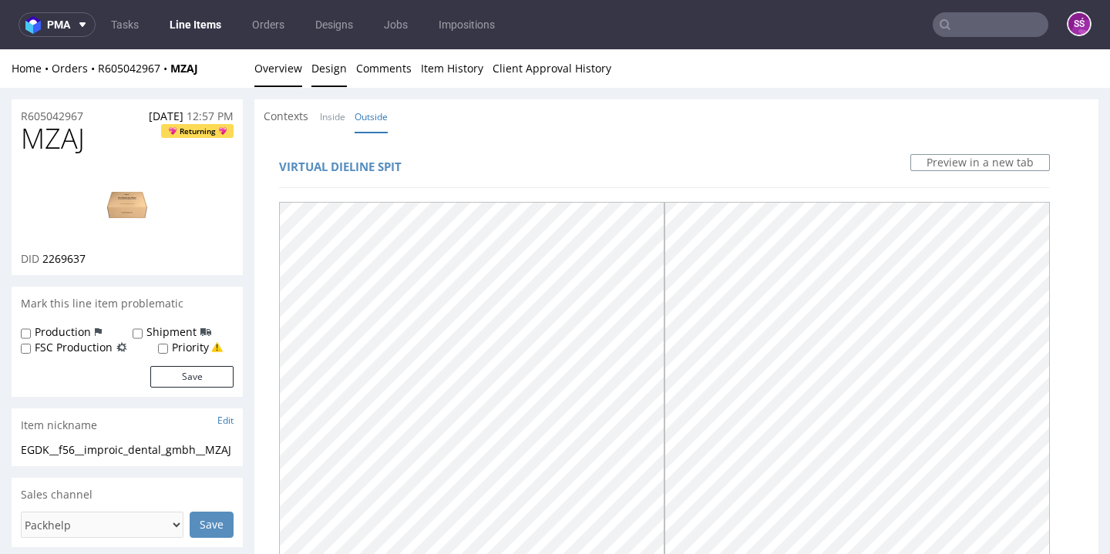
click at [294, 80] on link "Overview" at bounding box center [278, 68] width 48 height 38
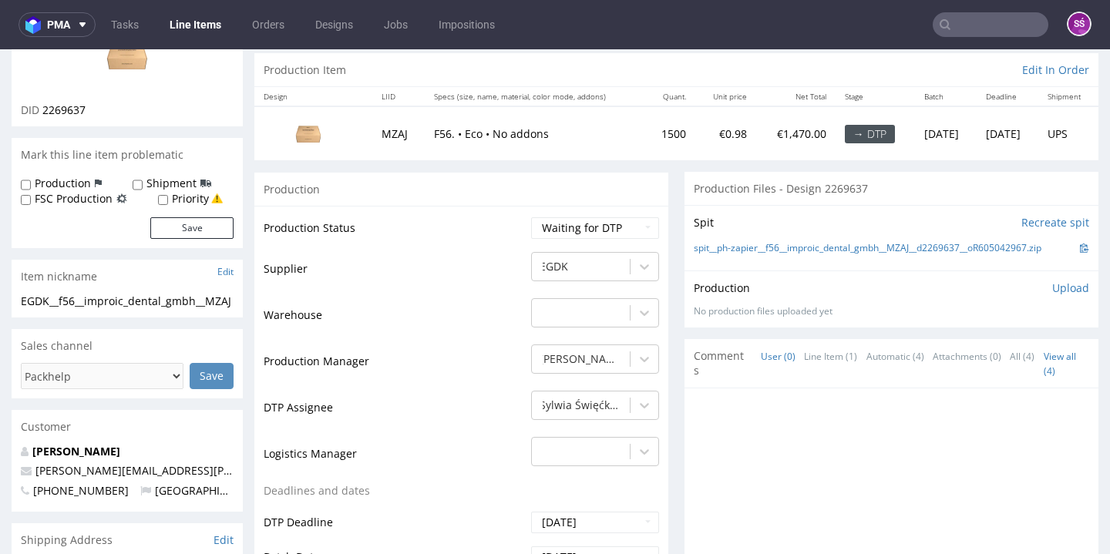
scroll to position [5, 0]
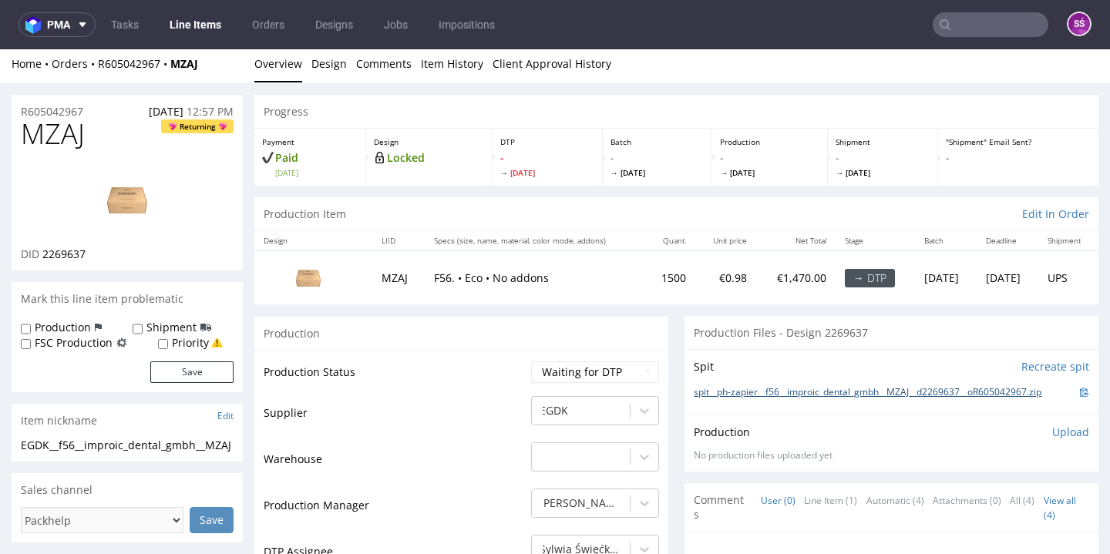
click at [766, 388] on link "spit__ph-zapier__f56__improic_dental_gmbh__MZAJ__d2269637__oR605042967.zip" at bounding box center [868, 392] width 348 height 13
click at [63, 256] on span "2269637" at bounding box center [63, 254] width 43 height 15
copy span "2269637"
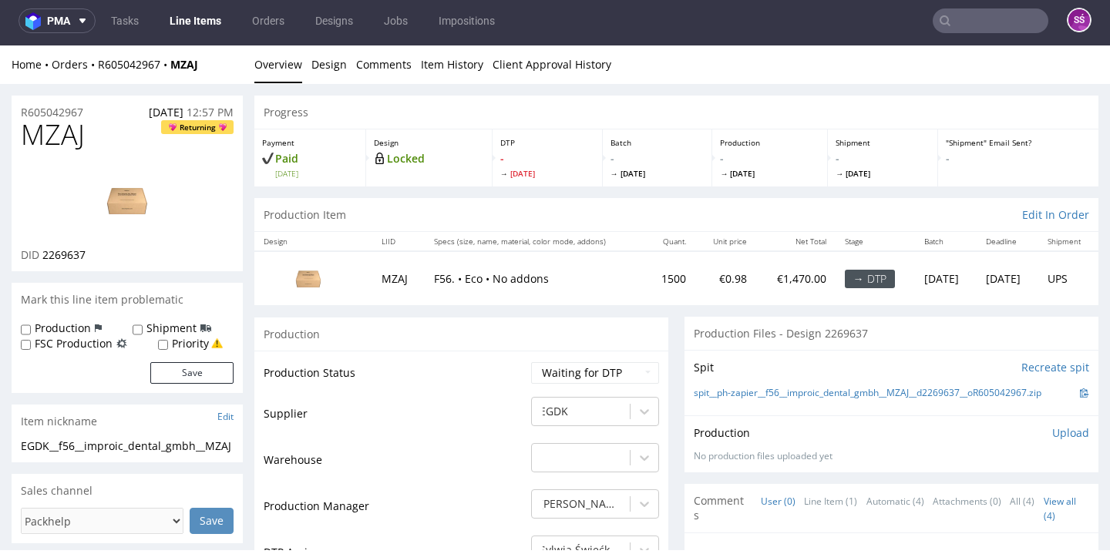
scroll to position [0, 0]
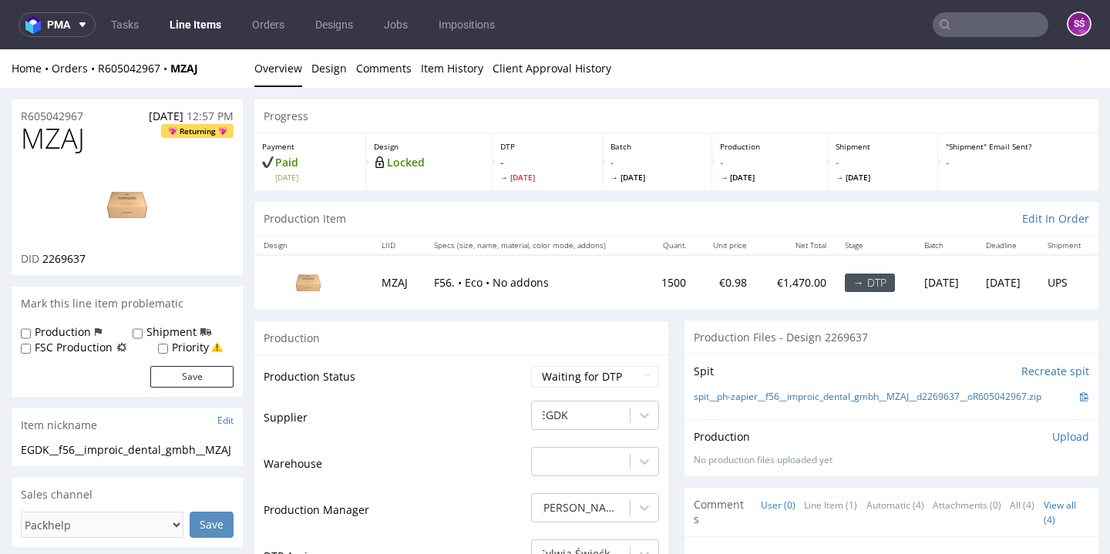
drag, startPoint x: 769, startPoint y: 553, endPoint x: 795, endPoint y: 49, distance: 504.8
click at [882, 396] on link "spit__ph-zapier__f56__improic_dental_gmbh__MZAJ__d2269637__oR605042967.zip" at bounding box center [868, 397] width 348 height 13
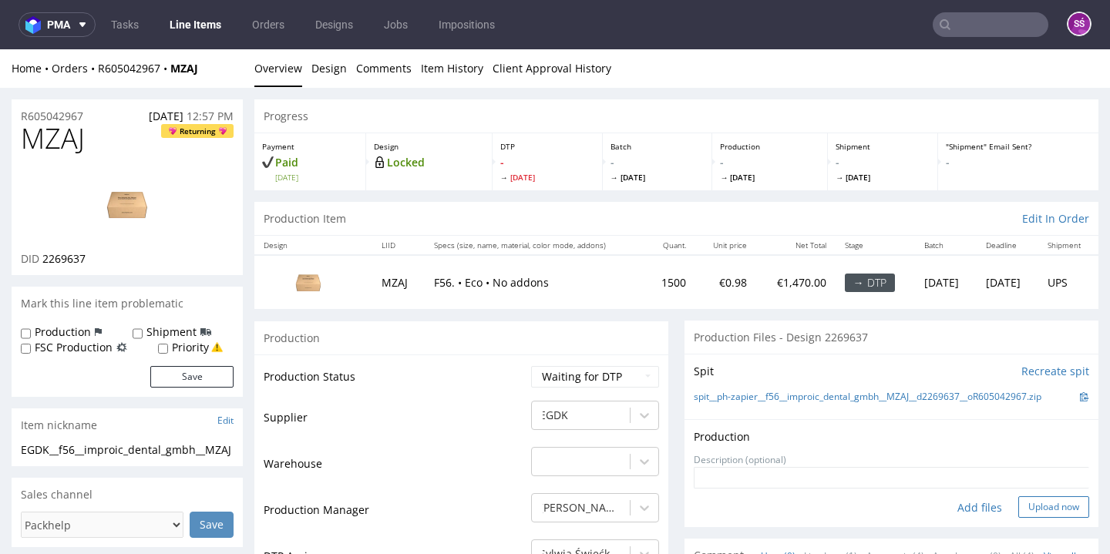
click at [1018, 502] on button "Upload now" at bounding box center [1053, 507] width 71 height 22
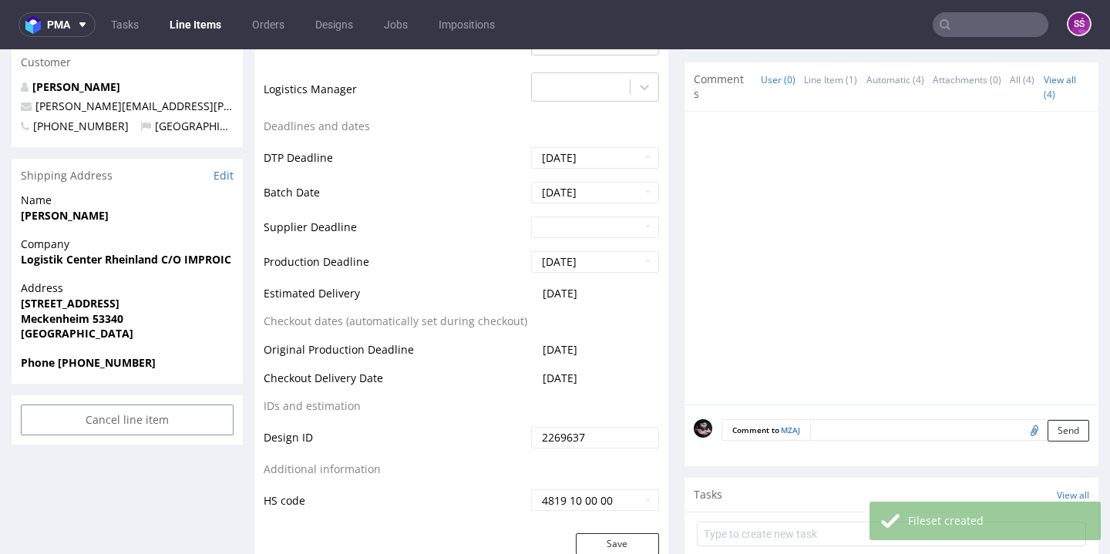
scroll to position [676, 0]
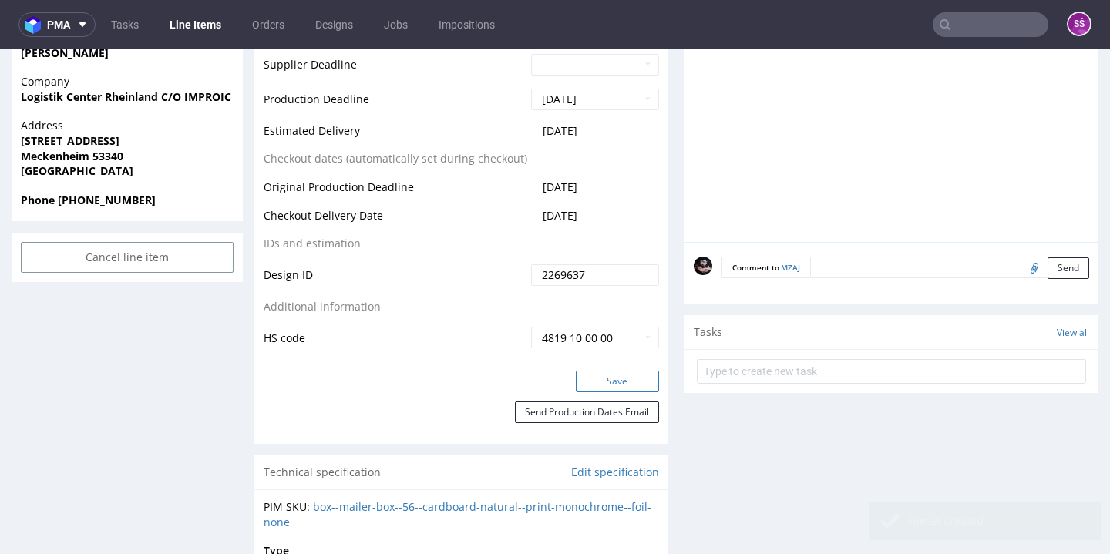
click at [597, 371] on button "Save" at bounding box center [617, 382] width 83 height 22
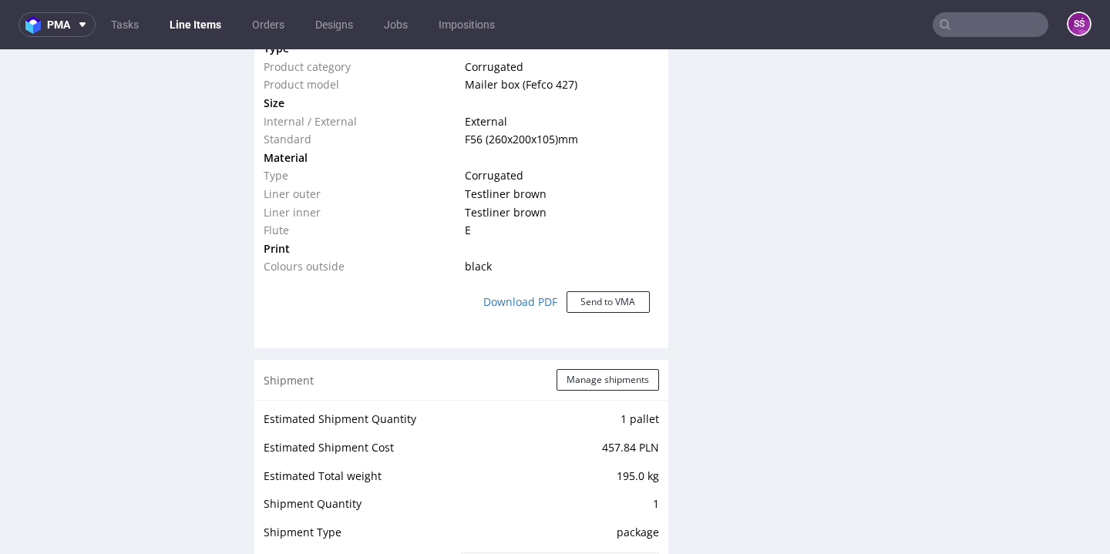
scroll to position [0, 0]
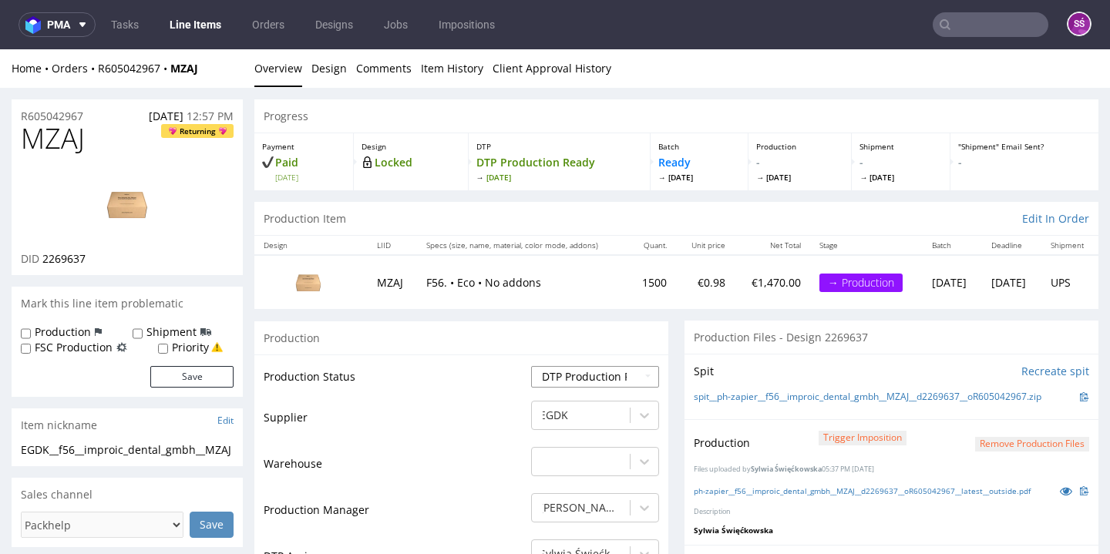
select select "dtp_in_process"
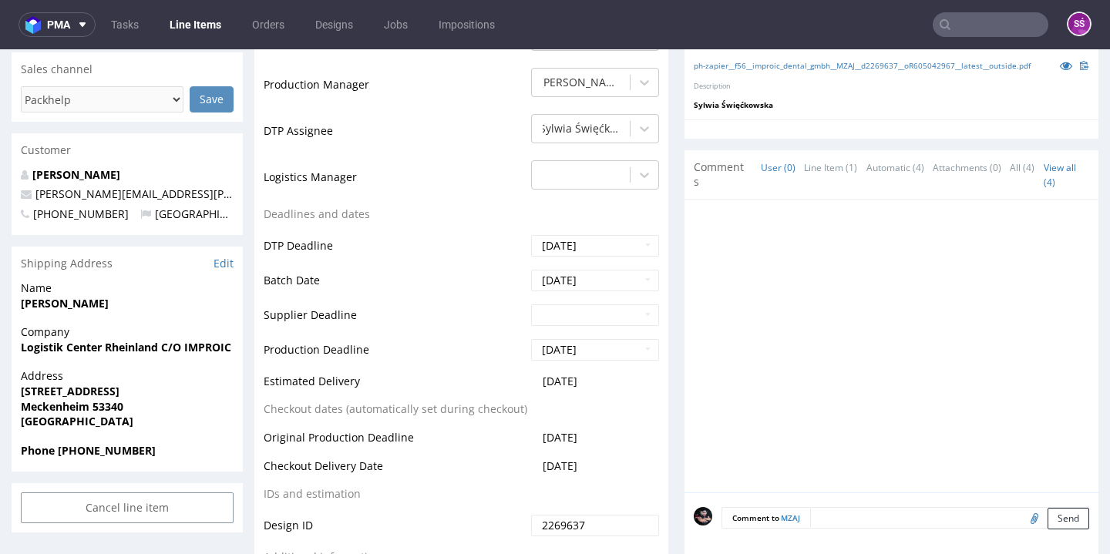
scroll to position [722, 0]
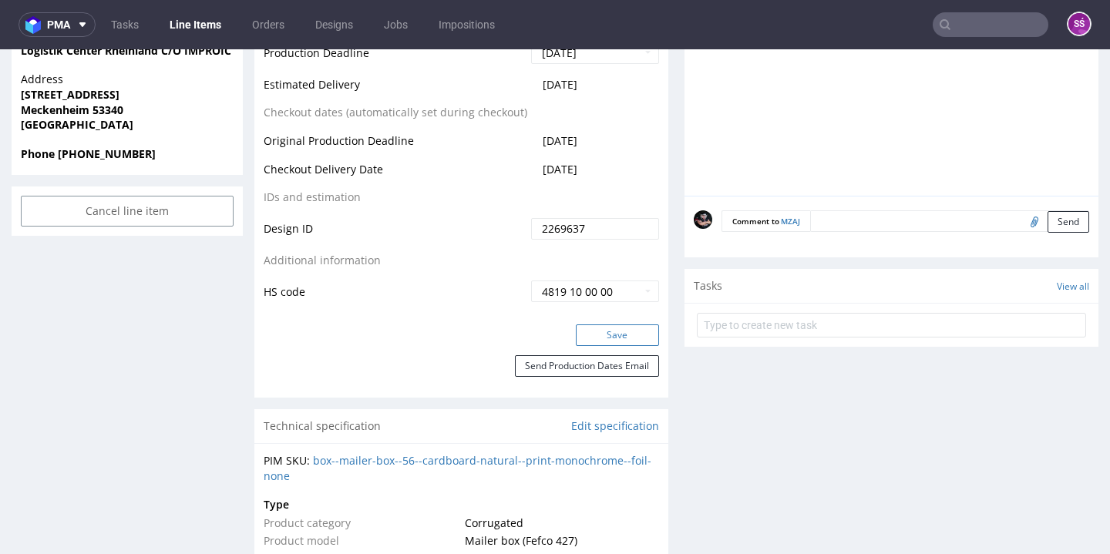
click at [617, 330] on button "Save" at bounding box center [617, 336] width 83 height 22
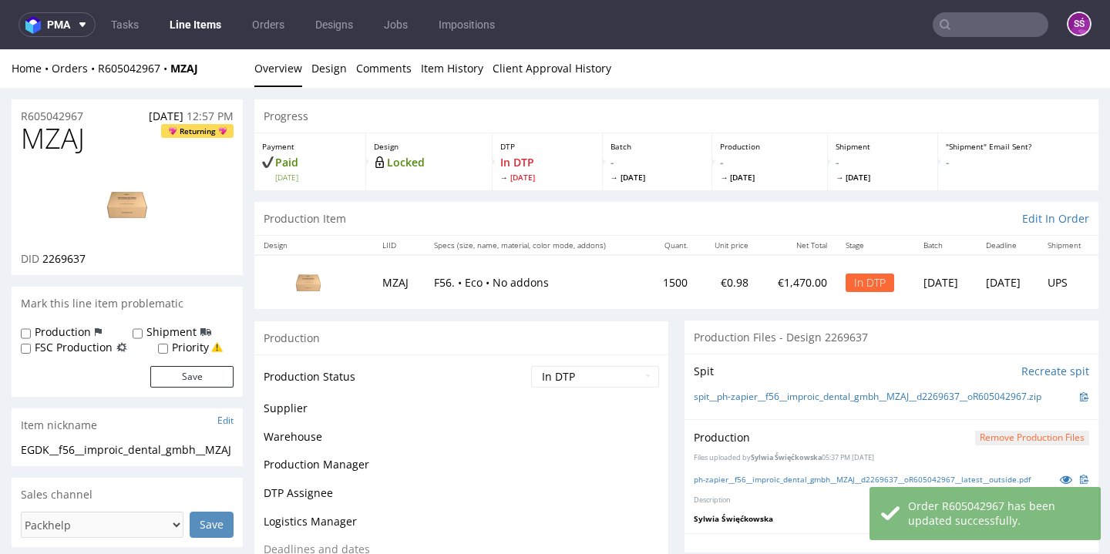
scroll to position [0, 0]
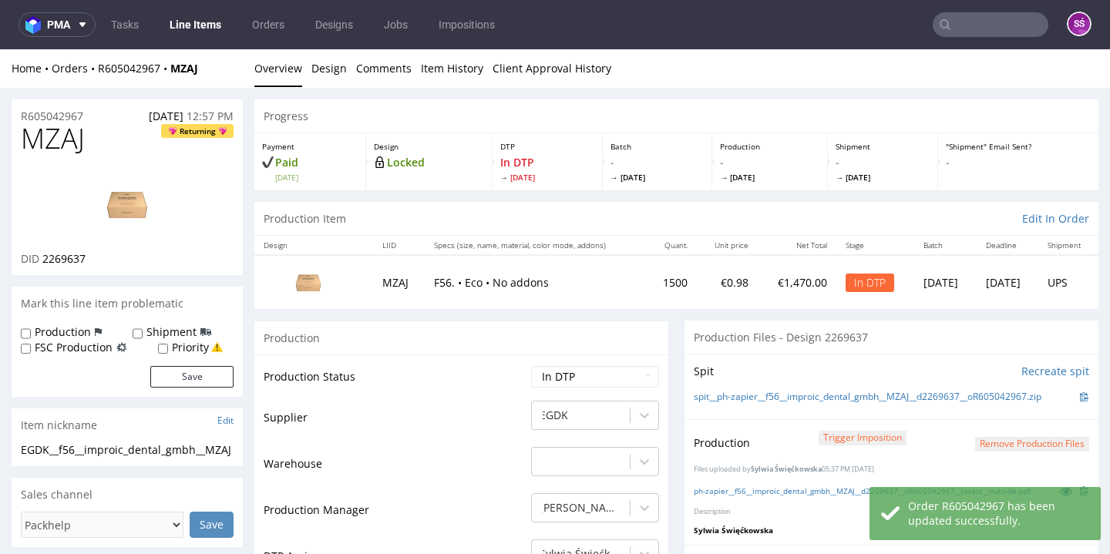
click at [997, 443] on button "Remove production files" at bounding box center [1032, 444] width 114 height 15
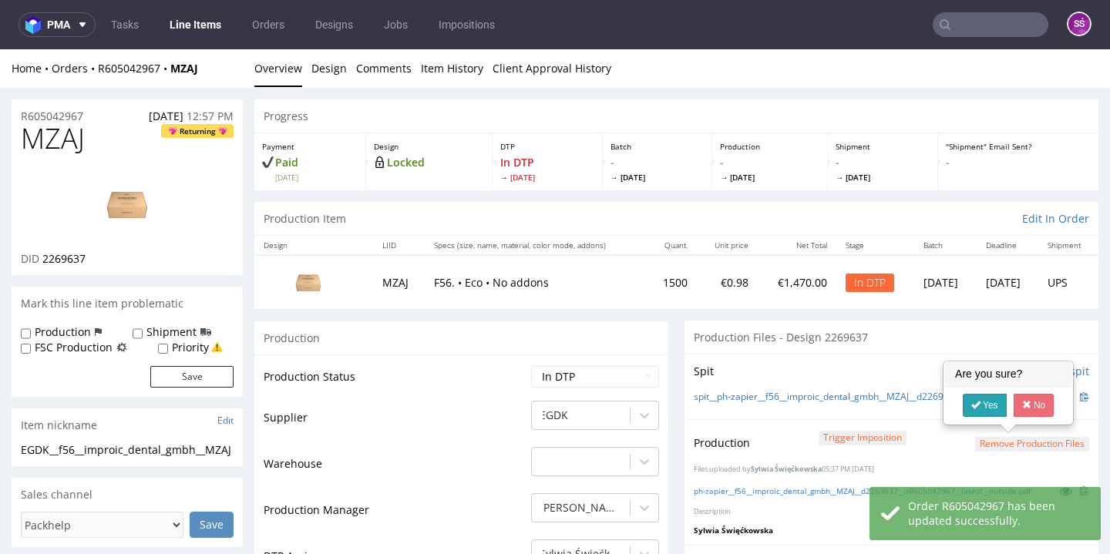
click at [985, 405] on link "Yes" at bounding box center [985, 405] width 44 height 23
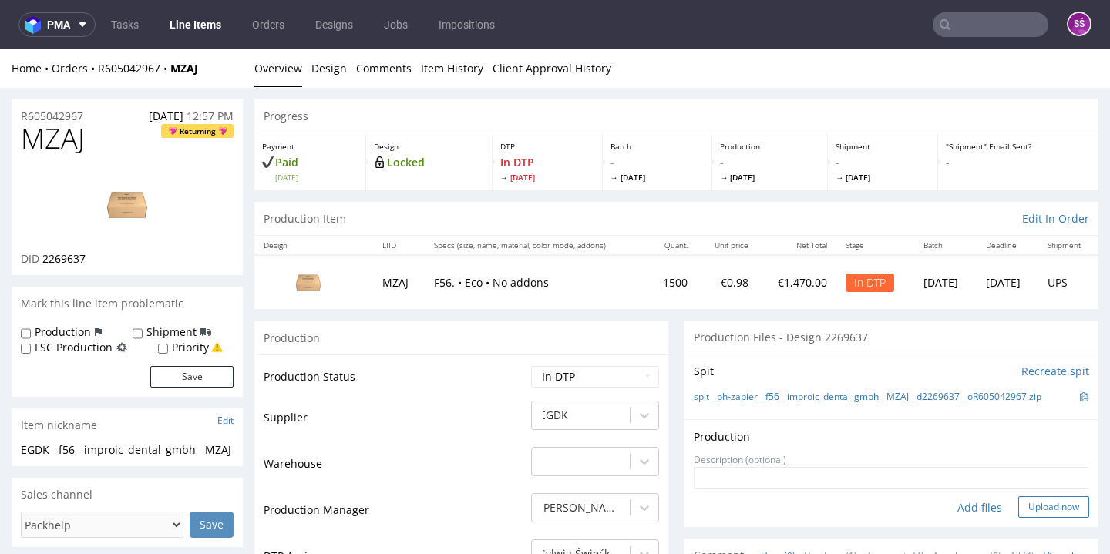
click at [1041, 510] on button "Upload now" at bounding box center [1053, 507] width 71 height 22
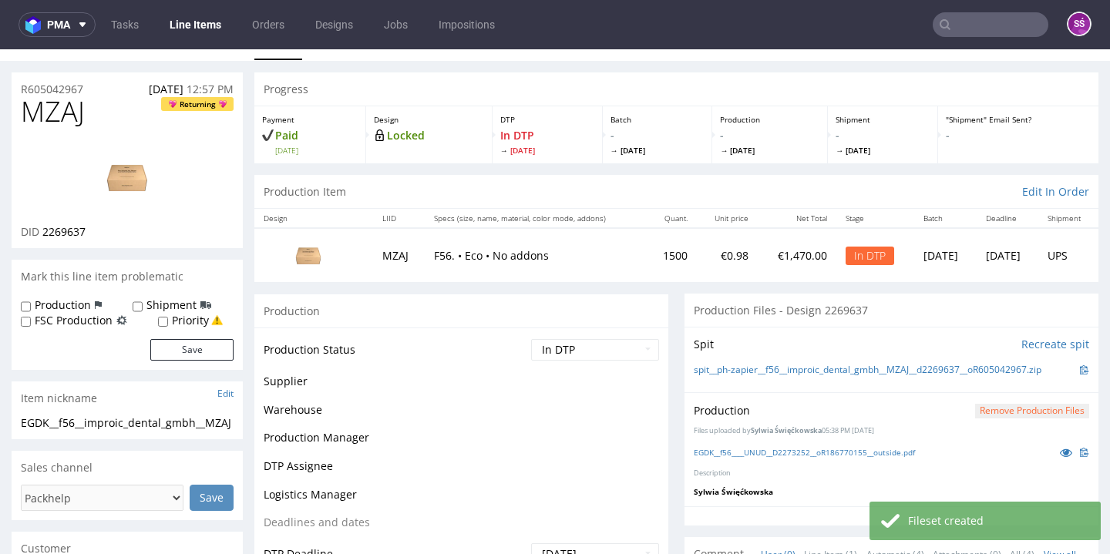
scroll to position [91, 0]
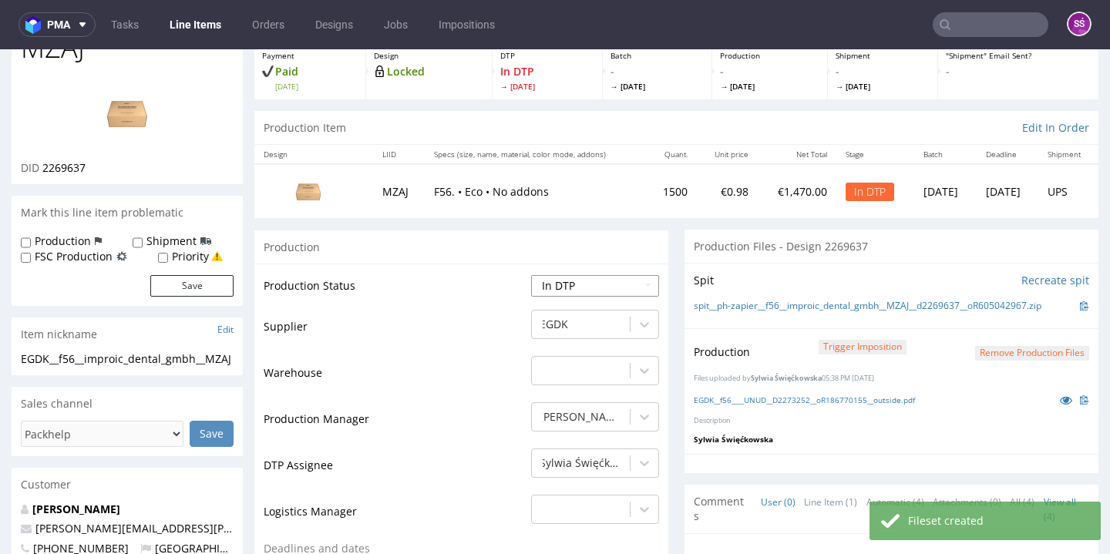
select select "dtp_production_ready"
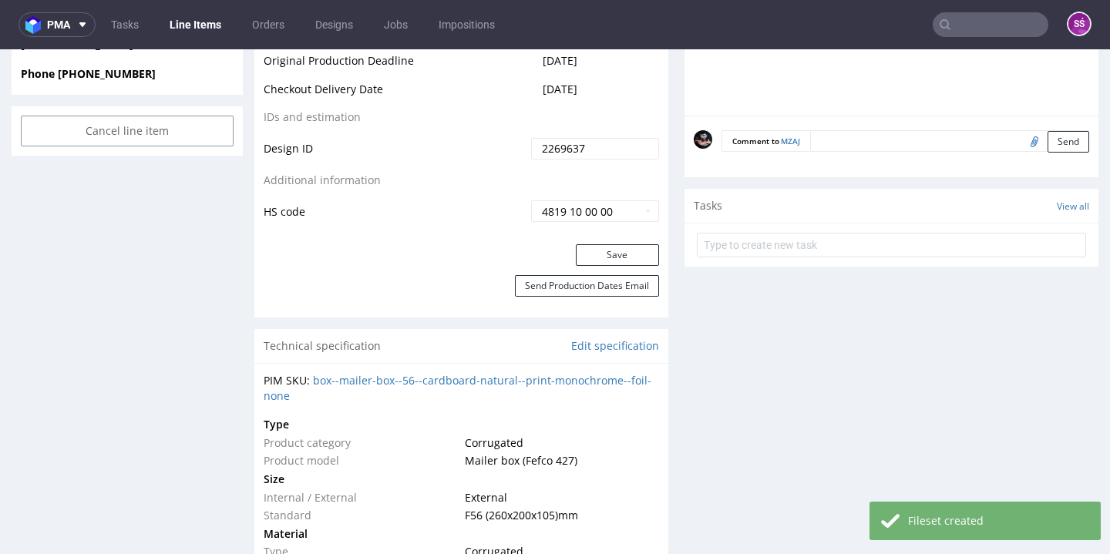
scroll to position [806, 0]
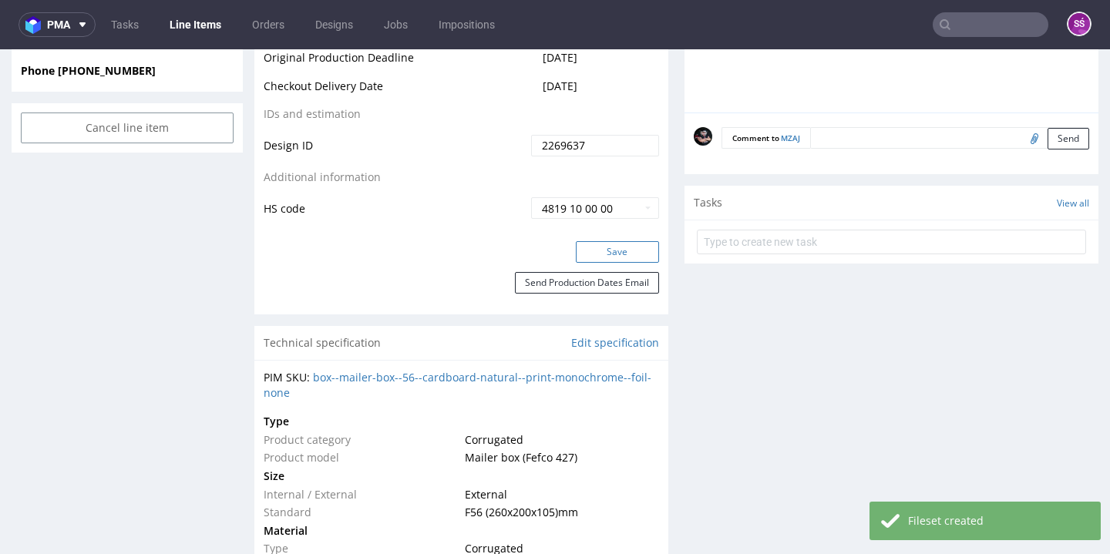
click at [625, 241] on button "Save" at bounding box center [617, 252] width 83 height 22
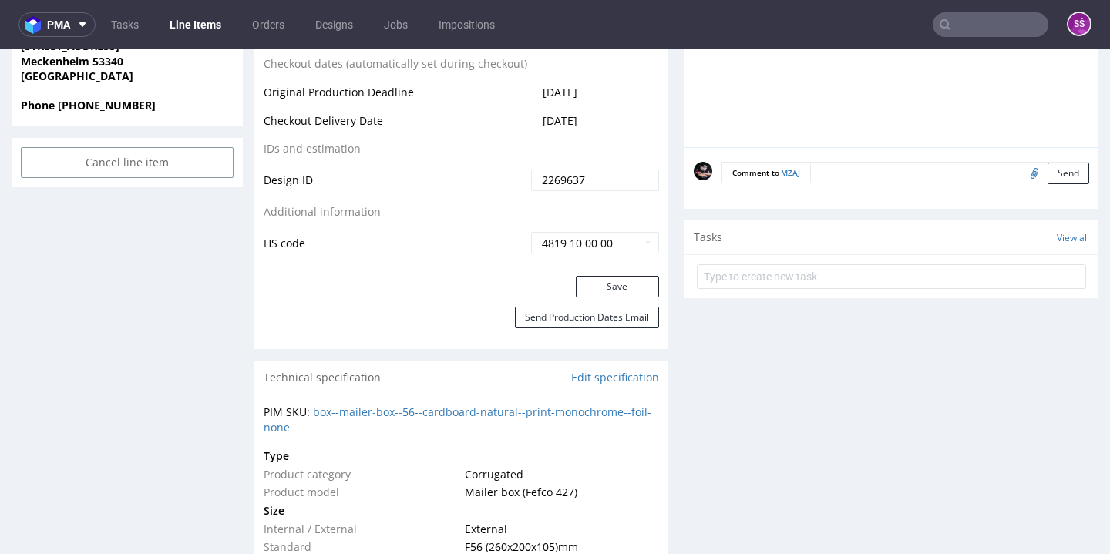
scroll to position [0, 0]
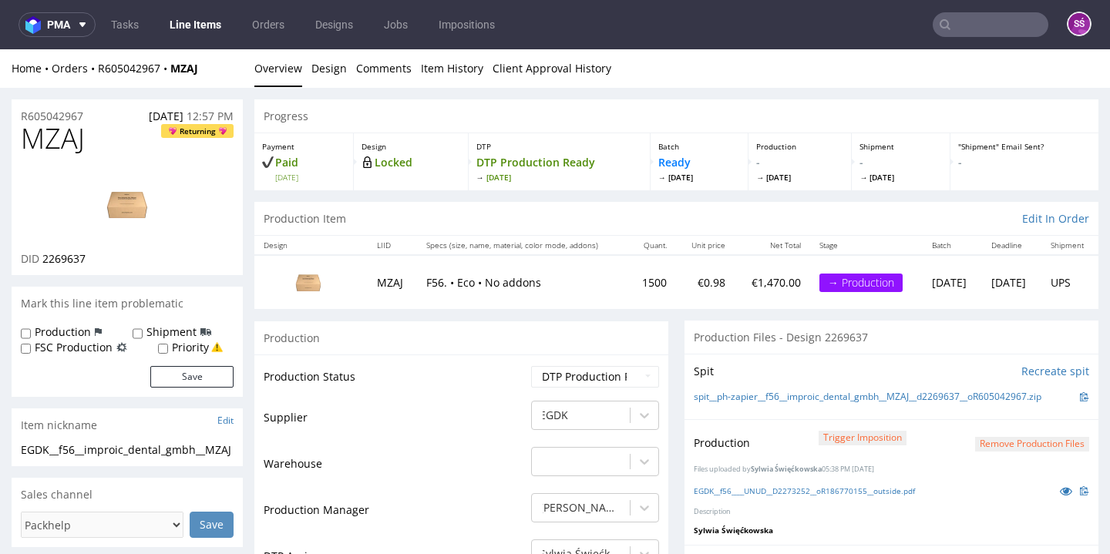
click at [180, 28] on link "Line Items" at bounding box center [195, 24] width 70 height 25
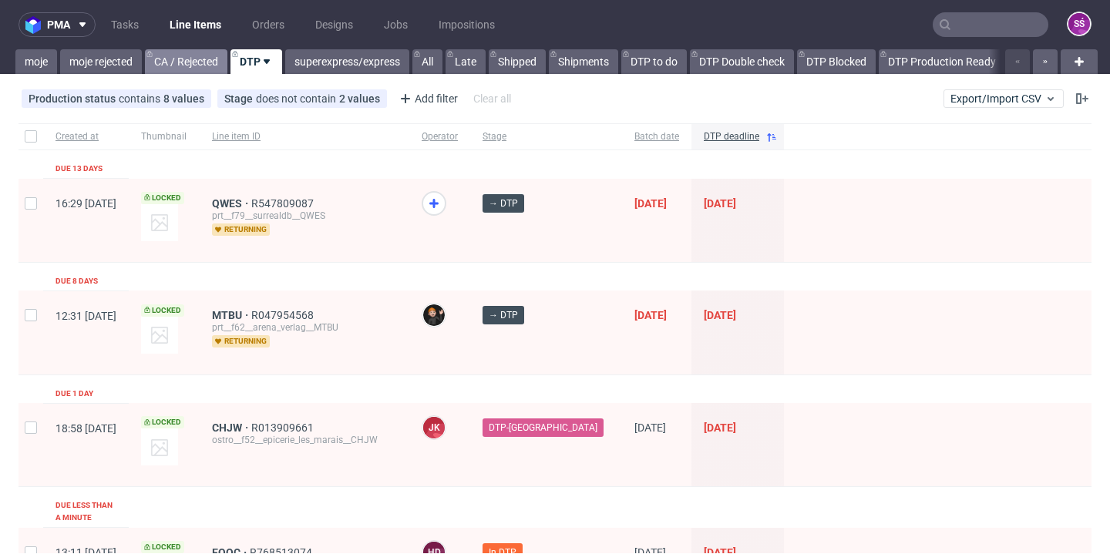
click at [188, 54] on link "CA / Rejected" at bounding box center [186, 61] width 82 height 25
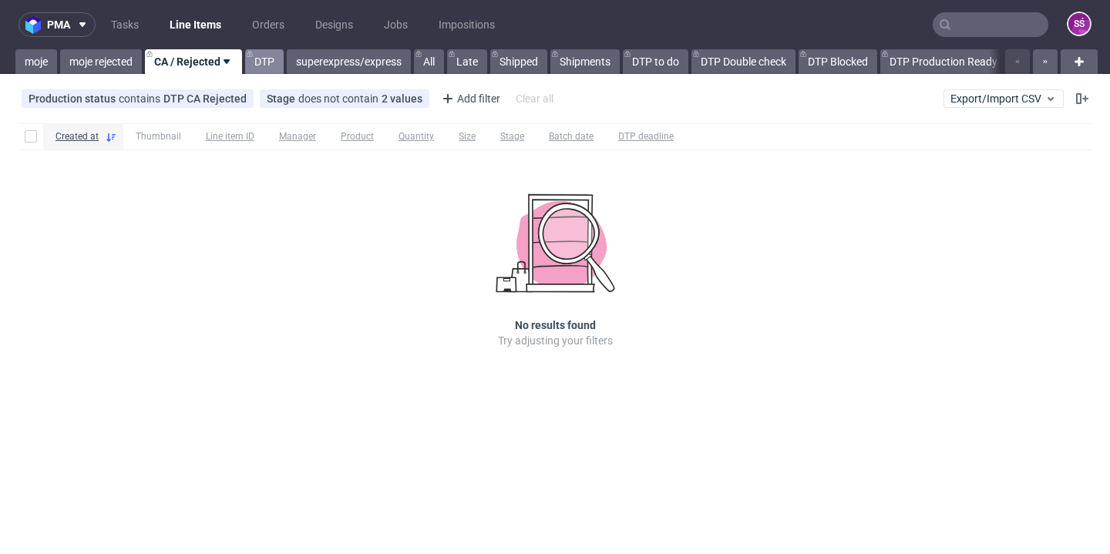
click at [257, 56] on link "DTP" at bounding box center [264, 61] width 39 height 25
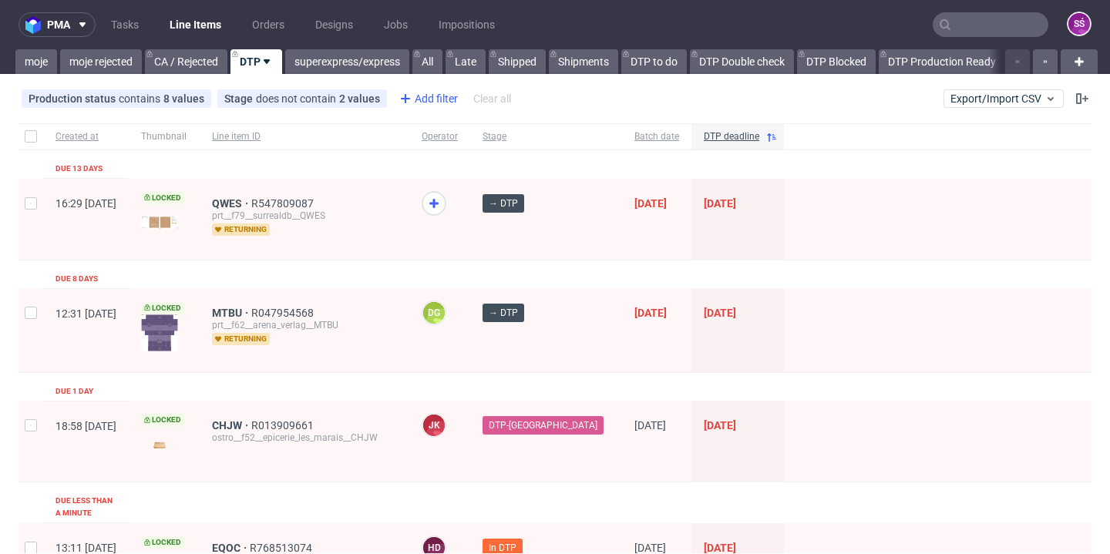
click at [413, 94] on div "Add filter" at bounding box center [427, 98] width 68 height 25
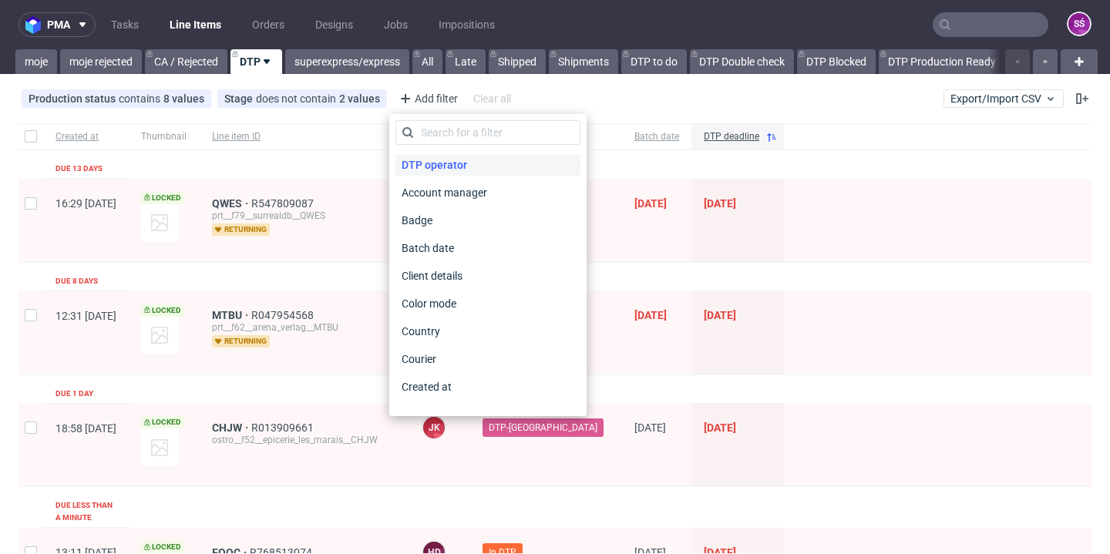
click at [439, 160] on span "DTP operator" at bounding box center [434, 165] width 78 height 22
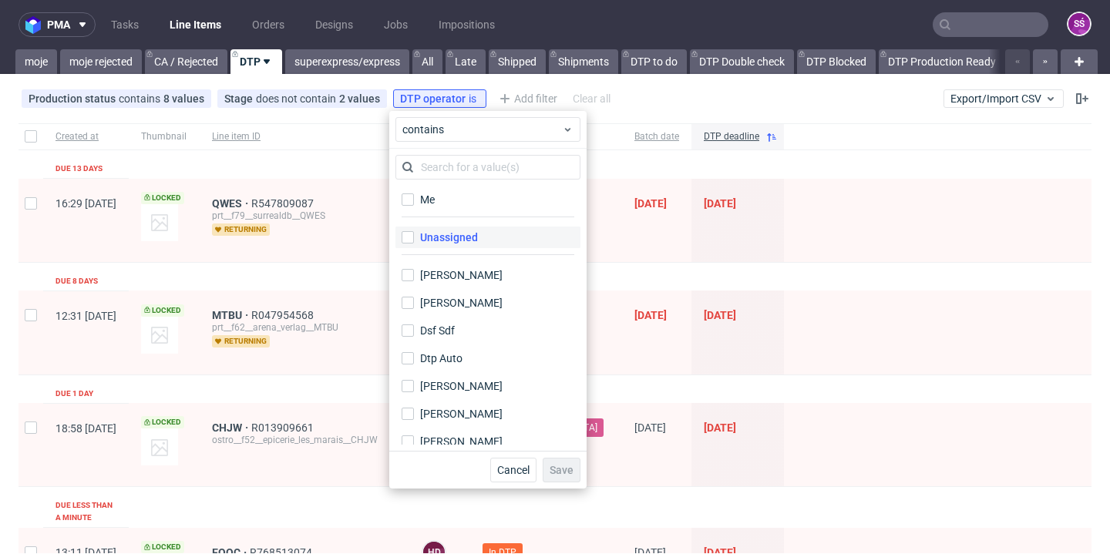
click at [454, 234] on div "Unassigned" at bounding box center [449, 237] width 58 height 15
click at [414, 234] on input "Unassigned" at bounding box center [408, 237] width 12 height 12
checkbox input "true"
click at [552, 466] on span "Save" at bounding box center [562, 470] width 24 height 11
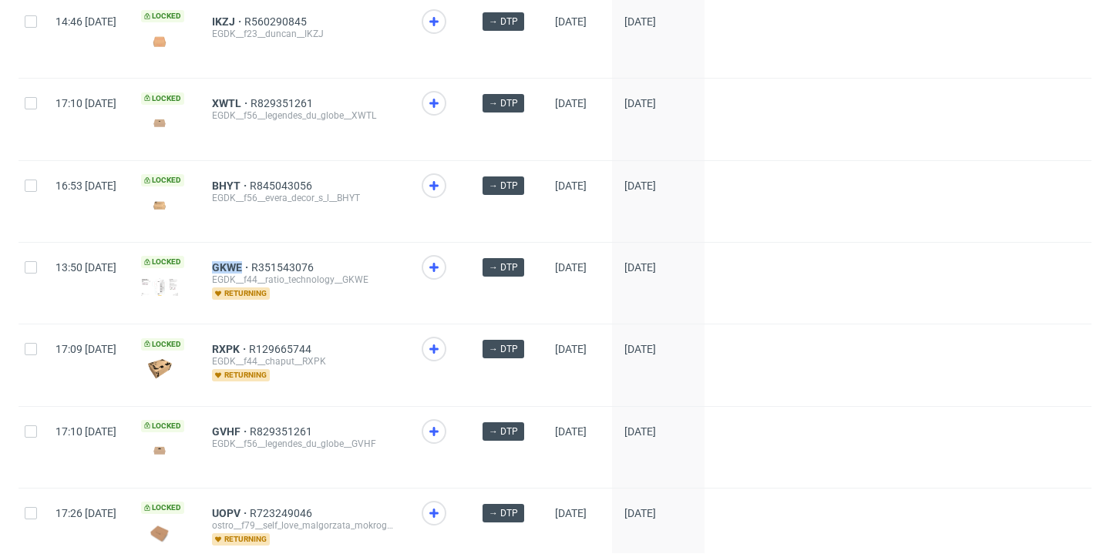
scroll to position [2042, 0]
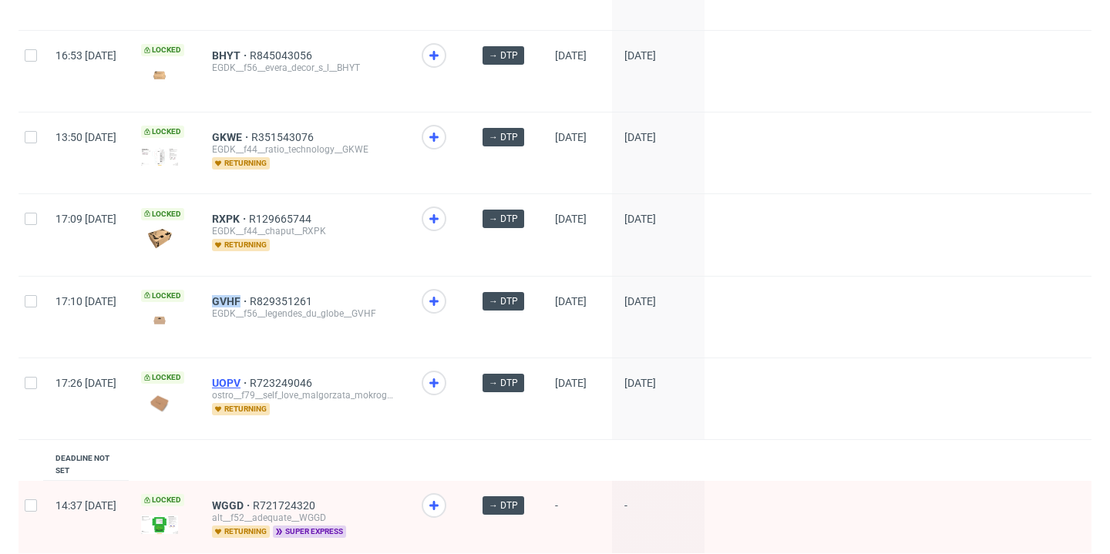
click at [250, 385] on span "UOPV" at bounding box center [231, 383] width 38 height 12
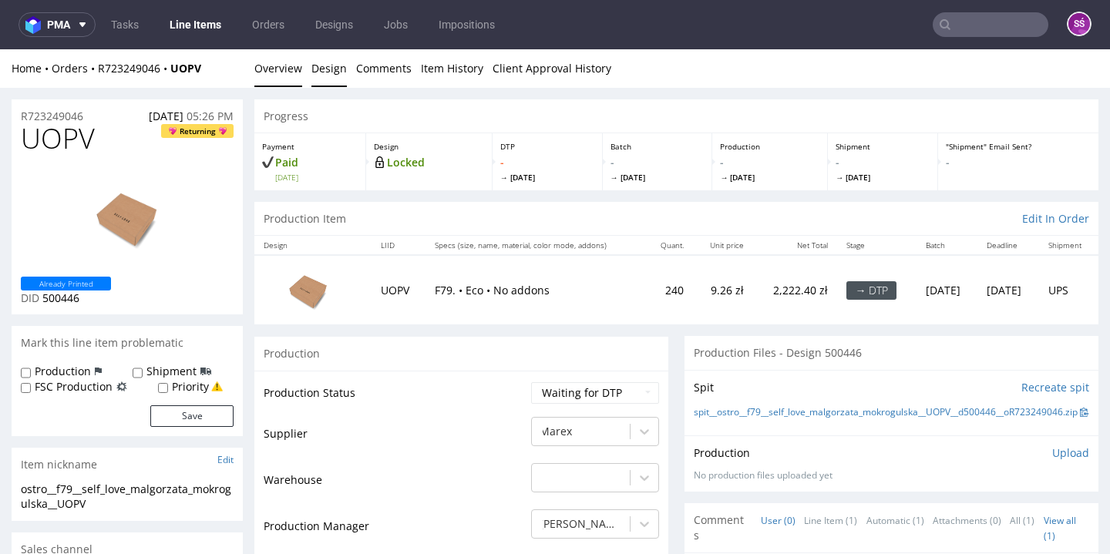
click at [326, 75] on link "Design" at bounding box center [328, 68] width 35 height 38
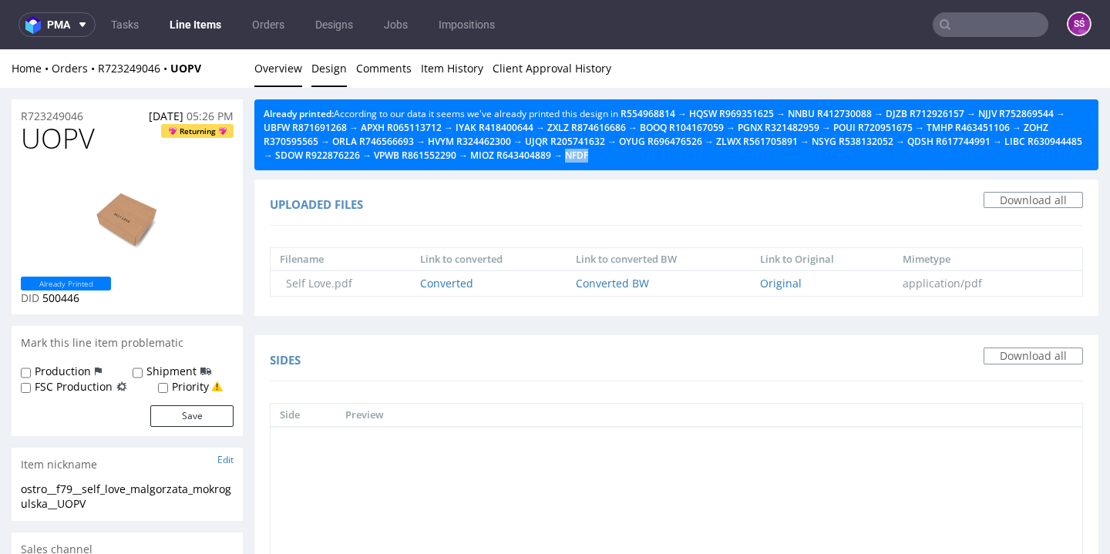
click at [260, 79] on link "Overview" at bounding box center [278, 68] width 48 height 38
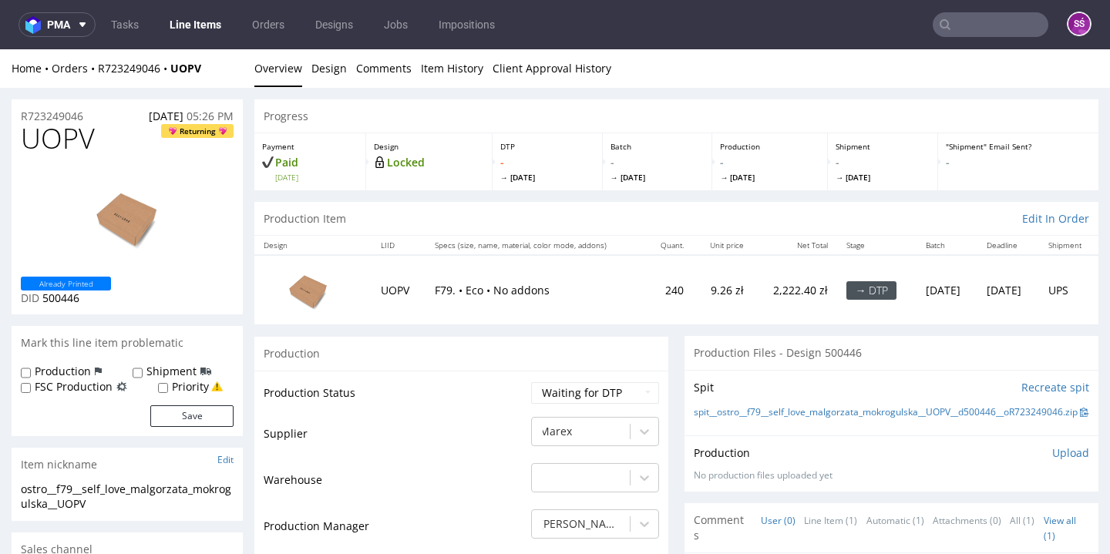
scroll to position [278, 0]
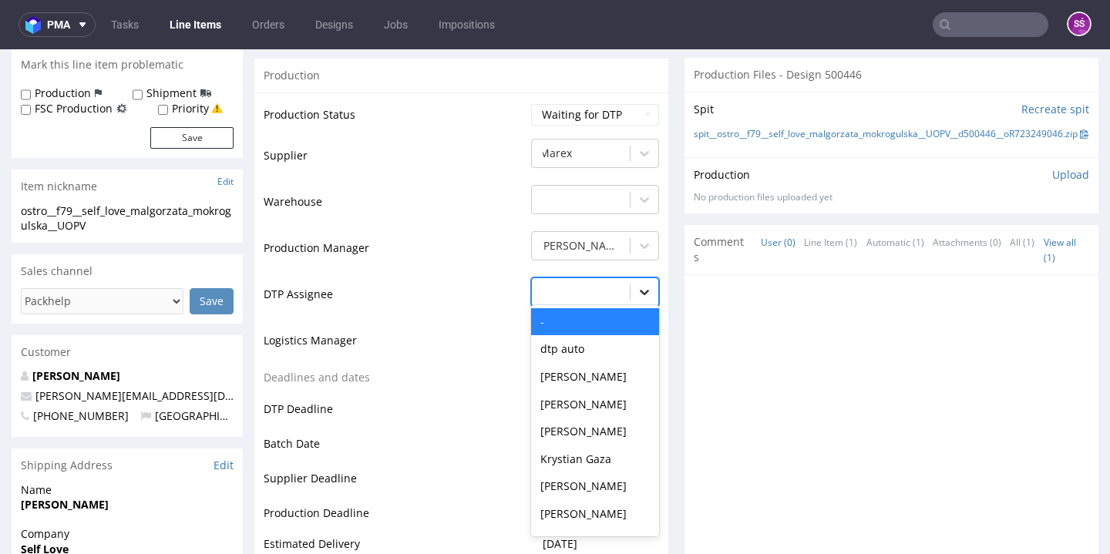
click at [637, 286] on icon at bounding box center [644, 291] width 15 height 15
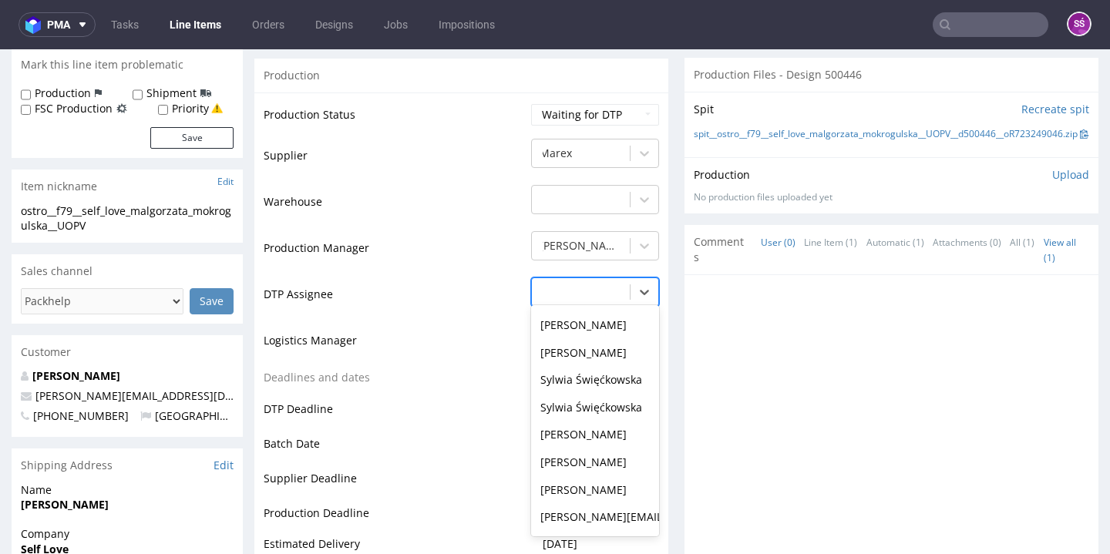
scroll to position [623, 0]
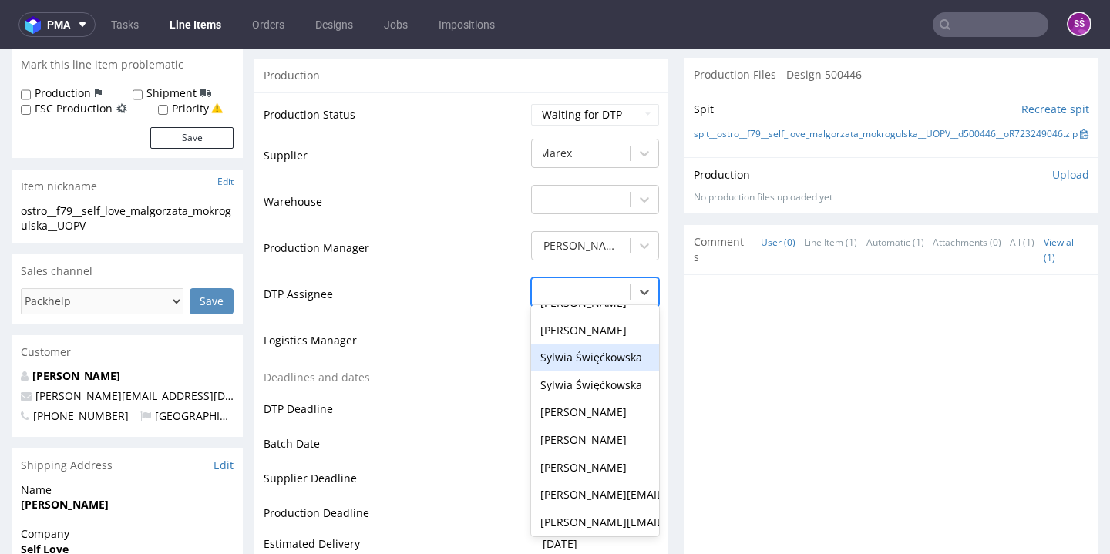
click at [597, 349] on div "Sylwia Święćkowska" at bounding box center [595, 358] width 128 height 28
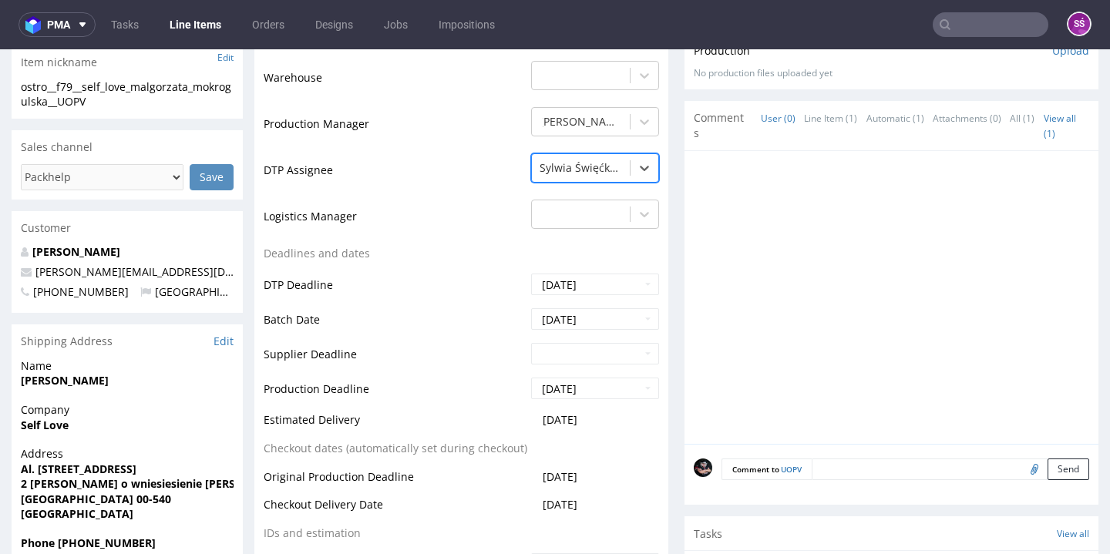
scroll to position [522, 0]
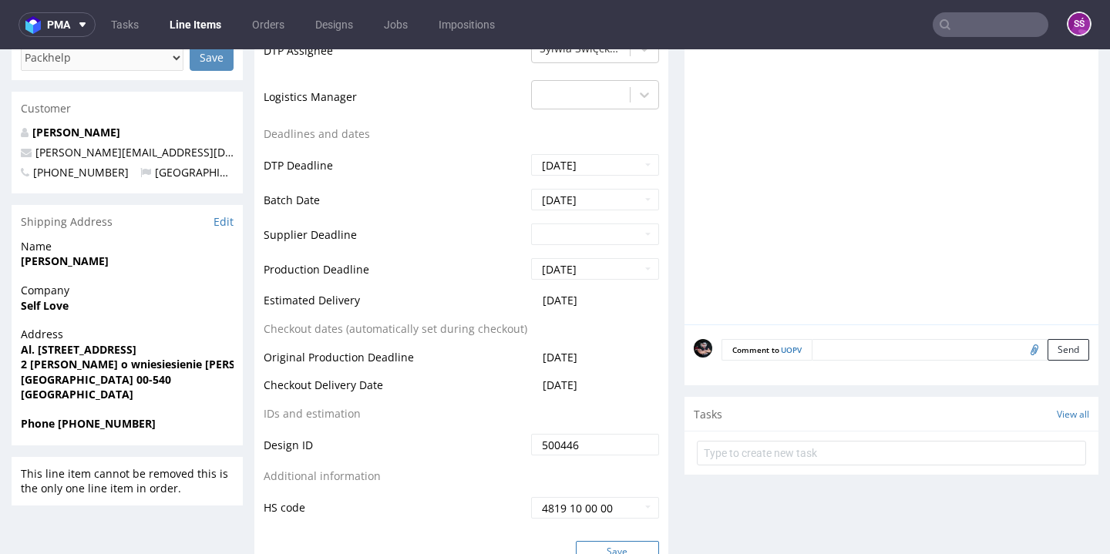
click at [594, 541] on button "Save" at bounding box center [617, 552] width 83 height 22
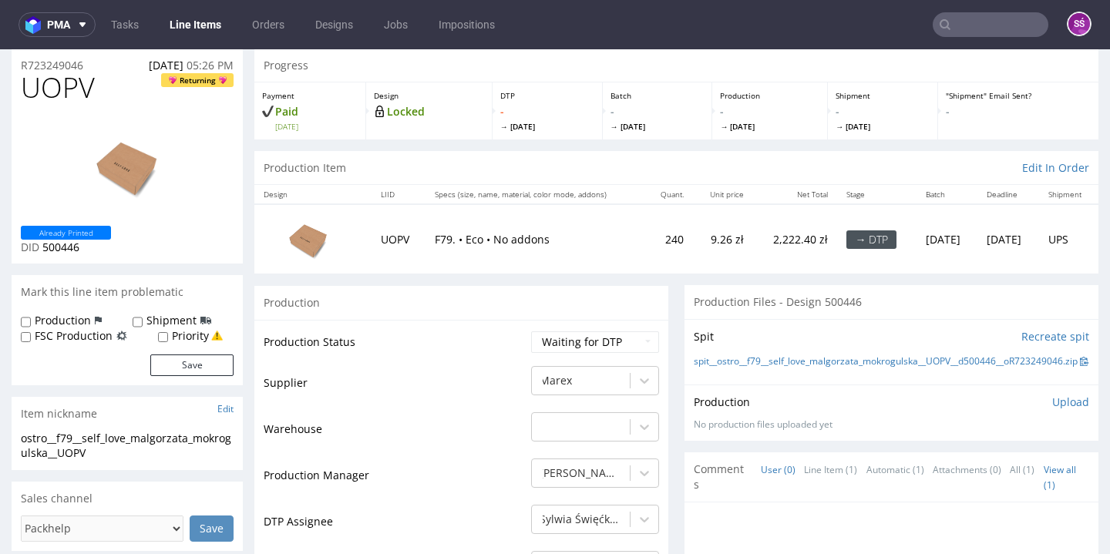
scroll to position [0, 0]
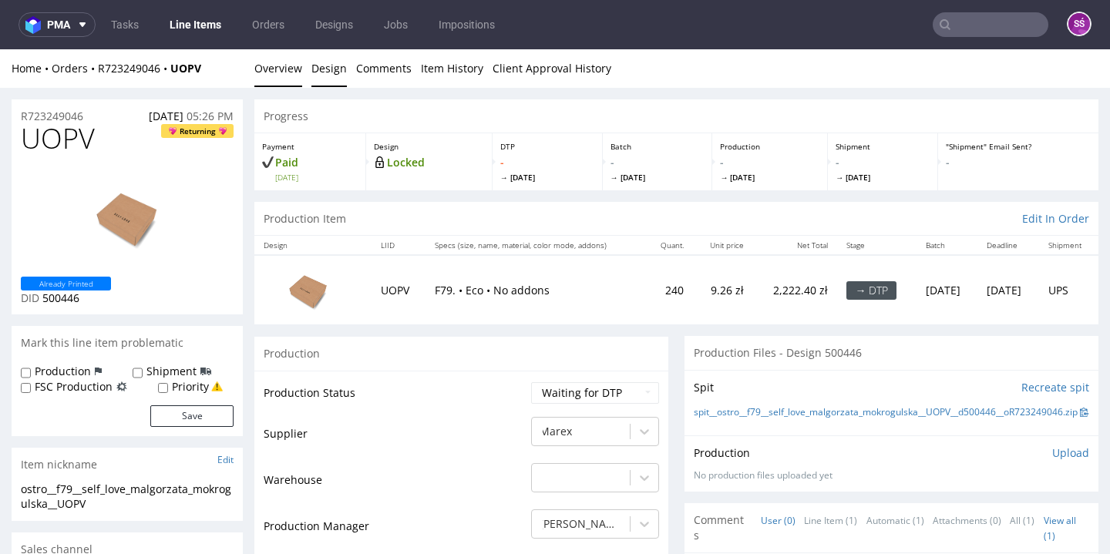
click at [337, 72] on link "Design" at bounding box center [328, 68] width 35 height 38
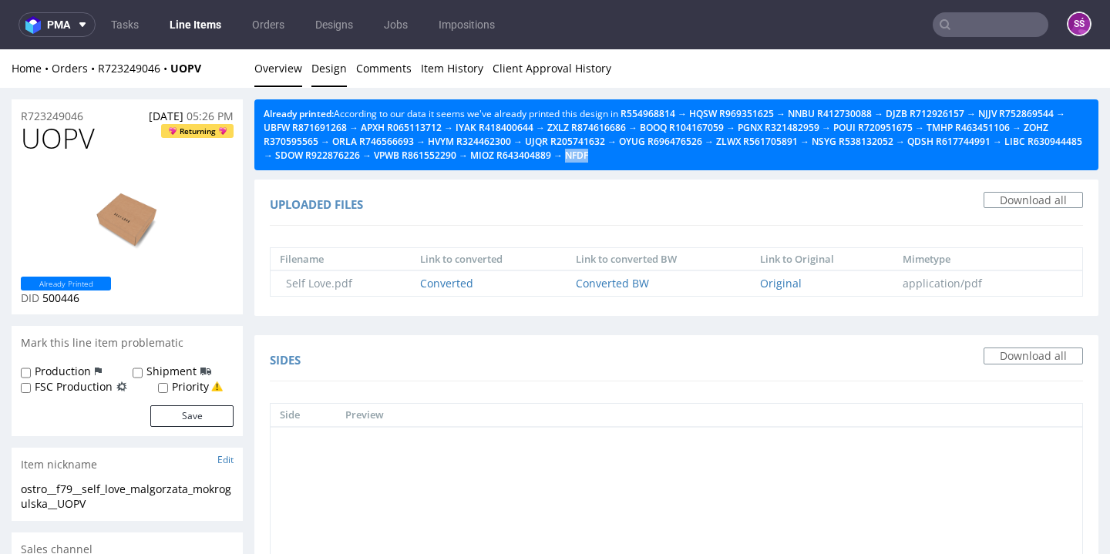
click at [284, 79] on link "Overview" at bounding box center [278, 68] width 48 height 38
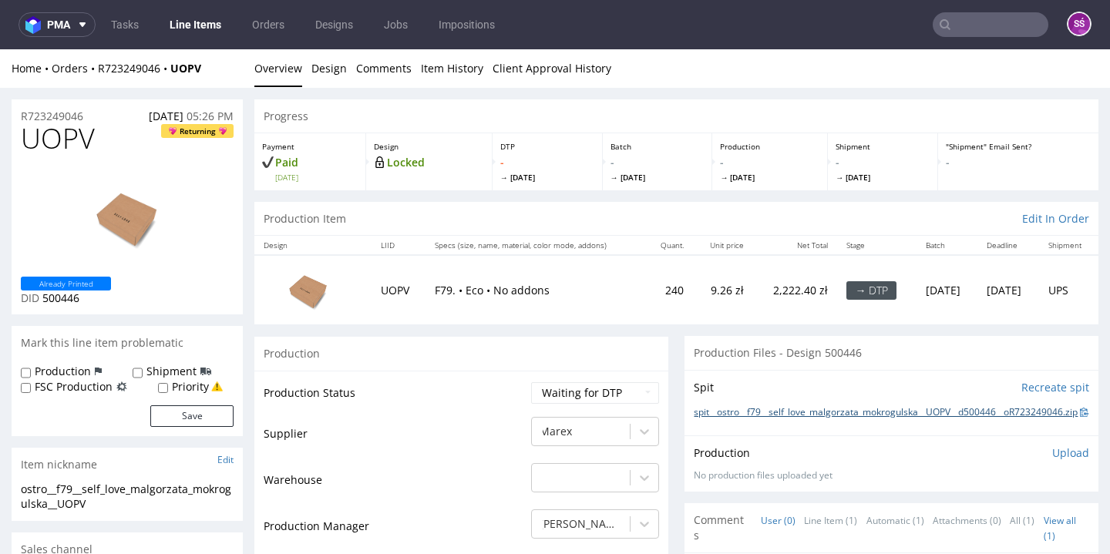
click at [765, 406] on link "spit__ostro__f79__self_love_malgorzata_mokrogulska__UOPV__d500446__oR723249046.…" at bounding box center [886, 412] width 384 height 13
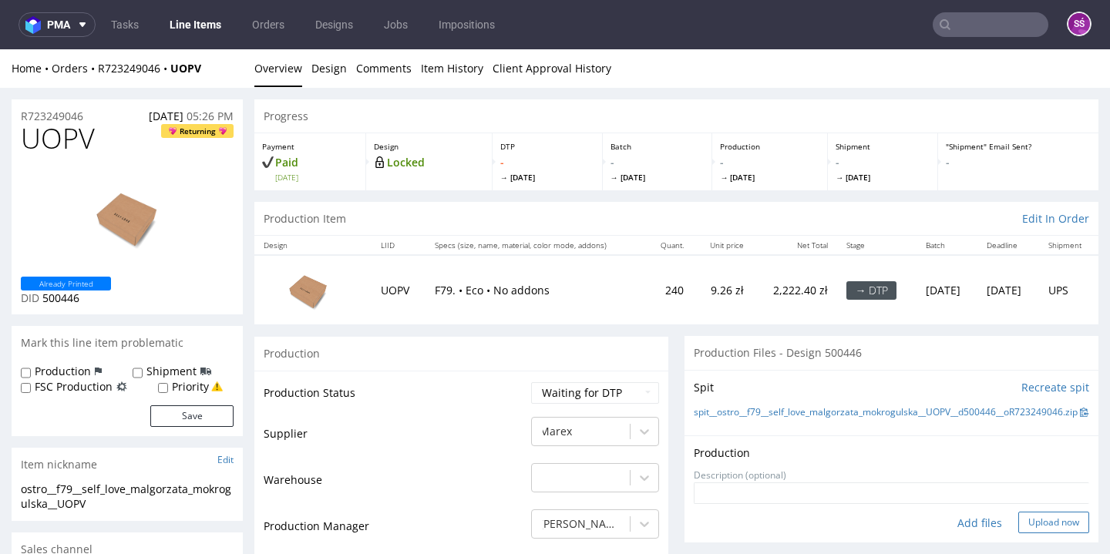
click at [1018, 522] on button "Upload now" at bounding box center [1053, 523] width 71 height 22
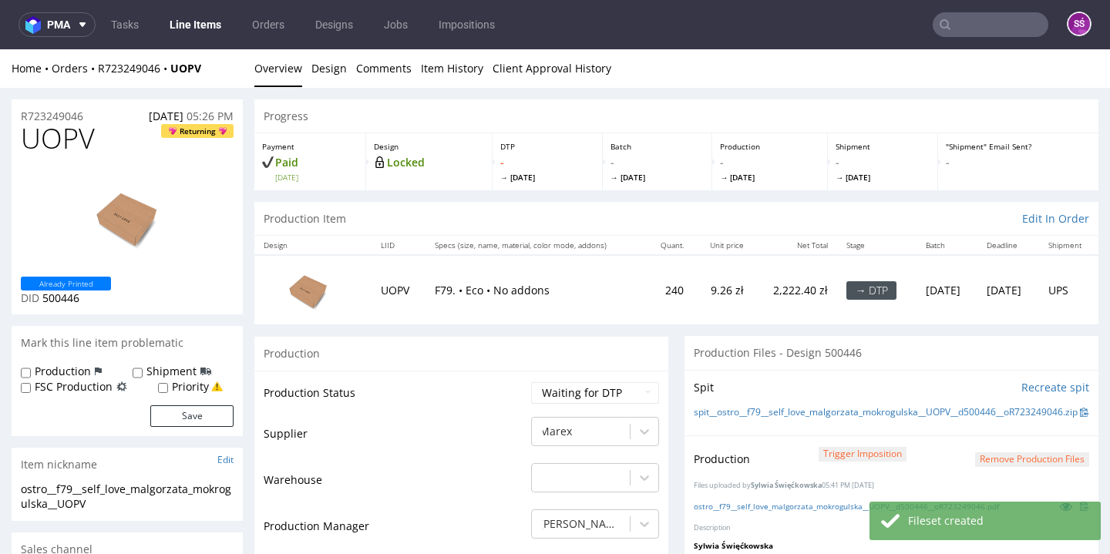
scroll to position [295, 0]
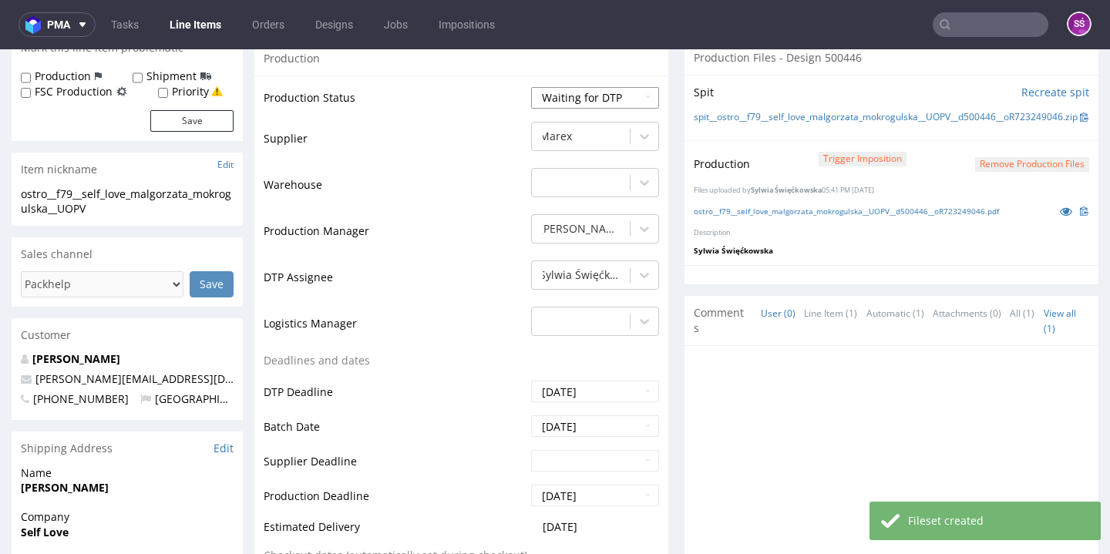
select select "dtp_production_ready"
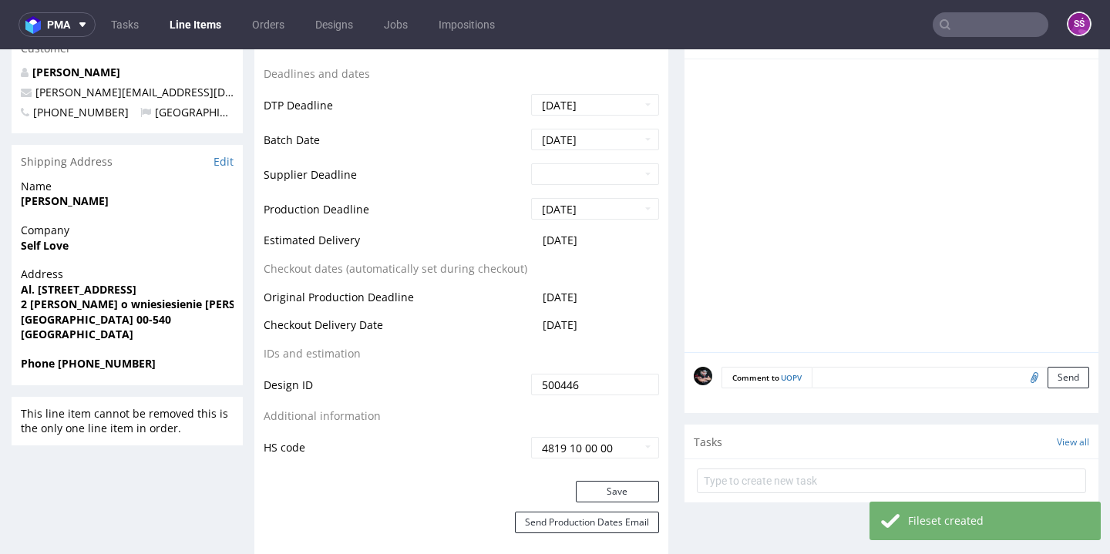
scroll to position [764, 0]
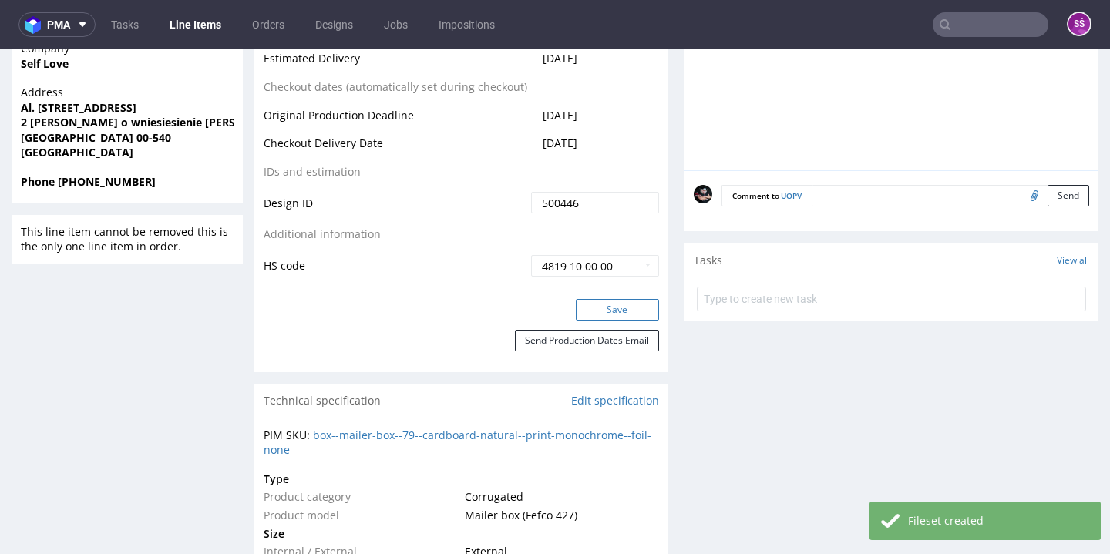
click at [638, 302] on button "Save" at bounding box center [617, 310] width 83 height 22
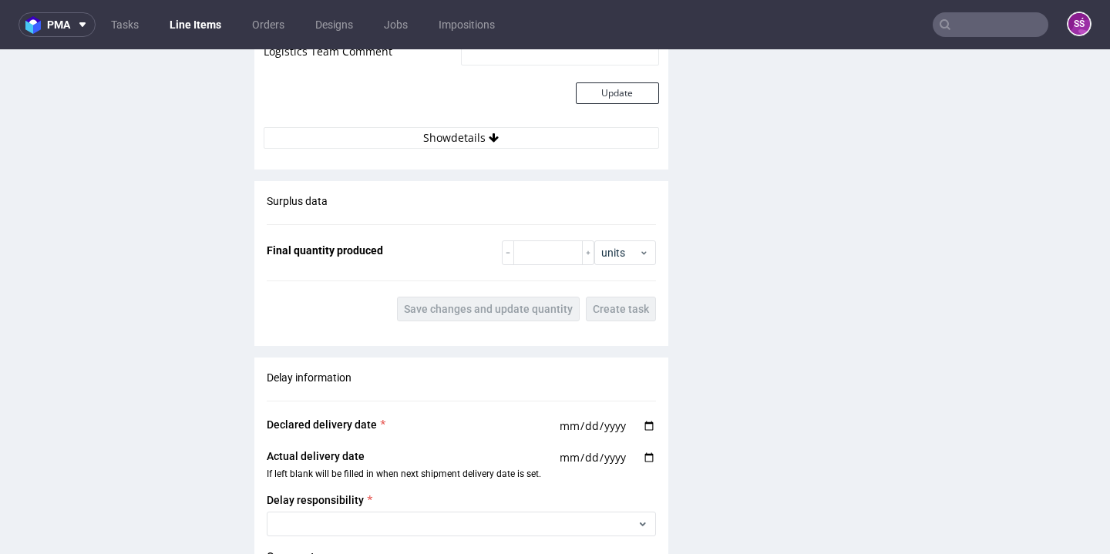
scroll to position [289, 0]
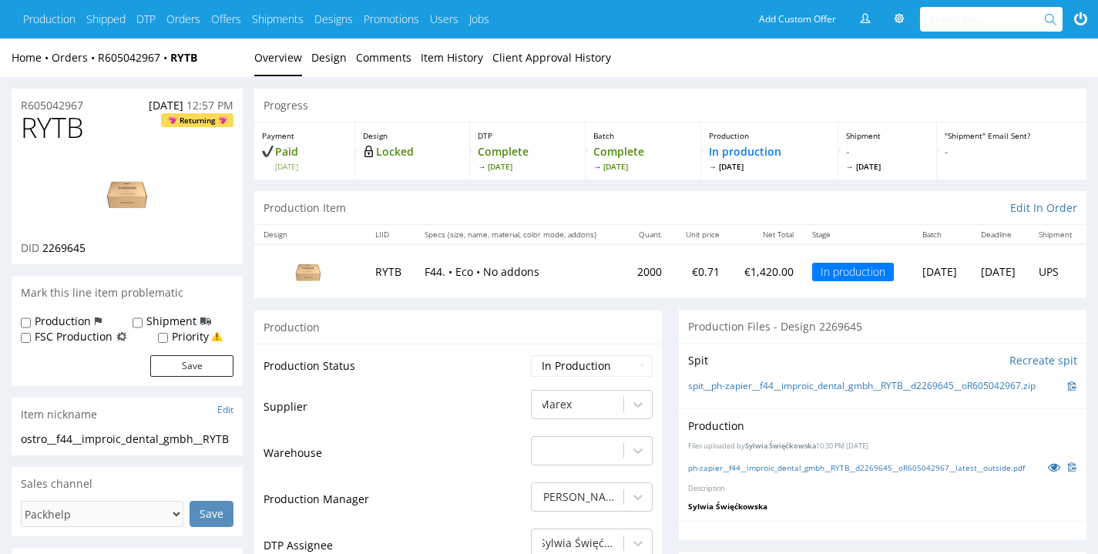
scroll to position [102, 0]
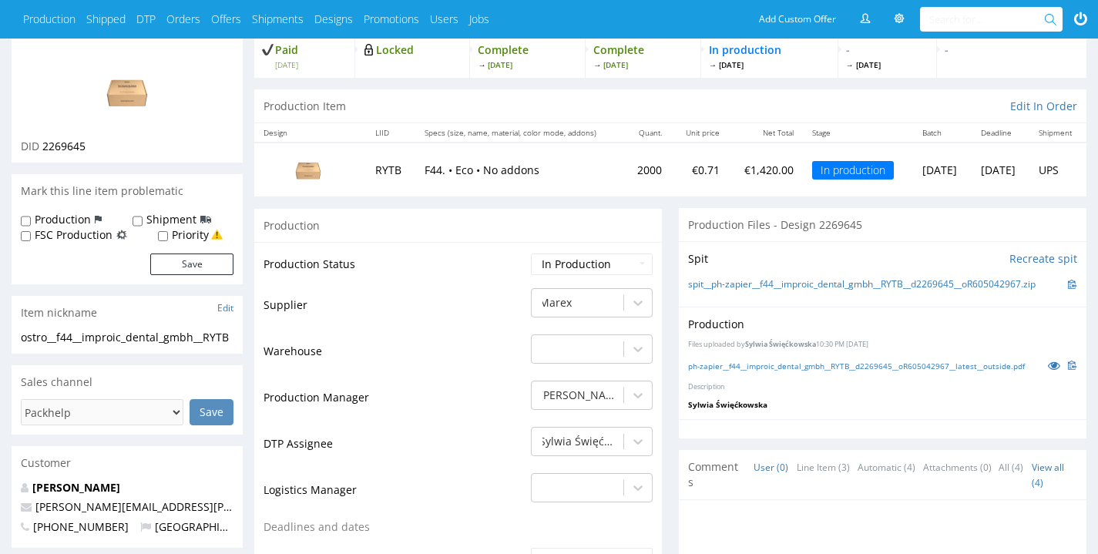
click at [783, 357] on div "ph-zapier__f44__improic_dental_gmbh__RYTB__d2269645__oR605042967__latest__outsi…" at bounding box center [882, 365] width 389 height 17
click at [786, 361] on link "ph-zapier__f44__improic_dental_gmbh__RYTB__d2269645__oR605042967__latest__outsi…" at bounding box center [856, 366] width 337 height 11
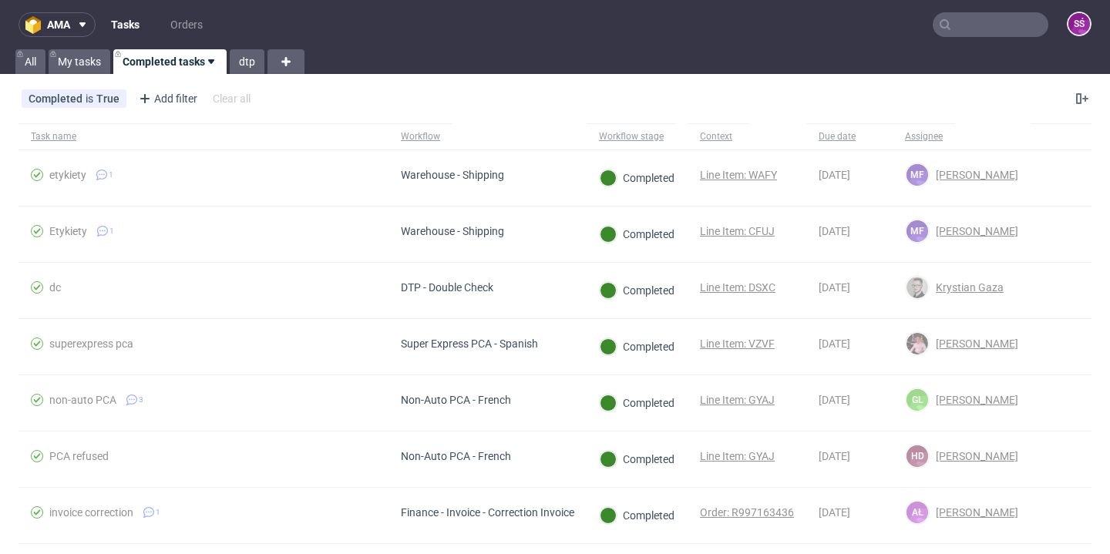
click at [975, 22] on input "text" at bounding box center [991, 24] width 116 height 25
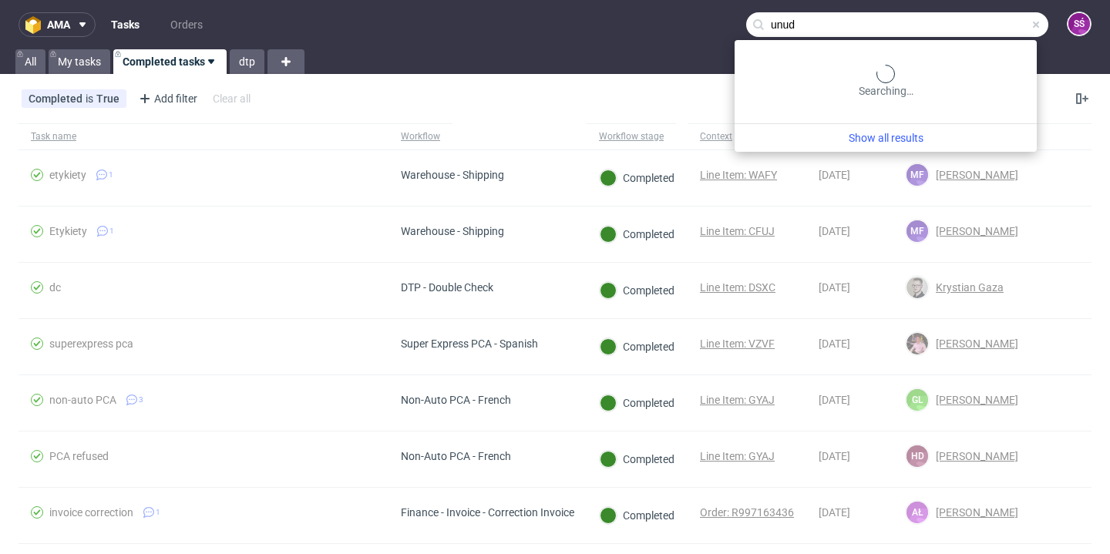
type input "unud"
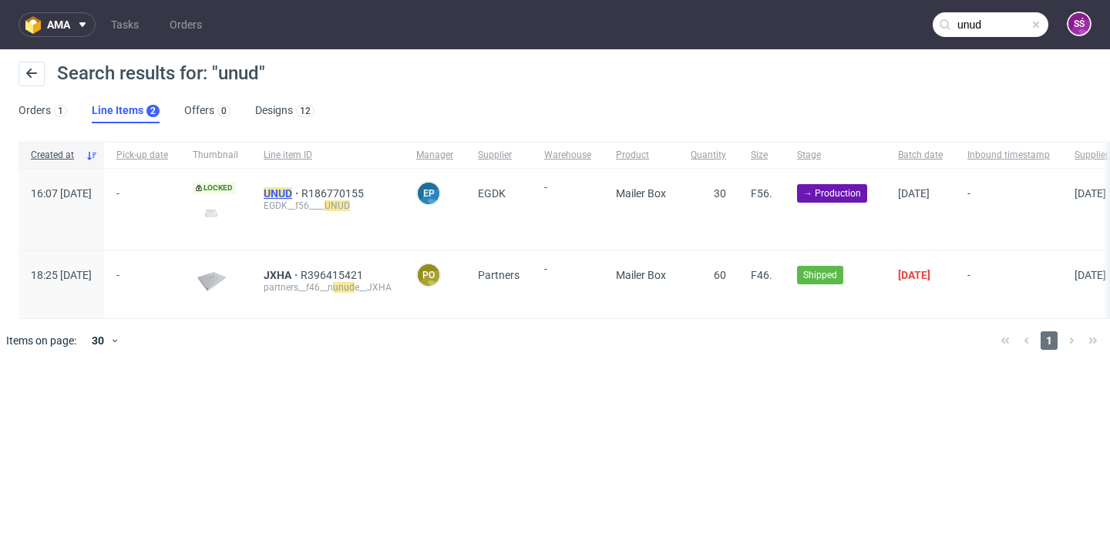
click at [292, 190] on mark "UNUD" at bounding box center [278, 193] width 29 height 12
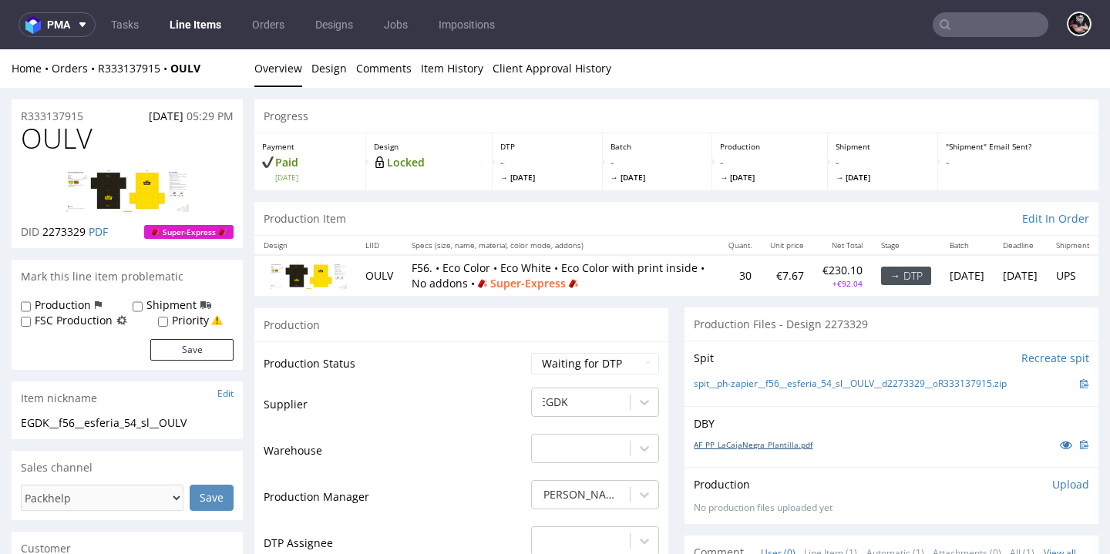
click at [739, 450] on link "AF_PP_LaCajaNegra_Plantilla.pdf" at bounding box center [753, 444] width 119 height 11
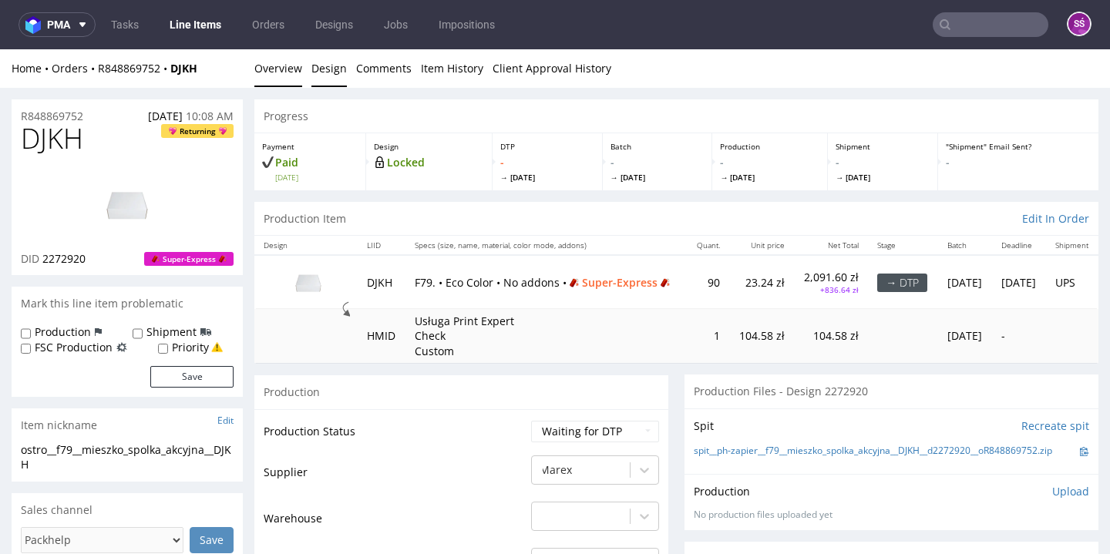
click at [311, 76] on link "Design" at bounding box center [328, 68] width 35 height 38
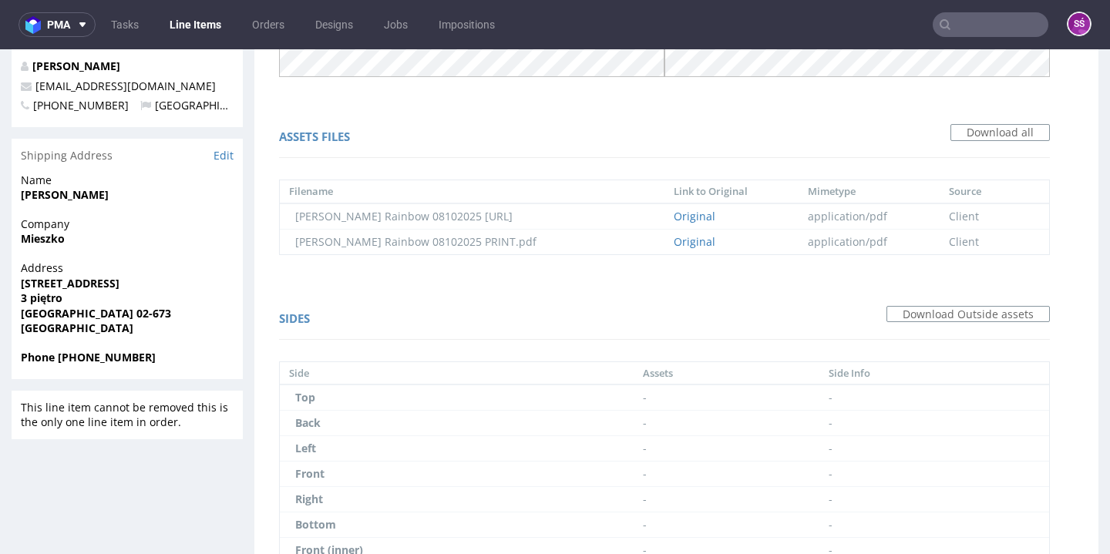
scroll to position [634, 0]
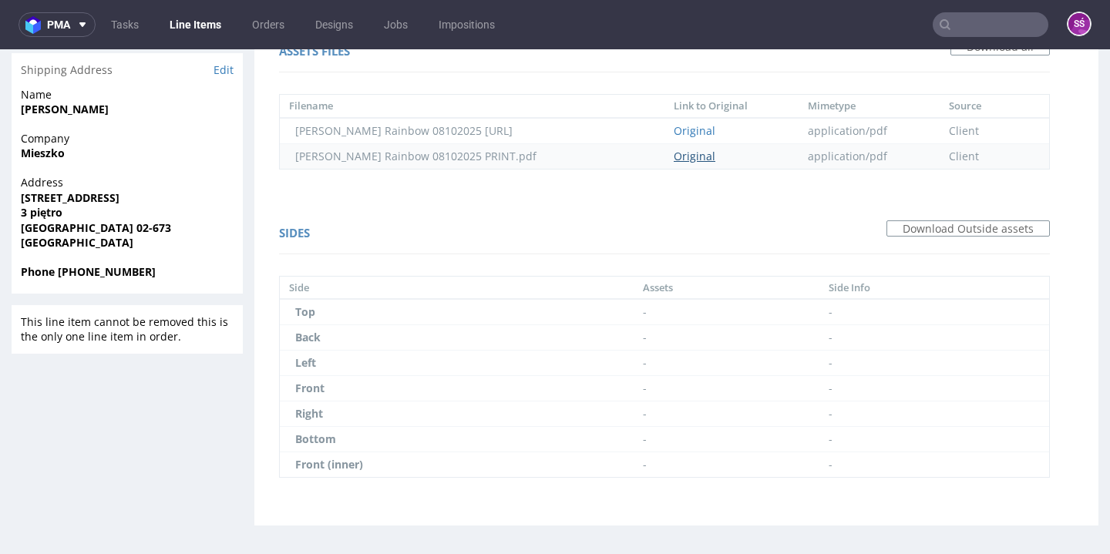
click at [674, 151] on link "Original" at bounding box center [695, 156] width 42 height 15
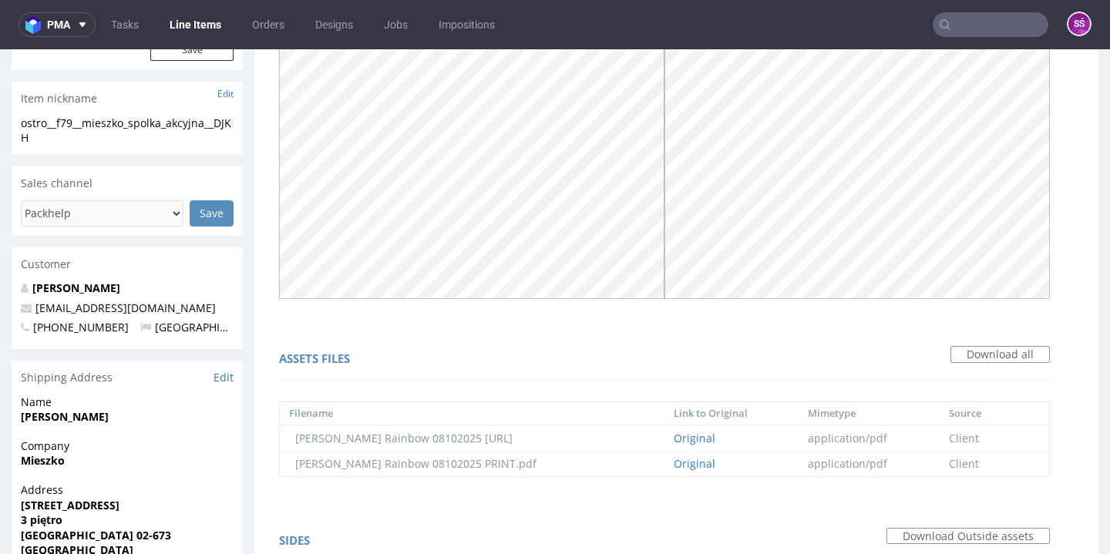
scroll to position [0, 0]
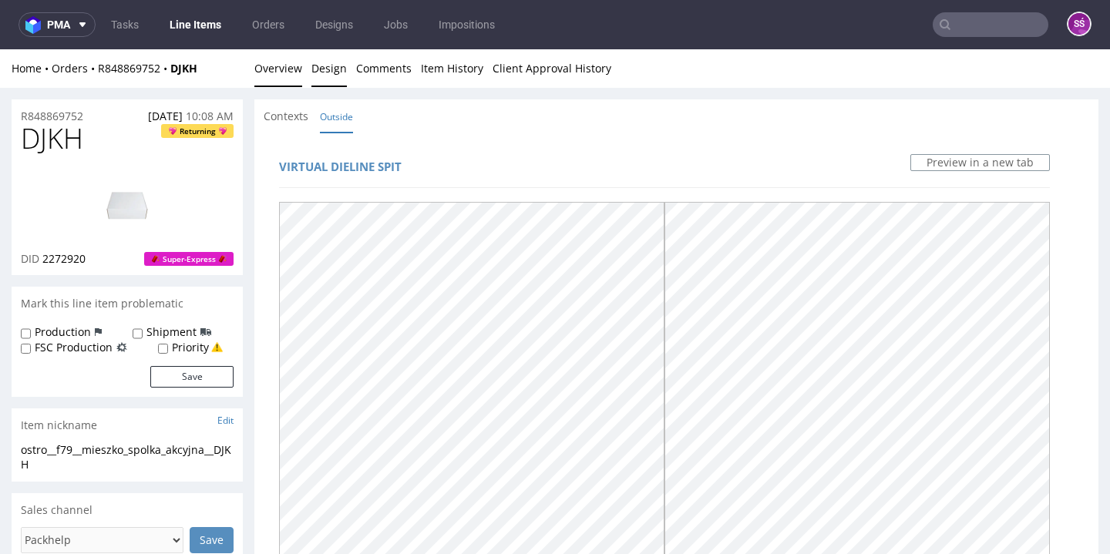
click at [284, 78] on link "Overview" at bounding box center [278, 68] width 48 height 38
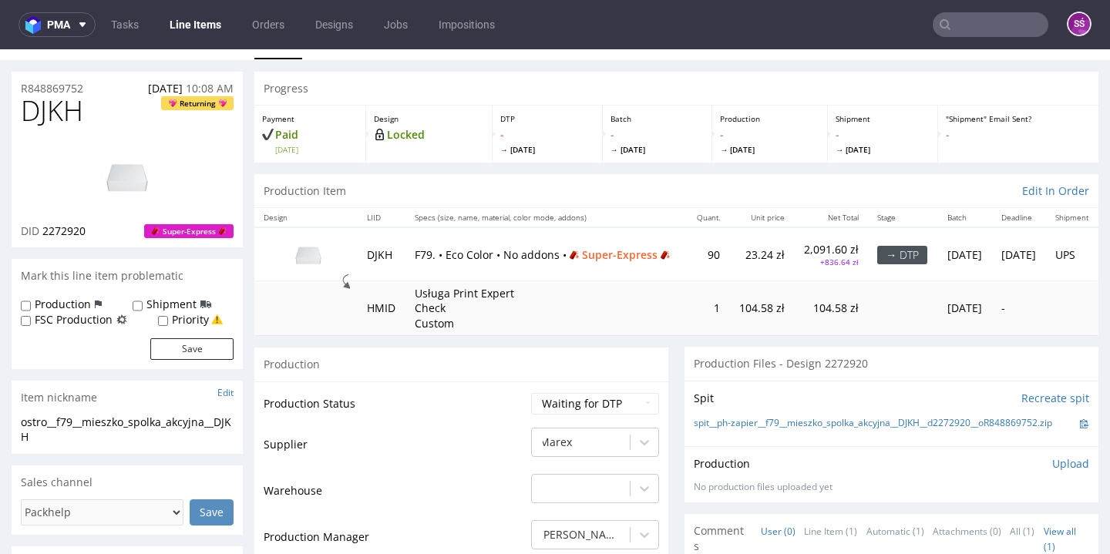
scroll to position [160, 0]
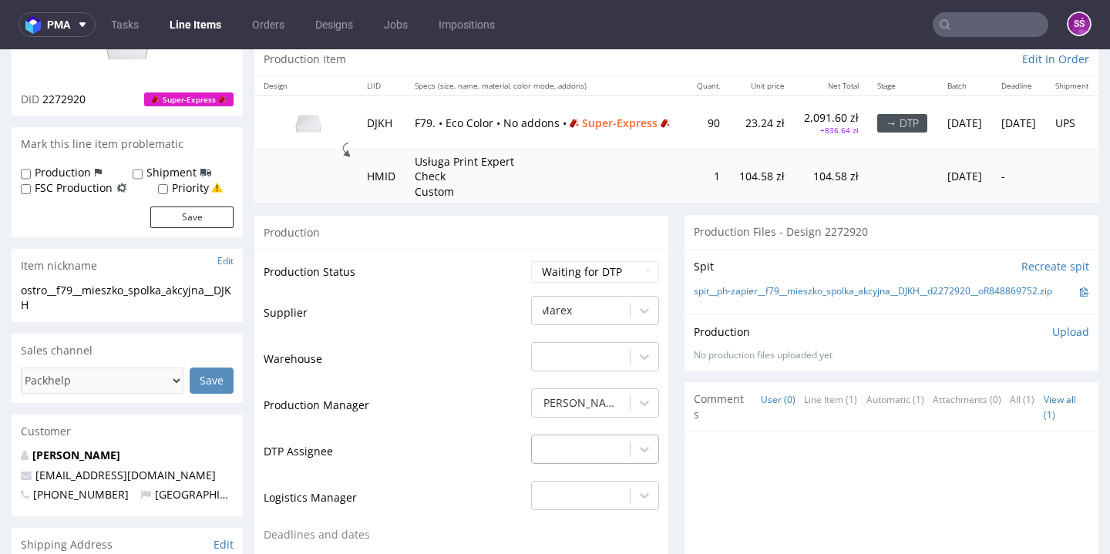
click at [590, 444] on div "-" at bounding box center [595, 446] width 128 height 22
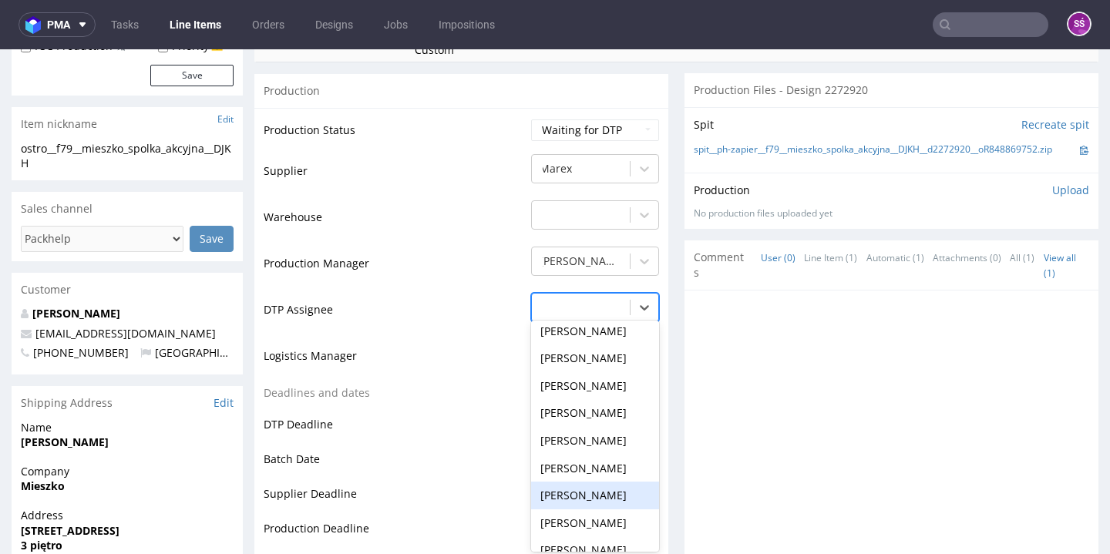
scroll to position [570, 0]
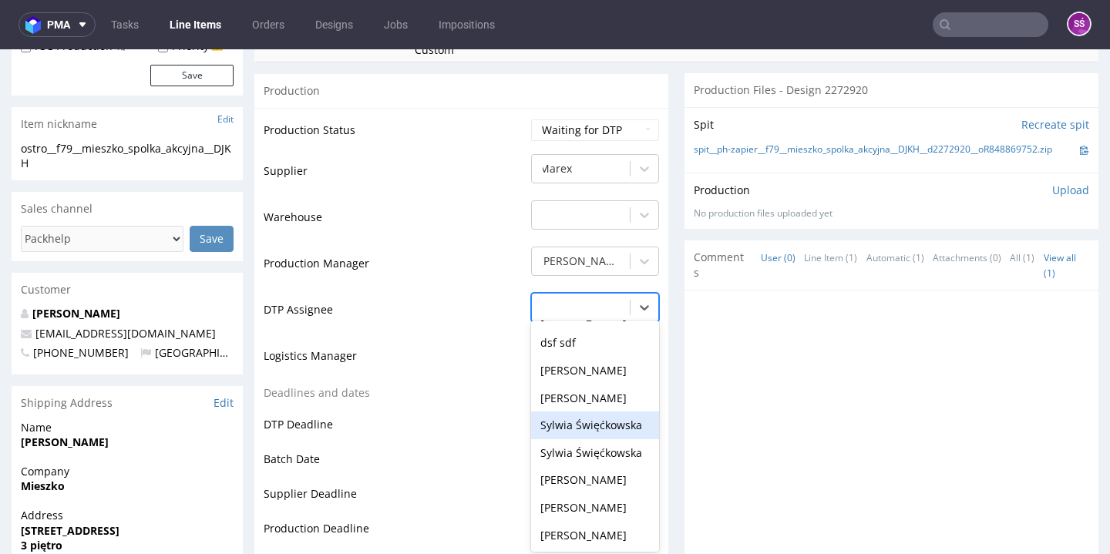
click at [605, 412] on div "Sylwia Święćkowska" at bounding box center [595, 426] width 128 height 28
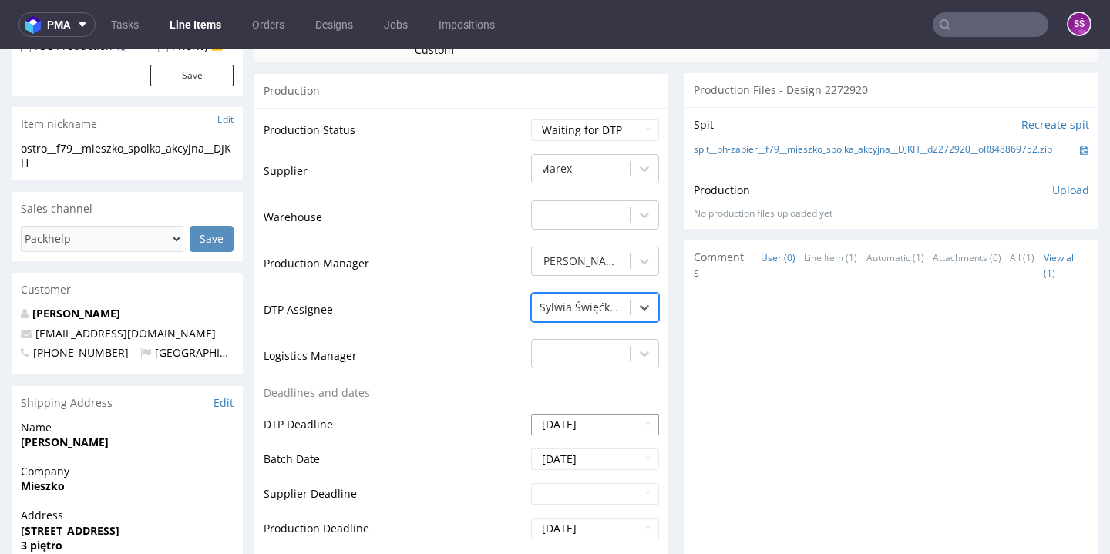
scroll to position [605, 0]
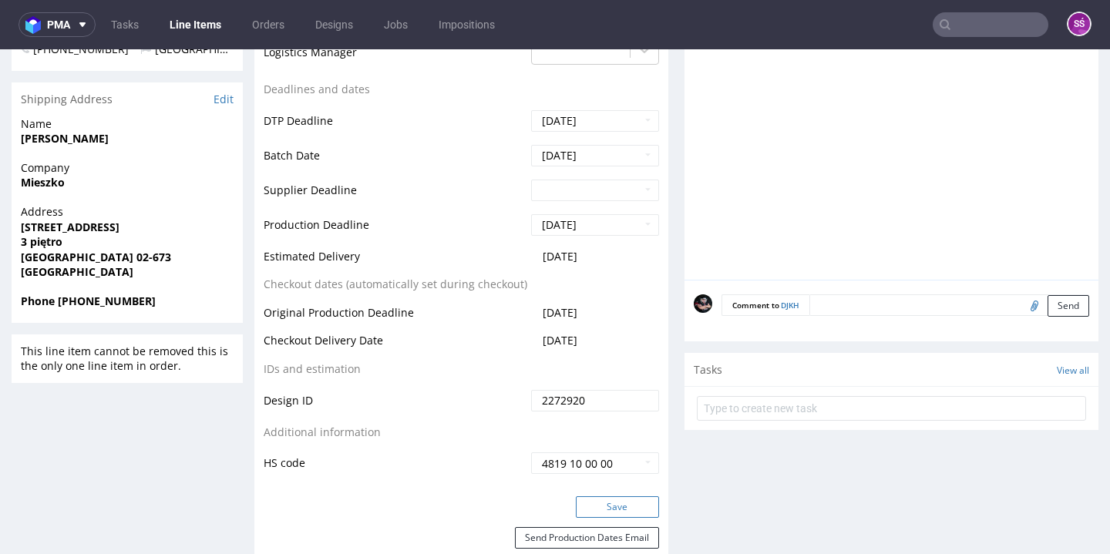
click at [612, 510] on button "Save" at bounding box center [617, 507] width 83 height 22
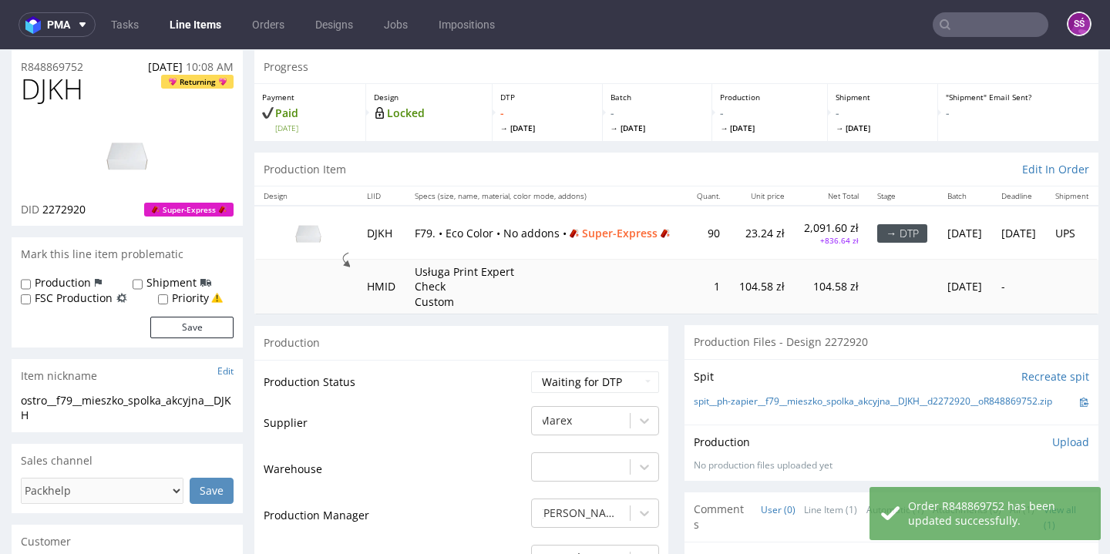
scroll to position [79, 0]
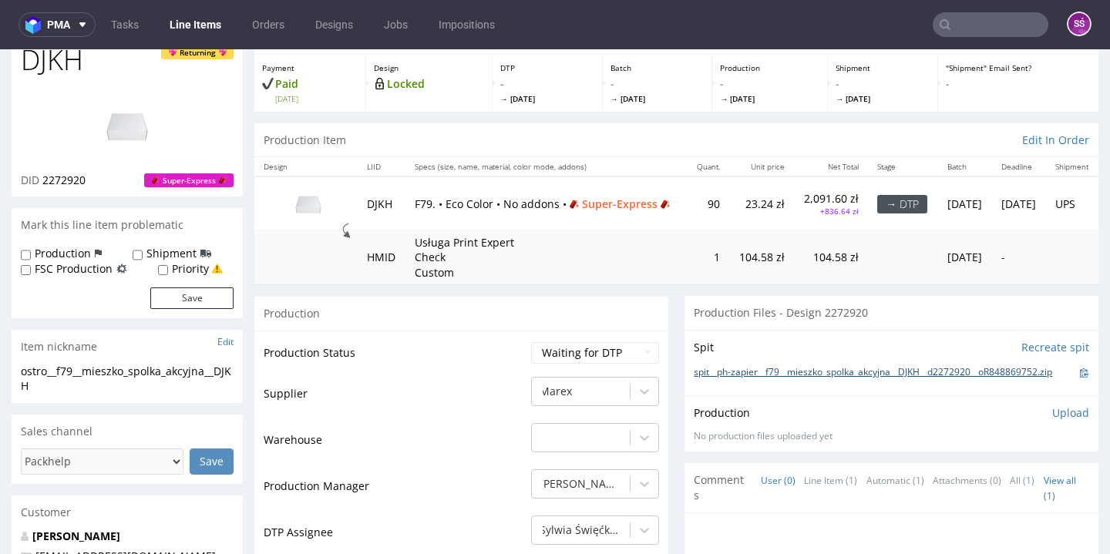
click at [901, 368] on link "spit__ph-zapier__f79__mieszko_spolka_akcyjna__DJKH__d2272920__oR848869752.zip" at bounding box center [873, 372] width 358 height 13
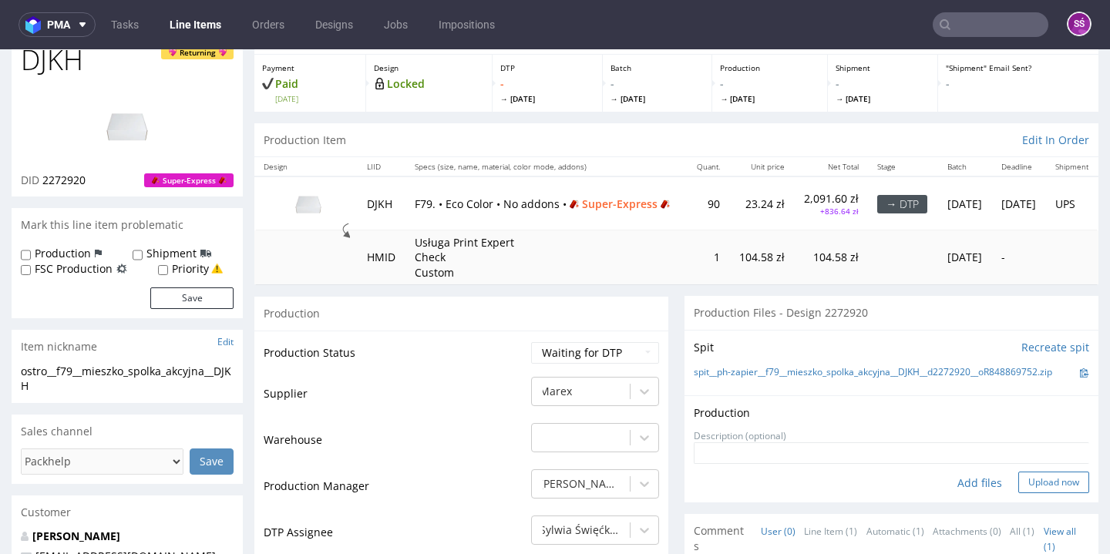
click at [1038, 479] on button "Upload now" at bounding box center [1053, 483] width 71 height 22
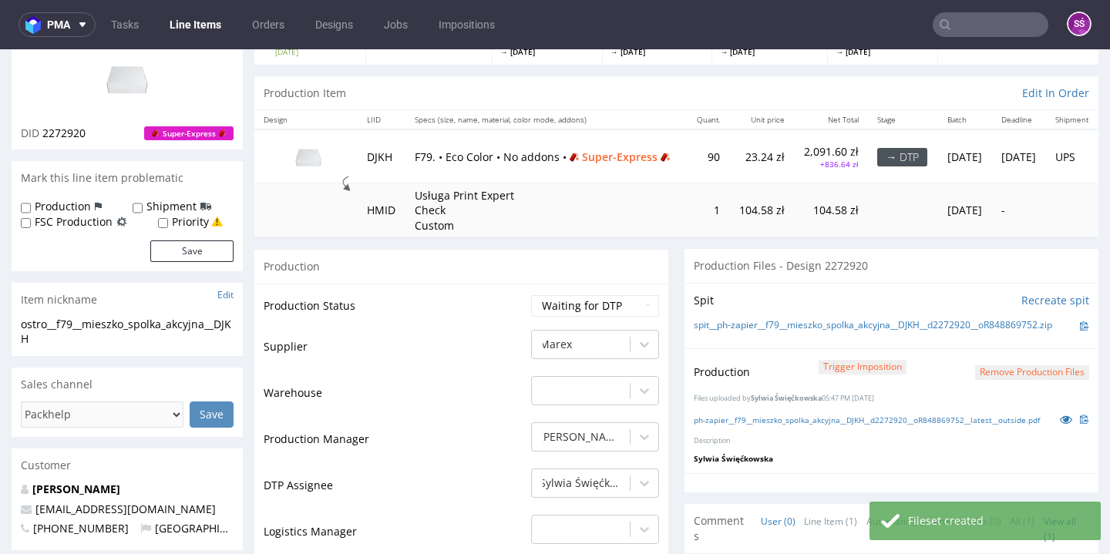
scroll to position [242, 0]
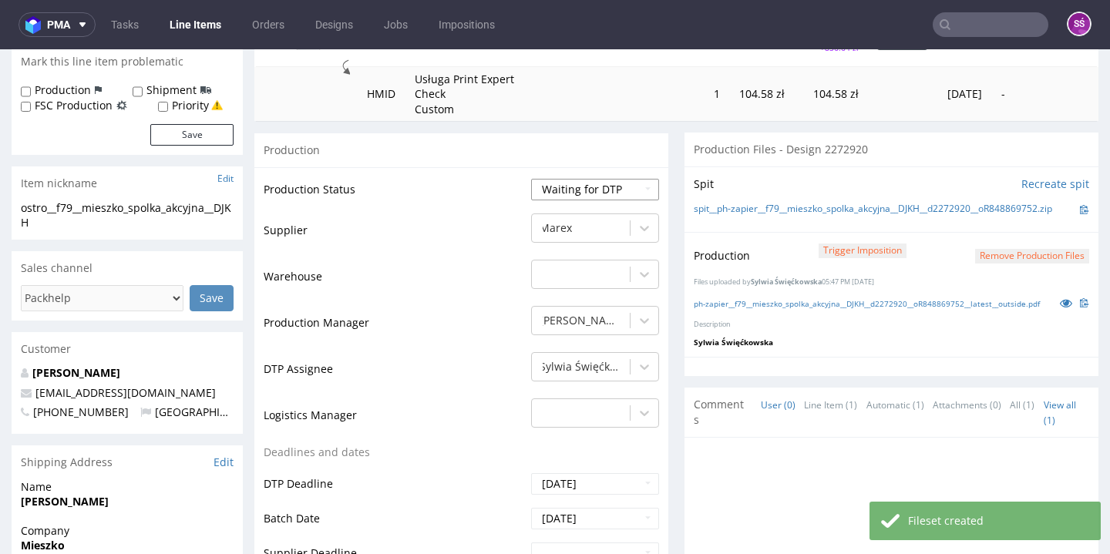
select select "dtp_production_ready"
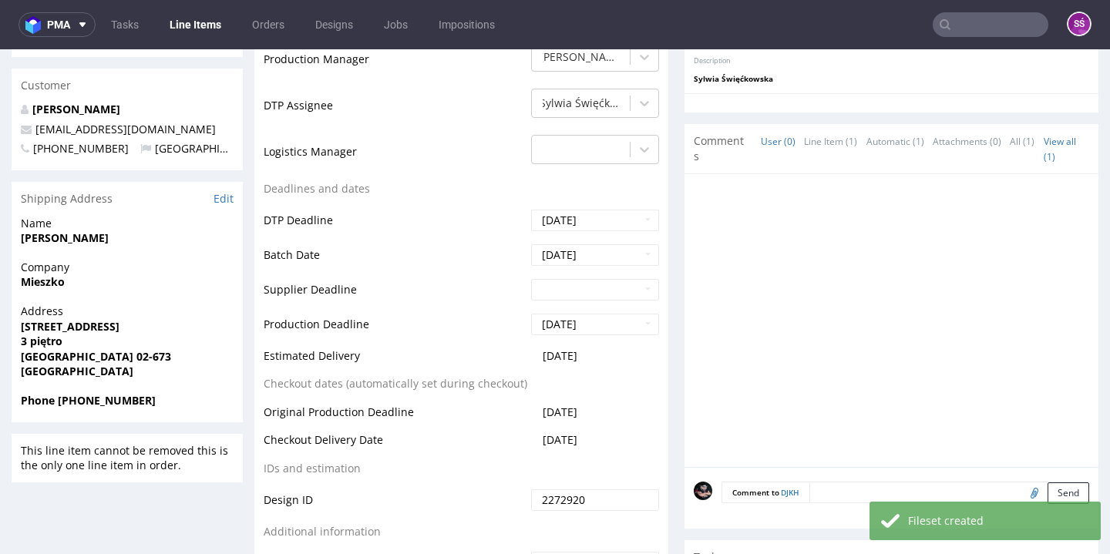
scroll to position [634, 0]
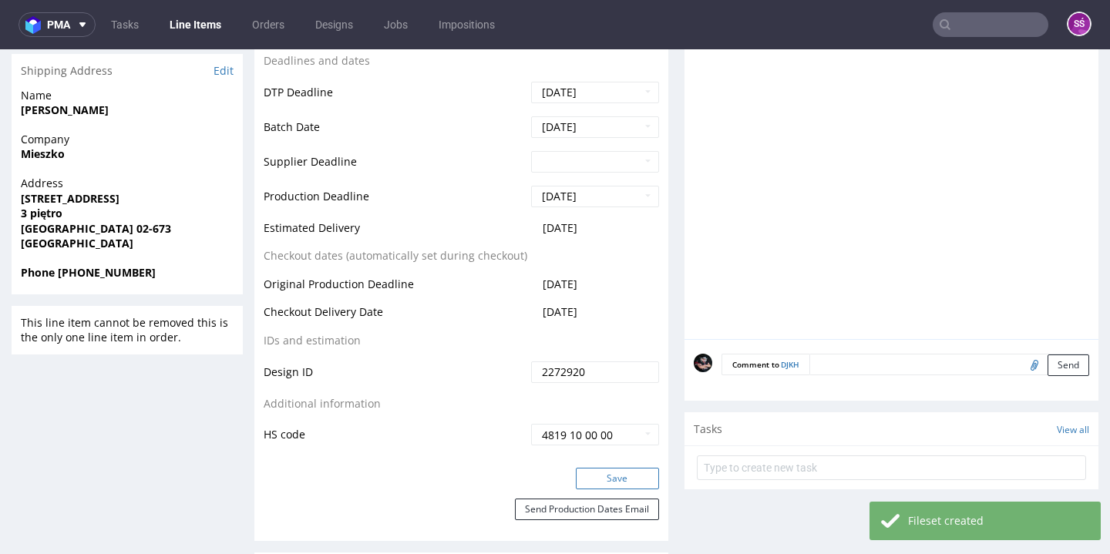
click at [612, 471] on button "Save" at bounding box center [617, 479] width 83 height 22
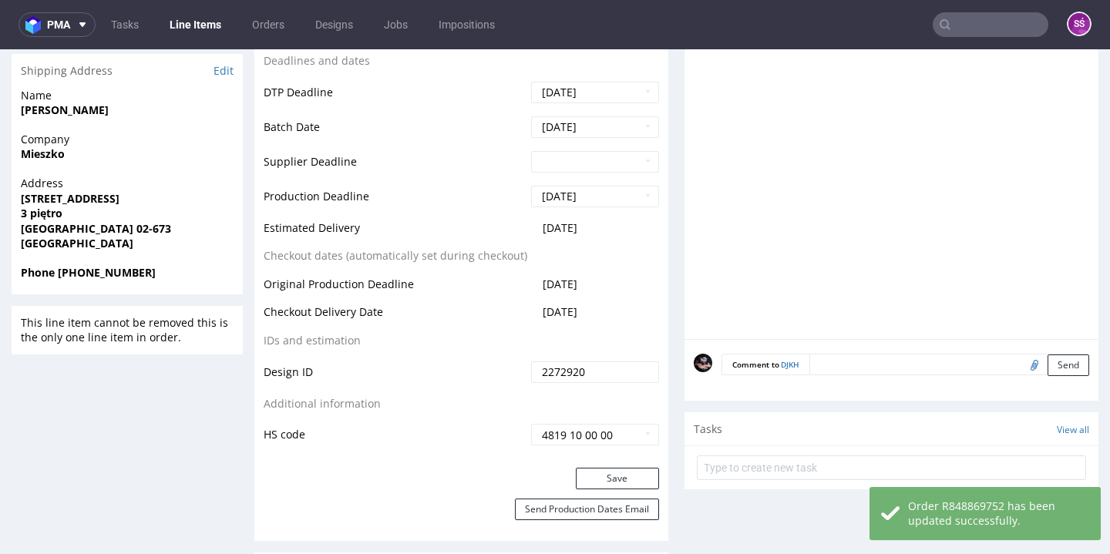
scroll to position [0, 0]
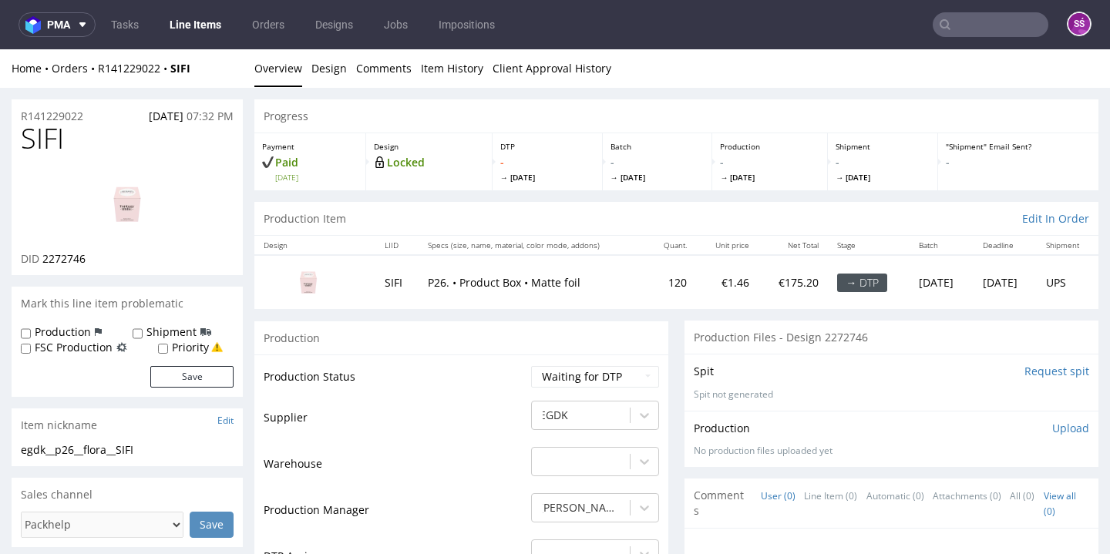
scroll to position [97, 0]
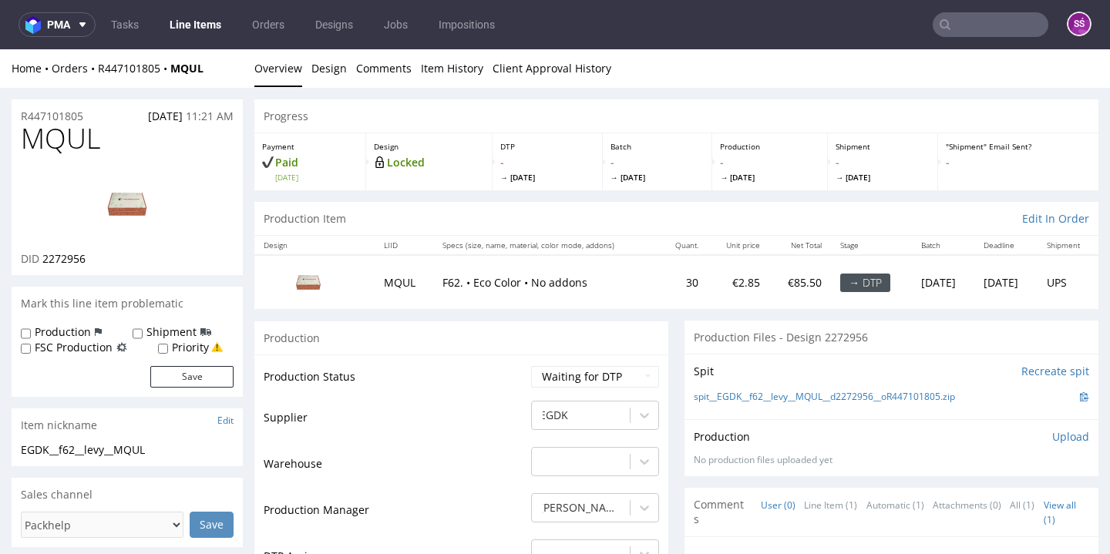
click at [346, 57] on div "Home Orders R447101805 MQUL Overview Design Comments Item History Client Approv…" at bounding box center [555, 68] width 1110 height 39
click at [335, 69] on link "Design" at bounding box center [328, 68] width 35 height 38
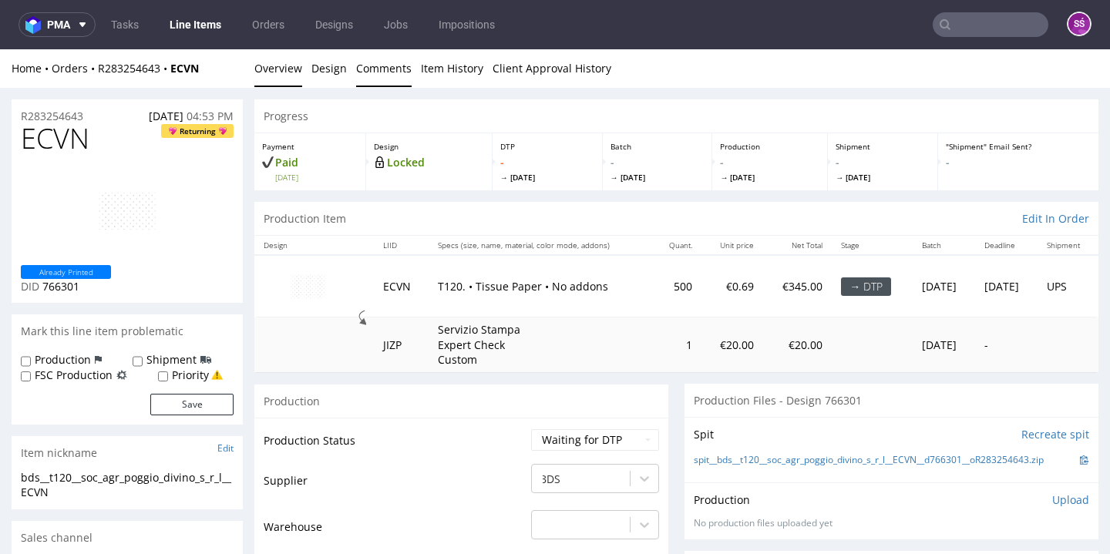
click at [356, 70] on link "Comments" at bounding box center [383, 68] width 55 height 38
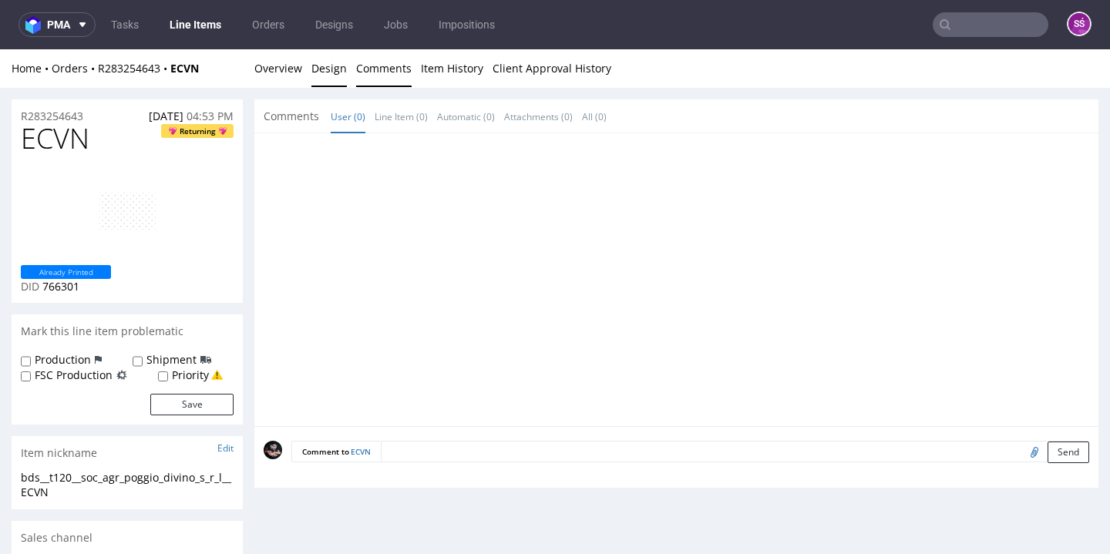
click at [333, 64] on link "Design" at bounding box center [328, 68] width 35 height 38
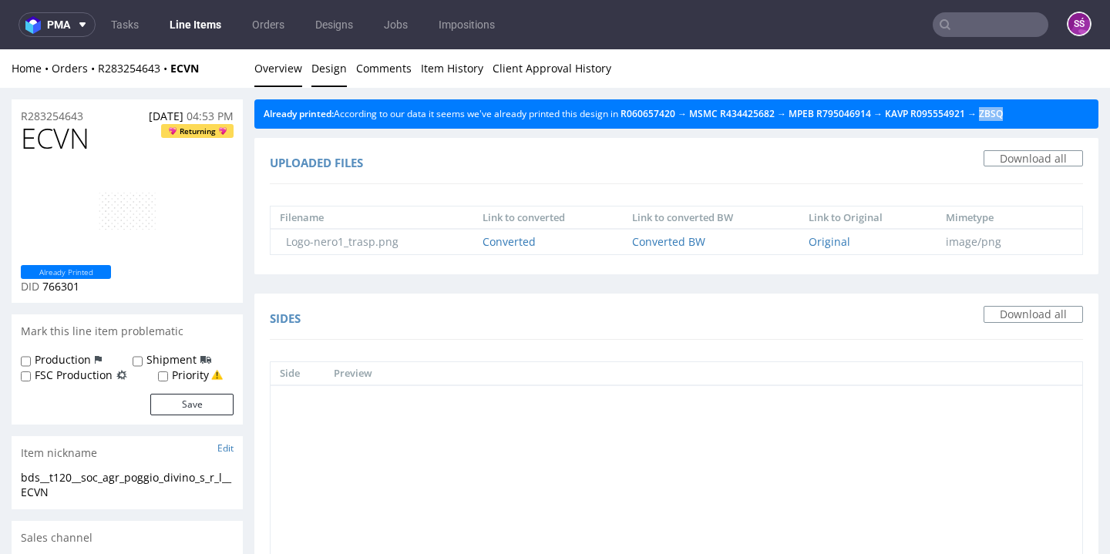
click at [287, 69] on link "Overview" at bounding box center [278, 68] width 48 height 38
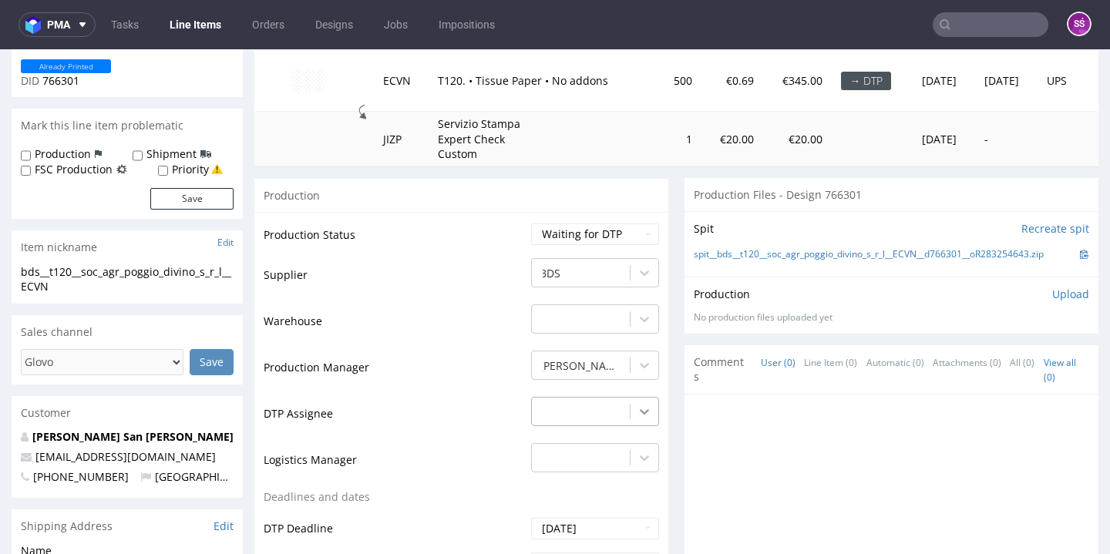
click at [631, 413] on div "-" at bounding box center [595, 408] width 128 height 22
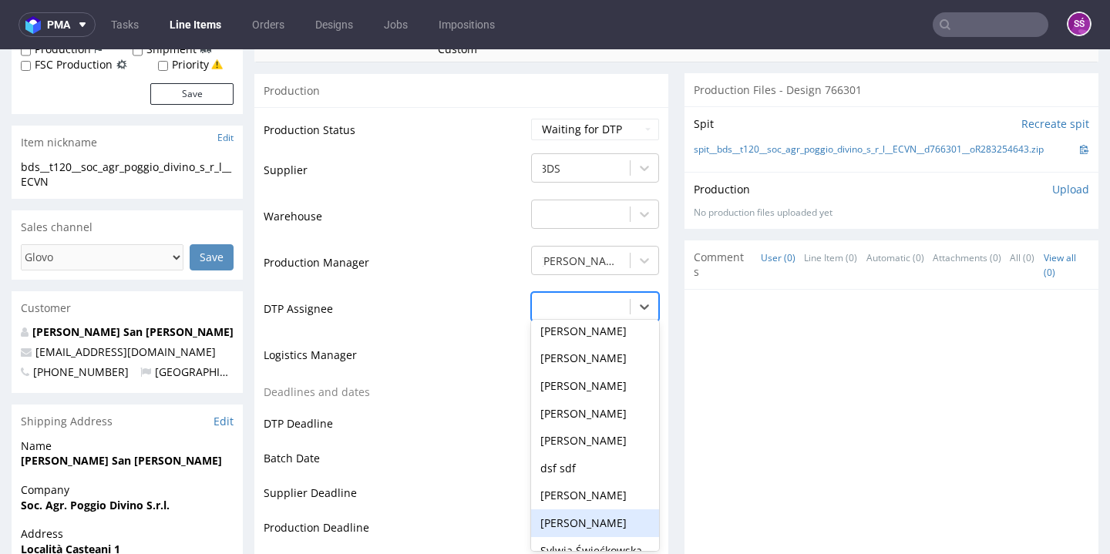
scroll to position [575, 0]
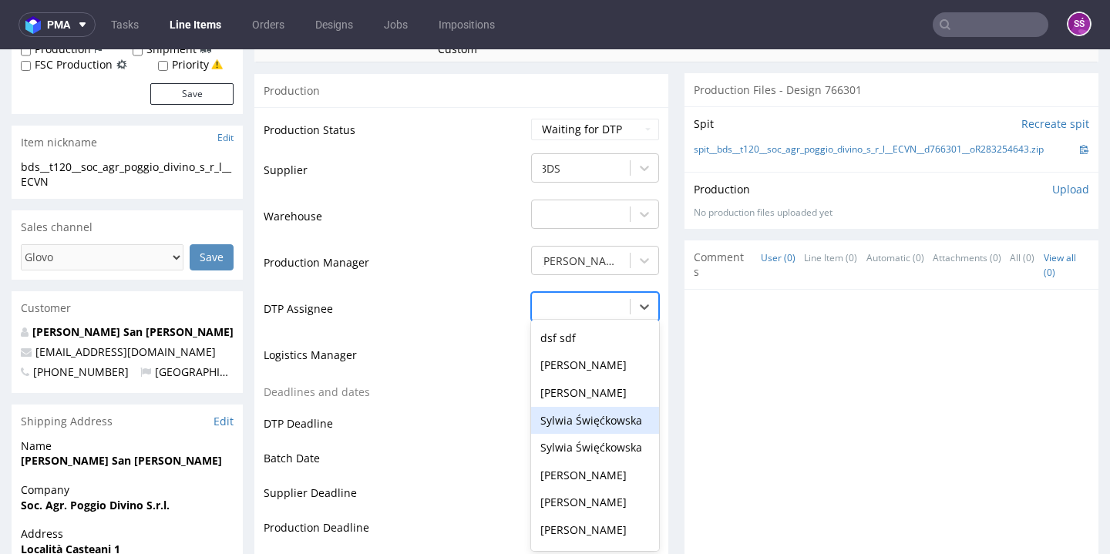
click at [594, 407] on div "Sylwia Święćkowska" at bounding box center [595, 421] width 128 height 28
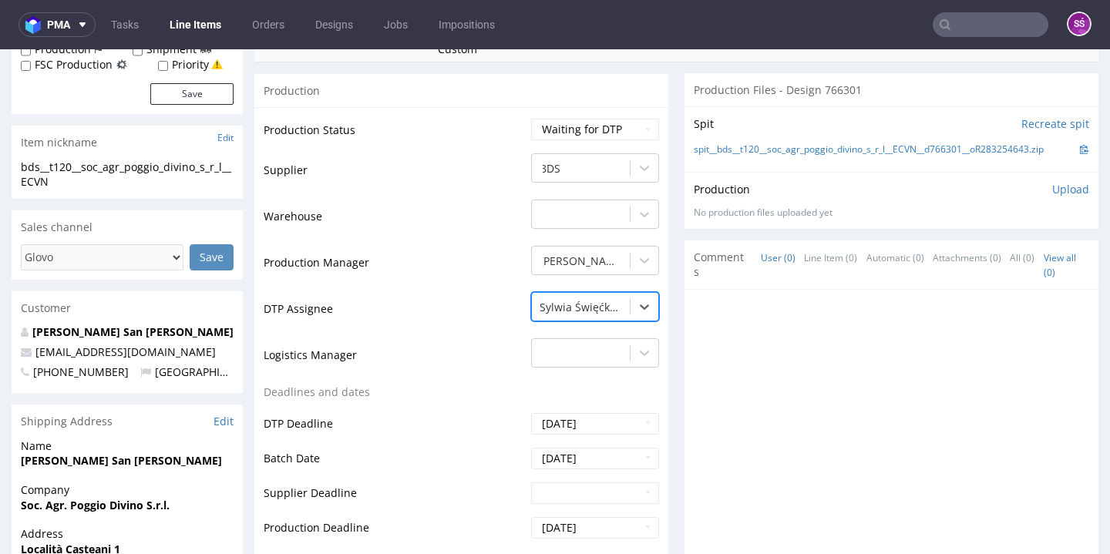
scroll to position [626, 0]
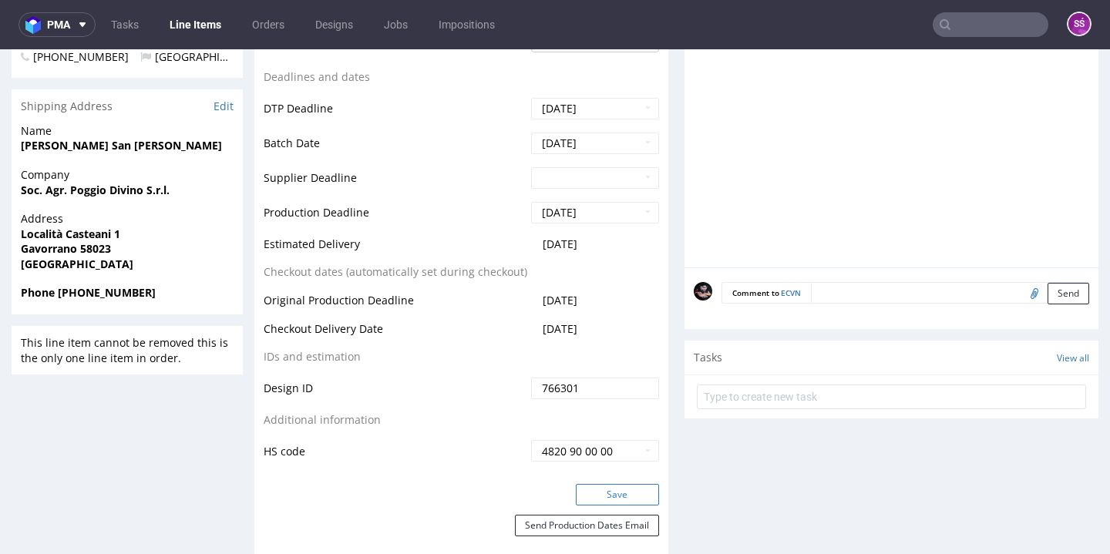
click at [614, 484] on button "Save" at bounding box center [617, 495] width 83 height 22
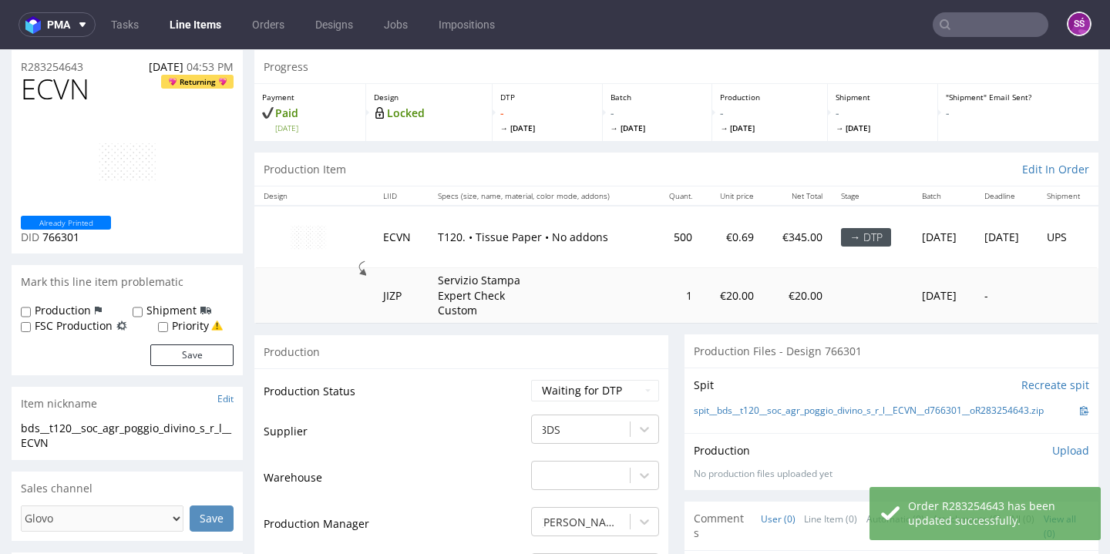
scroll to position [49, 0]
click at [765, 411] on link "spit__bds__t120__soc_agr_poggio_divino_s_r_l__ECVN__d766301__oR283254643.zip" at bounding box center [869, 411] width 350 height 13
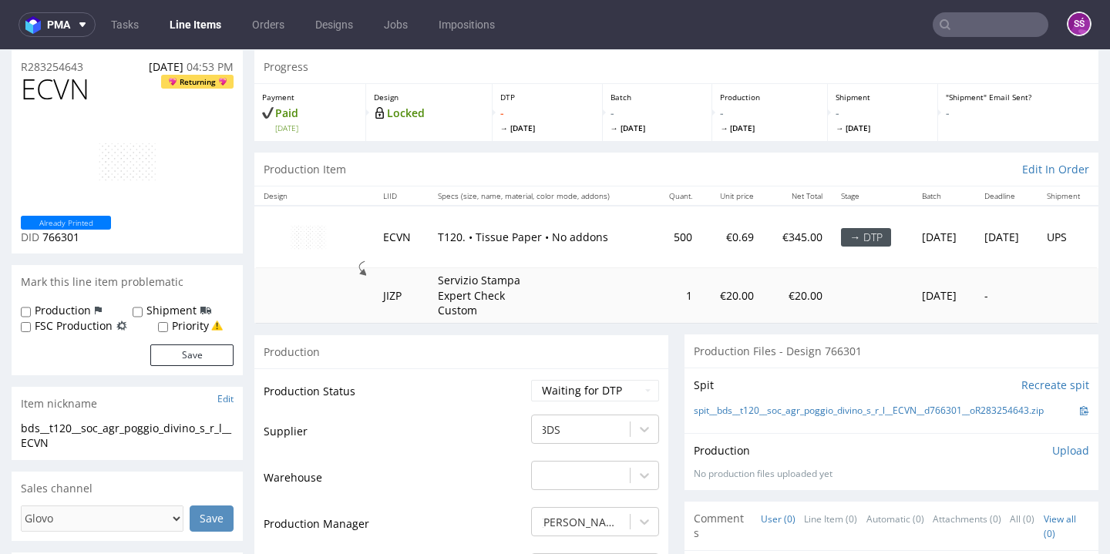
click at [66, 79] on span "ECVN" at bounding box center [55, 89] width 69 height 31
copy span "ECVN"
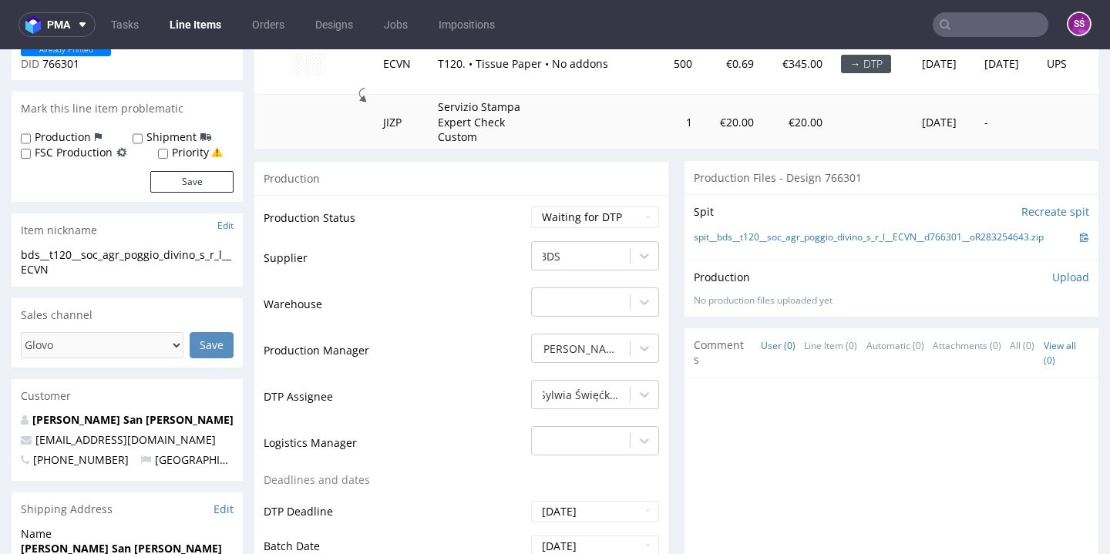
scroll to position [92, 0]
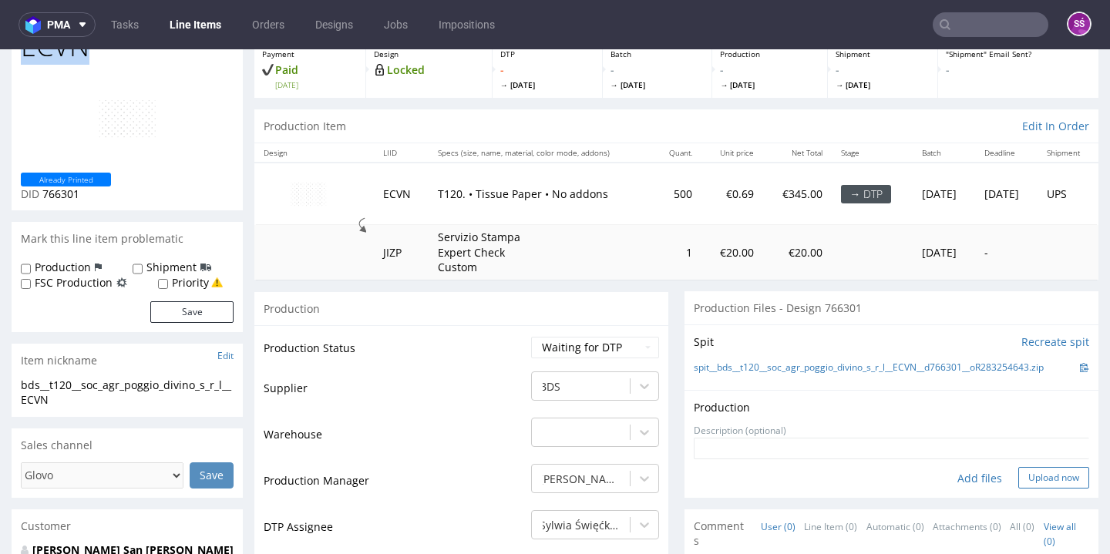
click at [1018, 471] on button "Upload now" at bounding box center [1053, 478] width 71 height 22
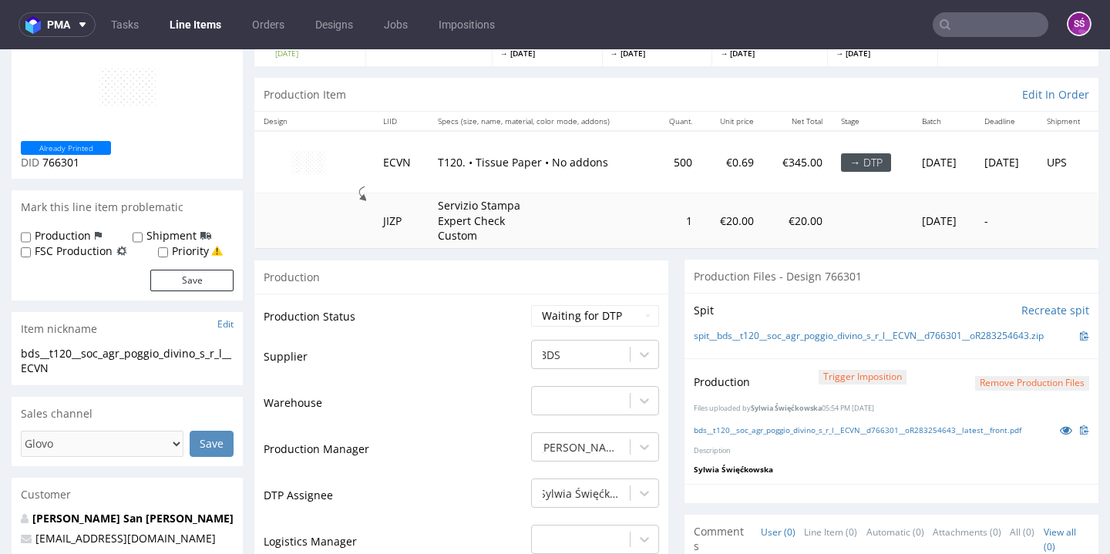
scroll to position [248, 0]
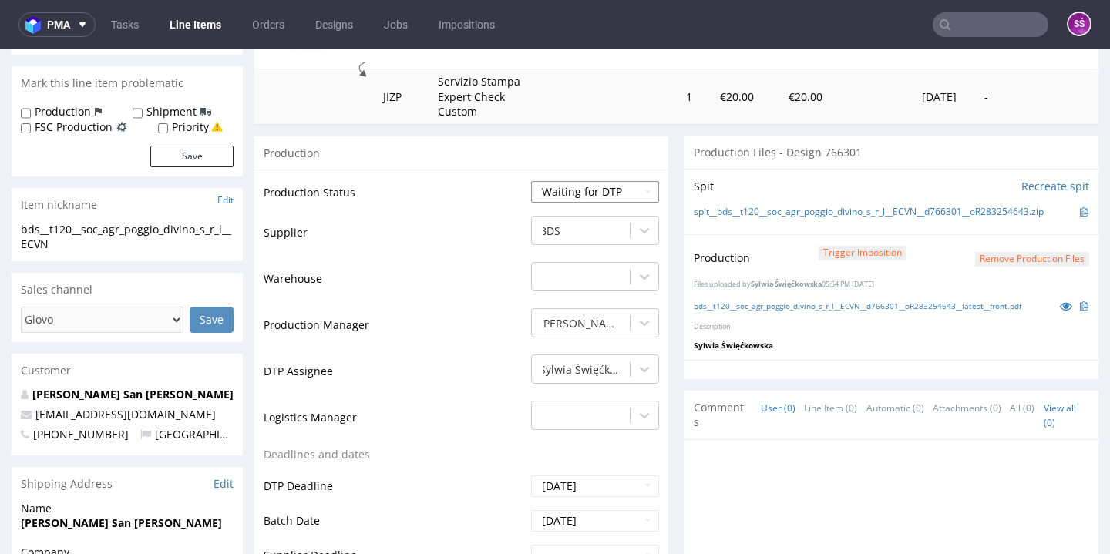
select select "dtp_production_ready"
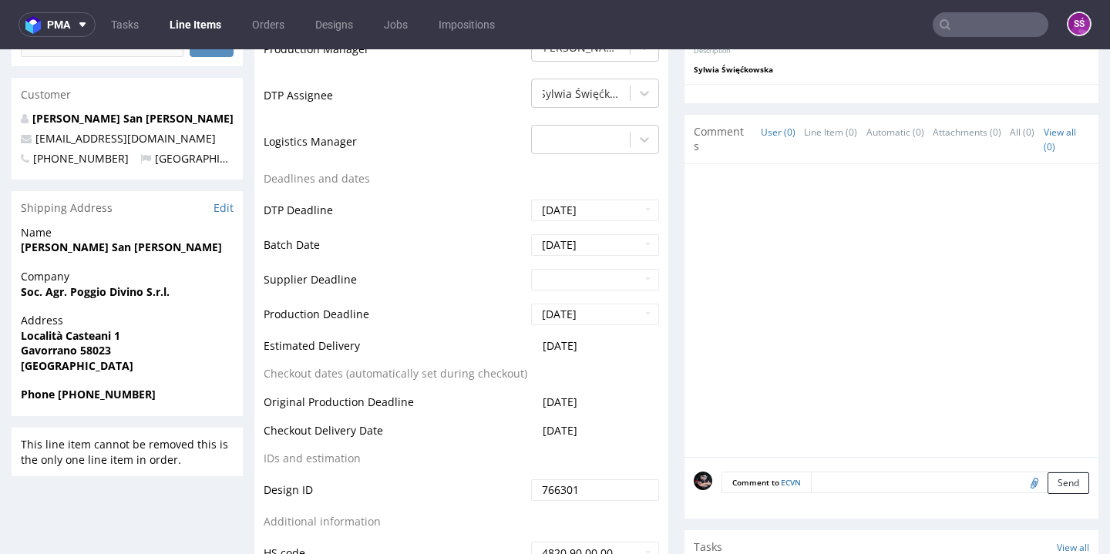
scroll to position [694, 0]
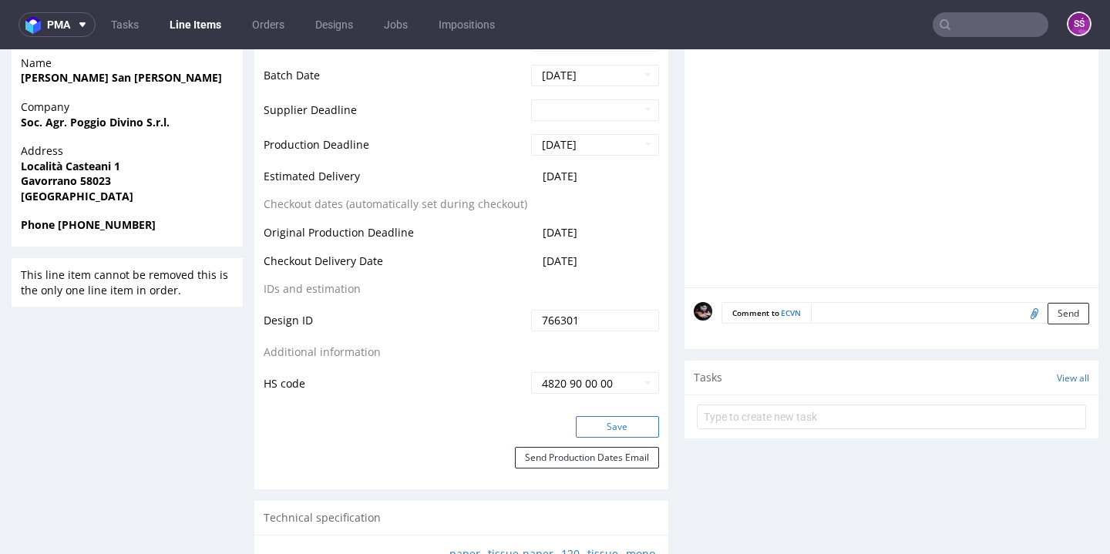
click at [603, 416] on button "Save" at bounding box center [617, 427] width 83 height 22
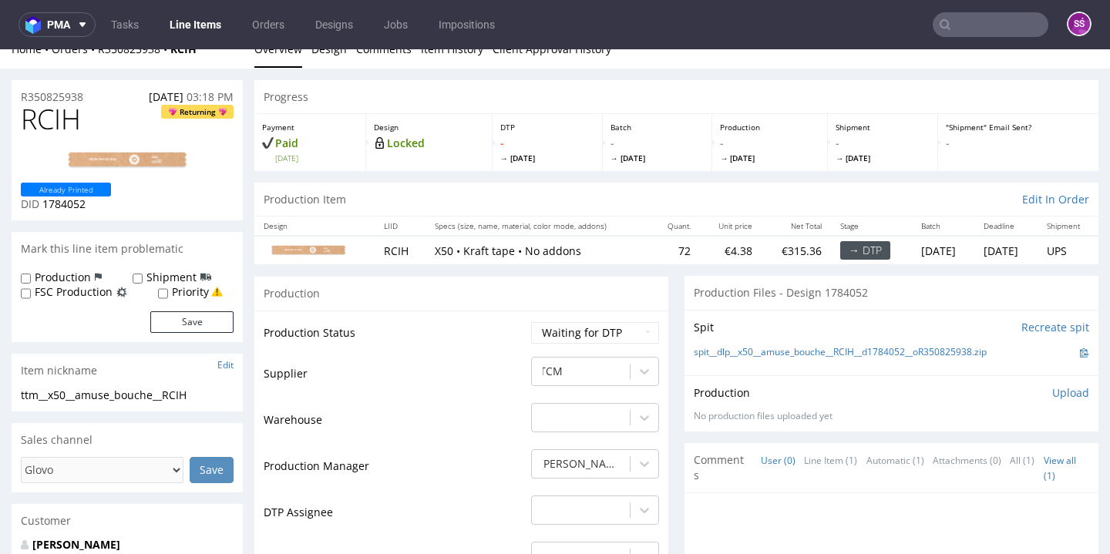
scroll to position [40, 0]
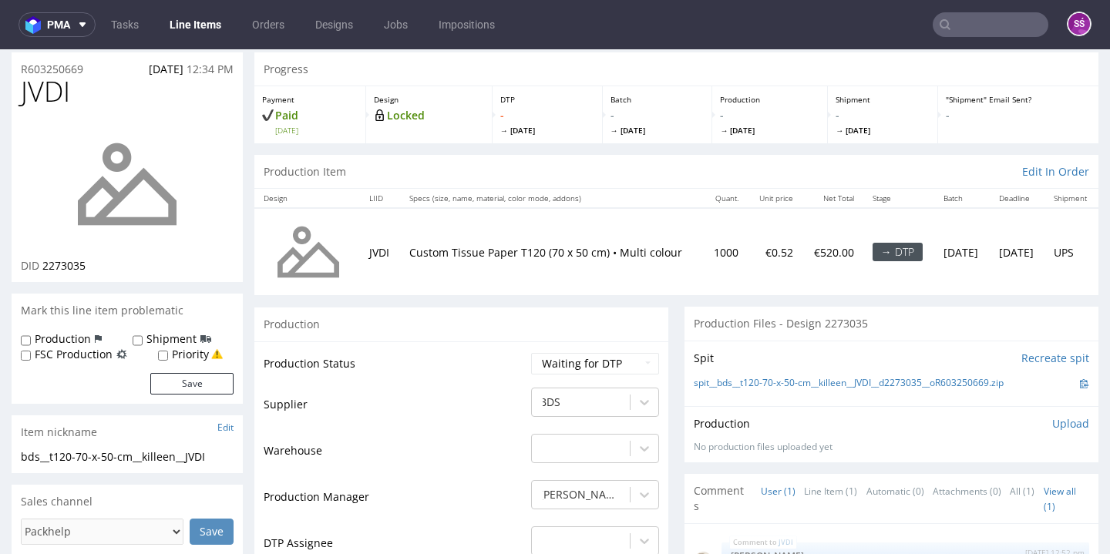
scroll to position [95, 0]
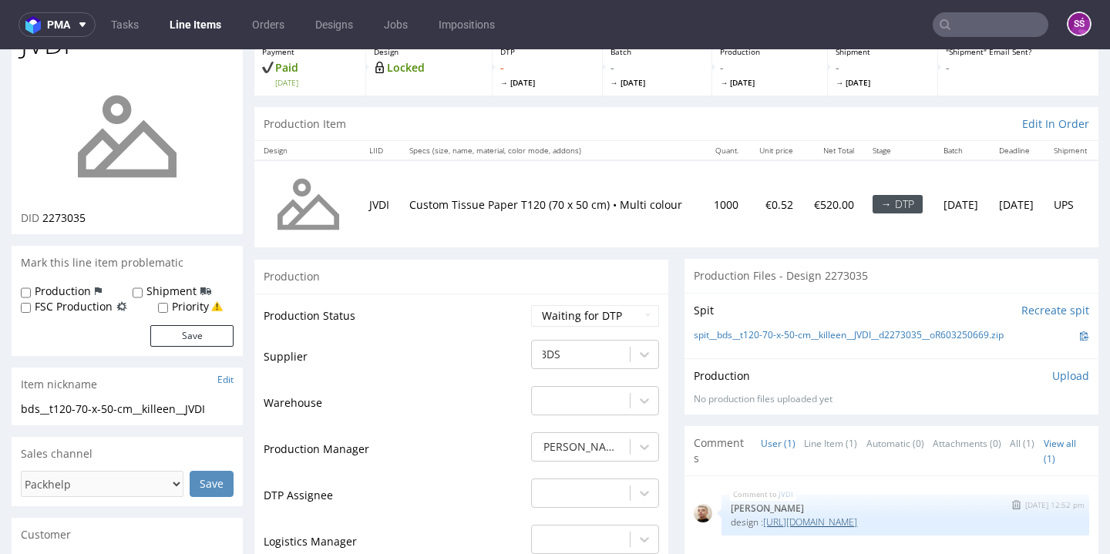
drag, startPoint x: 1029, startPoint y: 521, endPoint x: 903, endPoint y: 515, distance: 126.6
click at [903, 516] on p "design : [URL][DOMAIN_NAME]" at bounding box center [905, 522] width 349 height 12
click at [804, 437] on link "Line Item (1)" at bounding box center [830, 443] width 53 height 33
drag, startPoint x: 1007, startPoint y: 516, endPoint x: 904, endPoint y: 517, distance: 103.3
click at [904, 517] on p "design : https://packhelp.com/editor/design/2272674?source=editor" at bounding box center [905, 522] width 349 height 12
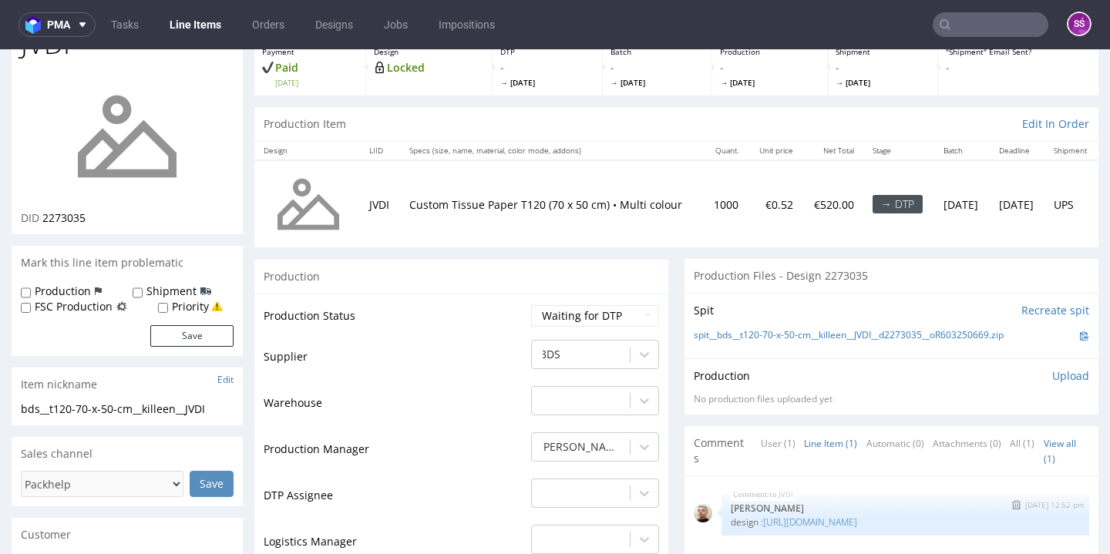
copy link "2272674?source=editor"
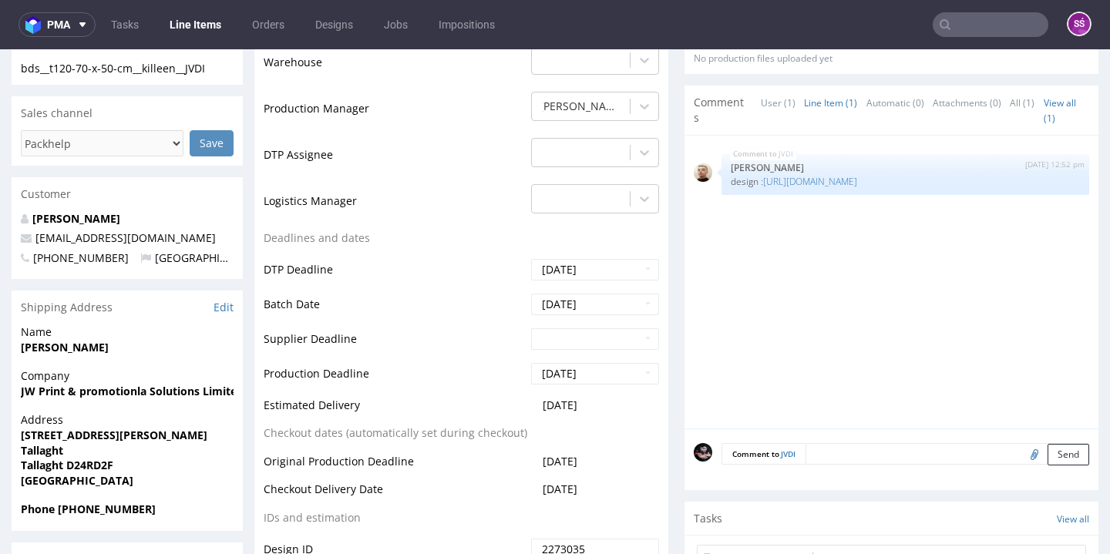
scroll to position [570, 0]
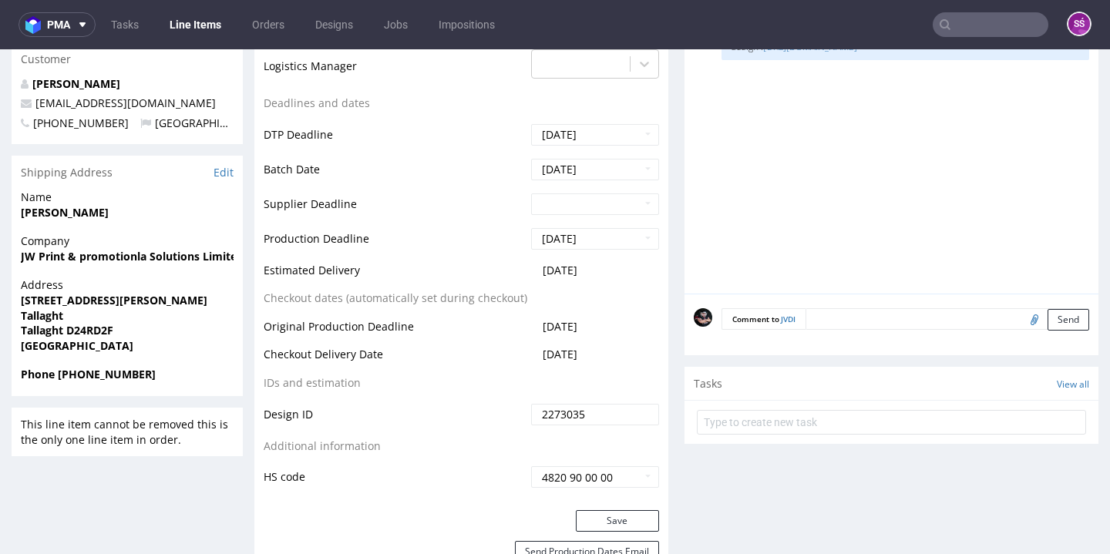
drag, startPoint x: 560, startPoint y: 411, endPoint x: 481, endPoint y: 410, distance: 78.6
click at [481, 410] on tr "Design ID 2273035" at bounding box center [461, 419] width 395 height 35
paste input "2674?source=editor"
drag, startPoint x: 617, startPoint y: 411, endPoint x: 583, endPoint y: 408, distance: 34.8
click at [583, 408] on input "2272674?source=editor" at bounding box center [595, 415] width 128 height 22
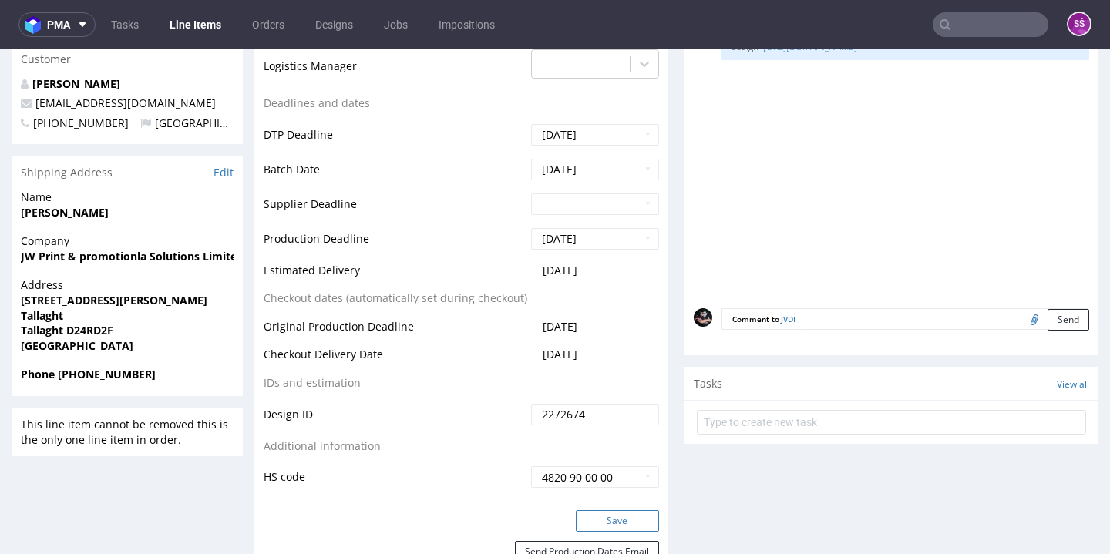
type input "2272674"
click at [616, 510] on button "Save" at bounding box center [617, 521] width 83 height 22
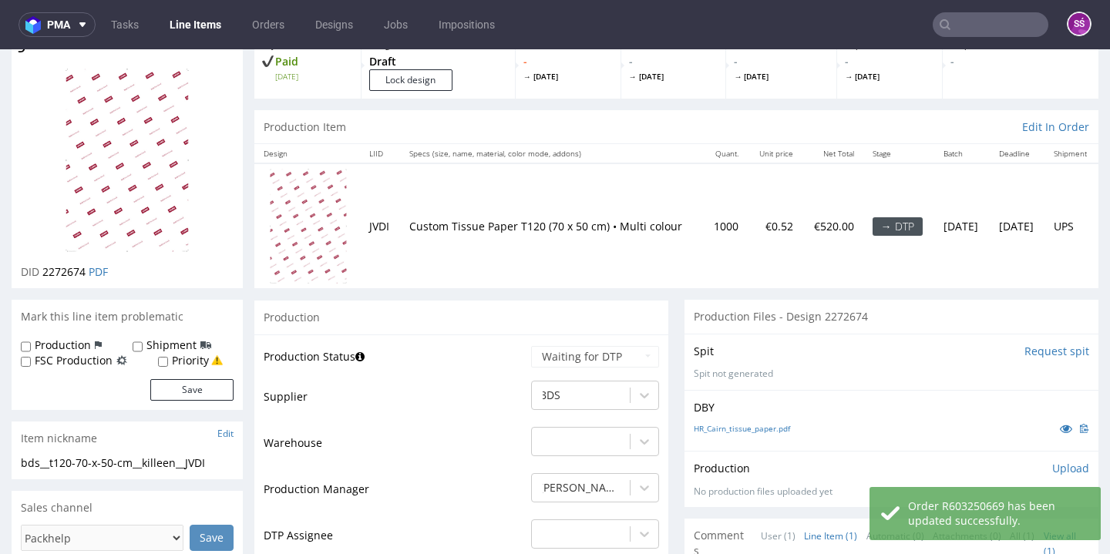
scroll to position [0, 0]
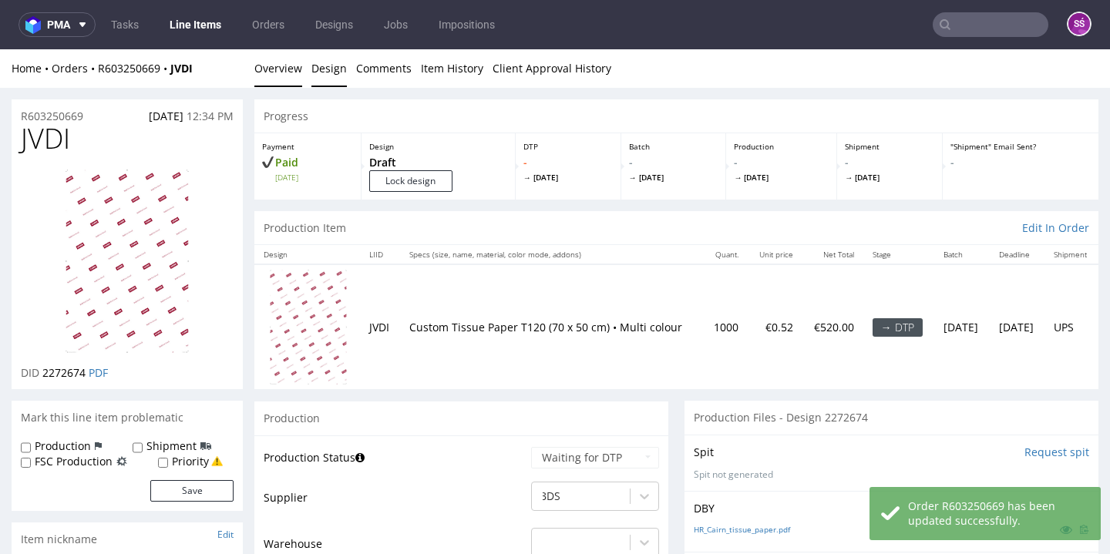
click at [316, 71] on link "Design" at bounding box center [328, 68] width 35 height 38
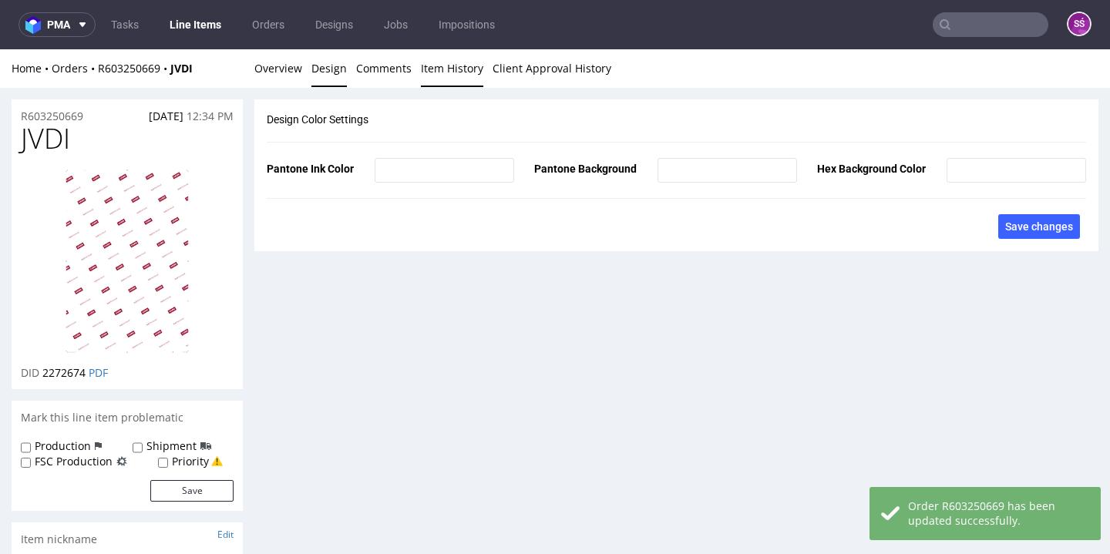
click at [459, 65] on link "Item History" at bounding box center [452, 68] width 62 height 38
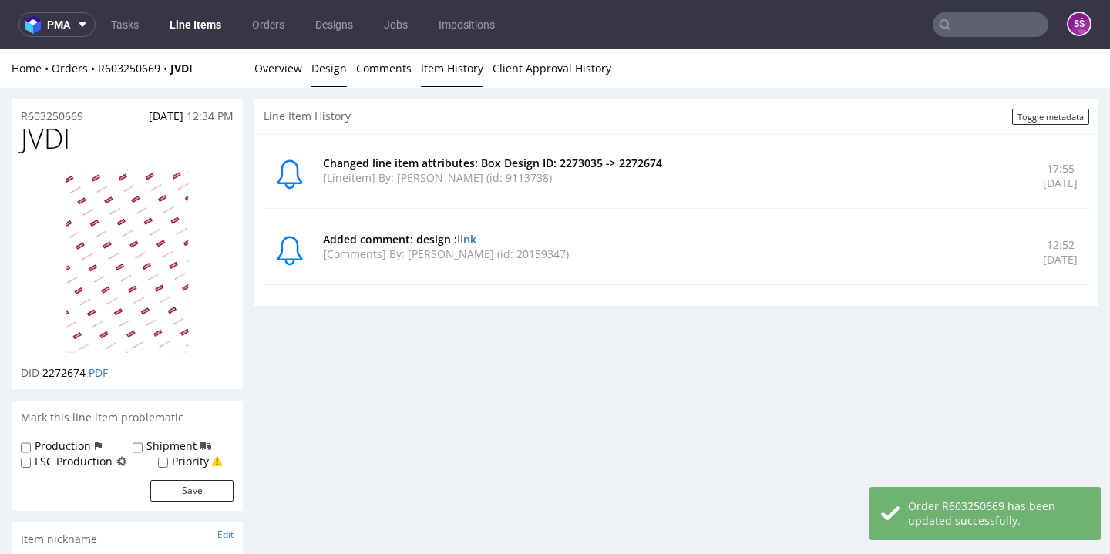
click at [338, 69] on link "Design" at bounding box center [328, 68] width 35 height 38
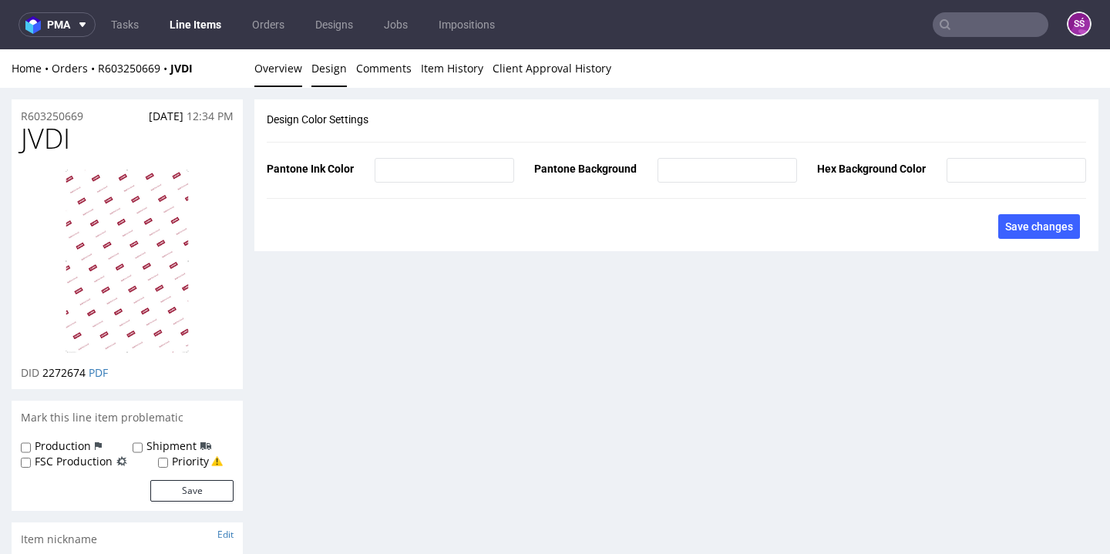
click at [270, 65] on link "Overview" at bounding box center [278, 68] width 48 height 38
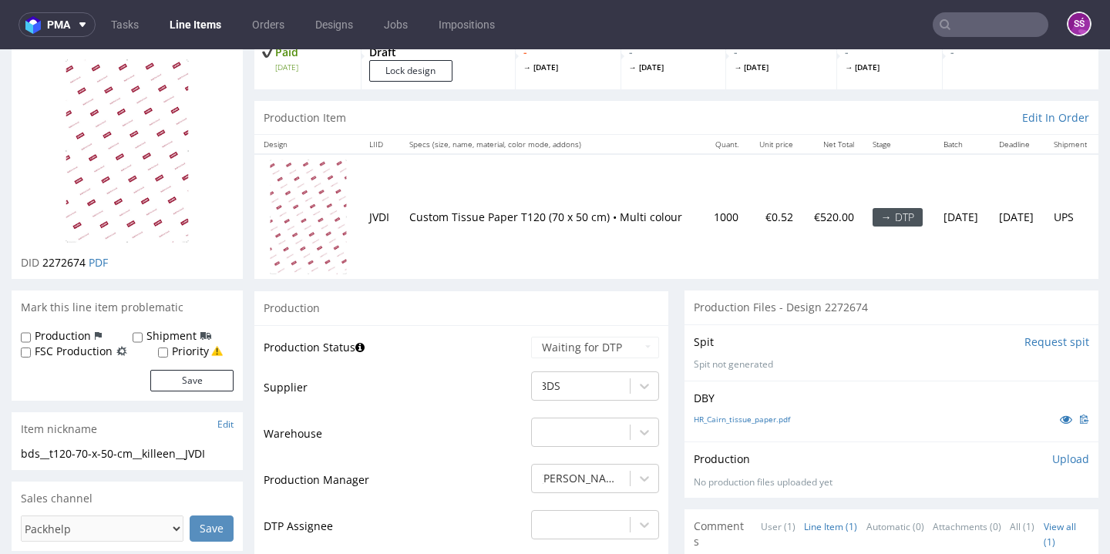
scroll to position [235, 0]
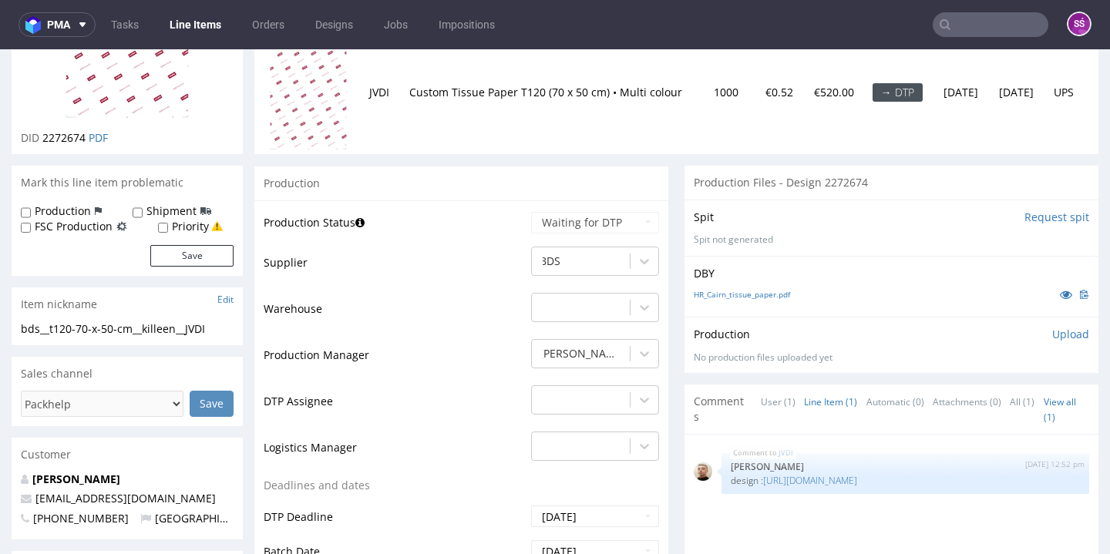
click at [1028, 214] on input "Request spit" at bounding box center [1056, 217] width 65 height 15
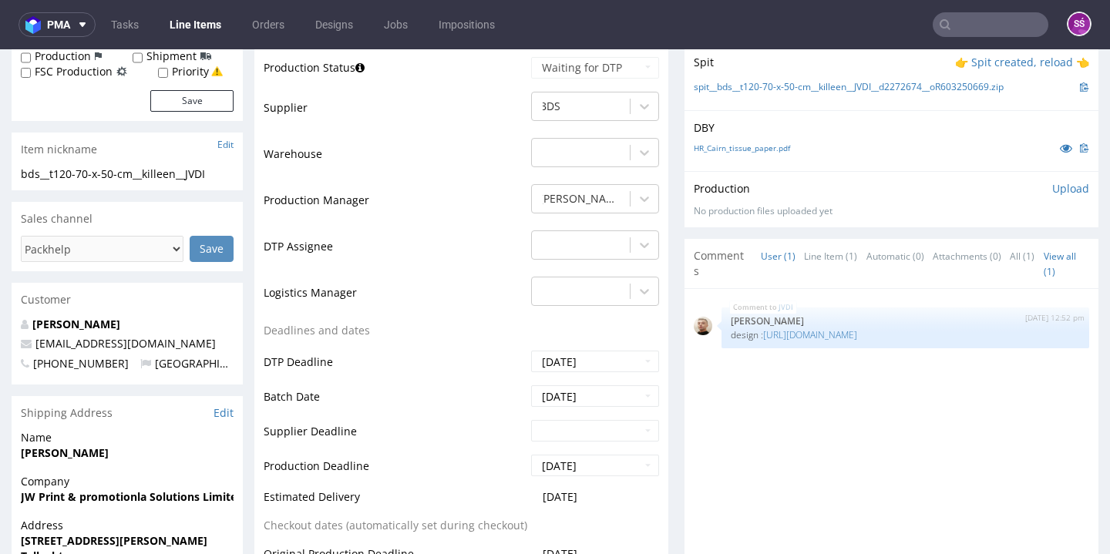
scroll to position [257, 0]
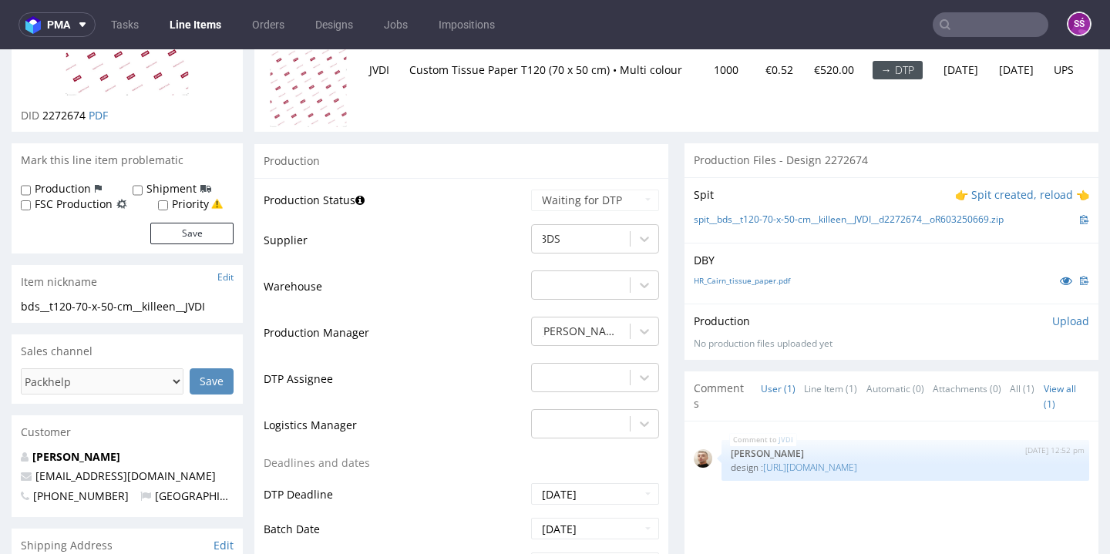
click at [1020, 190] on p "👉 Spit created, reload 👈" at bounding box center [1022, 194] width 134 height 15
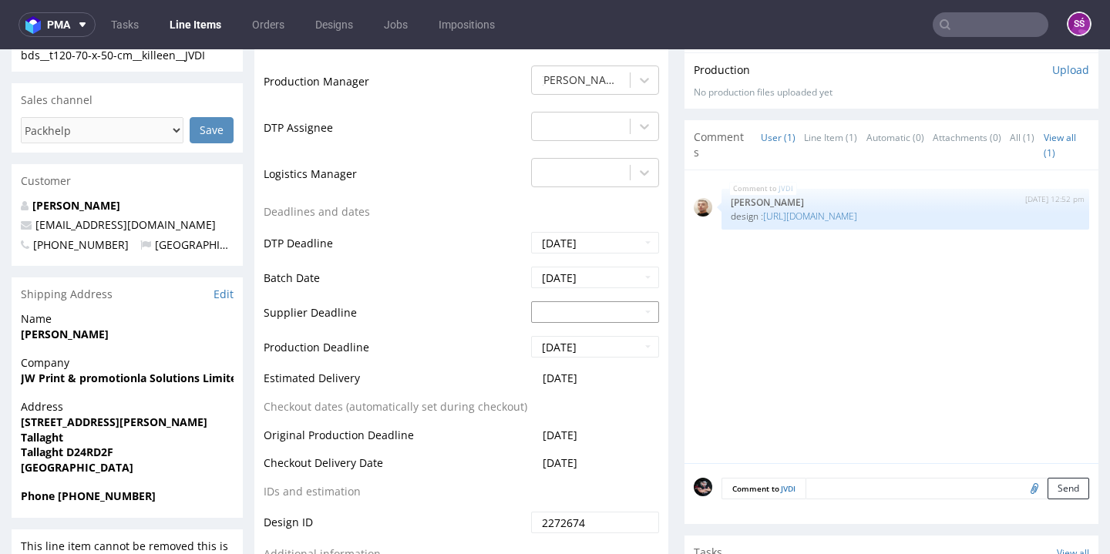
scroll to position [14, 0]
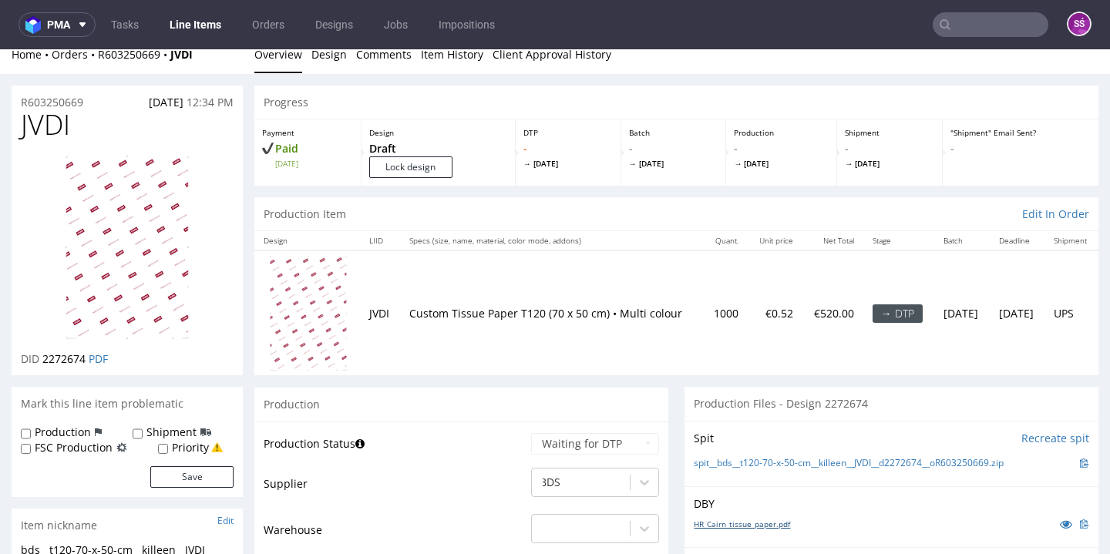
click at [739, 519] on link "HR_Cairn_tissue_paper.pdf" at bounding box center [742, 524] width 96 height 11
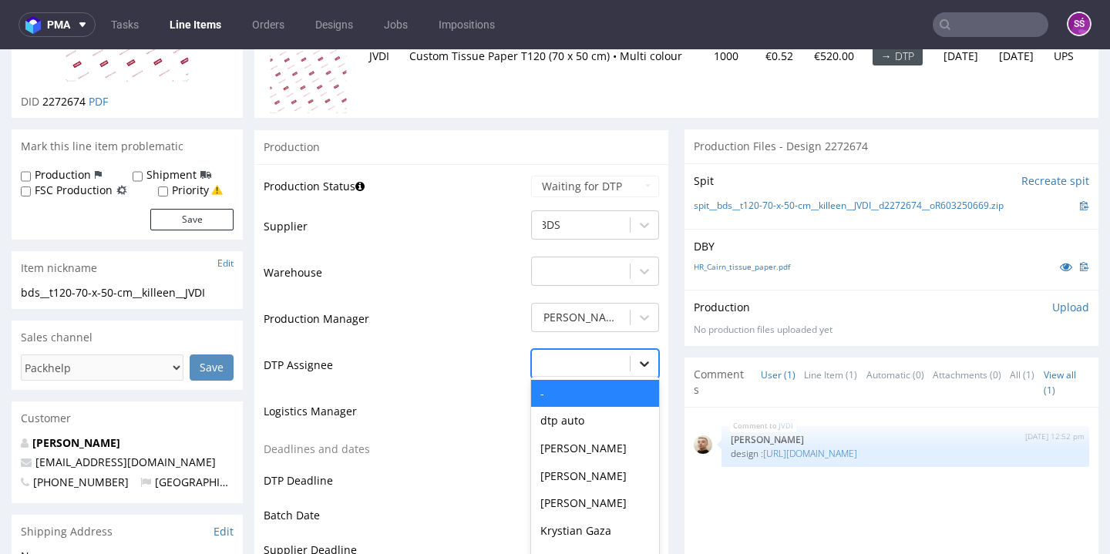
click at [633, 359] on div "- selected, 1 of 31. 31 results available. Use Up and Down to choose options, p…" at bounding box center [595, 360] width 128 height 22
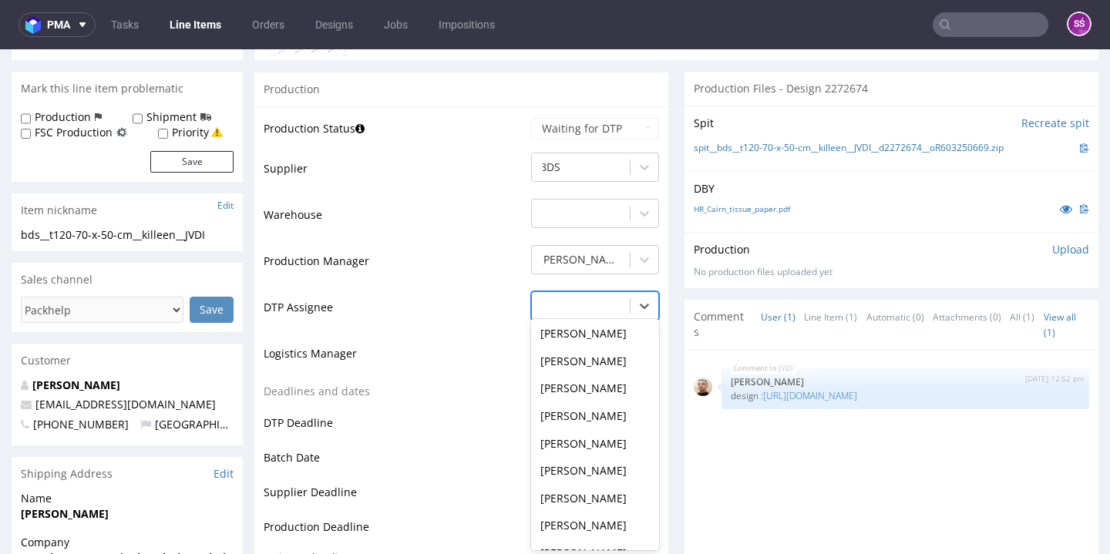
scroll to position [478, 0]
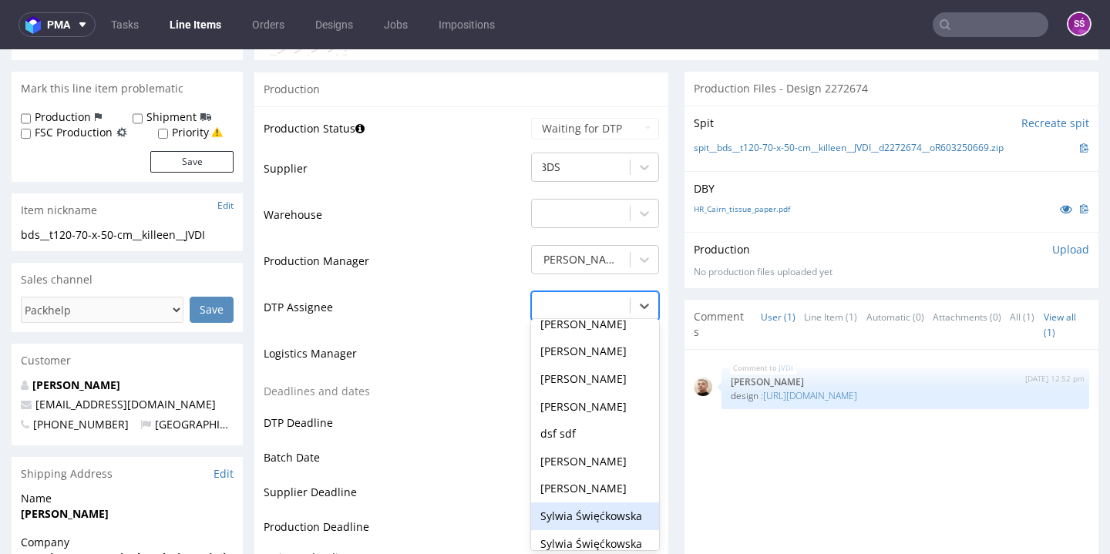
click at [600, 503] on div "Sylwia Święćkowska" at bounding box center [595, 517] width 128 height 28
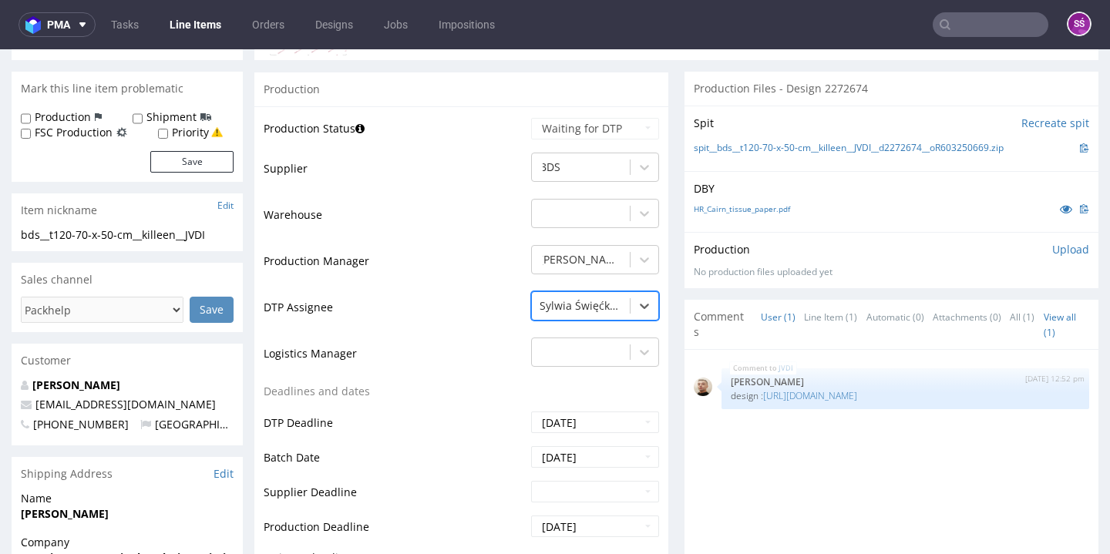
scroll to position [637, 0]
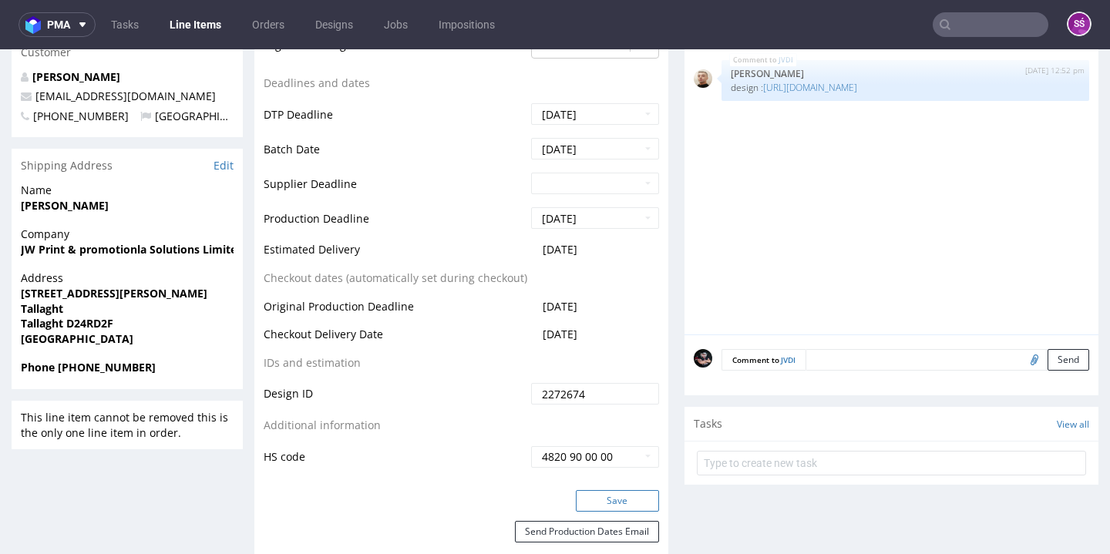
click at [608, 492] on button "Save" at bounding box center [617, 501] width 83 height 22
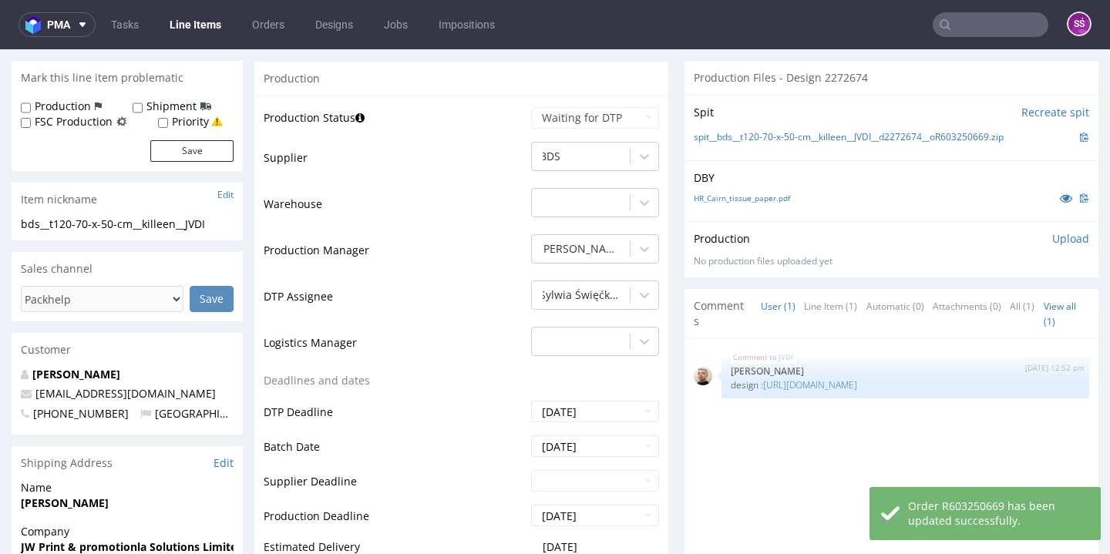
scroll to position [308, 0]
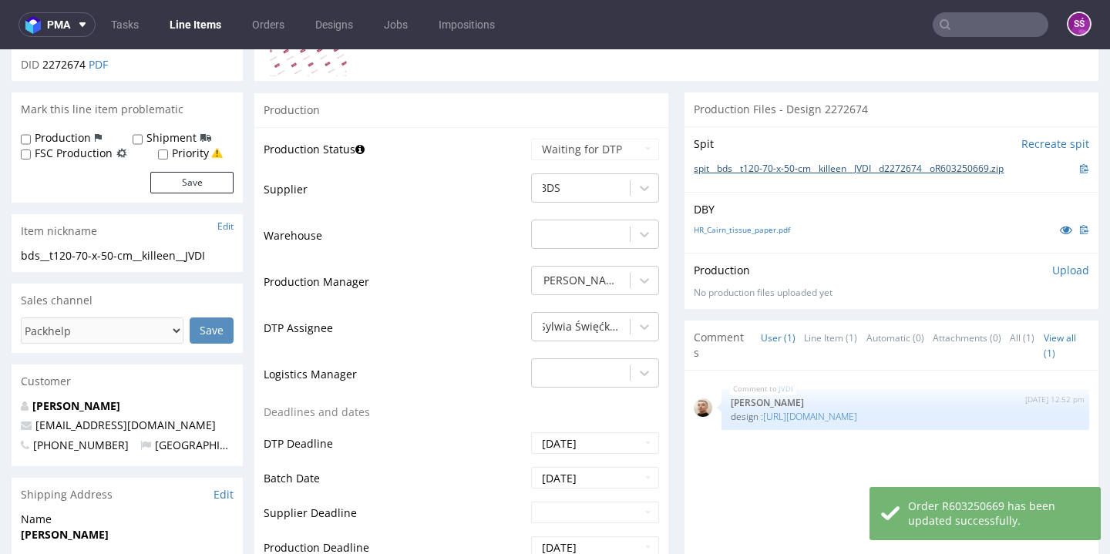
click at [782, 169] on link "spit__bds__t120-70-x-50-cm__killeen__JVDI__d2272674__oR603250669.zip" at bounding box center [849, 169] width 310 height 13
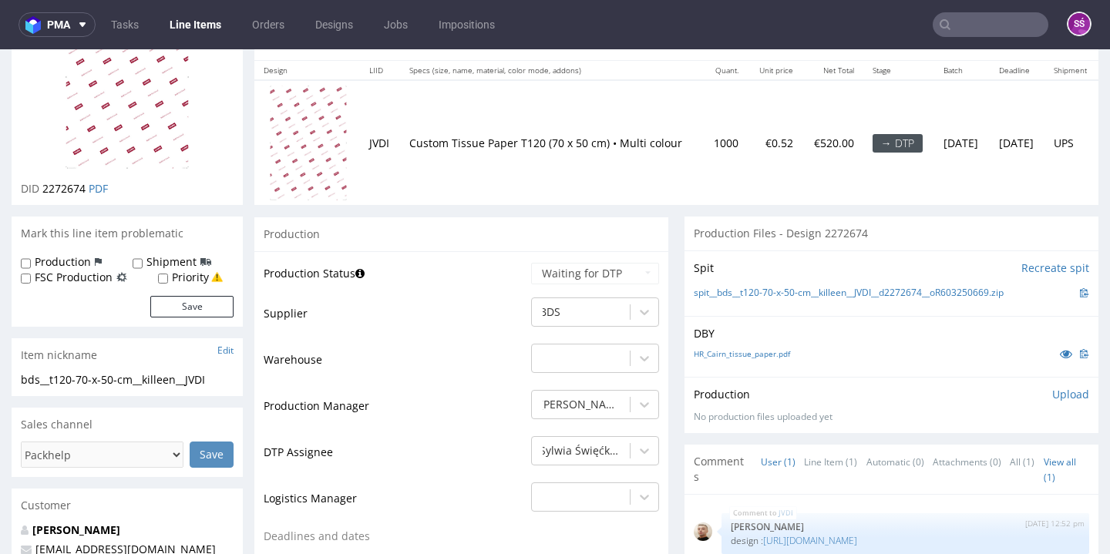
scroll to position [51, 0]
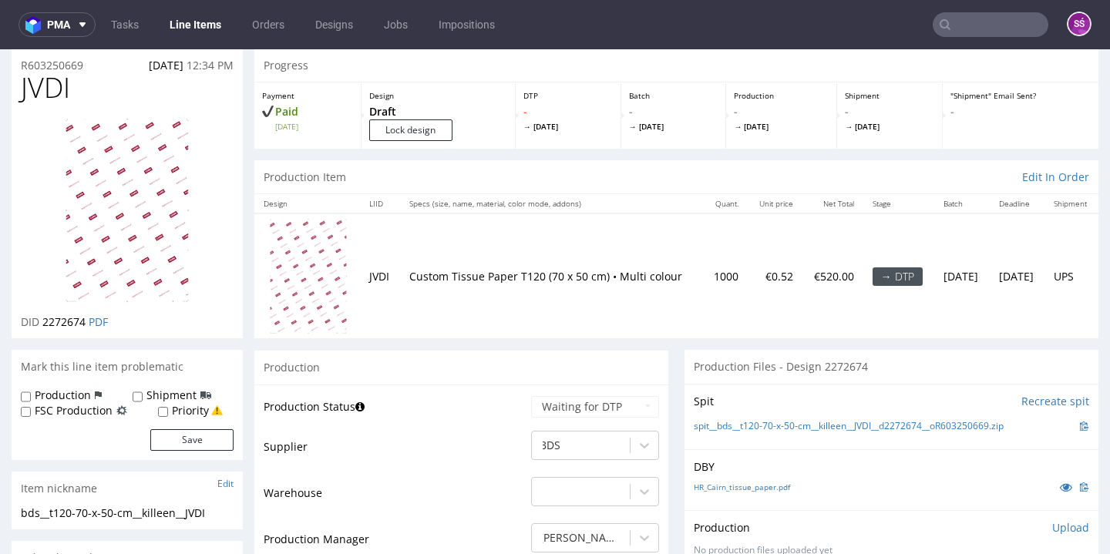
click at [45, 102] on span "JVDI" at bounding box center [45, 87] width 49 height 31
copy span "JVDI"
click at [64, 319] on span "2272674" at bounding box center [63, 321] width 43 height 15
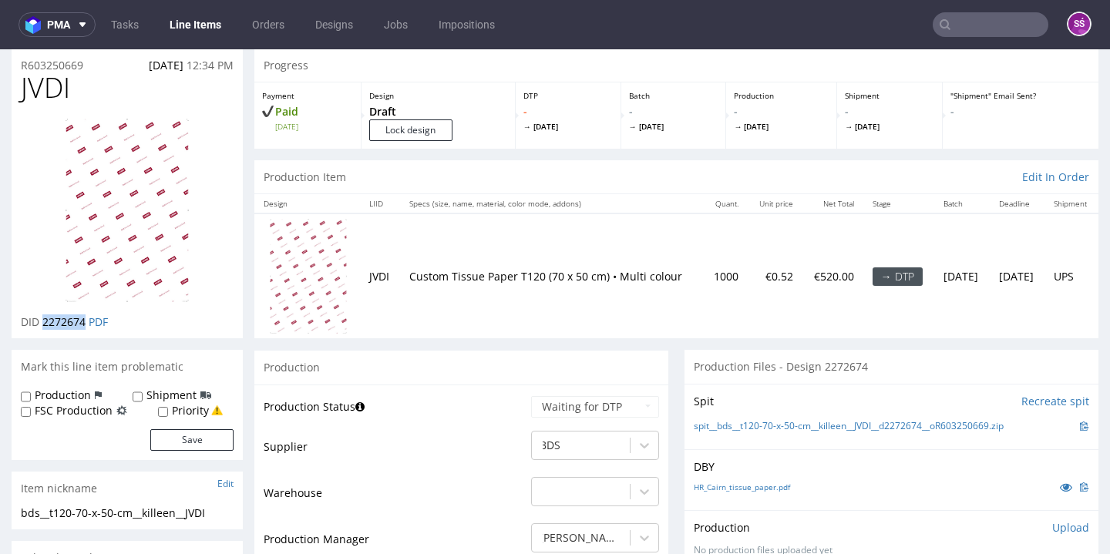
copy span "2272674"
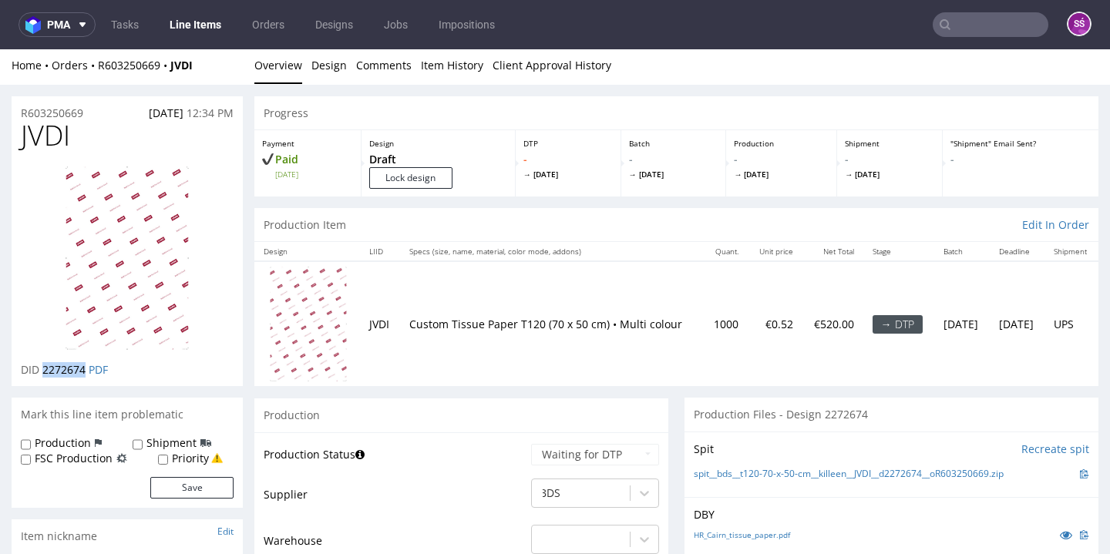
scroll to position [112, 0]
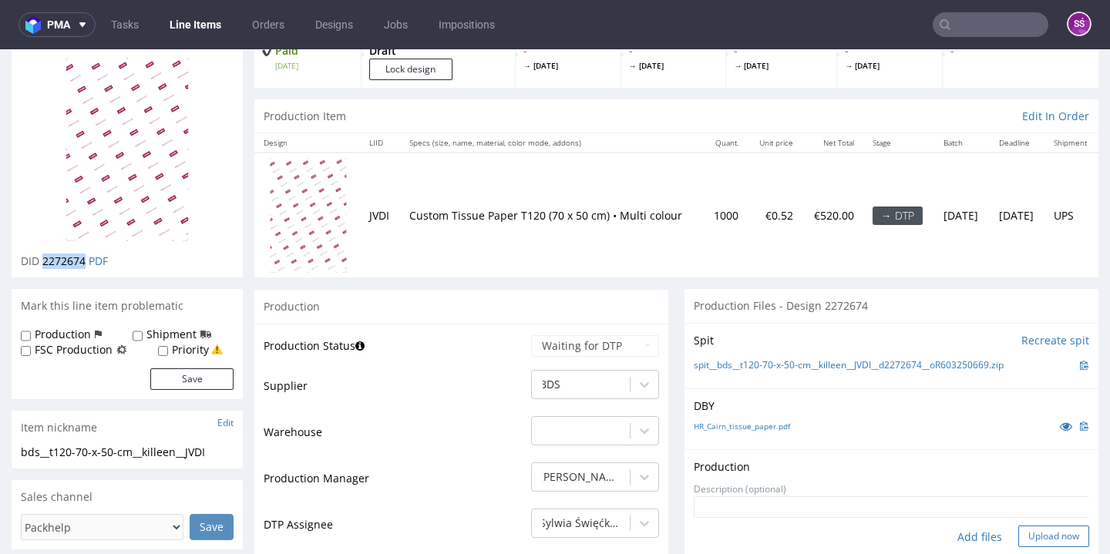
click at [1020, 526] on button "Upload now" at bounding box center [1053, 537] width 71 height 22
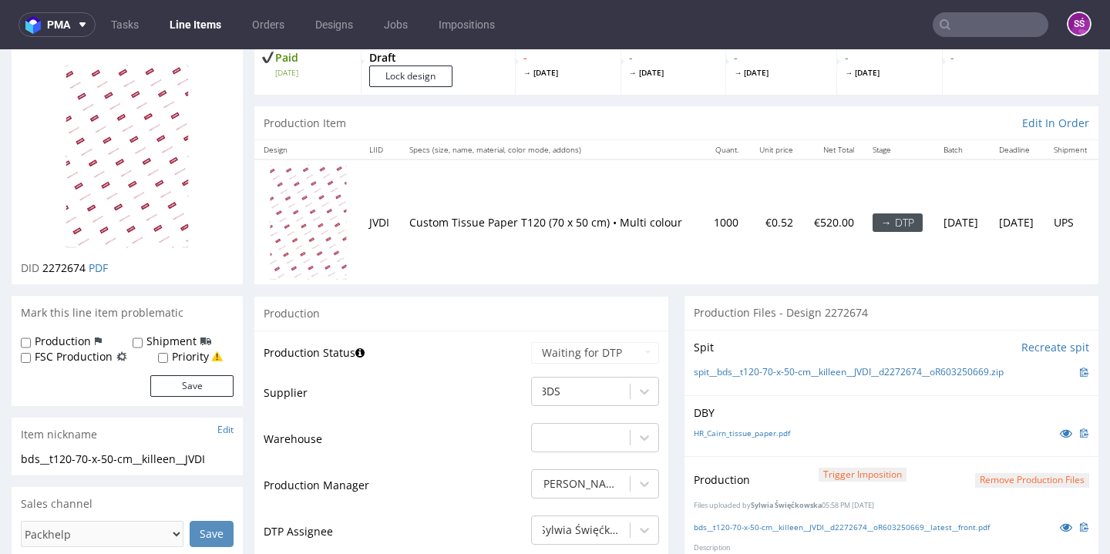
scroll to position [0, 0]
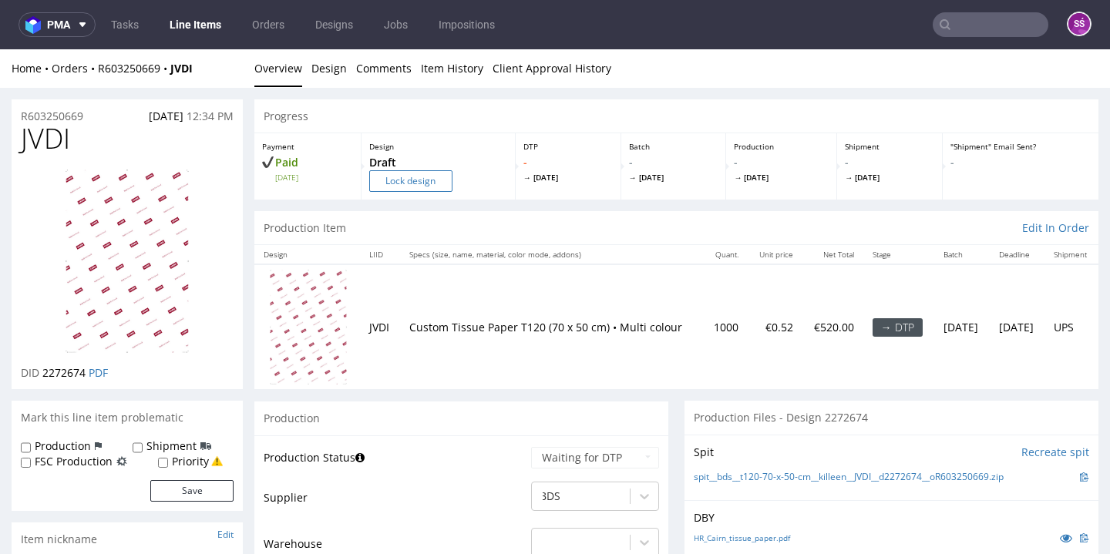
click at [447, 187] on input "Lock design" at bounding box center [410, 181] width 83 height 22
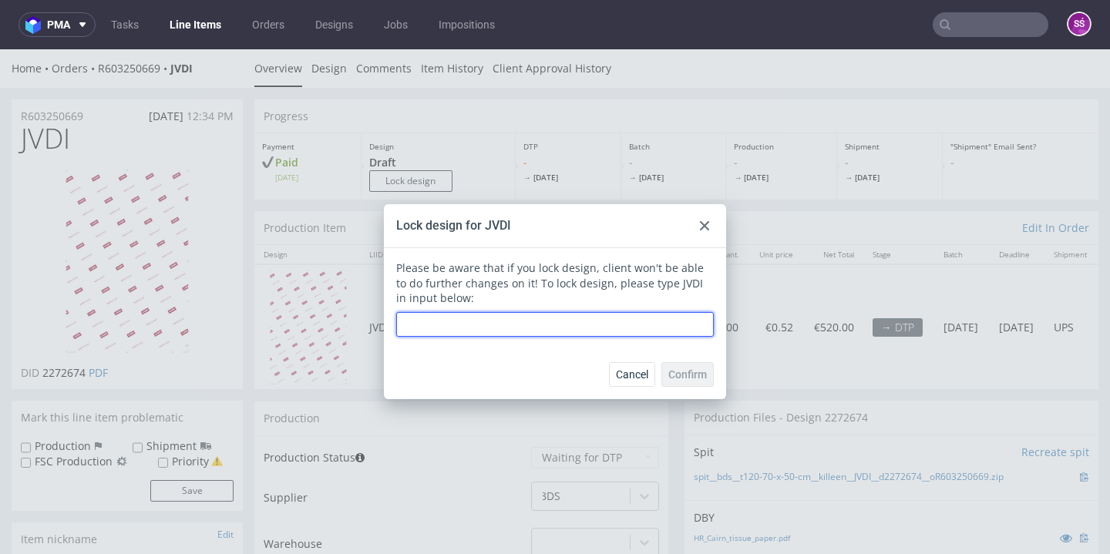
click at [504, 321] on input "text" at bounding box center [555, 324] width 318 height 25
type input "JVDI"
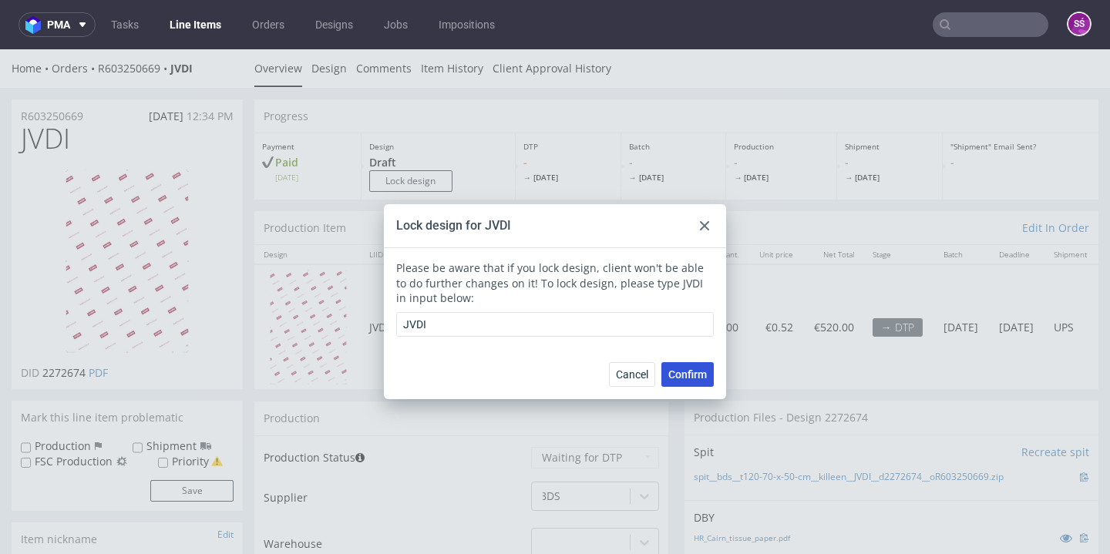
click at [678, 370] on span "Confirm" at bounding box center [687, 374] width 39 height 11
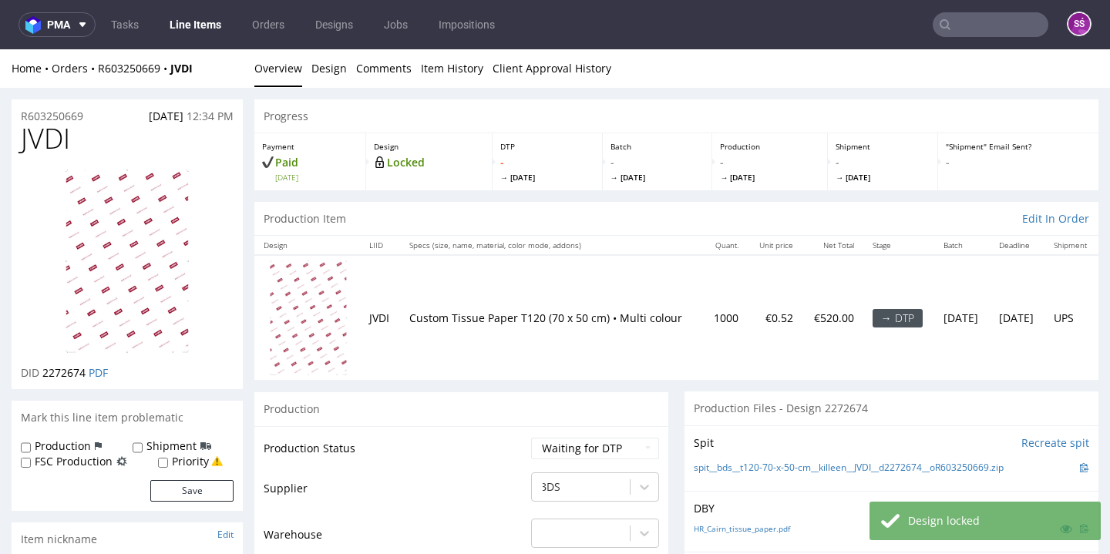
scroll to position [224, 0]
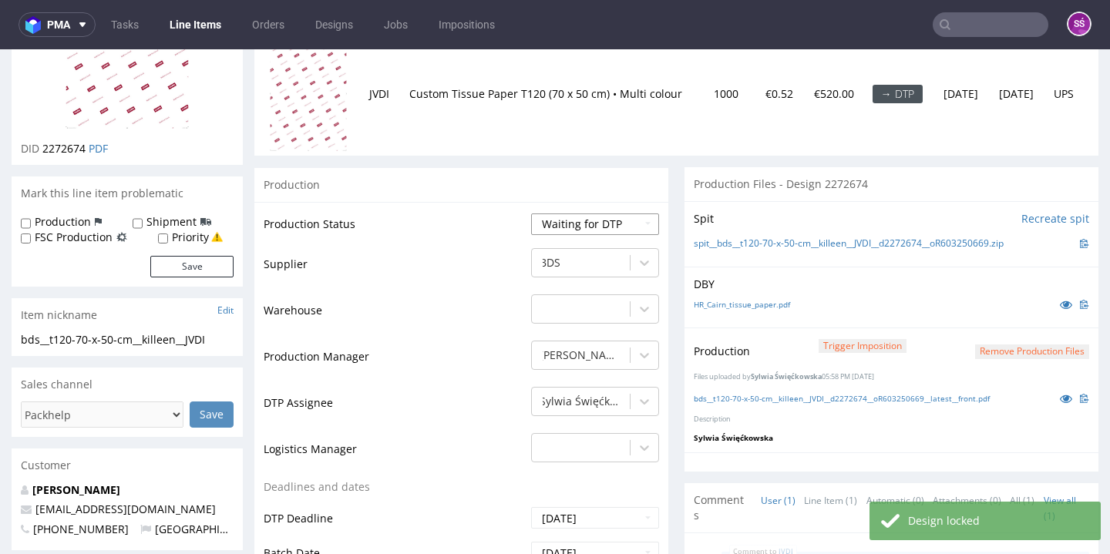
select select "dtp_production_ready"
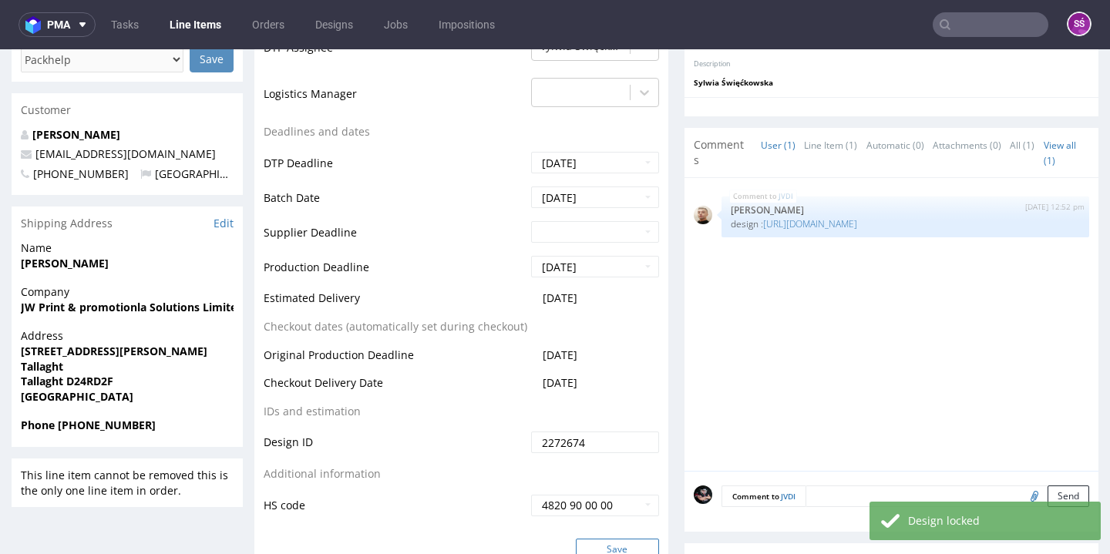
click at [614, 539] on button "Save" at bounding box center [617, 550] width 83 height 22
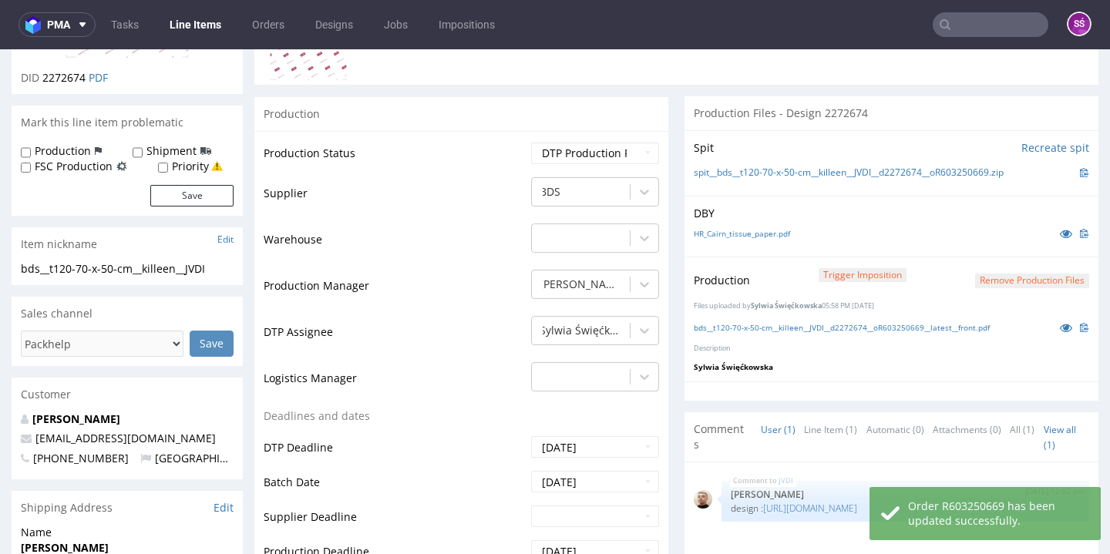
scroll to position [118, 0]
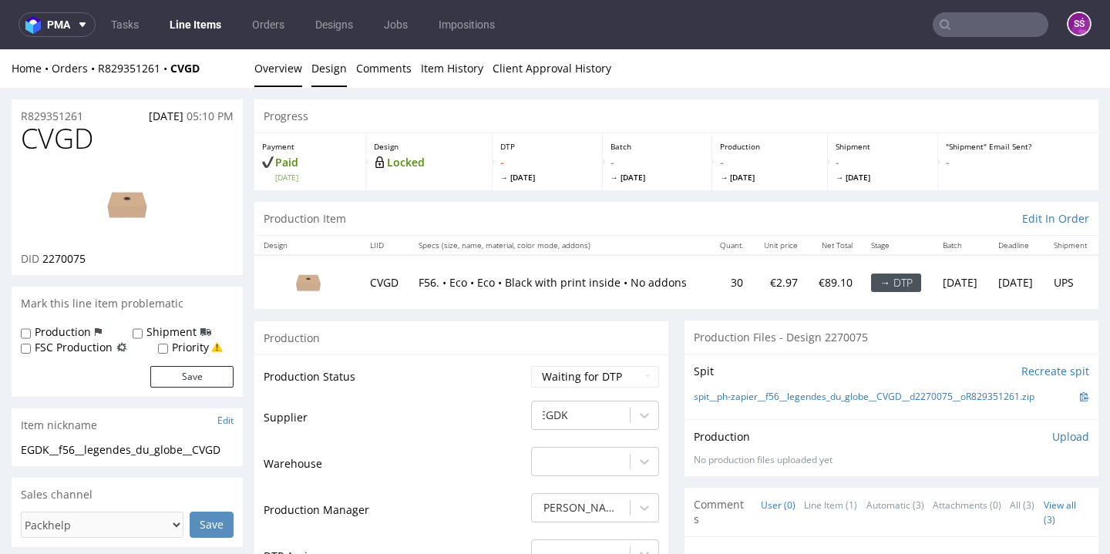
click at [323, 60] on link "Design" at bounding box center [328, 68] width 35 height 38
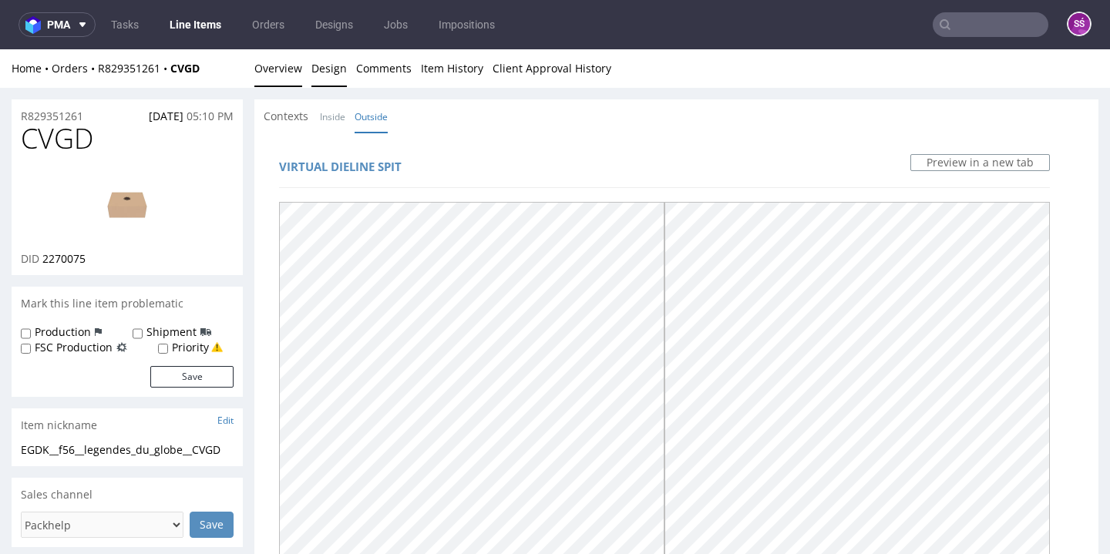
click at [265, 80] on link "Overview" at bounding box center [278, 68] width 48 height 38
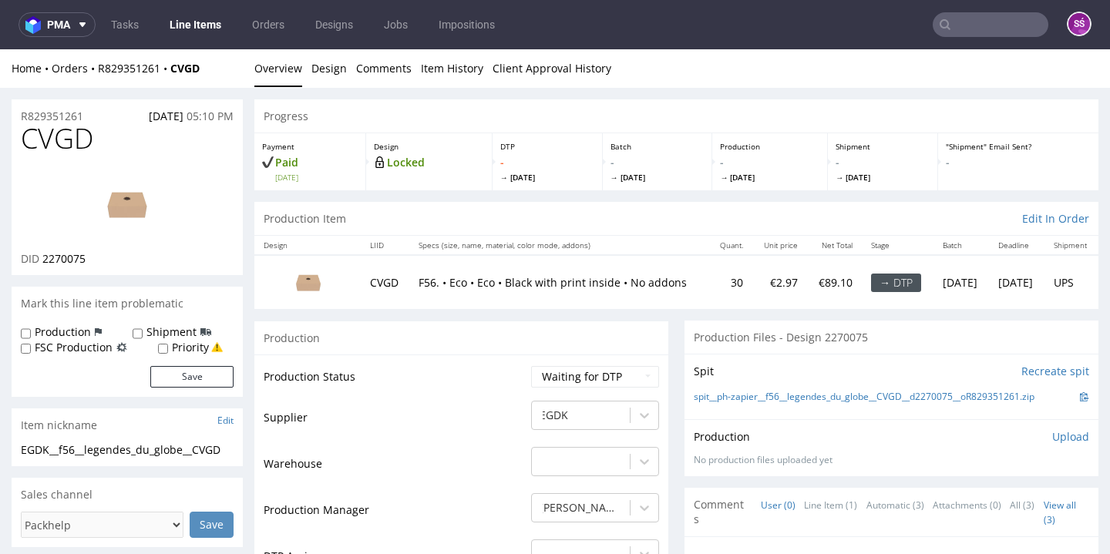
scroll to position [112, 0]
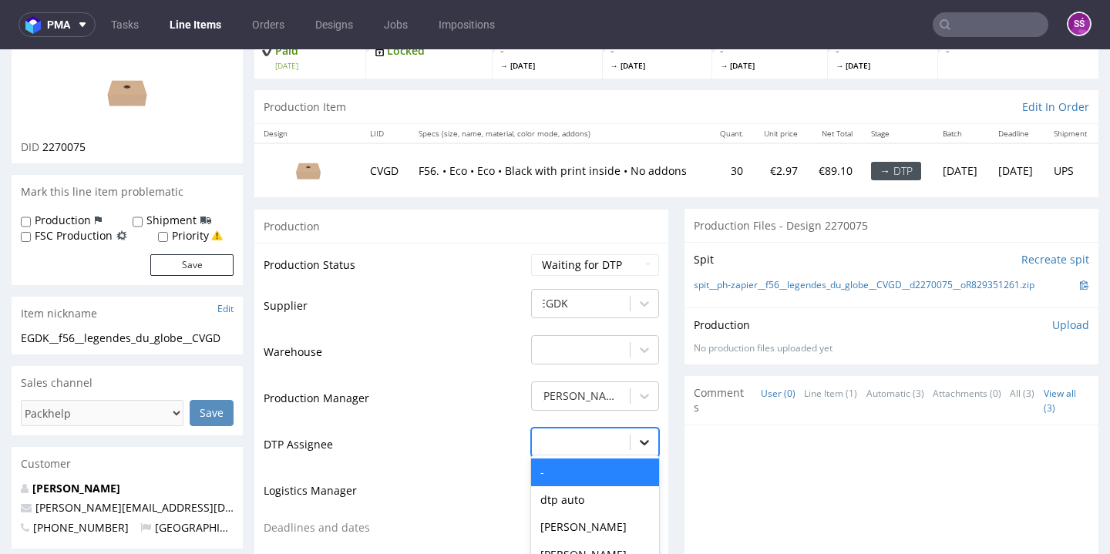
click at [644, 442] on div "- selected, 1 of 31. 31 results available. Use Up and Down to choose options, p…" at bounding box center [595, 439] width 128 height 22
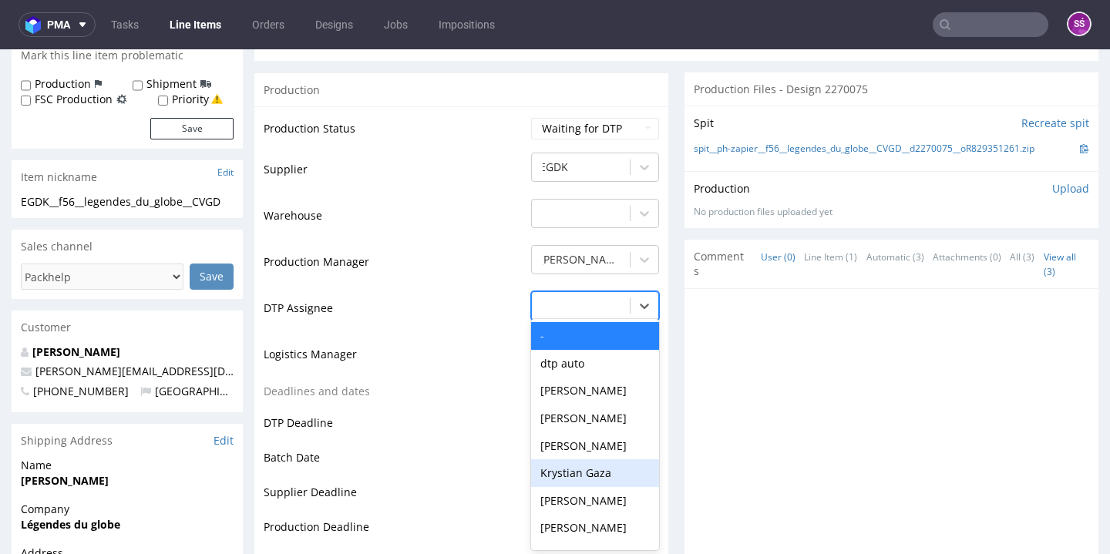
scroll to position [480, 0]
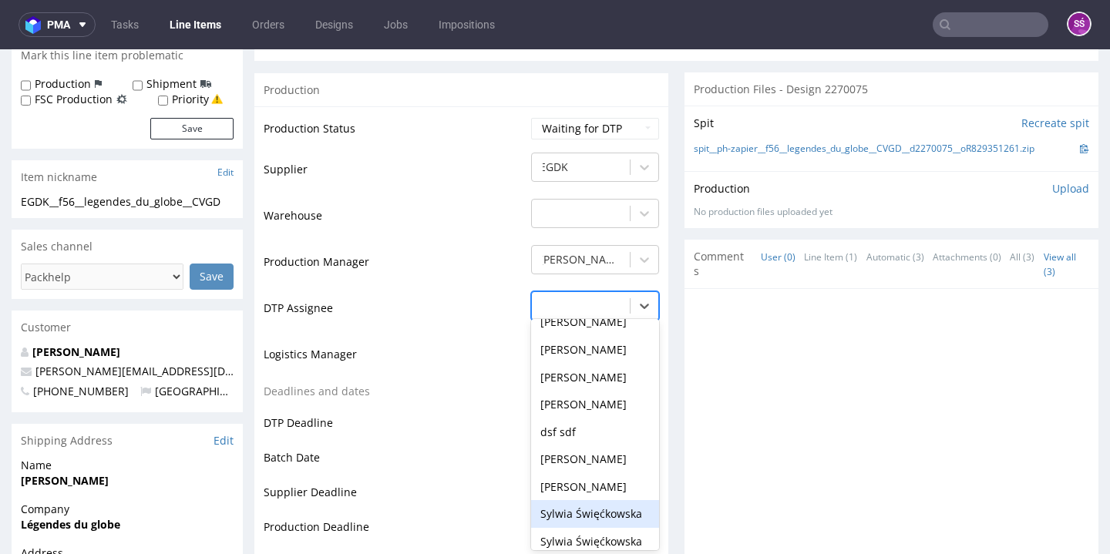
click at [590, 511] on div "Sylwia Święćkowska" at bounding box center [595, 514] width 128 height 28
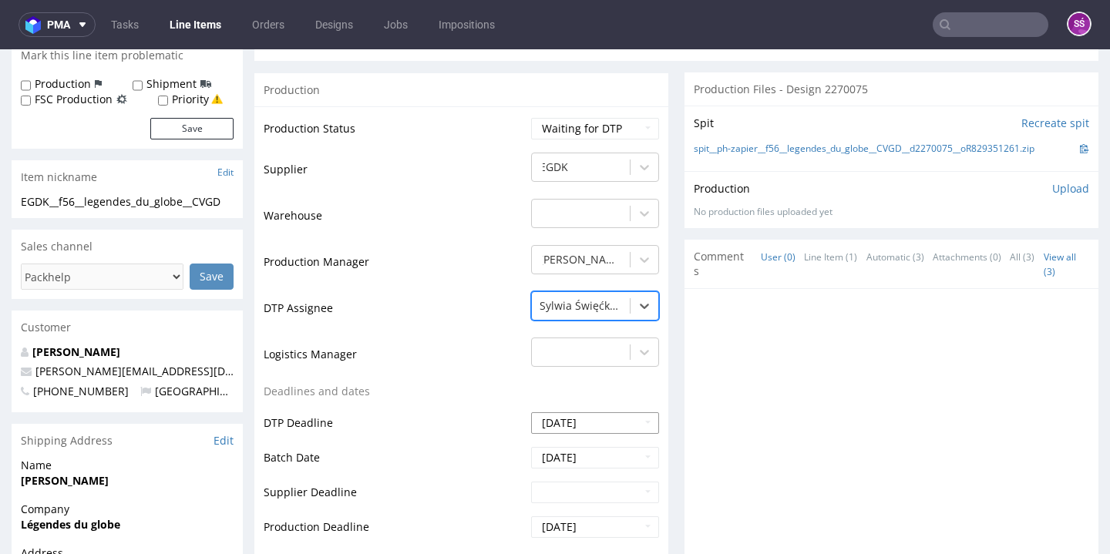
scroll to position [525, 0]
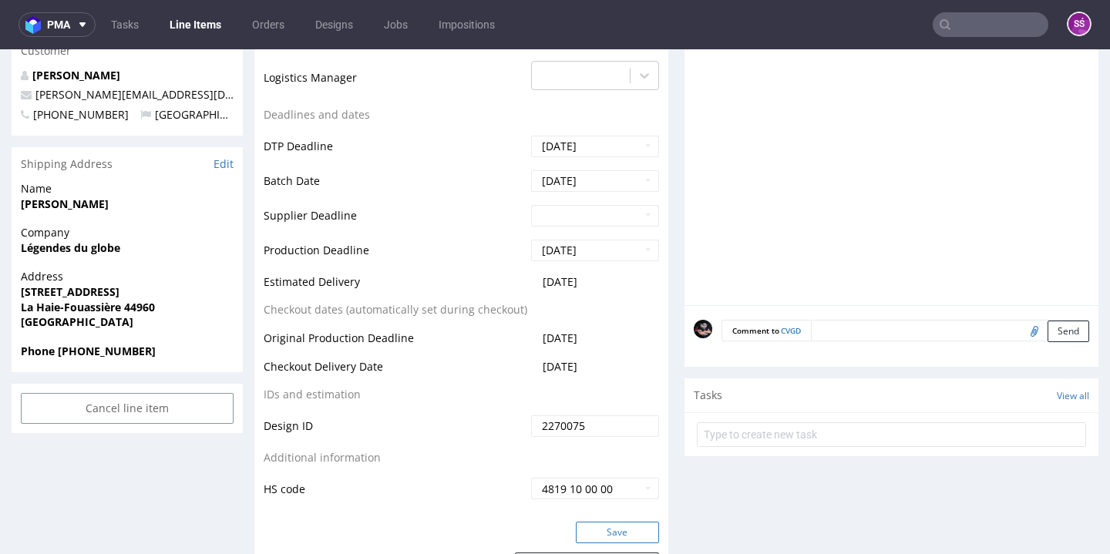
click at [618, 531] on button "Save" at bounding box center [617, 533] width 83 height 22
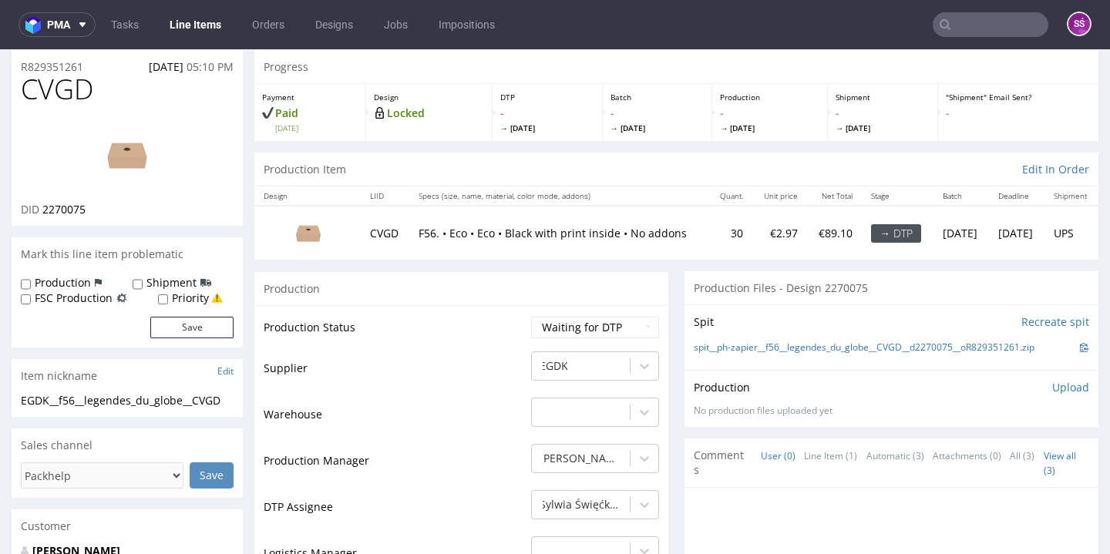
scroll to position [79, 0]
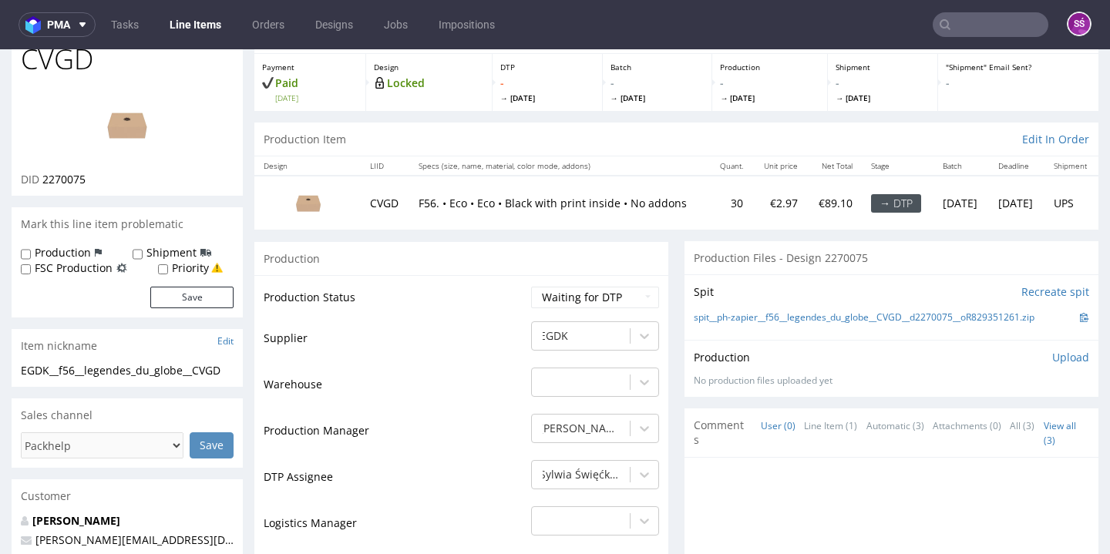
click at [67, 172] on span "2270075" at bounding box center [63, 179] width 43 height 15
copy span "2270075"
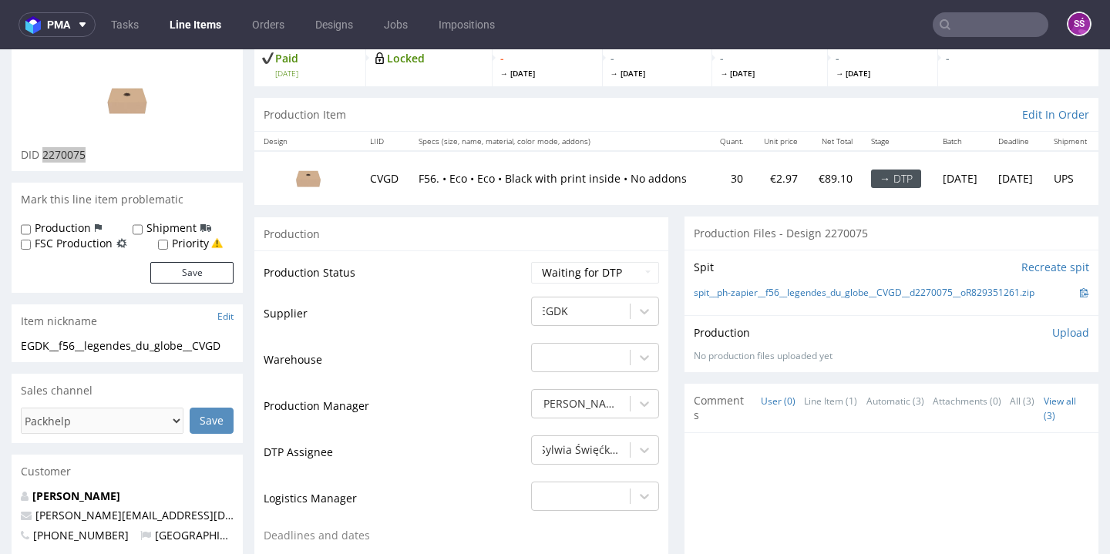
scroll to position [0, 0]
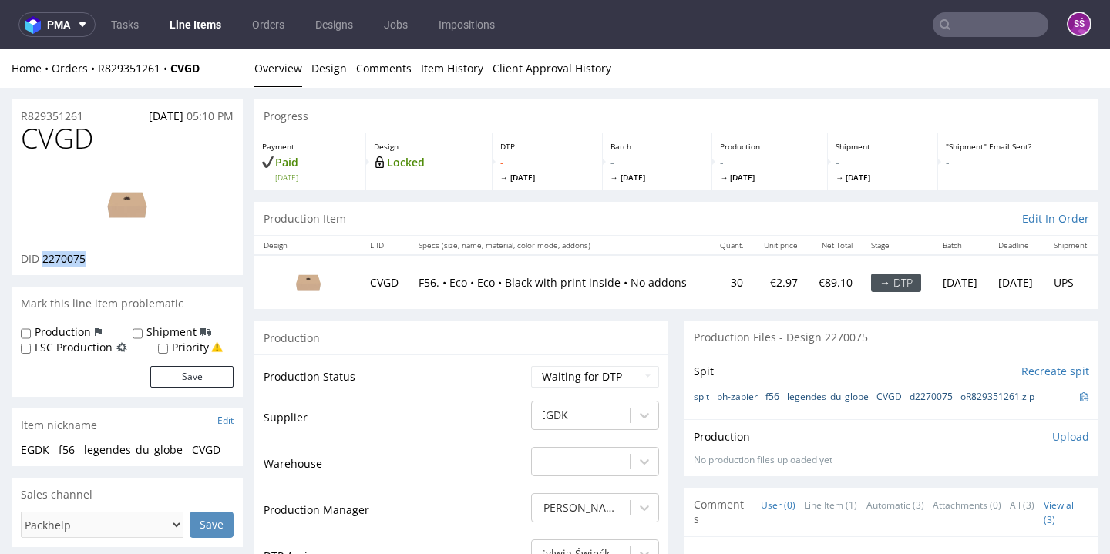
click at [758, 392] on link "spit__ph-zapier__f56__legendes_du_globe__CVGD__d2270075__oR829351261.zip" at bounding box center [864, 397] width 341 height 13
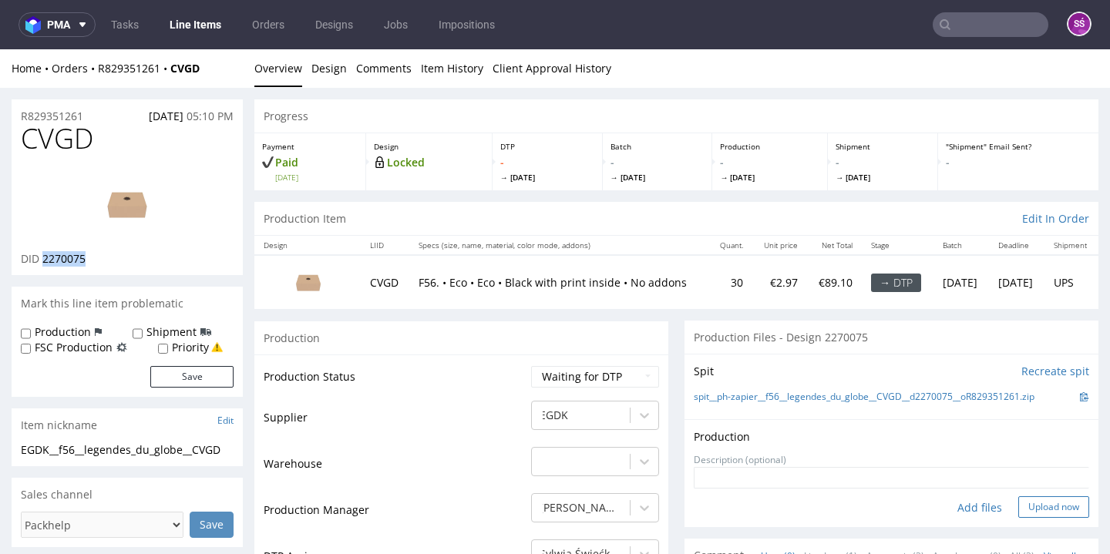
click at [1018, 503] on button "Upload now" at bounding box center [1053, 507] width 71 height 22
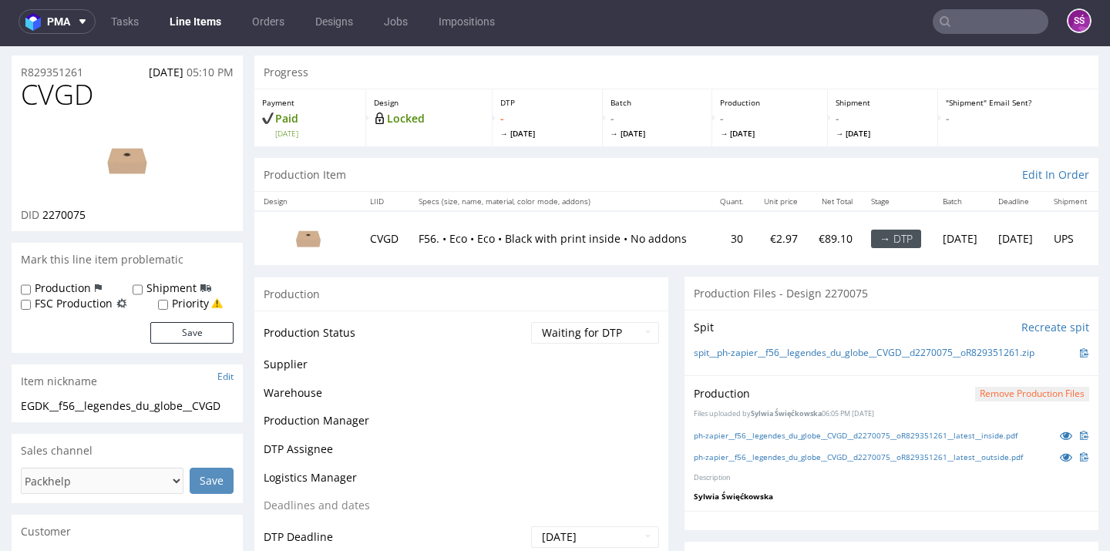
scroll to position [41, 0]
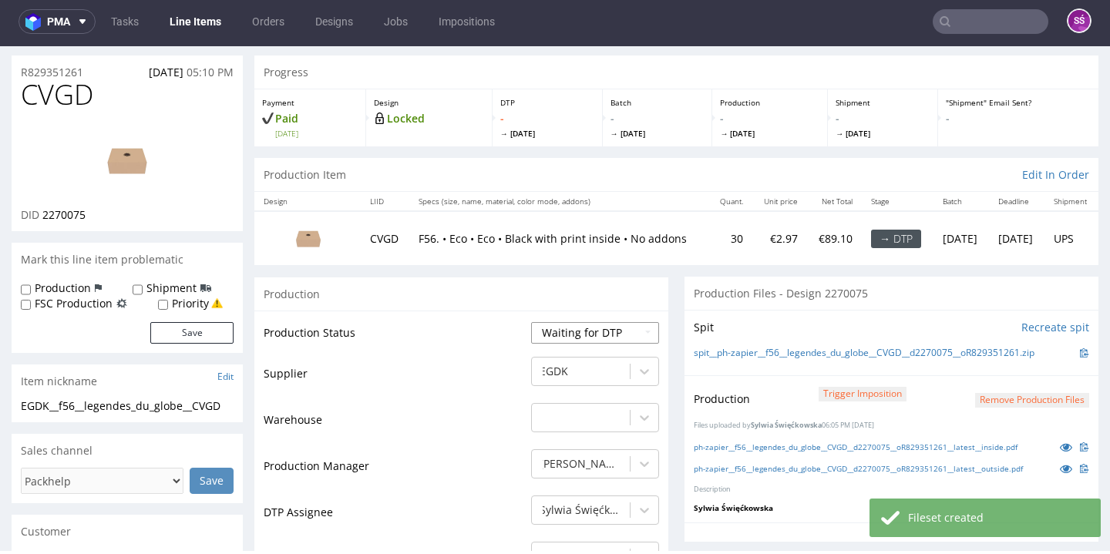
select select "dtp_production_ready"
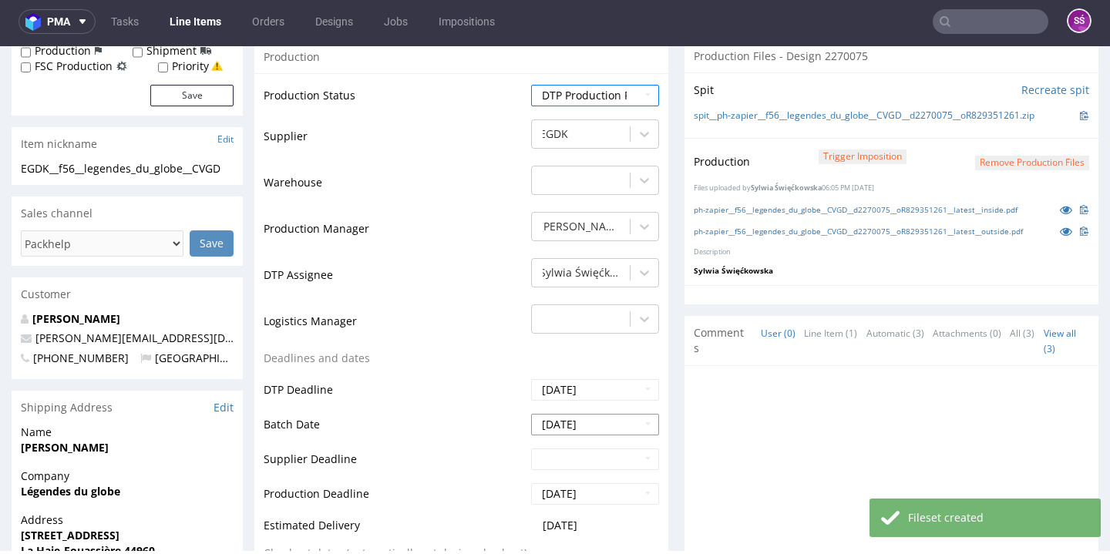
scroll to position [543, 0]
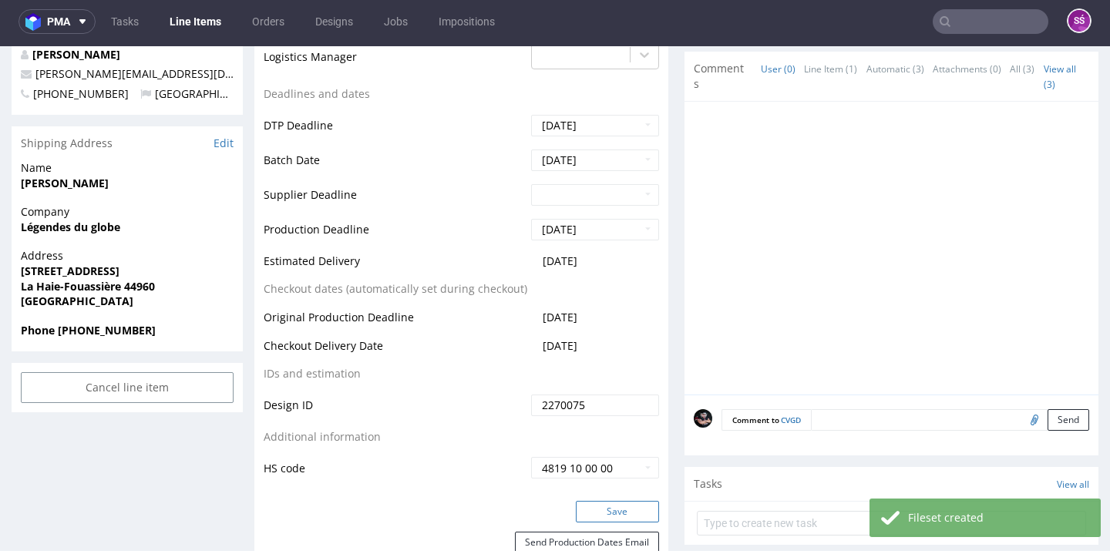
click at [611, 512] on button "Save" at bounding box center [617, 512] width 83 height 22
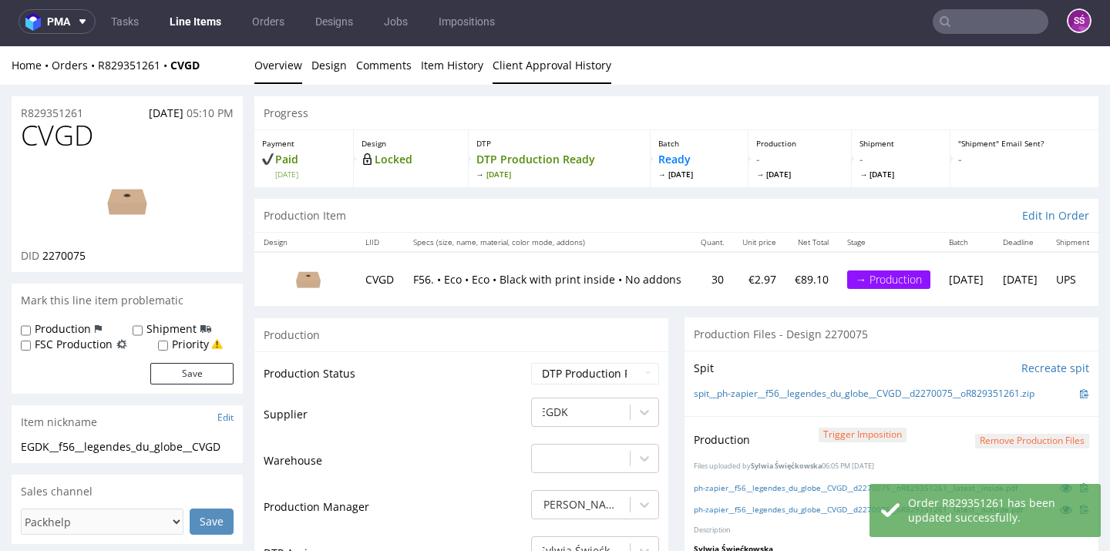
scroll to position [0, 0]
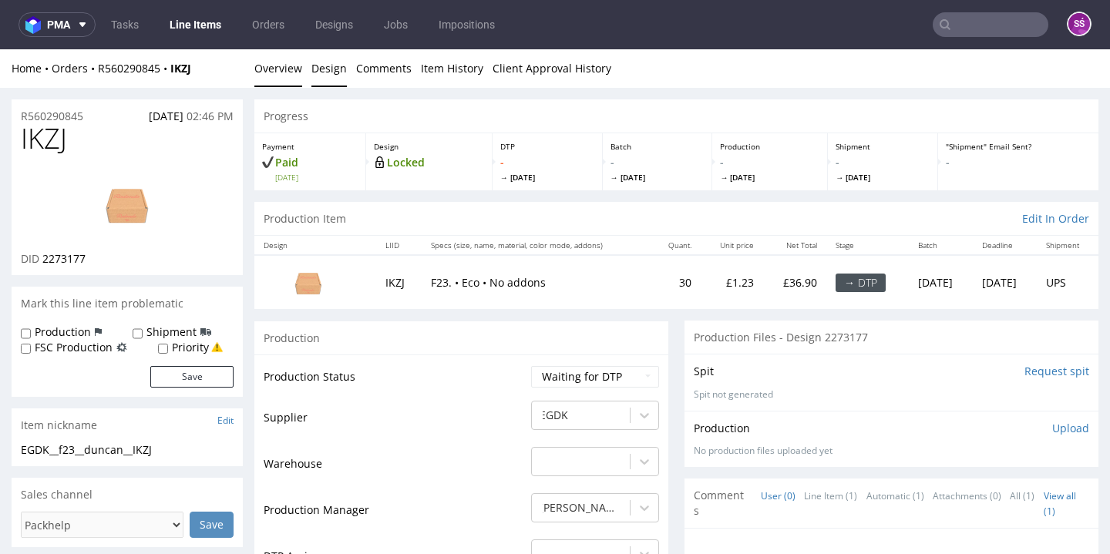
click at [329, 77] on link "Design" at bounding box center [328, 68] width 35 height 38
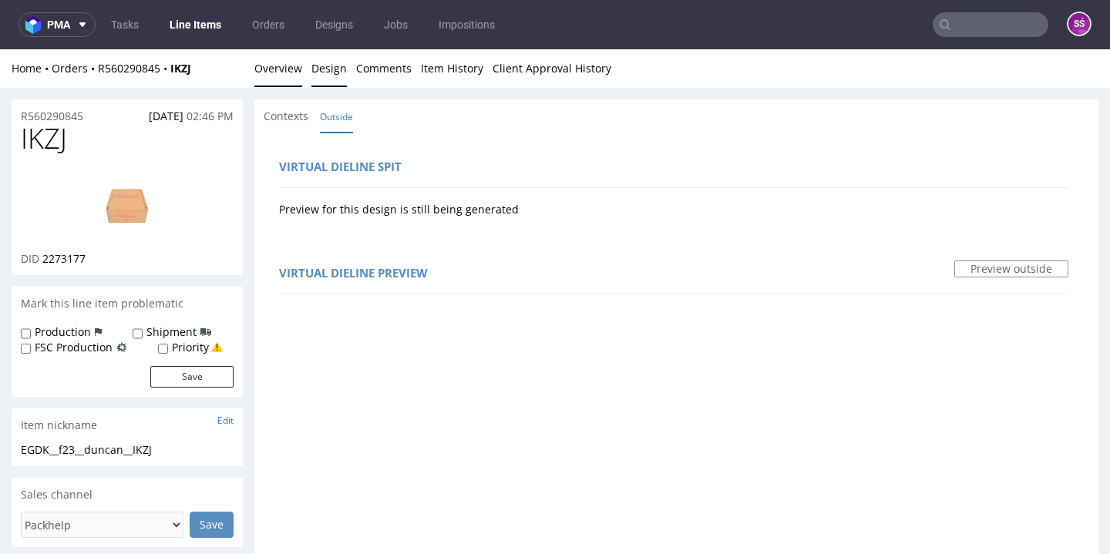
click at [285, 63] on link "Overview" at bounding box center [278, 68] width 48 height 38
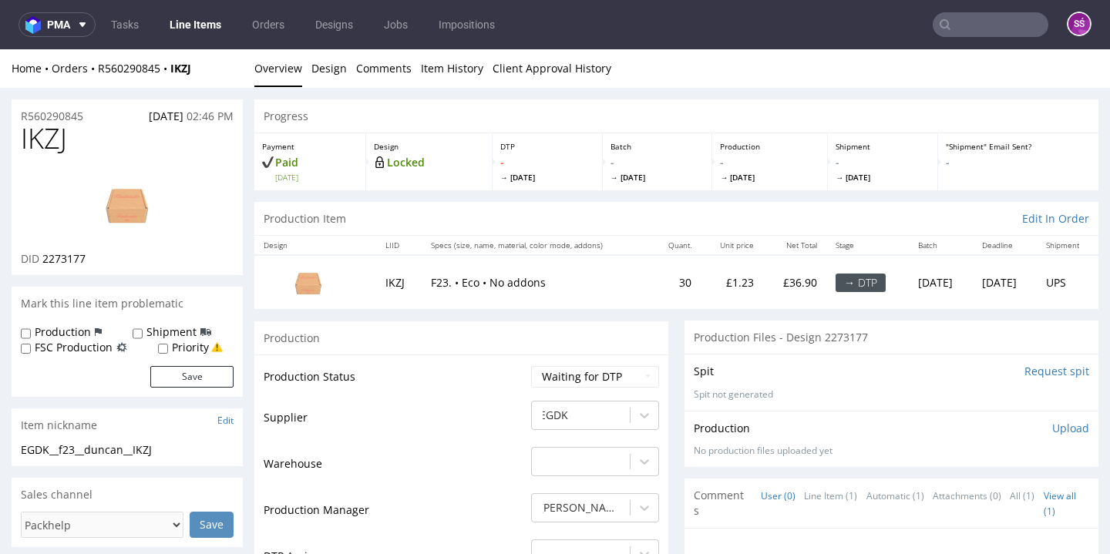
click at [153, 239] on img at bounding box center [127, 204] width 123 height 69
click at [70, 266] on span "2273177" at bounding box center [63, 258] width 43 height 15
copy span "2273177"
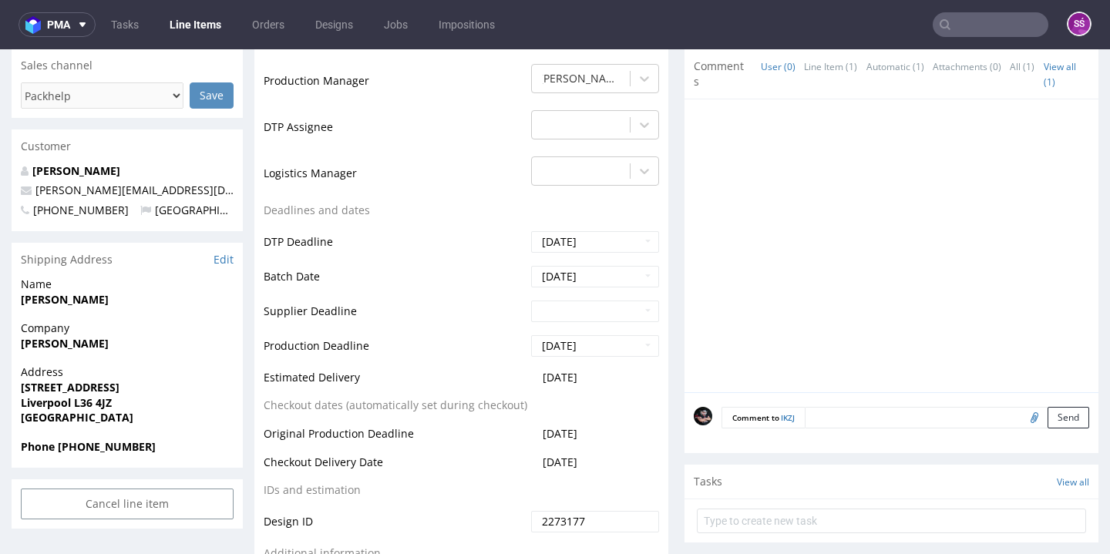
scroll to position [274, 0]
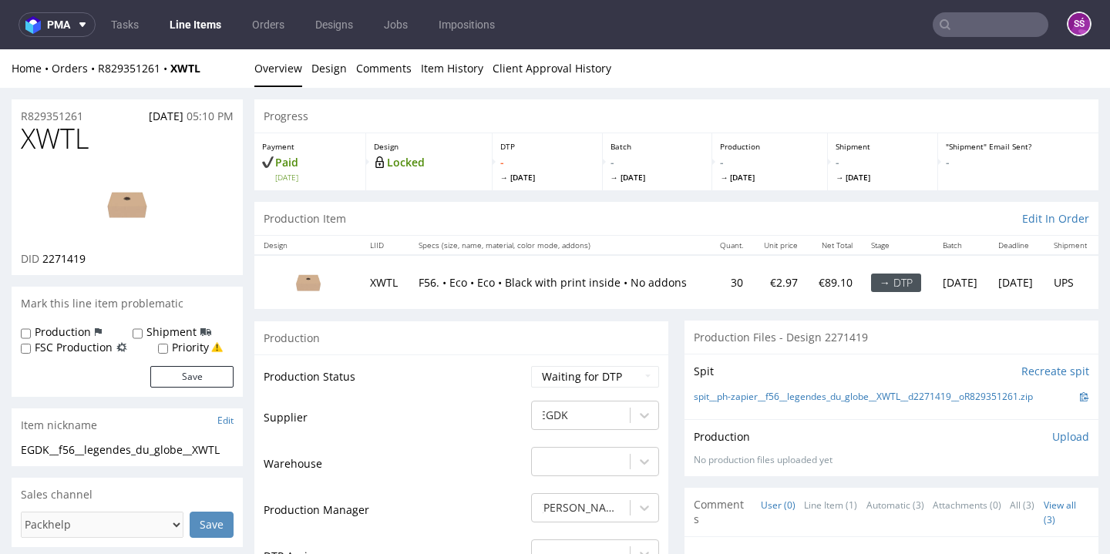
click at [193, 27] on link "Line Items" at bounding box center [195, 24] width 70 height 25
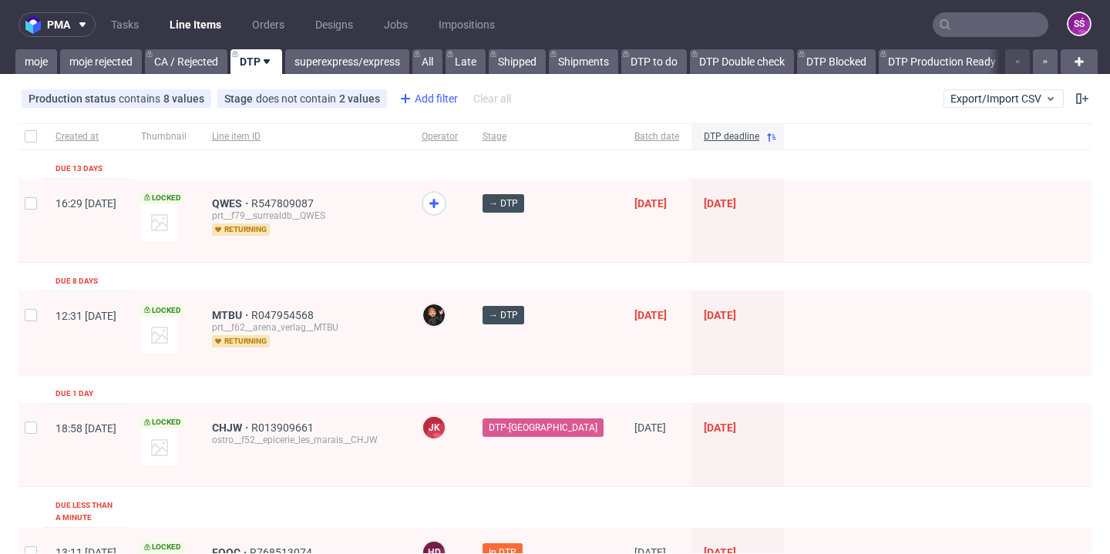
click at [426, 99] on div "Add filter" at bounding box center [427, 98] width 68 height 25
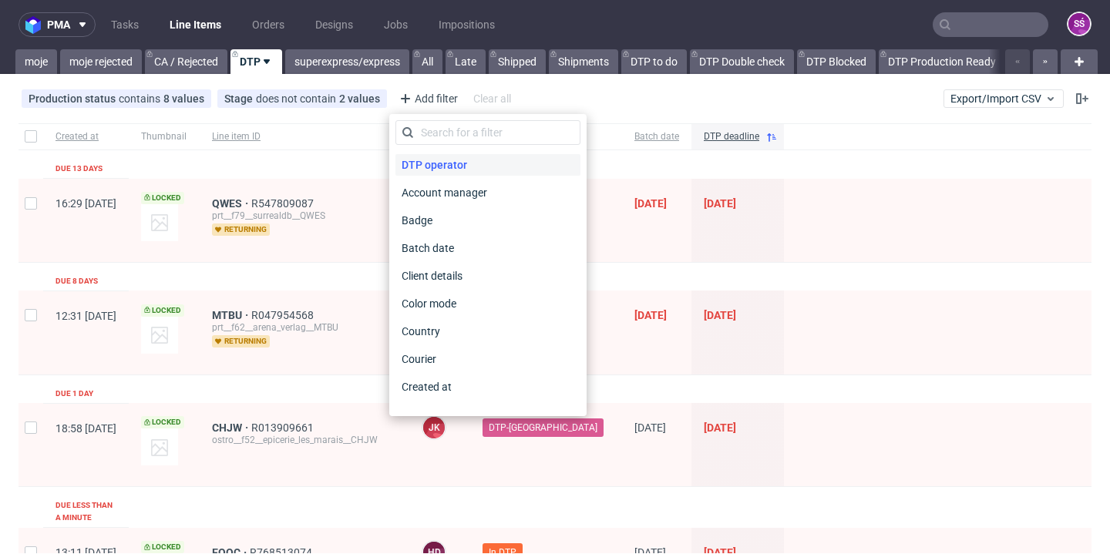
click at [447, 160] on span "DTP operator" at bounding box center [434, 165] width 78 height 22
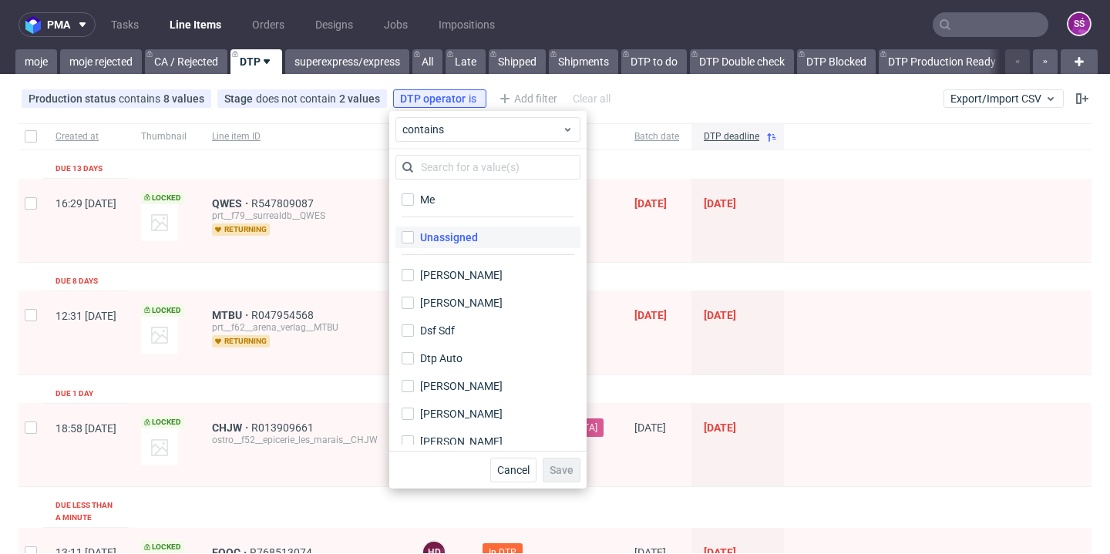
click at [461, 237] on div "Unassigned" at bounding box center [449, 237] width 58 height 15
click at [414, 237] on input "Unassigned" at bounding box center [408, 237] width 12 height 12
checkbox input "true"
click at [563, 475] on span "Save" at bounding box center [562, 470] width 24 height 11
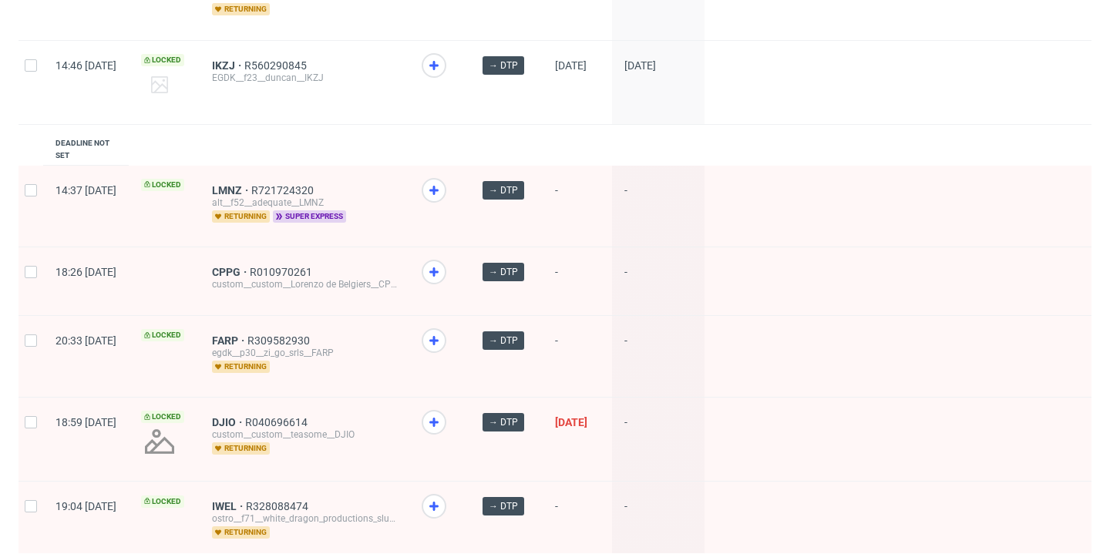
scroll to position [1613, 0]
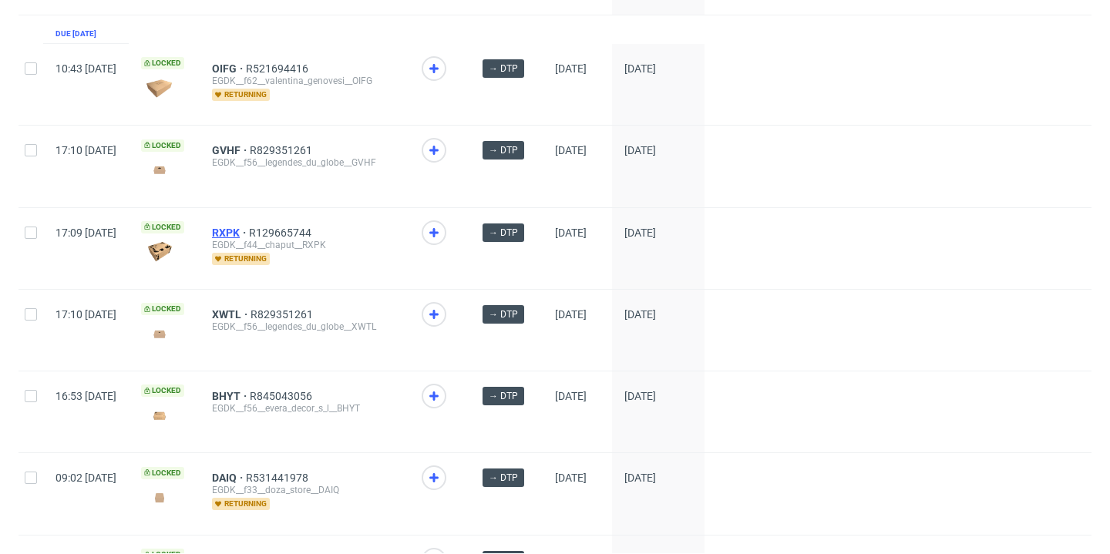
click at [249, 235] on span "RXPK" at bounding box center [230, 233] width 37 height 12
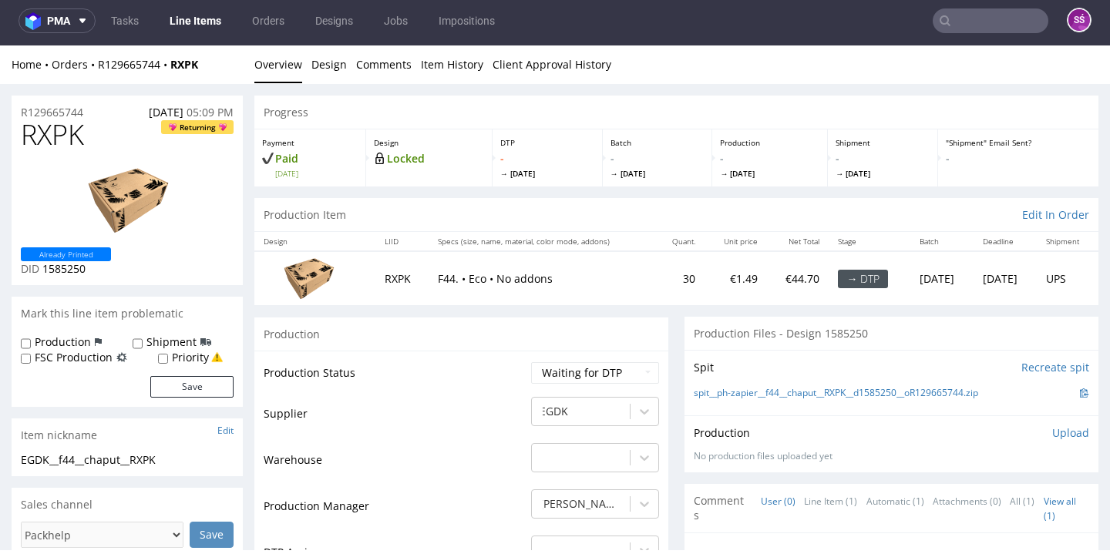
scroll to position [139, 0]
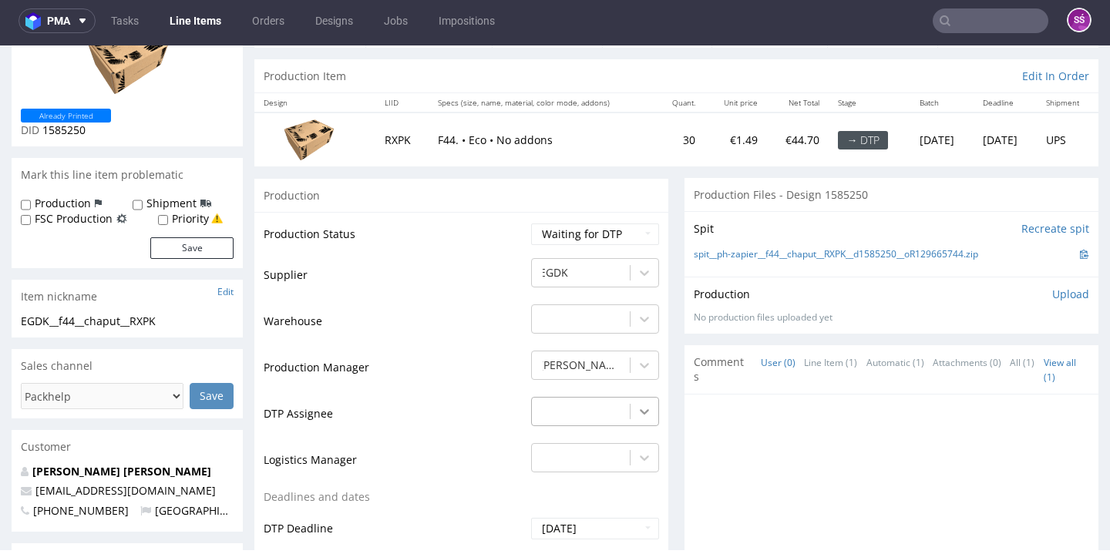
click at [628, 406] on div "-" at bounding box center [595, 408] width 128 height 22
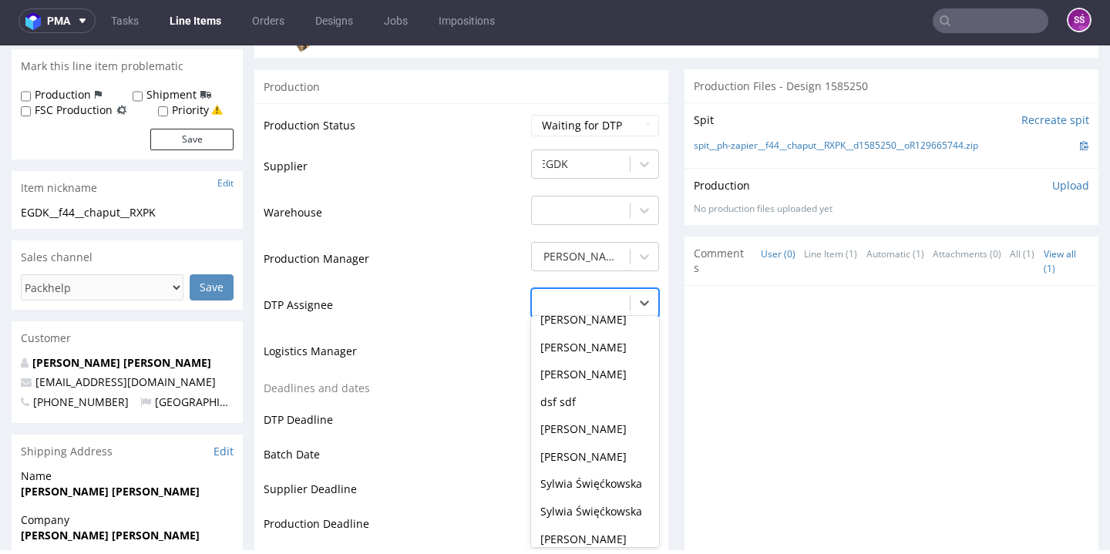
scroll to position [248, 0]
click at [586, 470] on div "Sylwia Święćkowska" at bounding box center [595, 483] width 128 height 28
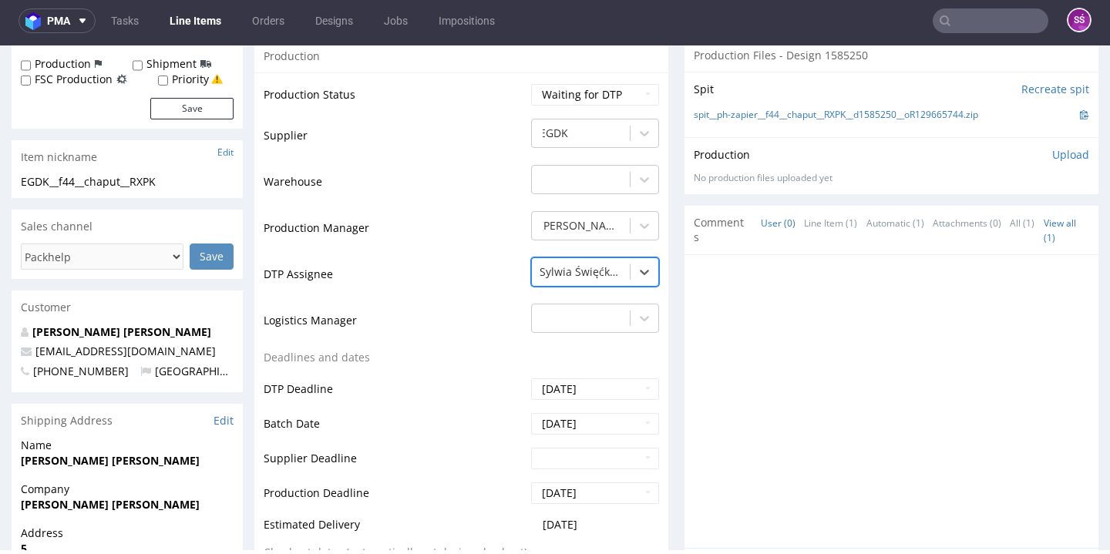
scroll to position [560, 0]
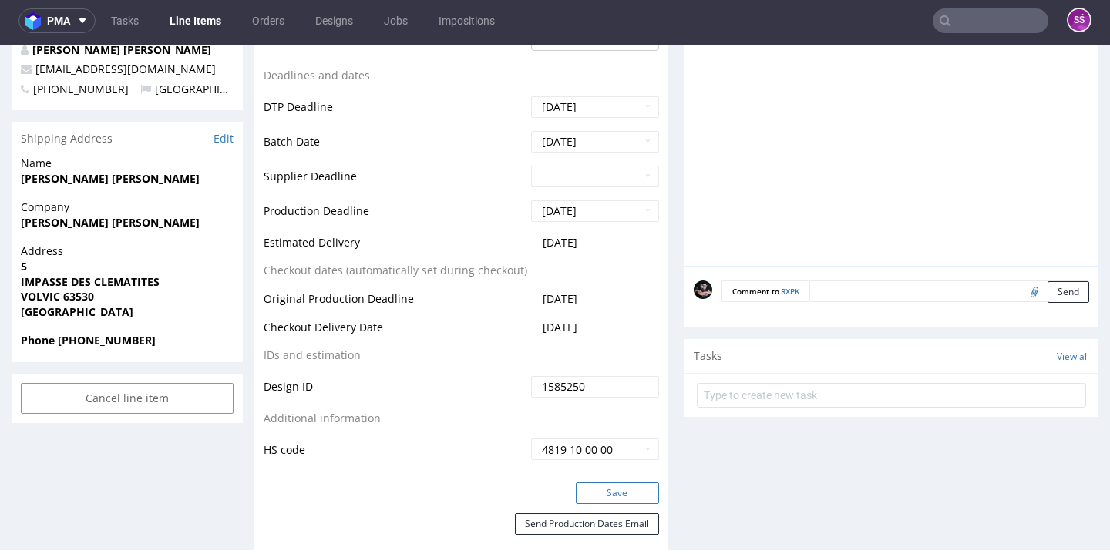
click at [617, 483] on button "Save" at bounding box center [617, 494] width 83 height 22
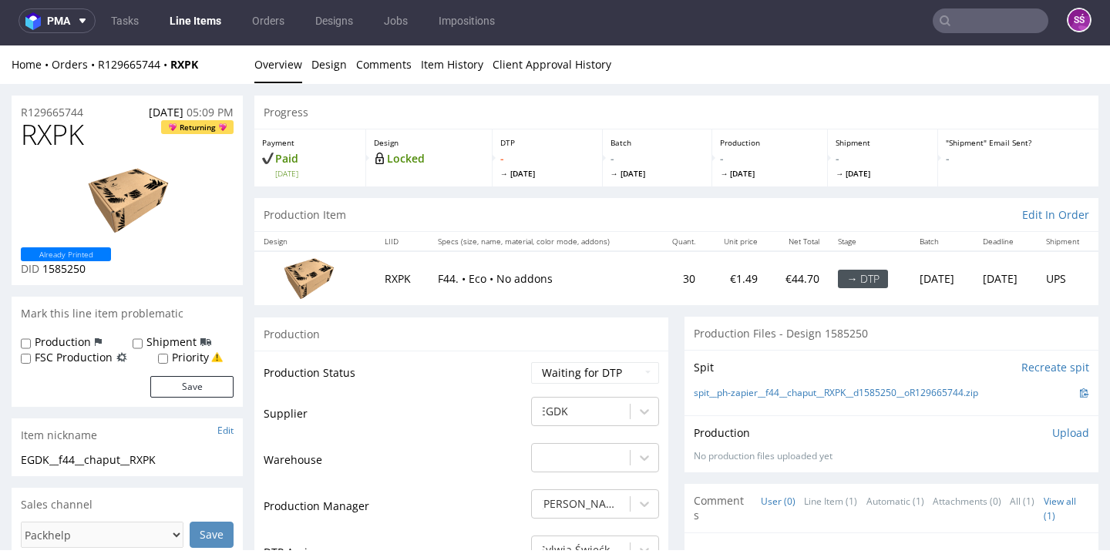
scroll to position [0, 0]
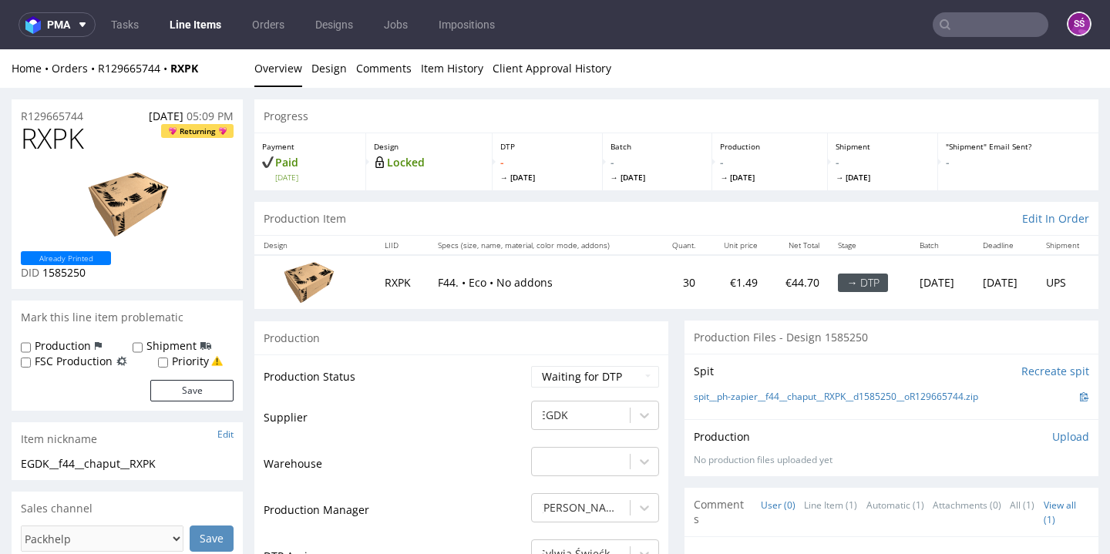
click at [202, 29] on link "Line Items" at bounding box center [195, 24] width 70 height 25
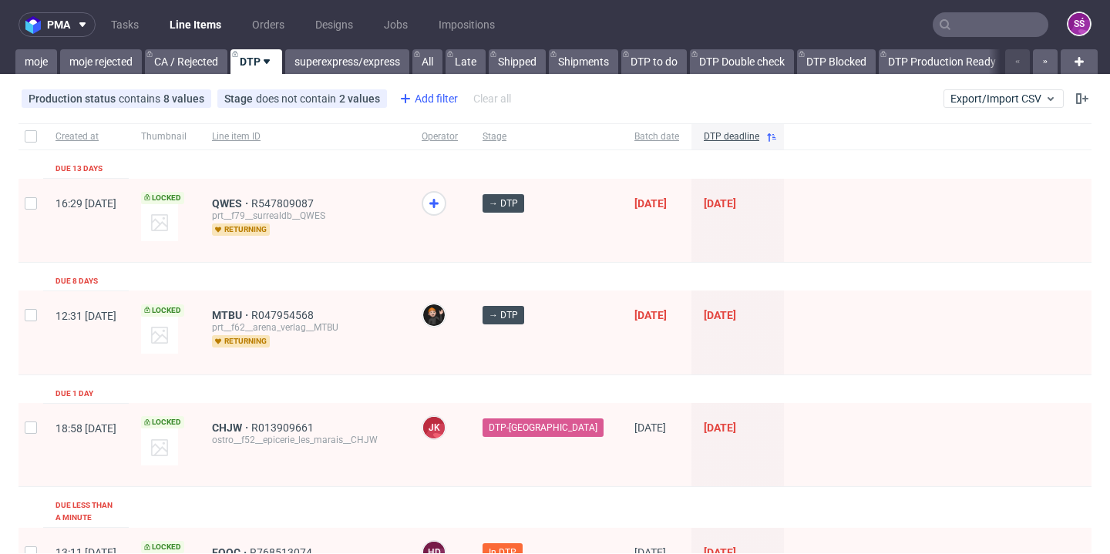
click at [416, 106] on div "Add filter" at bounding box center [427, 98] width 68 height 25
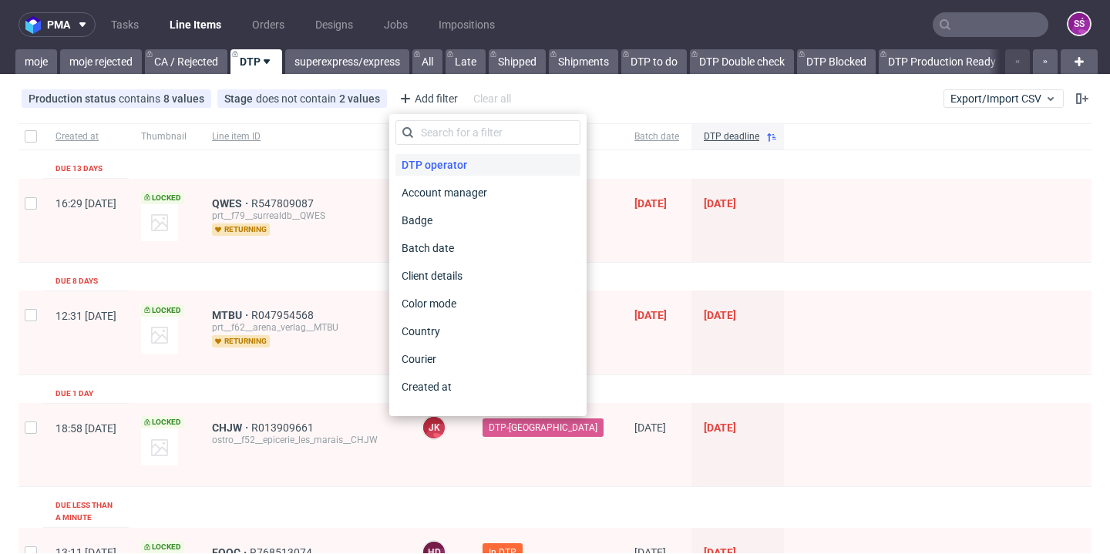
click at [435, 160] on span "DTP operator" at bounding box center [434, 165] width 78 height 22
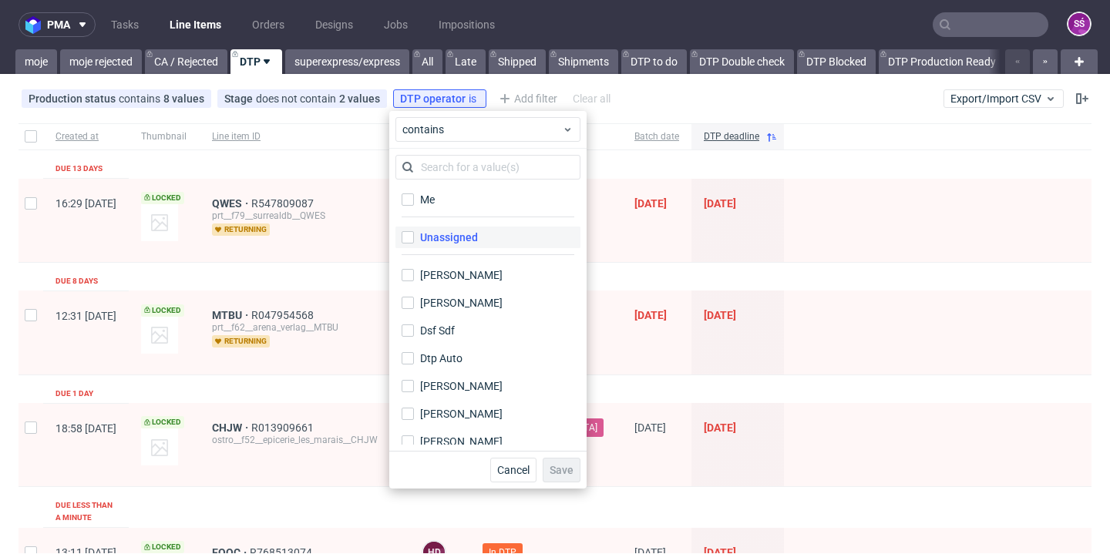
click at [443, 232] on div "Unassigned" at bounding box center [449, 237] width 58 height 15
click at [414, 232] on input "Unassigned" at bounding box center [408, 237] width 12 height 12
checkbox input "true"
click at [553, 472] on span "Save" at bounding box center [562, 470] width 24 height 11
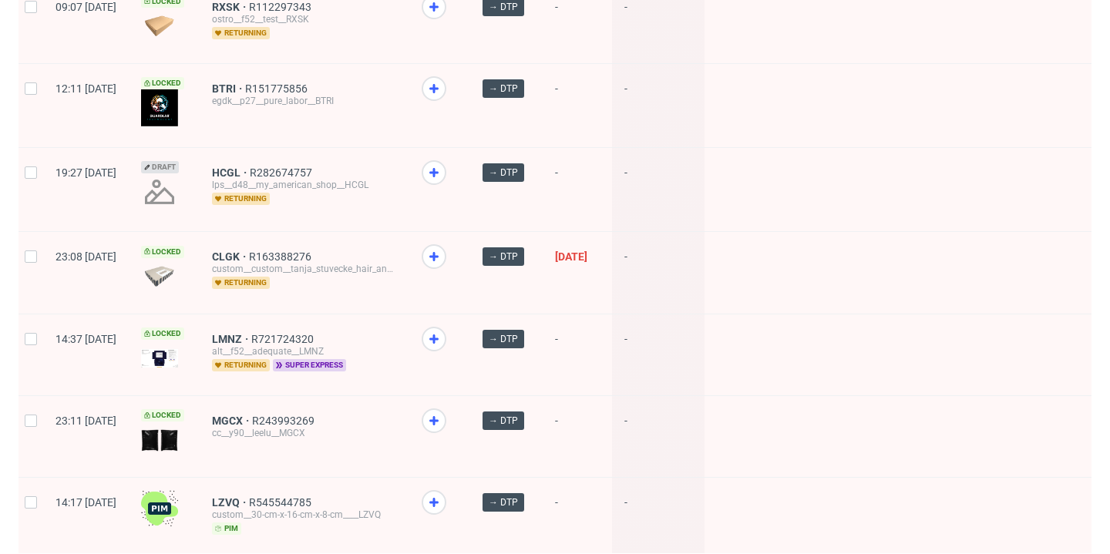
scroll to position [1769, 0]
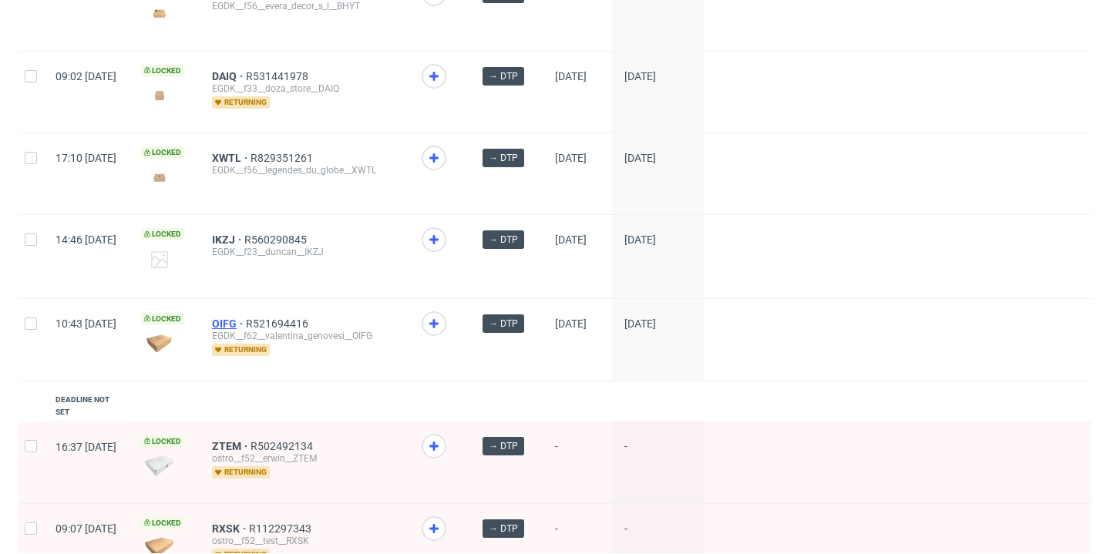
click at [246, 327] on span "OIFG" at bounding box center [229, 324] width 34 height 12
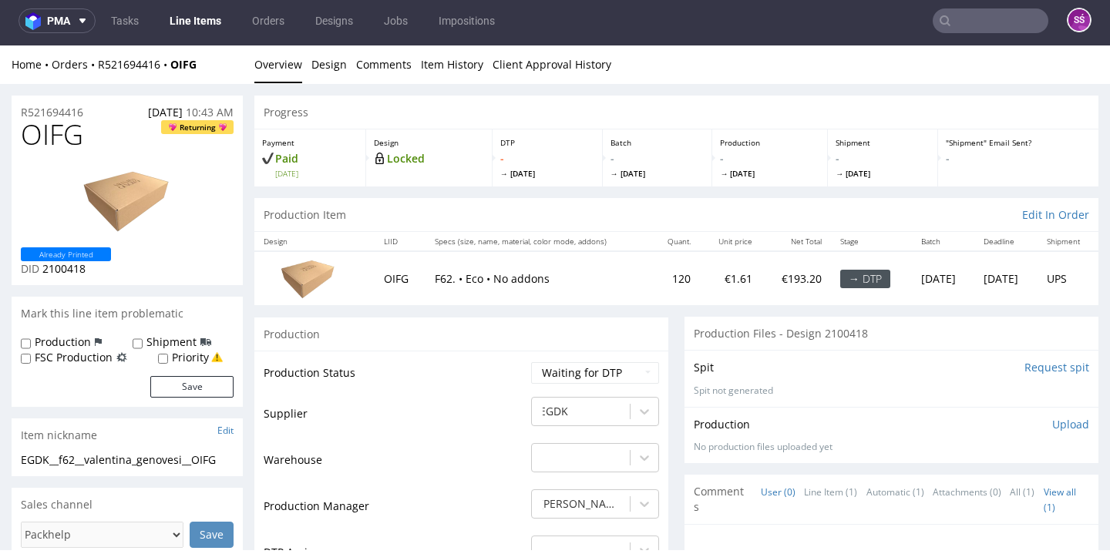
scroll to position [297, 0]
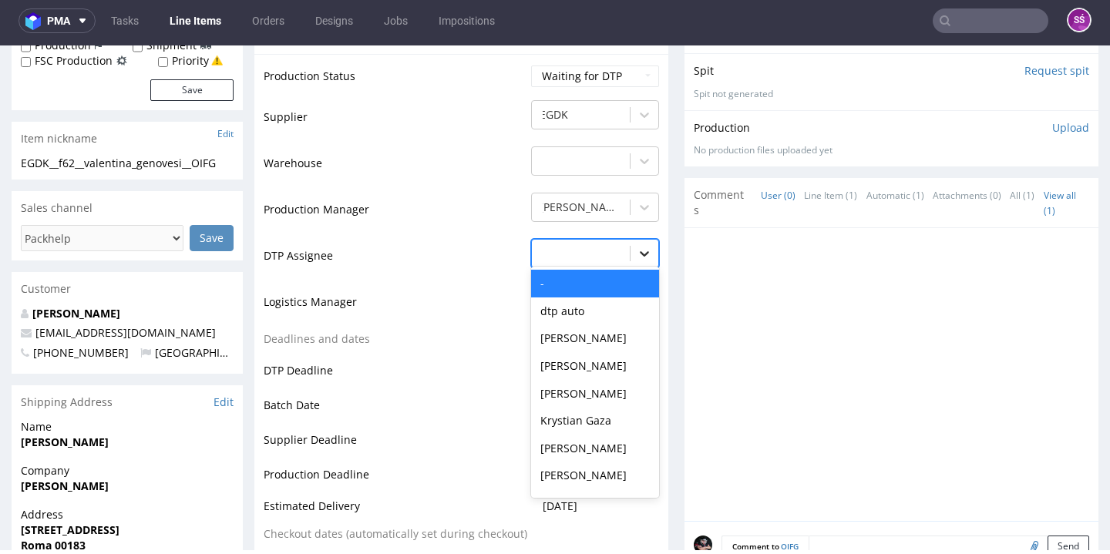
drag, startPoint x: 622, startPoint y: 259, endPoint x: 632, endPoint y: 257, distance: 10.1
click at [631, 259] on div at bounding box center [645, 254] width 28 height 28
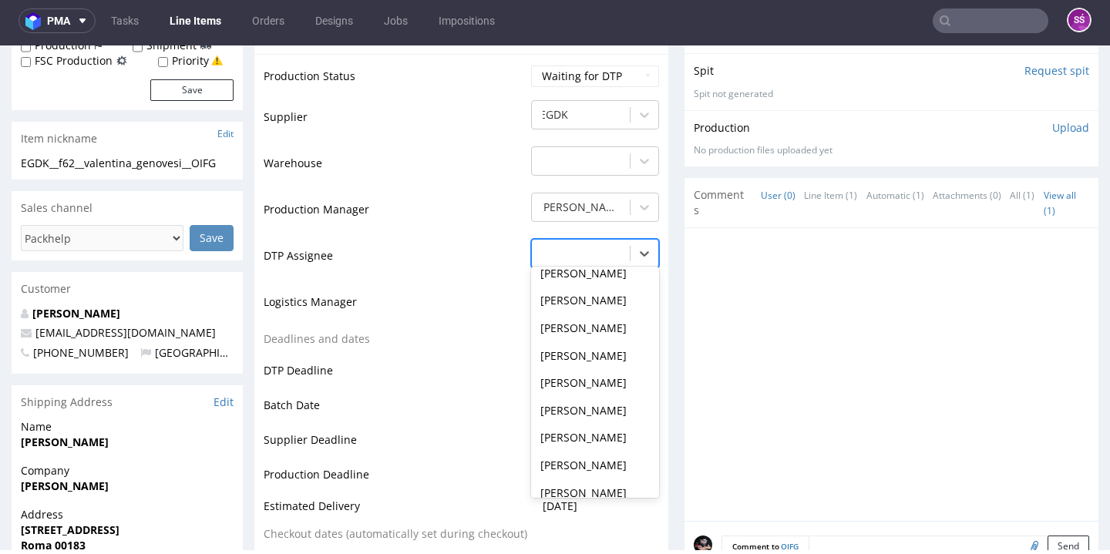
scroll to position [498, 0]
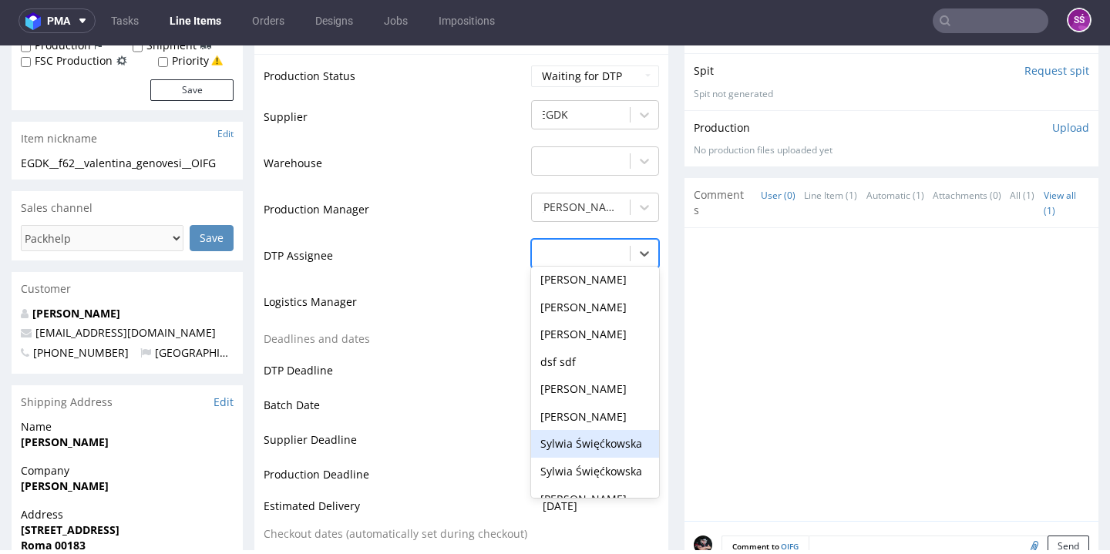
click at [606, 430] on div "Sylwia Święćkowska" at bounding box center [595, 444] width 128 height 28
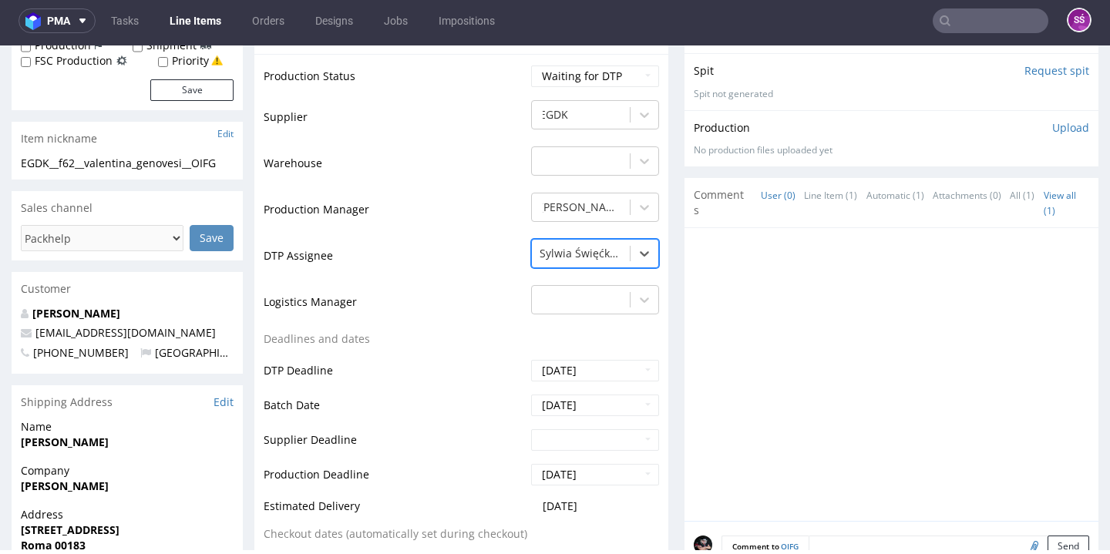
scroll to position [617, 0]
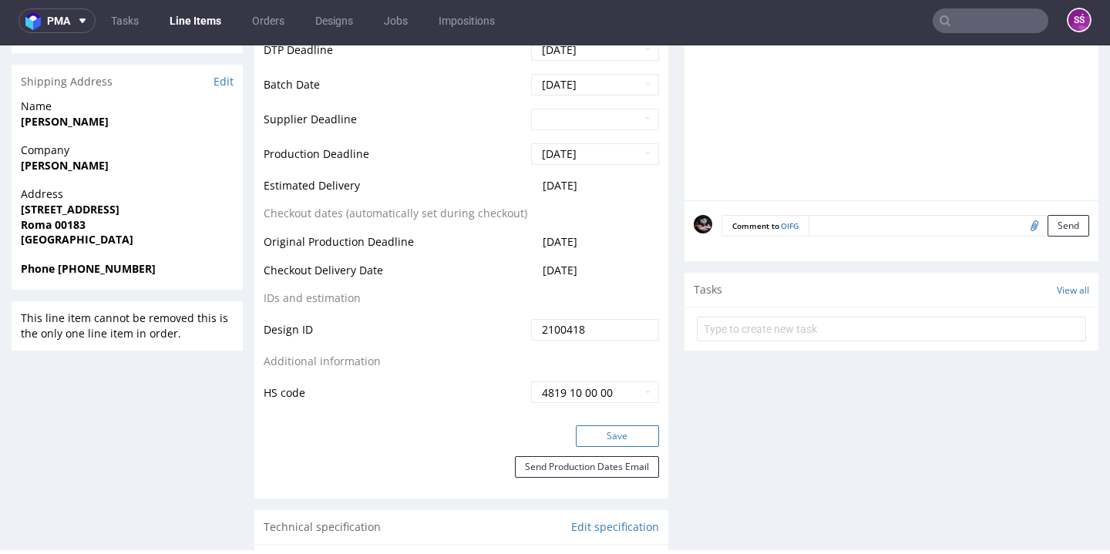
click at [617, 437] on button "Save" at bounding box center [617, 436] width 83 height 22
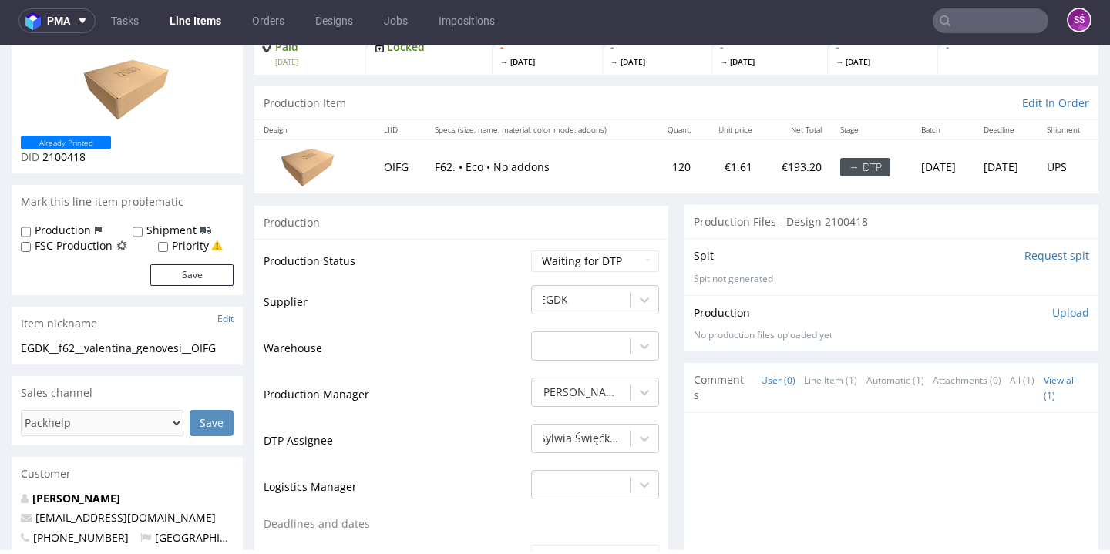
scroll to position [0, 0]
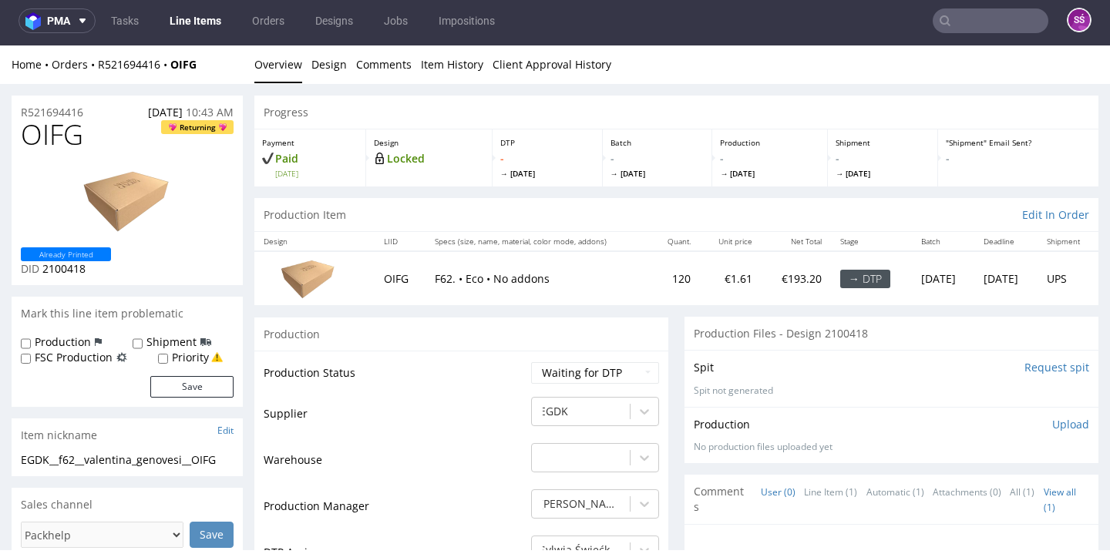
click at [228, 28] on link "Line Items" at bounding box center [195, 20] width 70 height 25
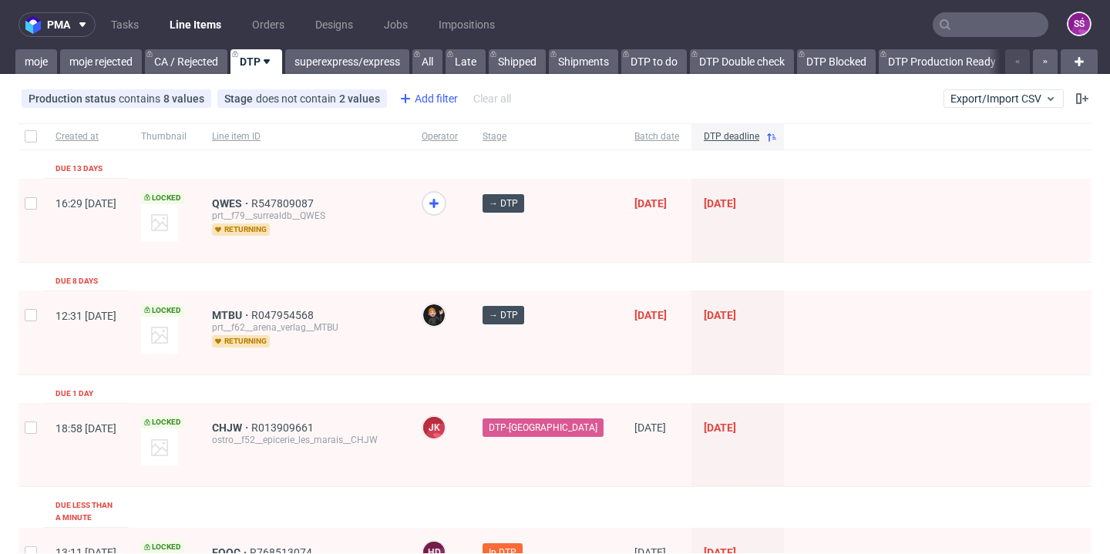
click at [419, 97] on div "Add filter" at bounding box center [427, 98] width 68 height 25
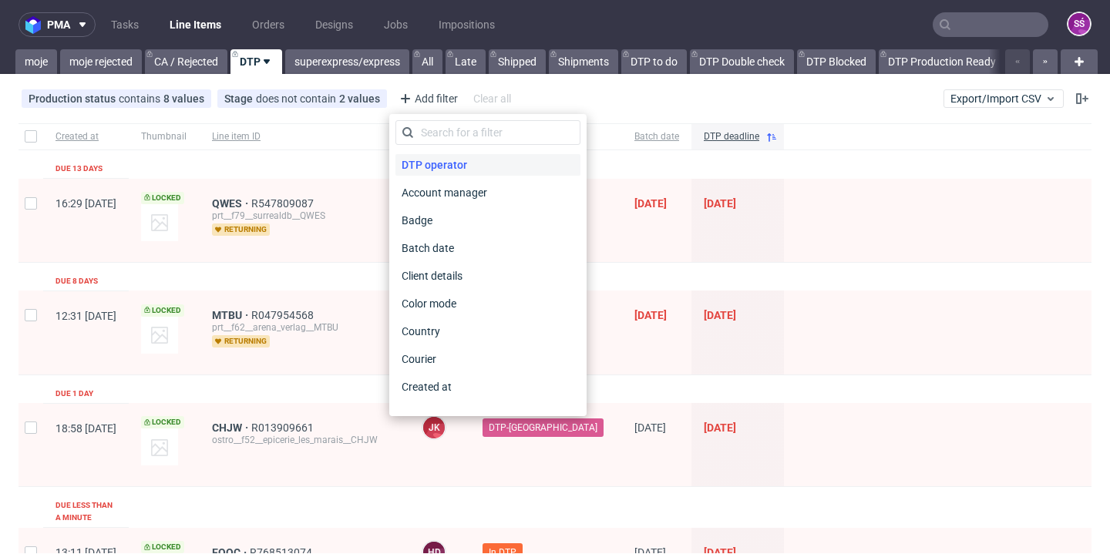
click at [439, 156] on span "DTP operator" at bounding box center [434, 165] width 78 height 22
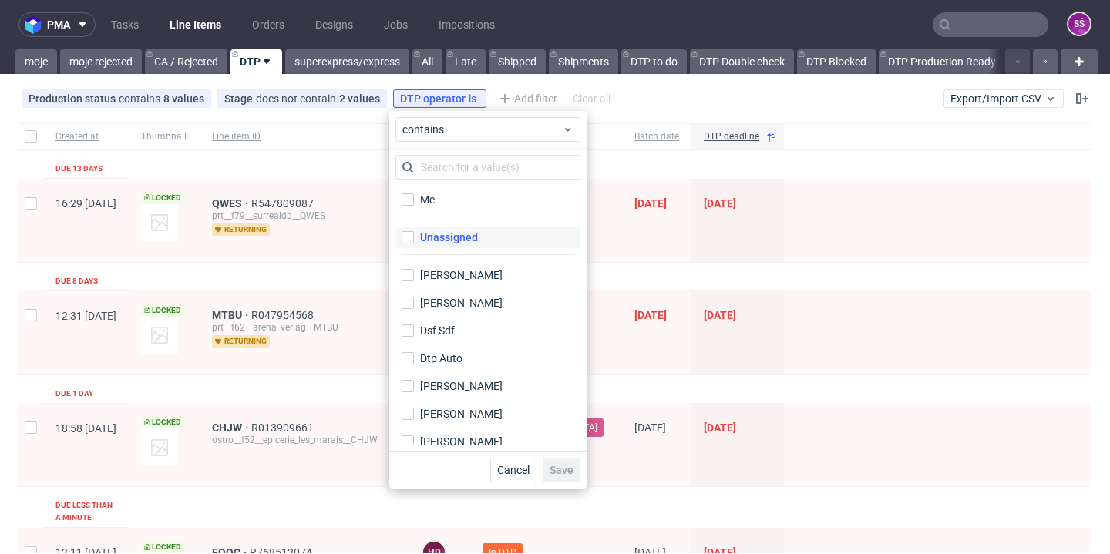
click at [442, 245] on label "Unassigned" at bounding box center [487, 238] width 185 height 22
click at [414, 244] on input "Unassigned" at bounding box center [408, 237] width 12 height 12
checkbox input "true"
click at [555, 471] on span "Save" at bounding box center [562, 470] width 24 height 11
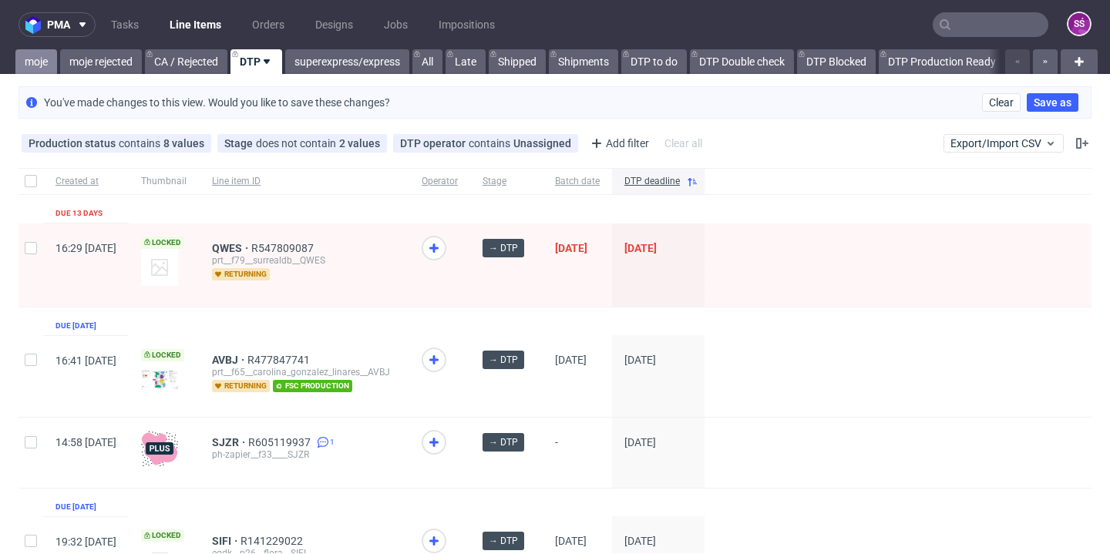
click at [45, 55] on link "moje" at bounding box center [36, 61] width 42 height 25
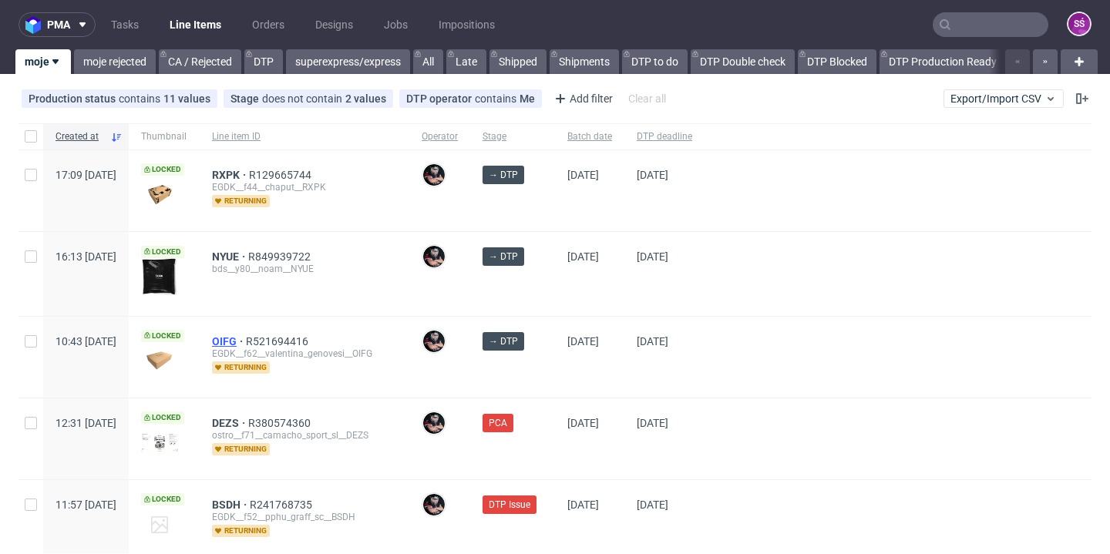
click at [246, 338] on span "OIFG" at bounding box center [229, 341] width 34 height 12
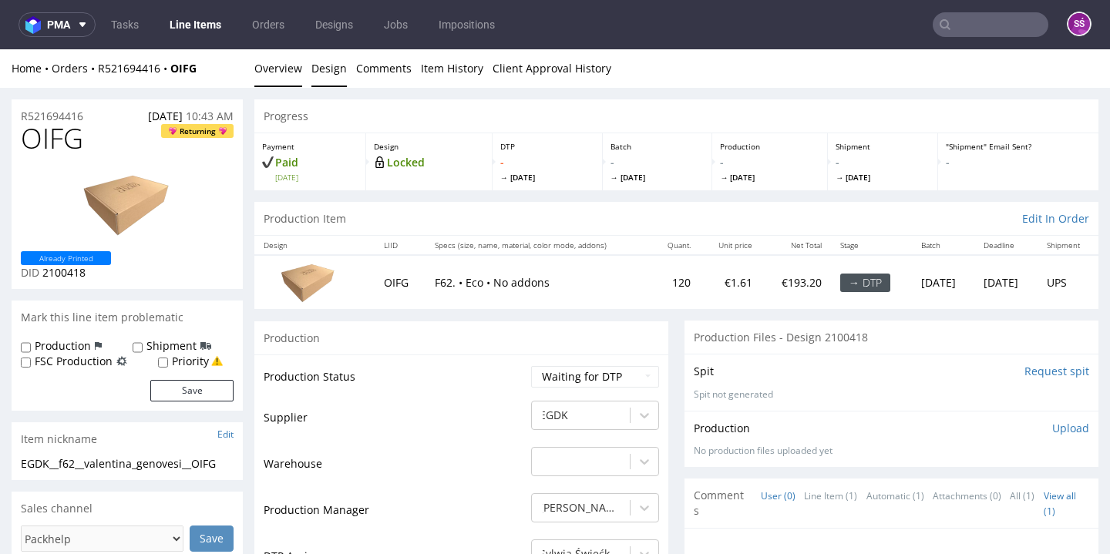
click at [331, 72] on link "Design" at bounding box center [328, 68] width 35 height 38
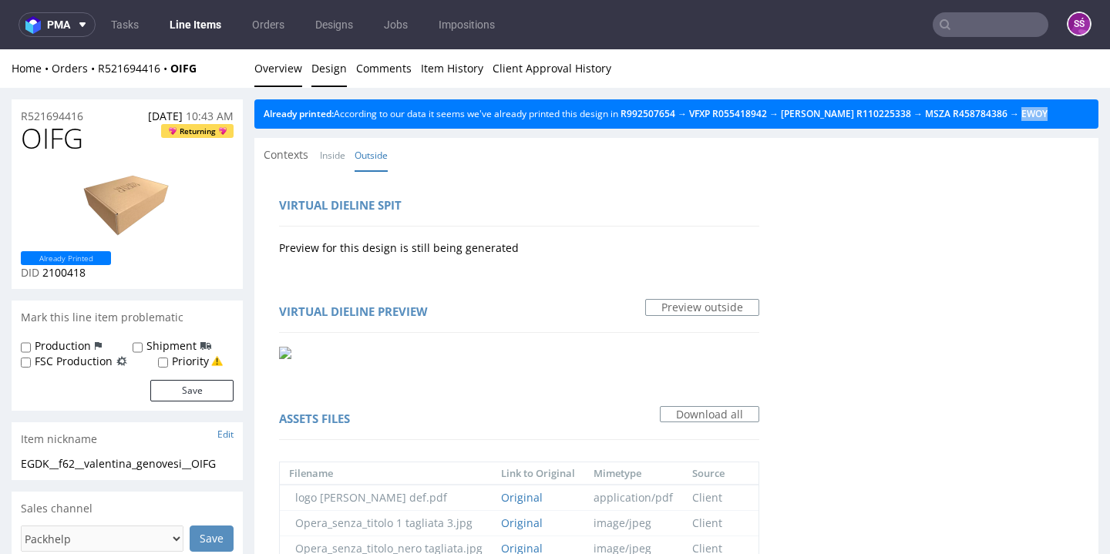
click at [270, 55] on link "Overview" at bounding box center [278, 68] width 48 height 38
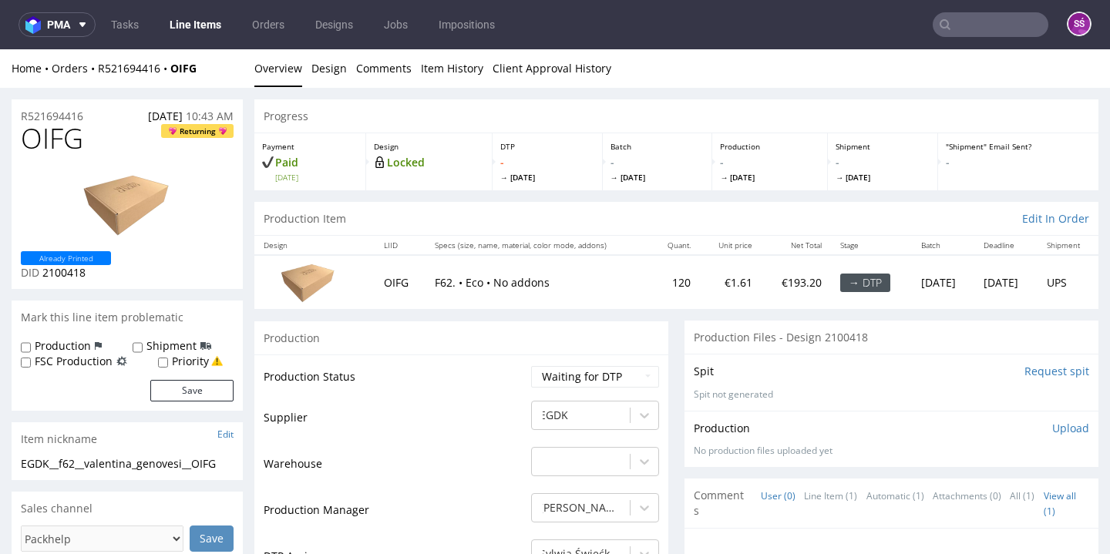
click at [1031, 369] on input "Request spit" at bounding box center [1056, 371] width 65 height 15
click at [1030, 368] on input "Request spit" at bounding box center [1056, 371] width 65 height 15
click at [143, 467] on div "EGDK__f62__valentina_genovesi__OIFG EGDK__f62 __valentina_genovesi__OIFG Update" at bounding box center [127, 468] width 231 height 25
click at [144, 462] on div "EGDK__f62__valentina_genovesi__OIFG" at bounding box center [127, 463] width 213 height 15
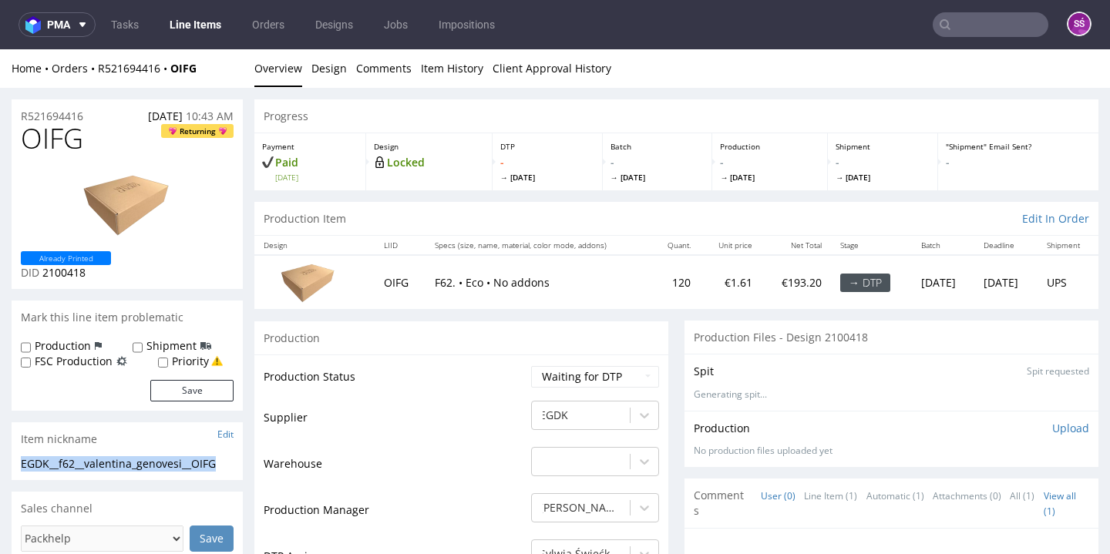
click at [144, 462] on div "EGDK__f62__valentina_genovesi__OIFG" at bounding box center [127, 463] width 213 height 15
copy div "EGDK__f62__valentina_genovesi__OIFG"
click at [60, 276] on span "2100418" at bounding box center [63, 272] width 43 height 15
copy span "2100418"
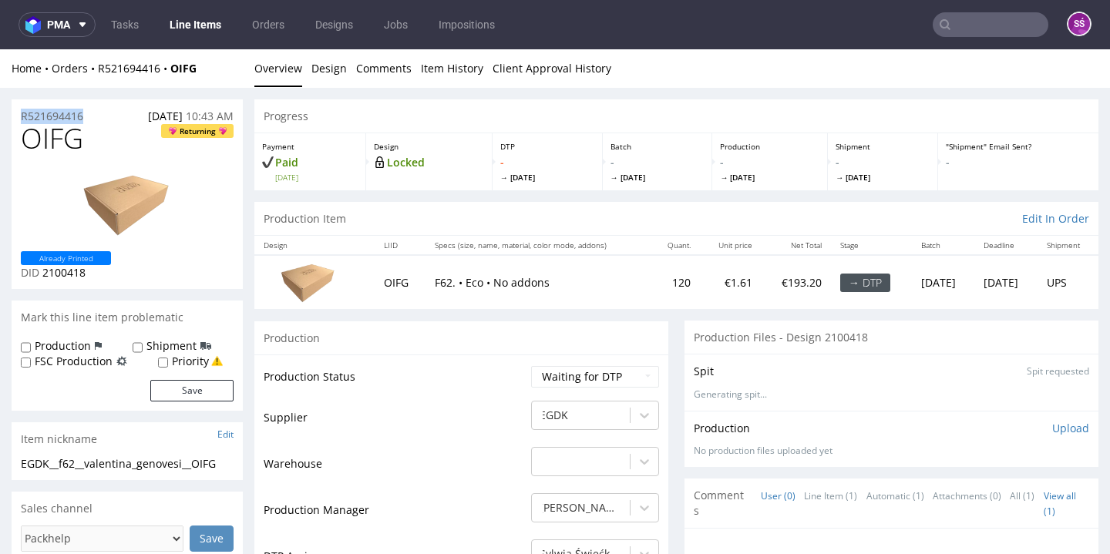
drag, startPoint x: 92, startPoint y: 114, endPoint x: 0, endPoint y: 113, distance: 91.7
copy p "R521694416"
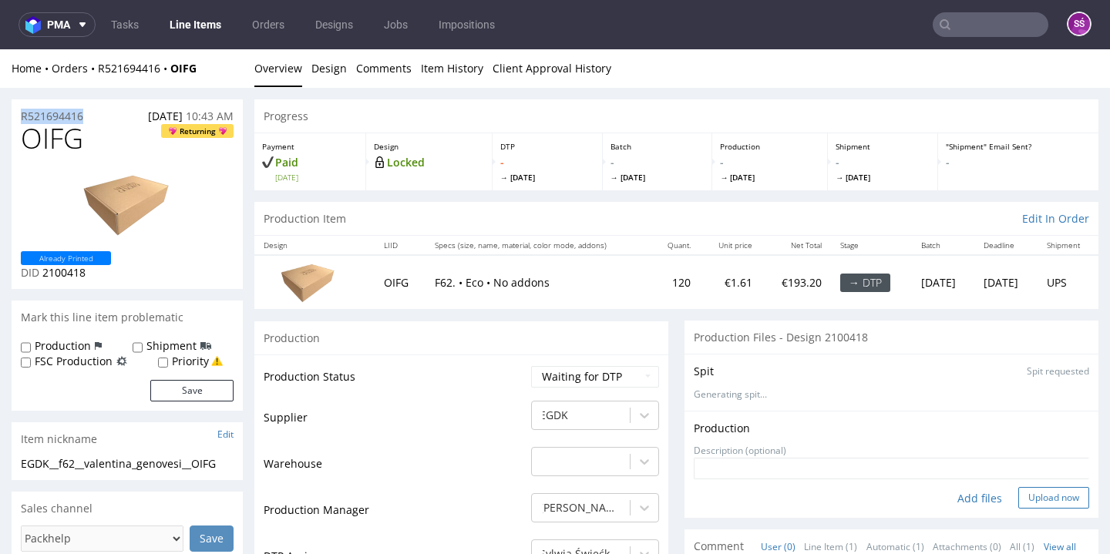
click at [1028, 496] on button "Upload now" at bounding box center [1053, 498] width 71 height 22
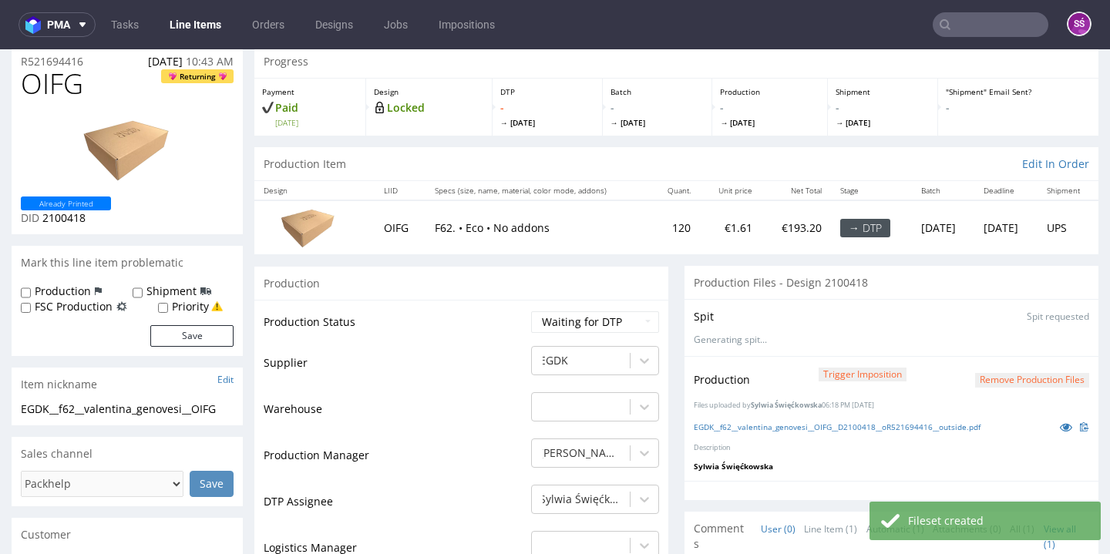
scroll to position [82, 0]
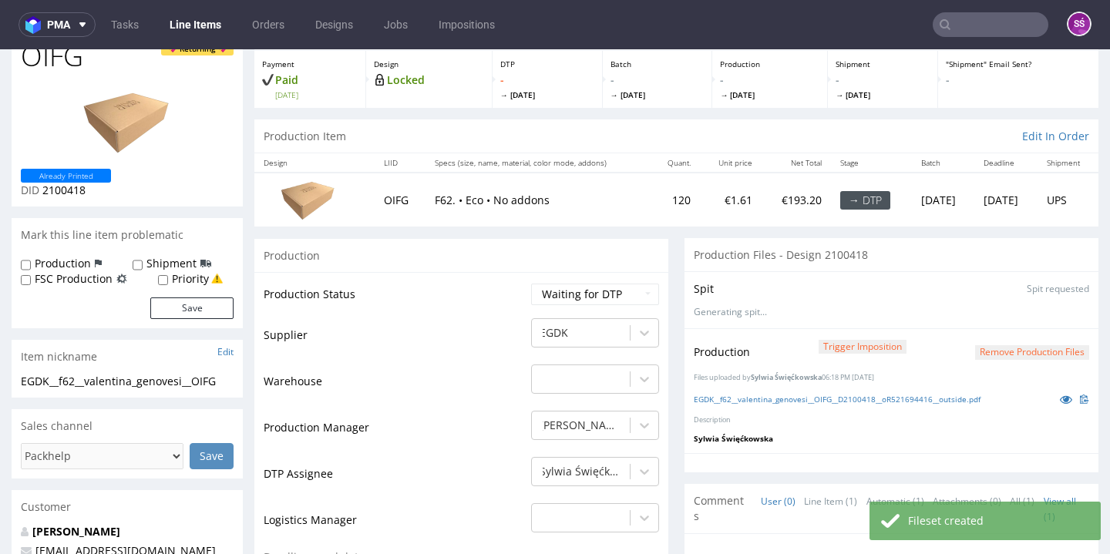
click at [601, 282] on td "Waiting for Artwork Waiting for Diecut Waiting for Mockup Waiting for DTP Waiti…" at bounding box center [593, 299] width 132 height 35
select select "dtp_production_ready"
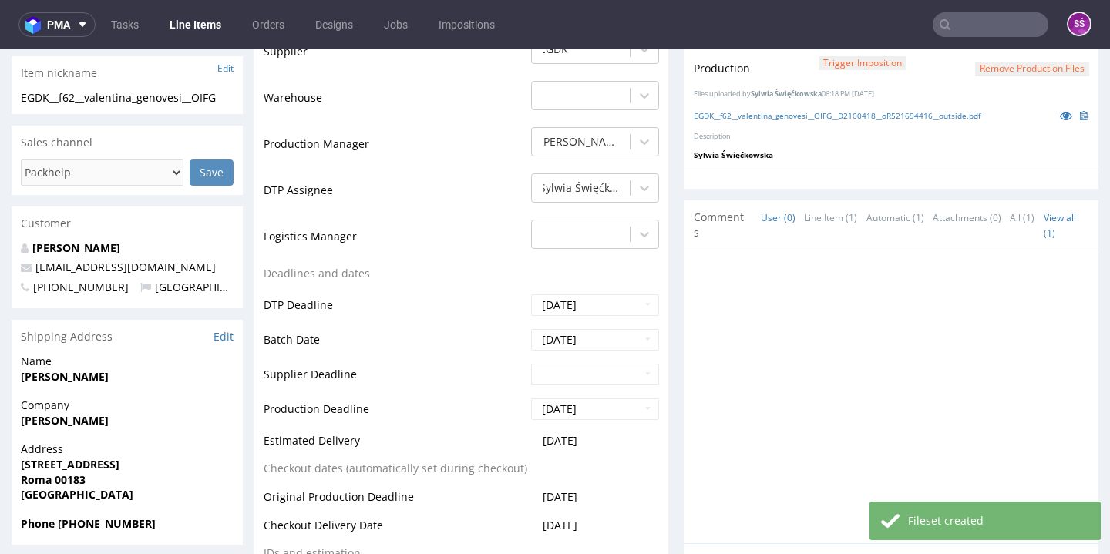
scroll to position [543, 0]
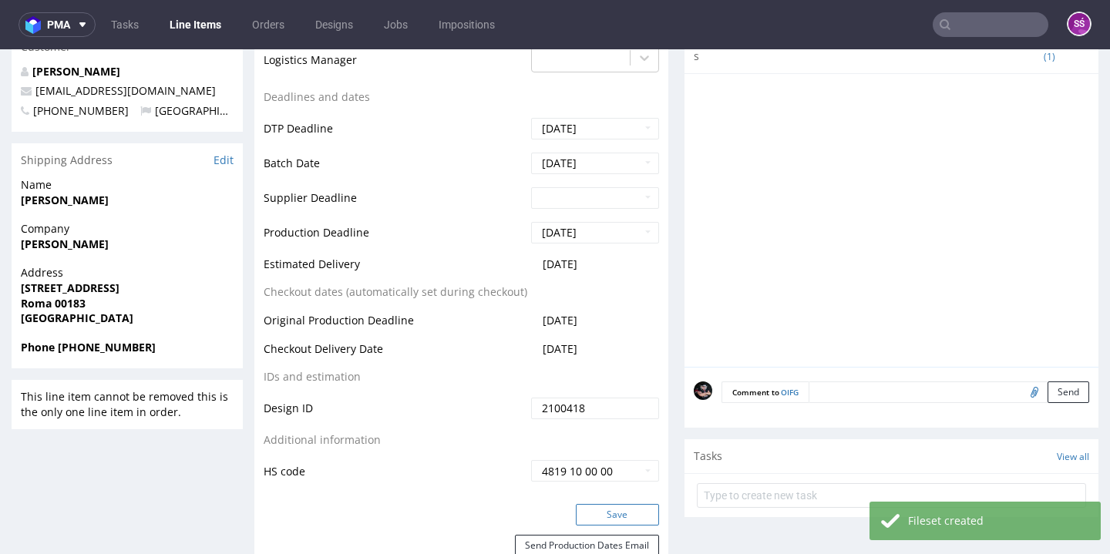
click at [616, 507] on button "Save" at bounding box center [617, 515] width 83 height 22
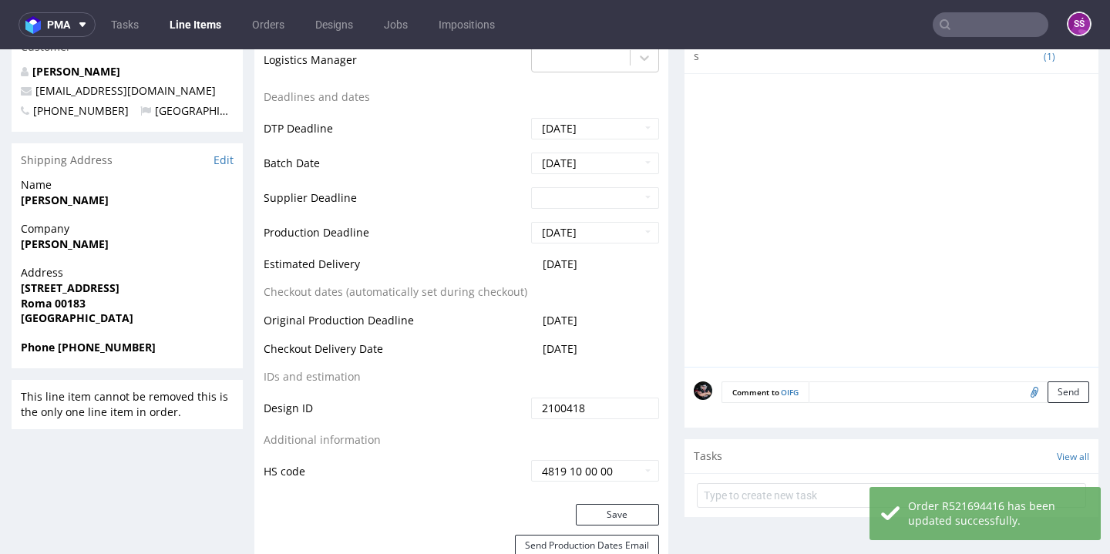
scroll to position [29, 0]
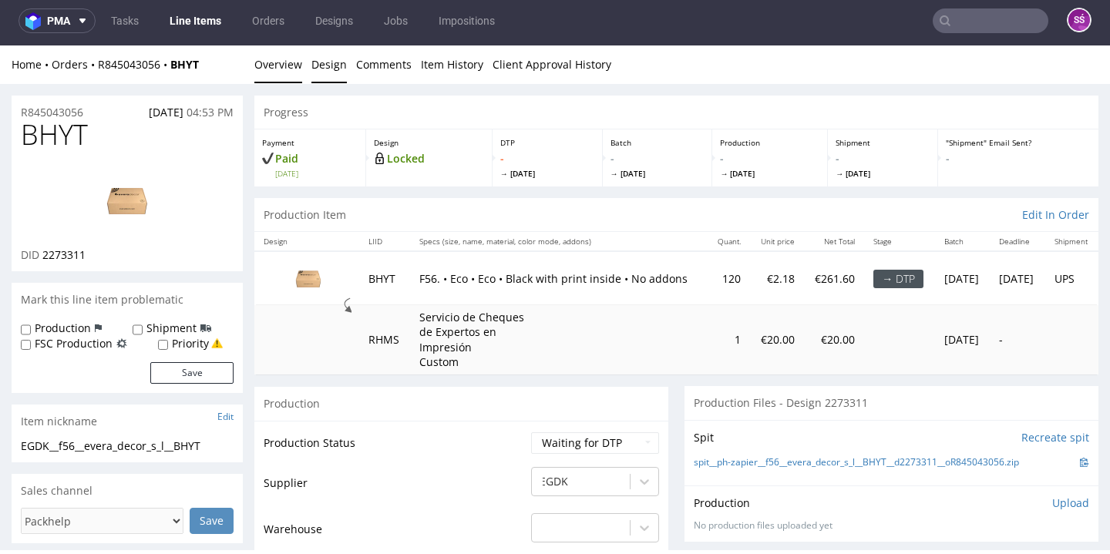
click at [337, 64] on link "Design" at bounding box center [328, 64] width 35 height 38
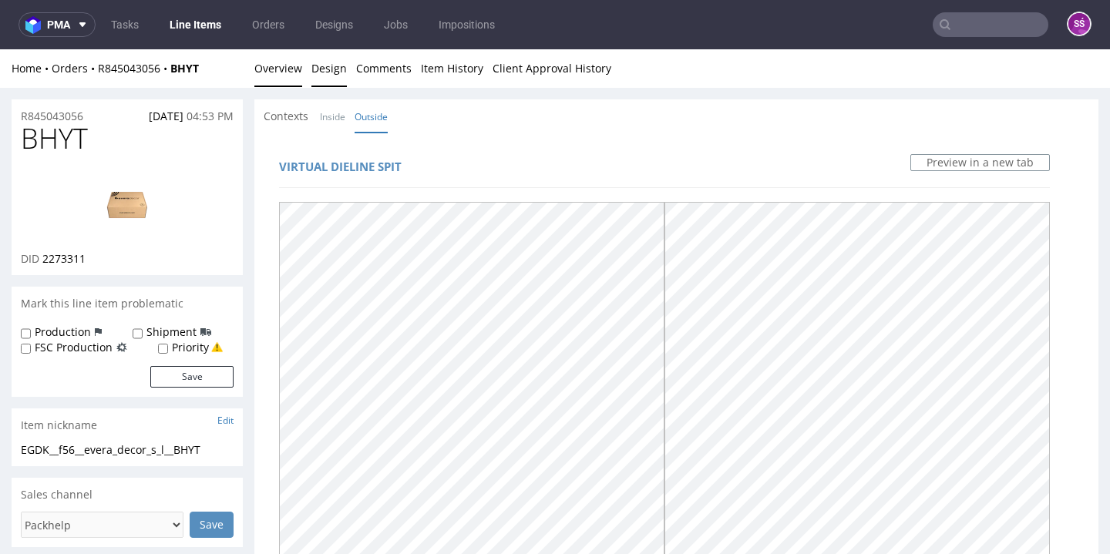
click at [285, 77] on link "Overview" at bounding box center [278, 68] width 48 height 38
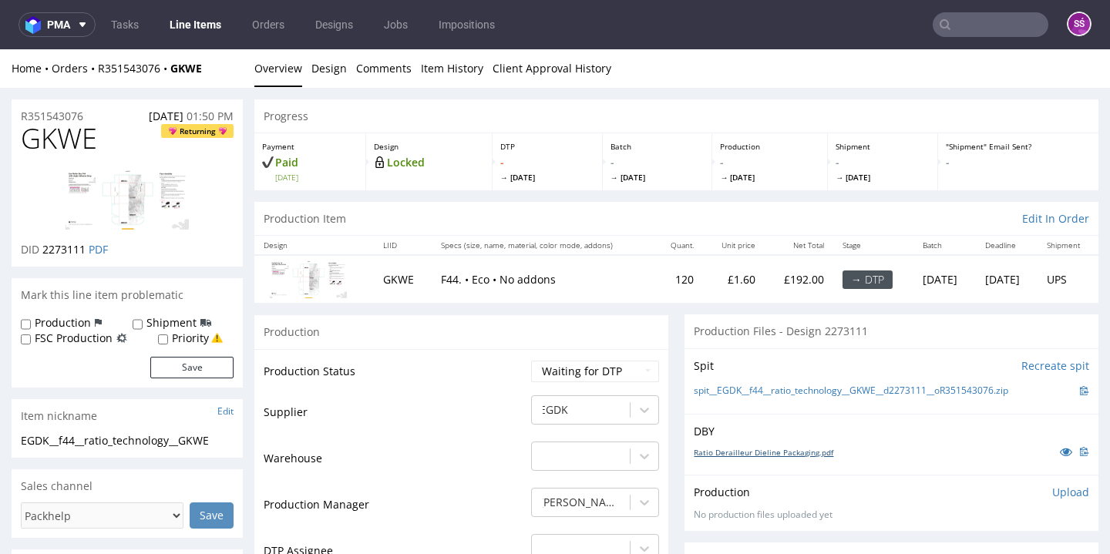
click at [733, 447] on link "Ratio Derailleur Dieline Packaging.pdf" at bounding box center [764, 452] width 140 height 11
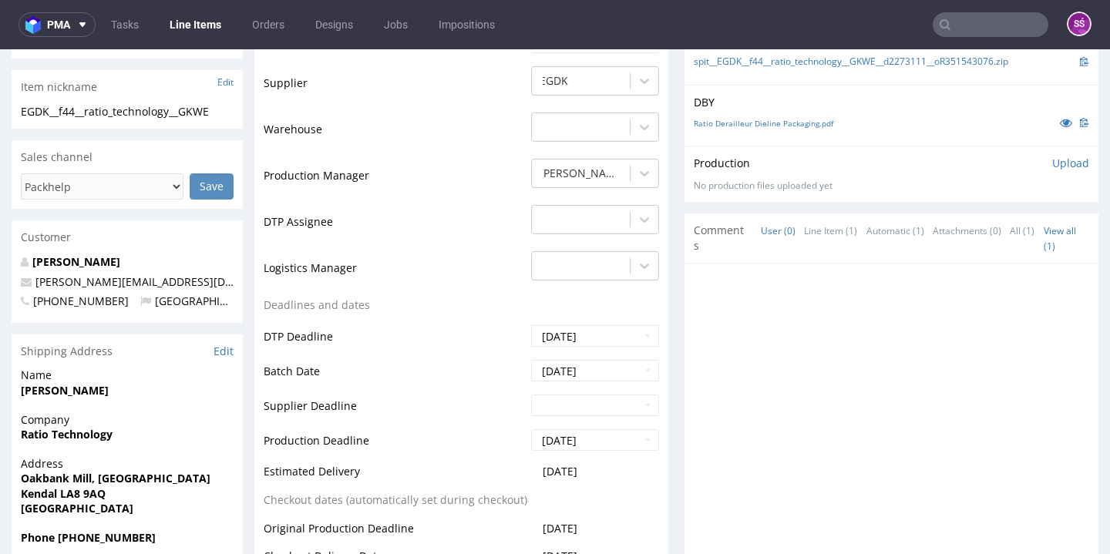
scroll to position [34, 0]
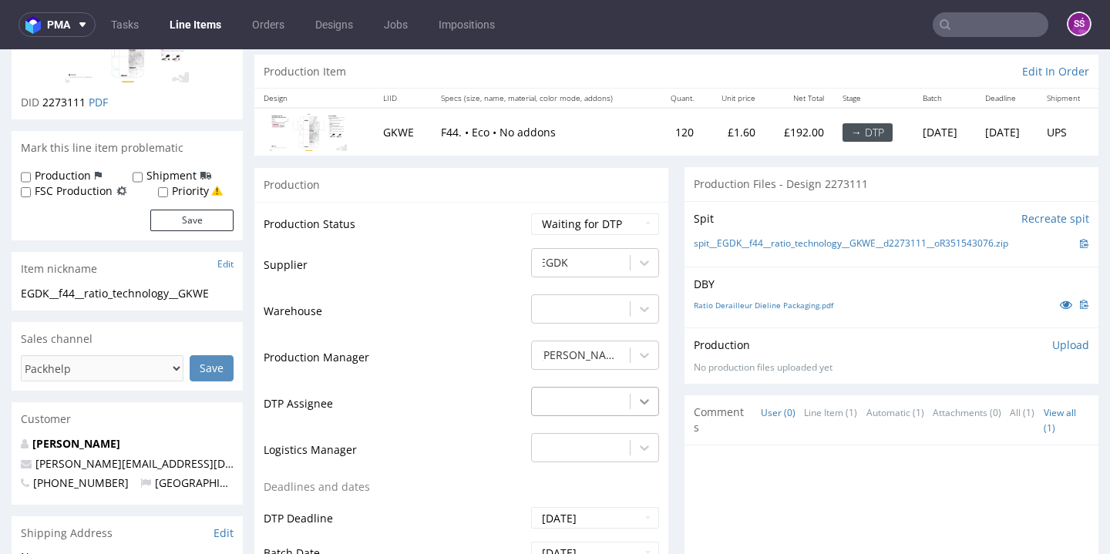
click at [636, 403] on div "-" at bounding box center [595, 398] width 128 height 22
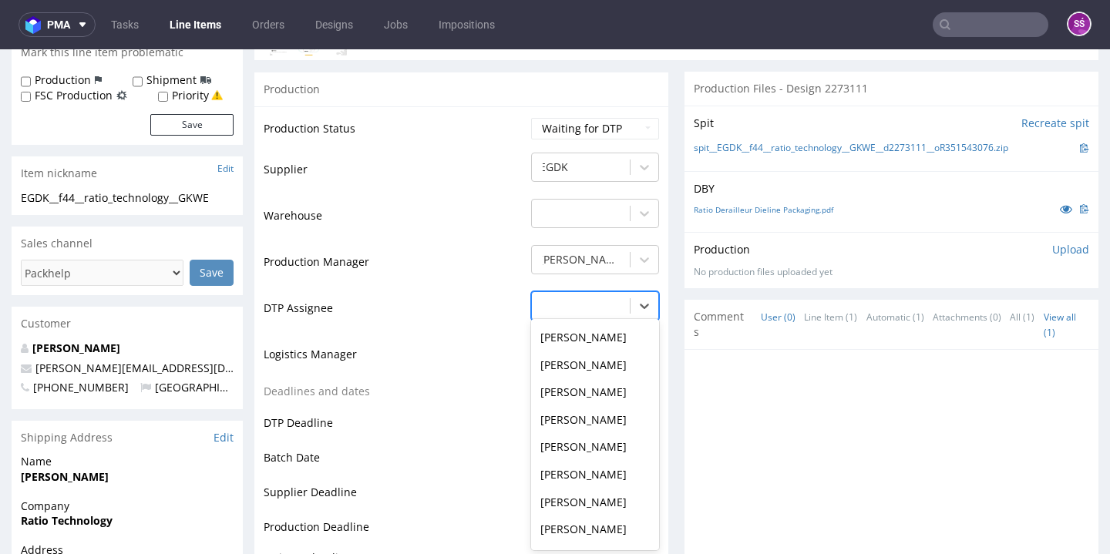
scroll to position [517, 0]
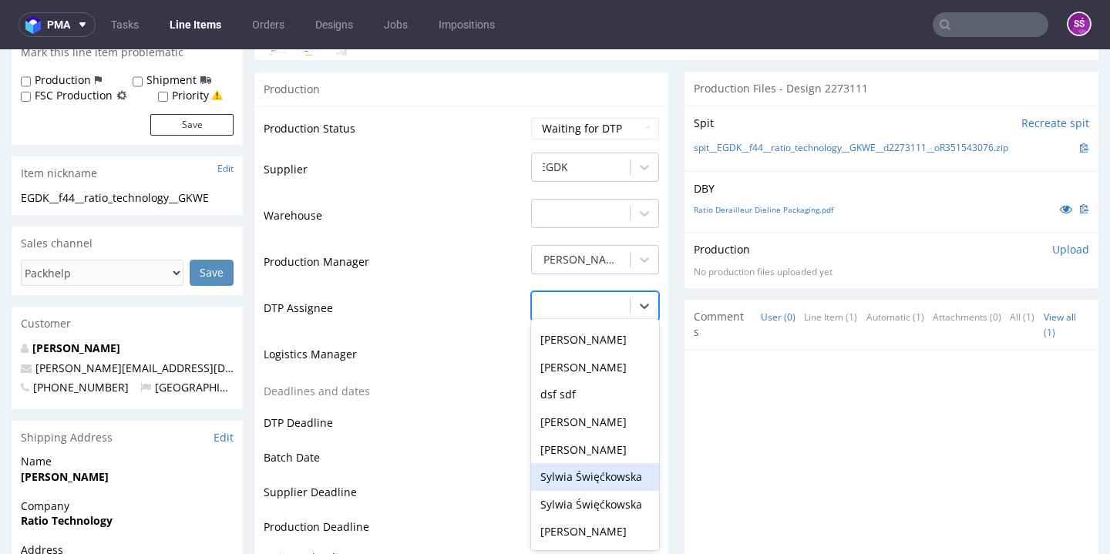
click at [615, 463] on div "Sylwia Święćkowska" at bounding box center [595, 477] width 128 height 28
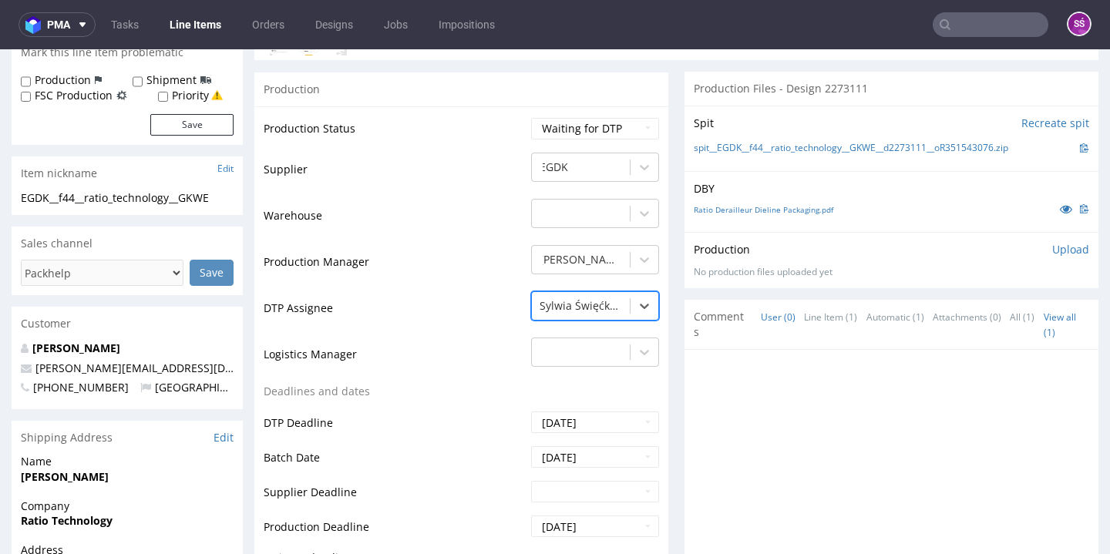
scroll to position [529, 0]
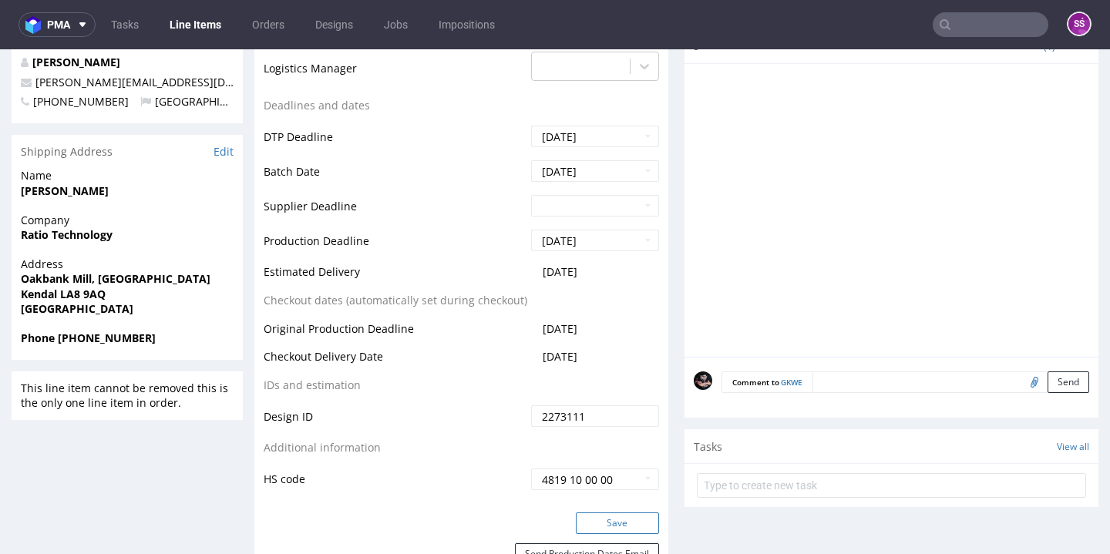
click at [611, 513] on button "Save" at bounding box center [617, 524] width 83 height 22
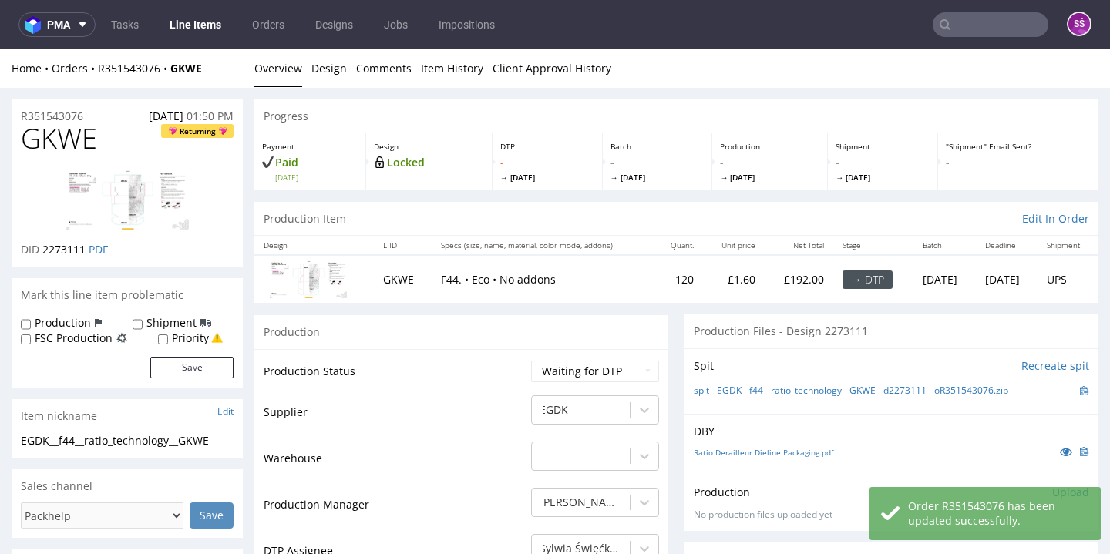
scroll to position [0, 0]
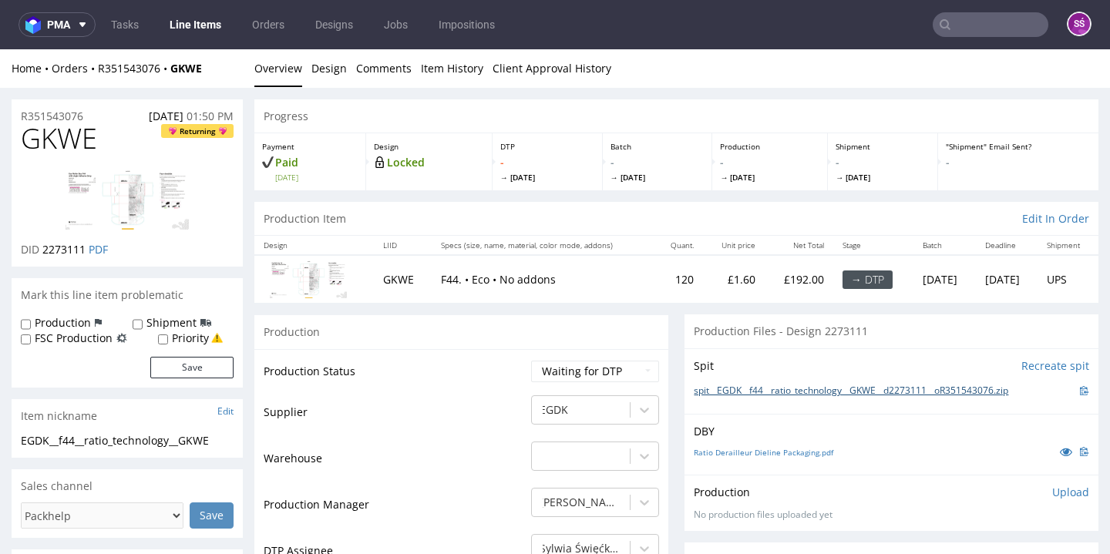
click at [725, 391] on link "spit__EGDK__f44__ratio_technology__GKWE__d2273111__oR351543076.zip" at bounding box center [851, 391] width 314 height 13
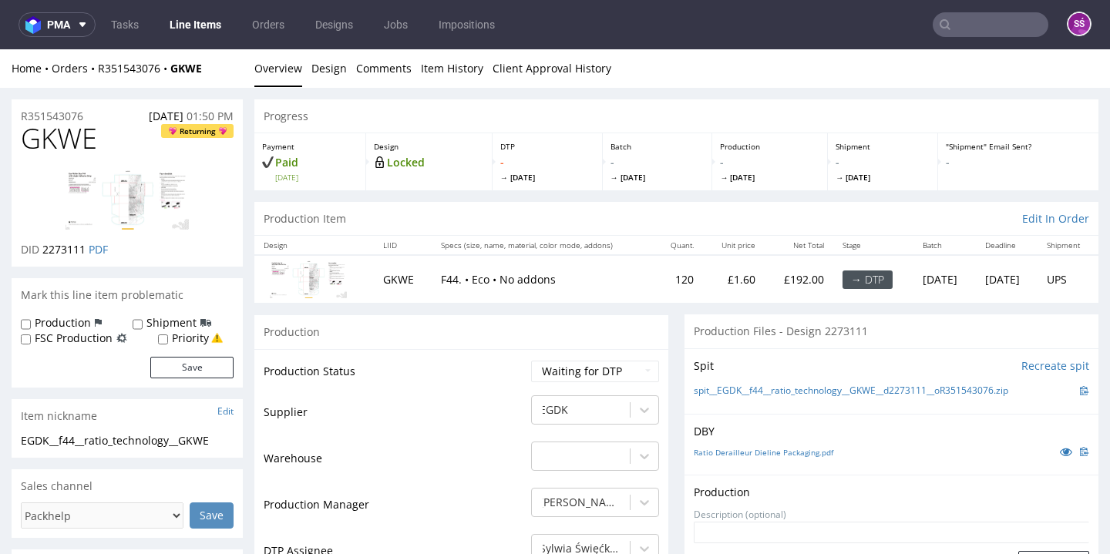
scroll to position [25, 0]
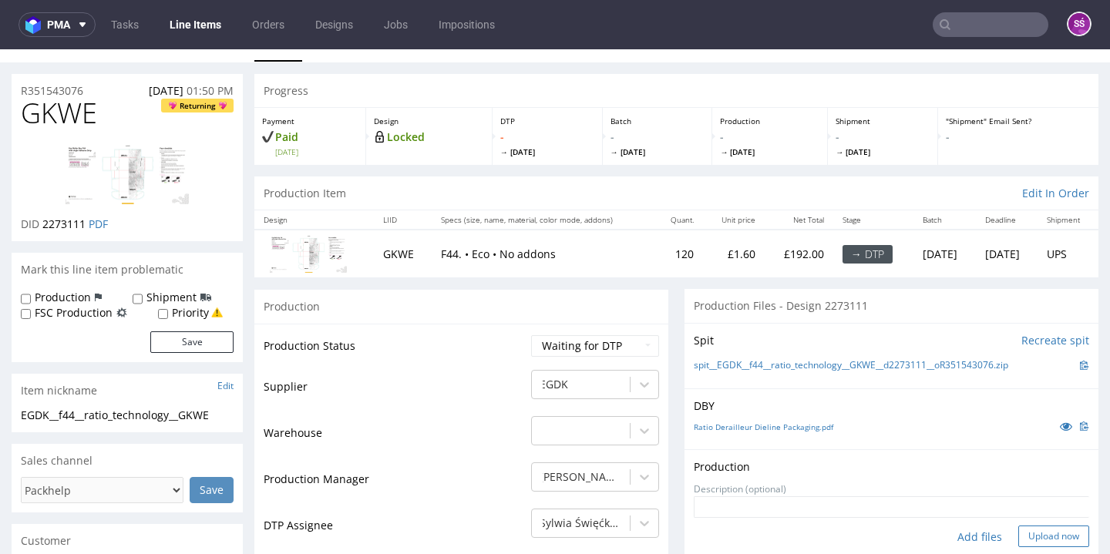
click at [1030, 528] on button "Upload now" at bounding box center [1053, 537] width 71 height 22
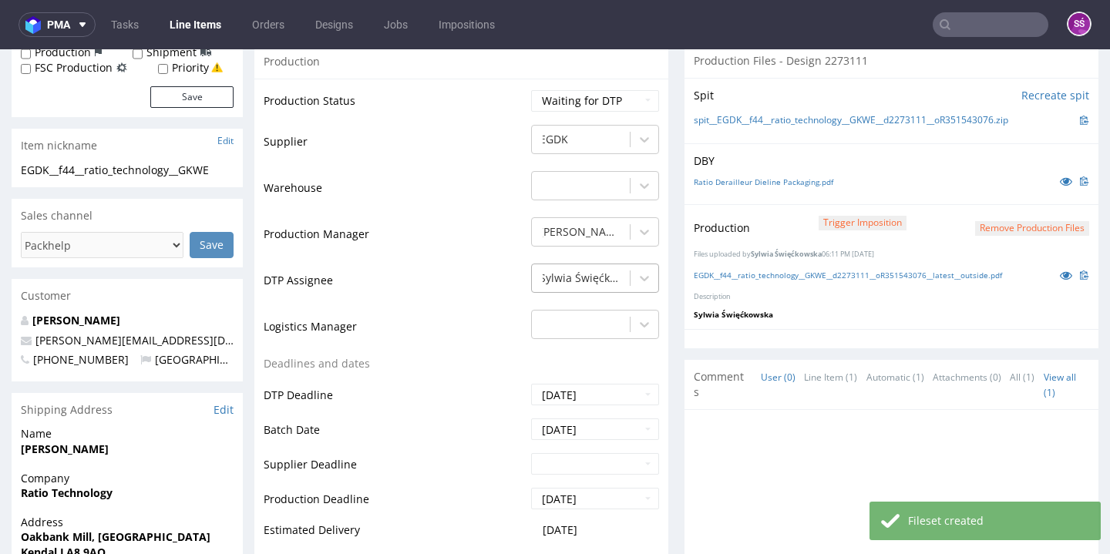
scroll to position [244, 0]
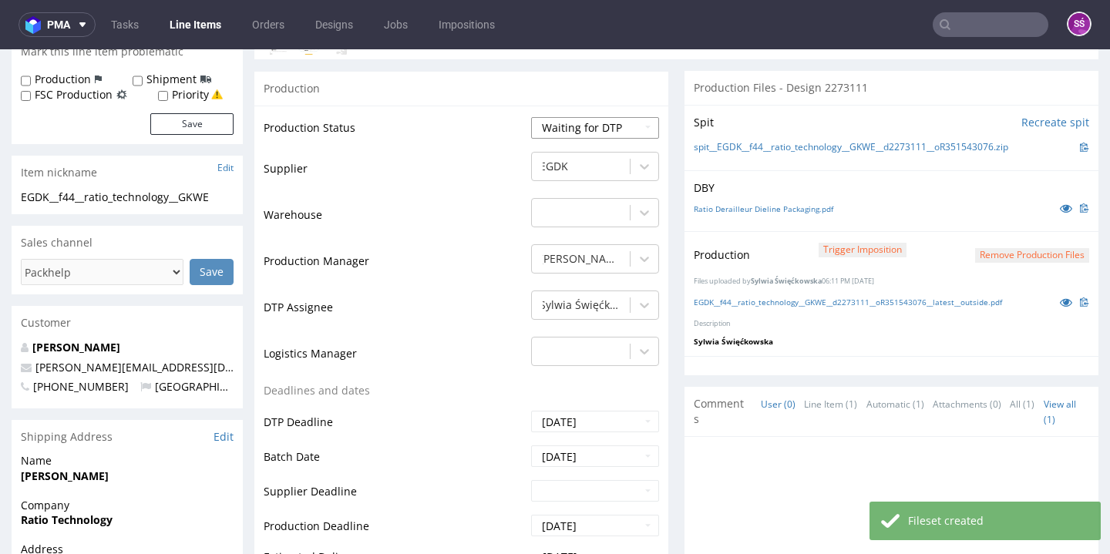
select select "dtp_production_ready"
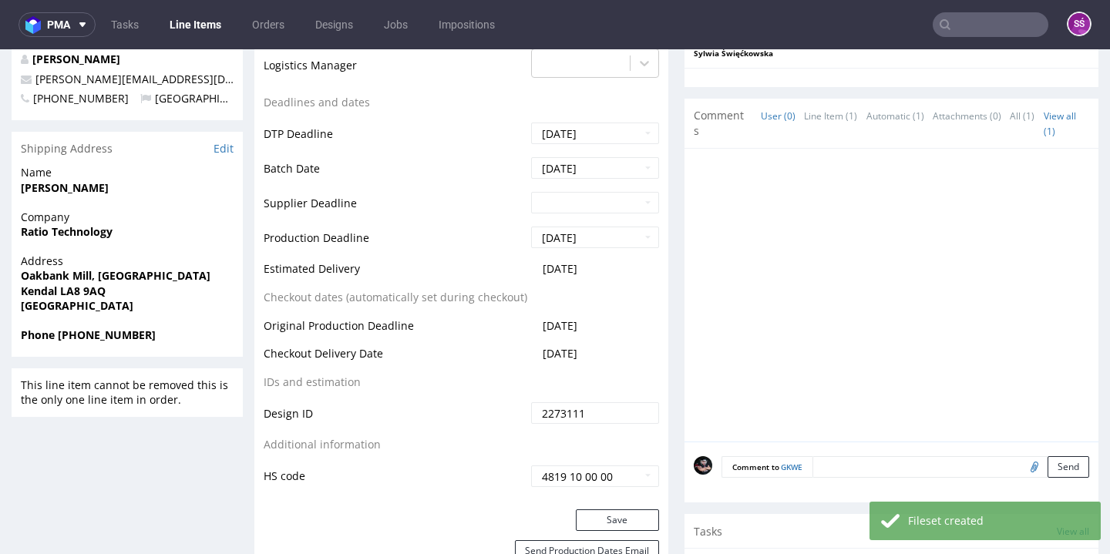
click at [604, 531] on div "Save" at bounding box center [461, 525] width 414 height 31
click at [604, 528] on div "Save" at bounding box center [461, 525] width 414 height 31
click at [604, 522] on button "Save" at bounding box center [617, 521] width 83 height 22
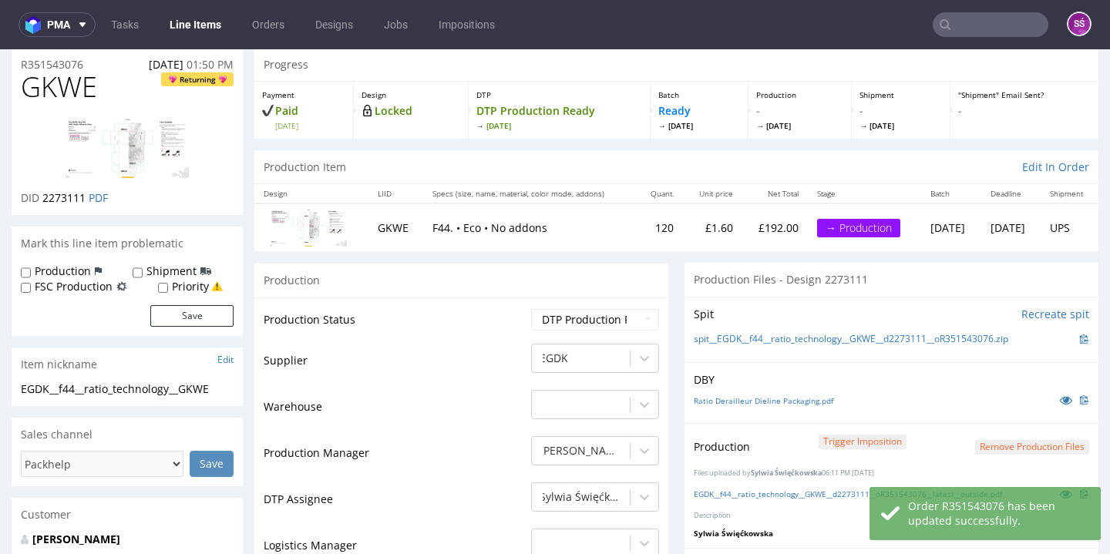
scroll to position [49, 0]
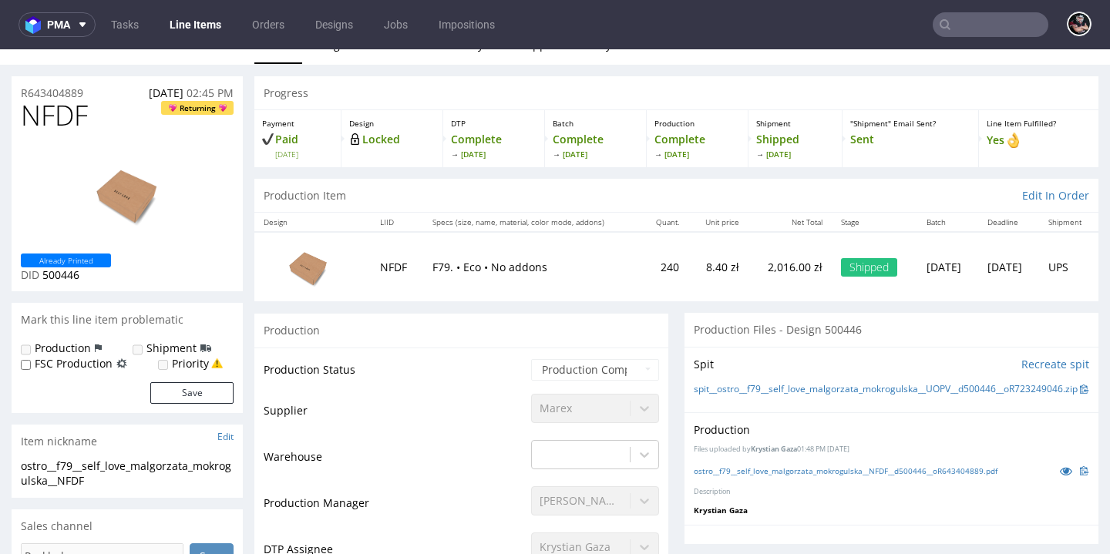
scroll to position [72, 0]
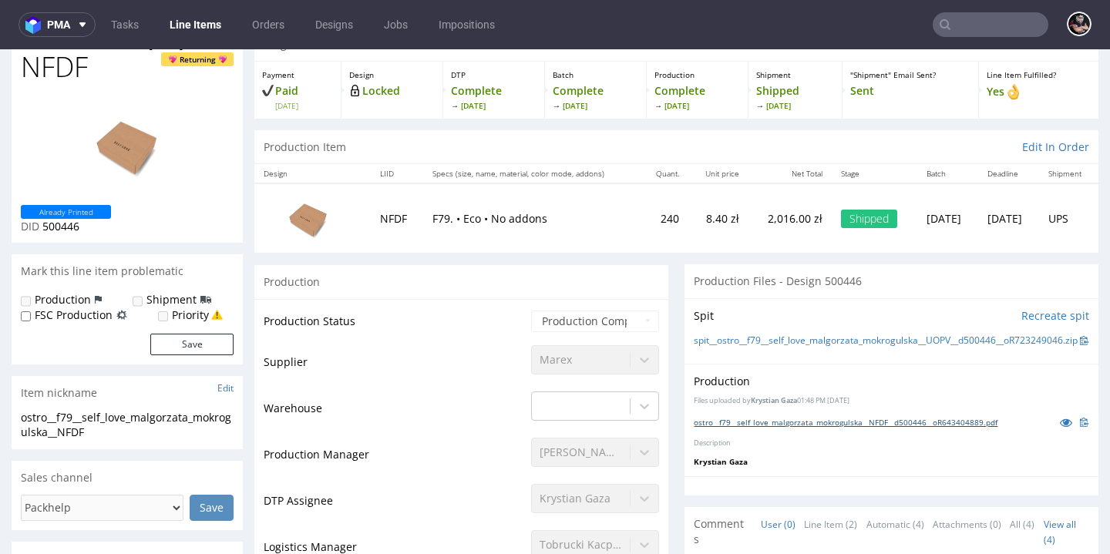
click at [826, 428] on link "ostro__f79__self_love_malgorzata_mokrogulska__NFDF__d500446__oR643404889.pdf" at bounding box center [846, 422] width 304 height 11
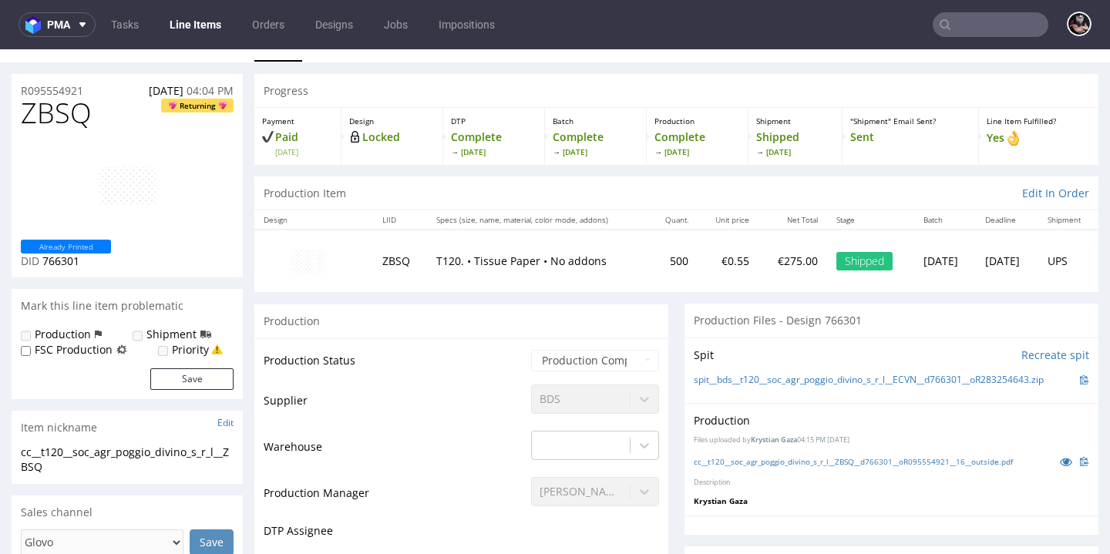
scroll to position [79, 0]
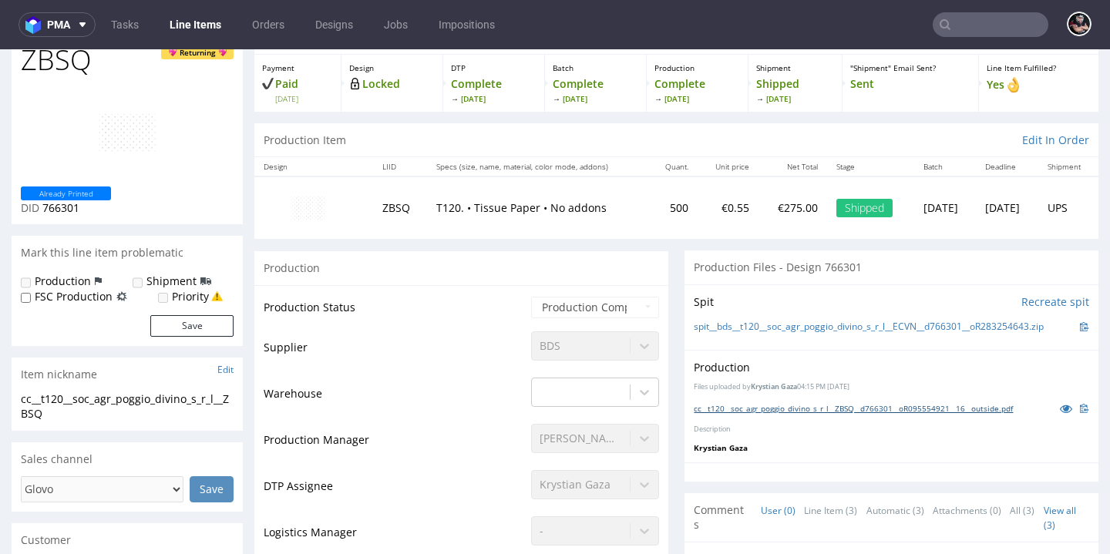
click at [868, 405] on link "cc__t120__soc_agr_poggio_divino_s_r_l__ZBSQ__d766301__oR095554921__16__outside.…" at bounding box center [853, 408] width 319 height 11
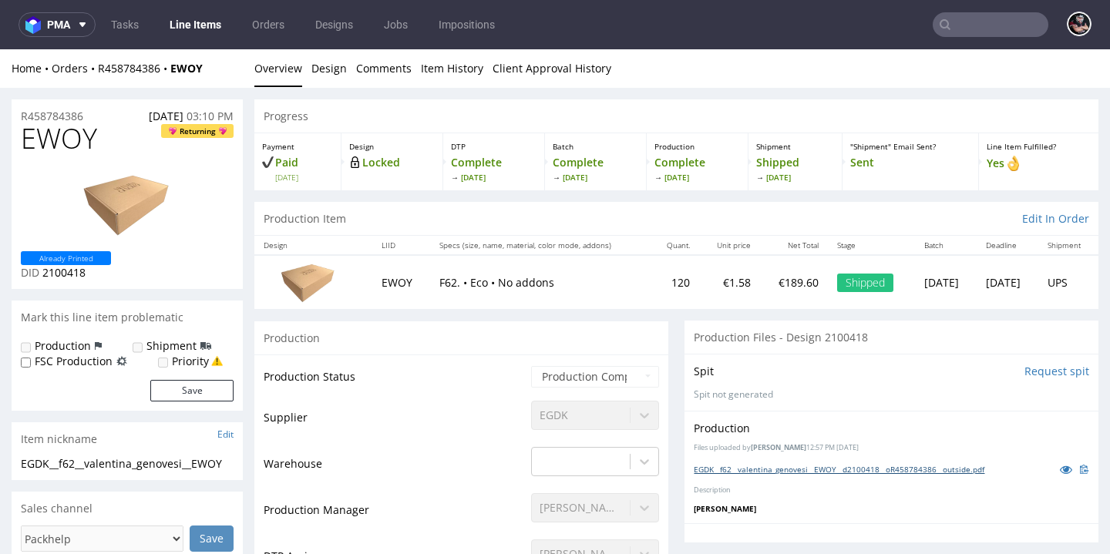
click at [796, 464] on link "EGDK__f62__valentina_genovesi__EWOY__d2100418__oR458784386__outside.pdf" at bounding box center [839, 469] width 291 height 11
click at [180, 32] on link "Line Items" at bounding box center [195, 24] width 70 height 25
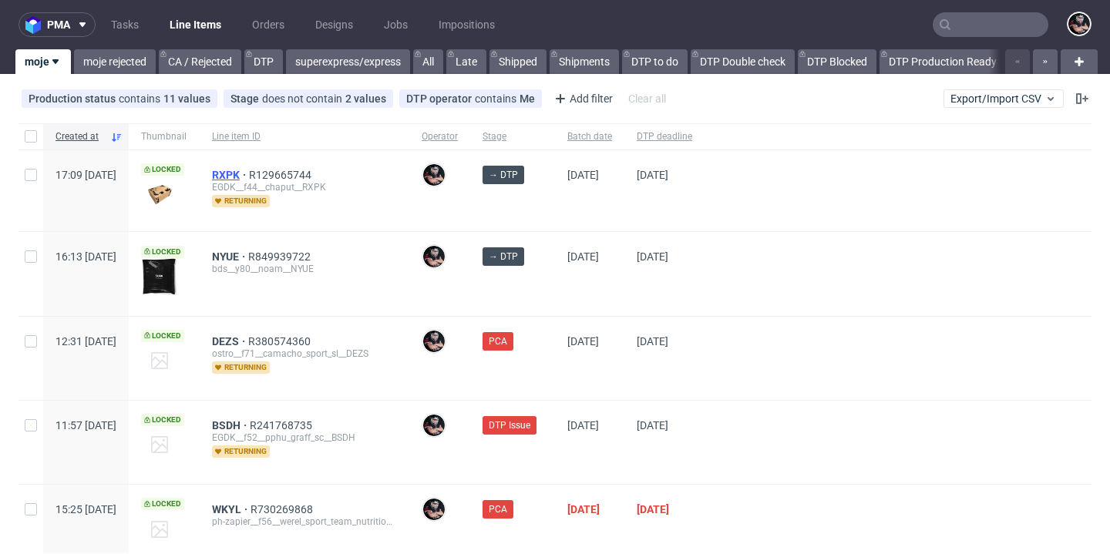
click at [249, 176] on span "RXPK" at bounding box center [230, 175] width 37 height 12
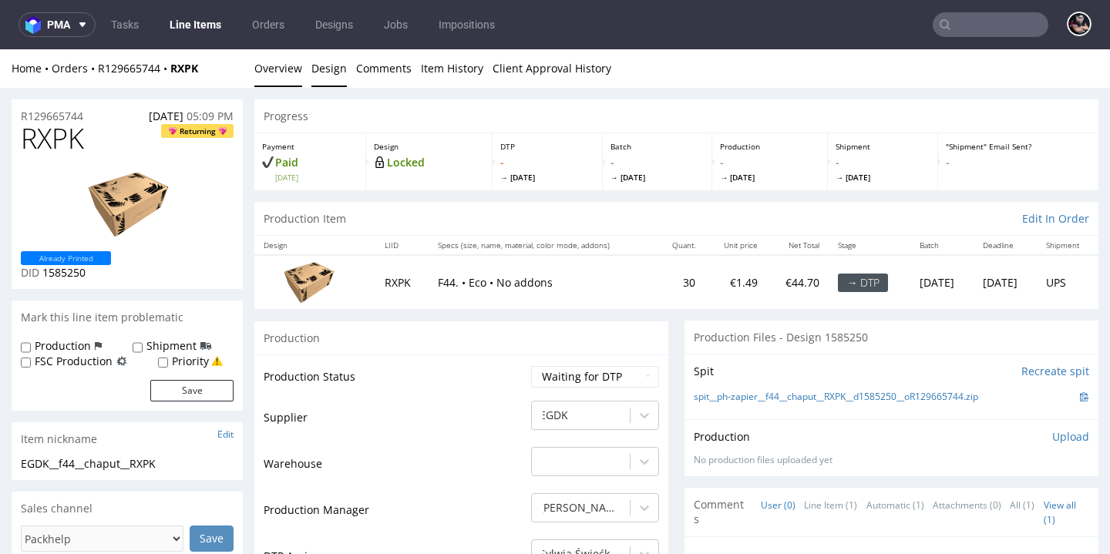
click at [313, 66] on link "Design" at bounding box center [328, 68] width 35 height 38
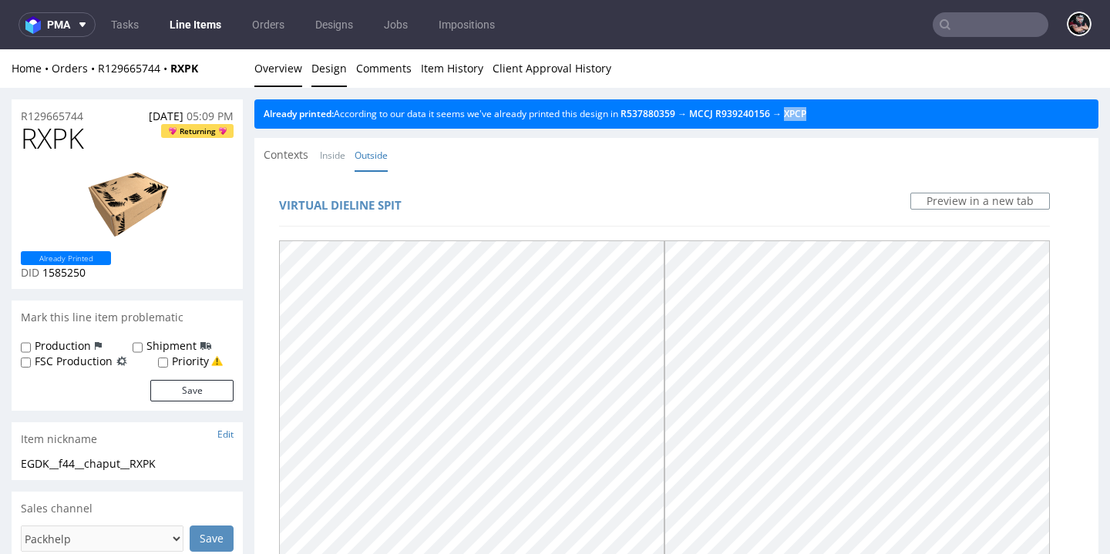
click at [301, 72] on link "Overview" at bounding box center [278, 68] width 48 height 38
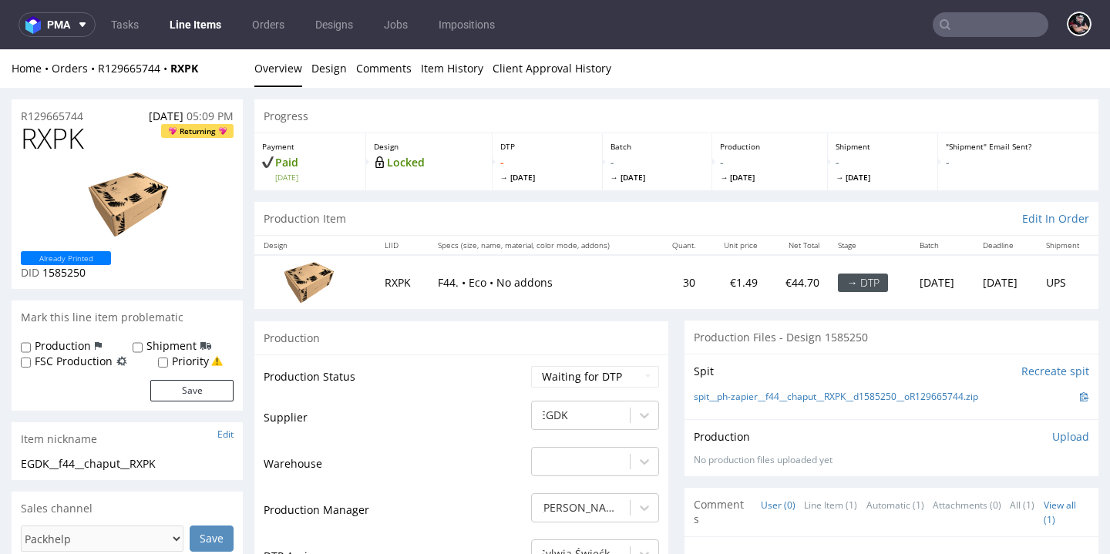
click at [279, 68] on link "Overview" at bounding box center [278, 68] width 48 height 38
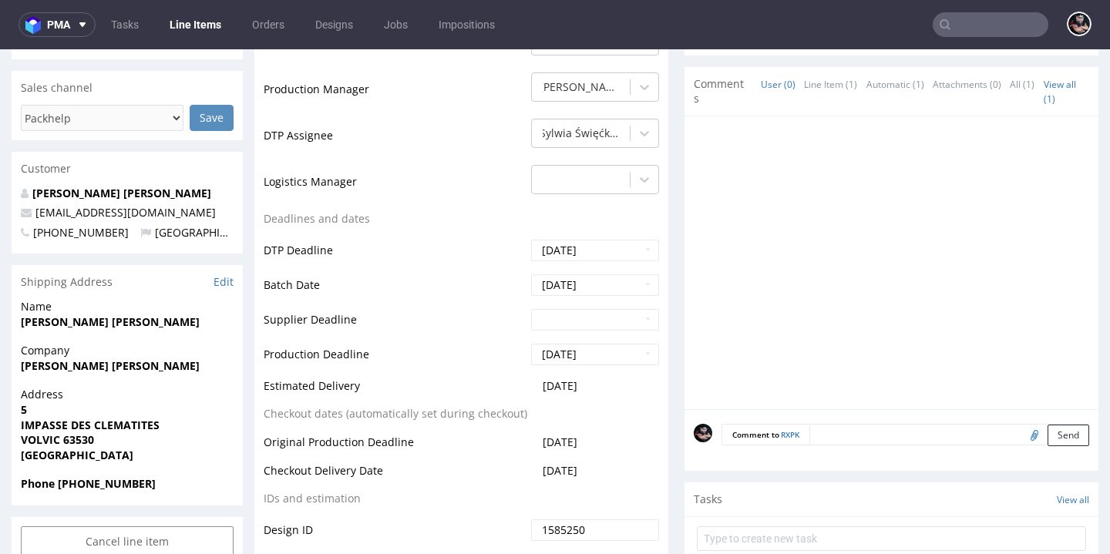
scroll to position [96, 0]
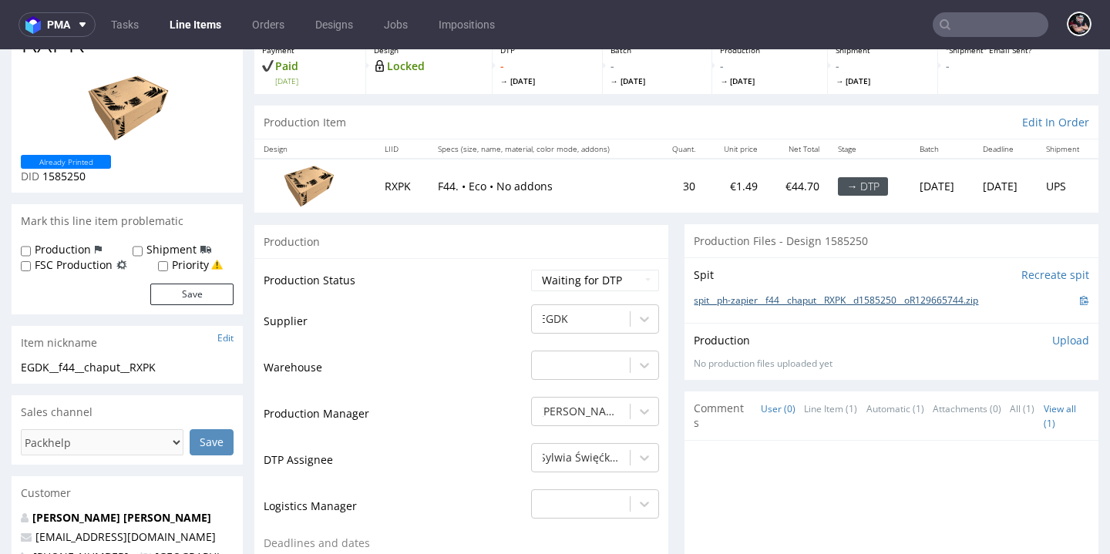
click at [878, 294] on link "spit__ph-zapier__f44__chaput__RXPK__d1585250__oR129665744.zip" at bounding box center [836, 300] width 284 height 13
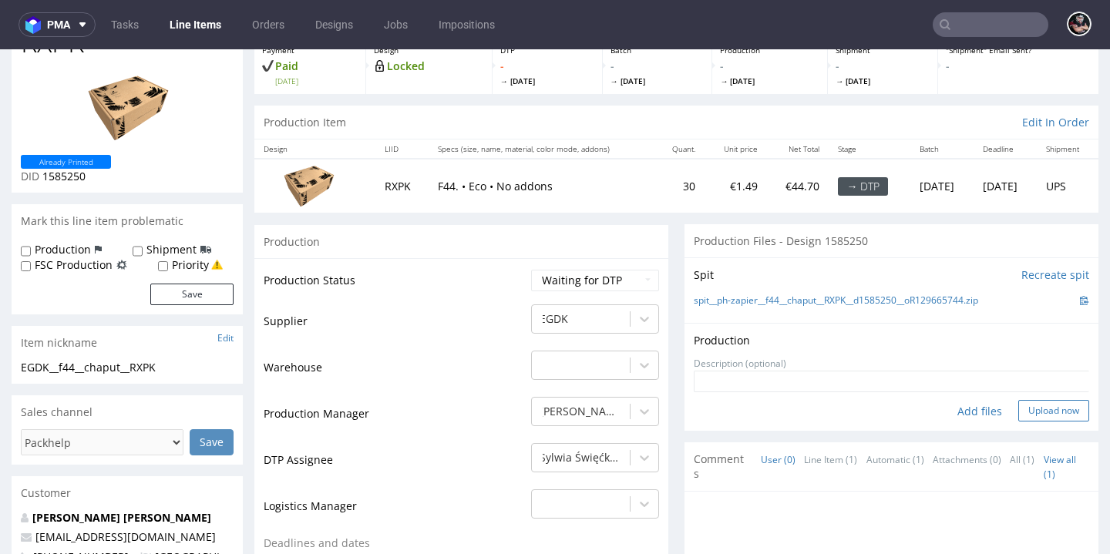
click at [1030, 409] on button "Upload now" at bounding box center [1053, 411] width 71 height 22
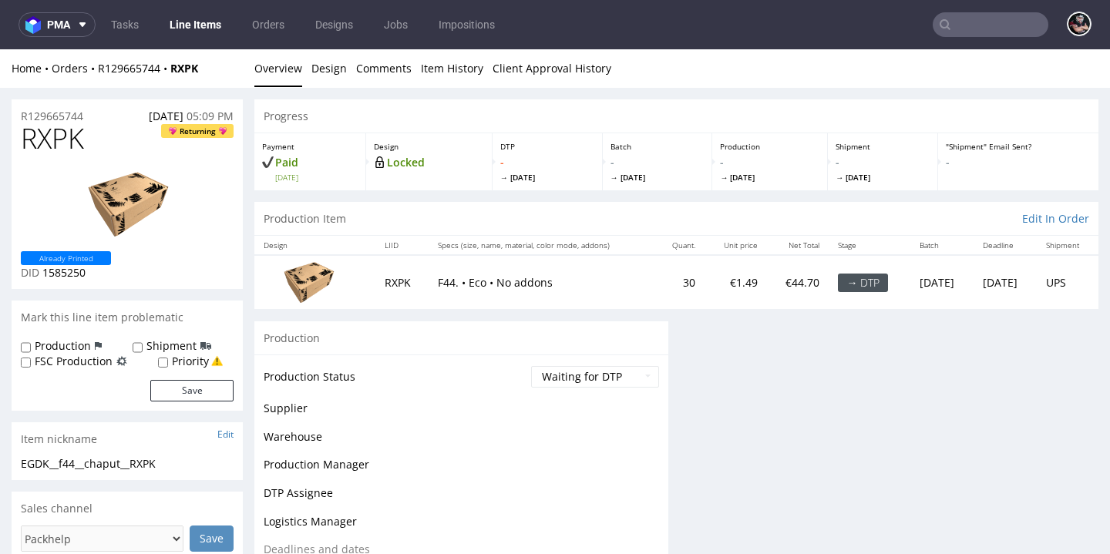
scroll to position [275, 0]
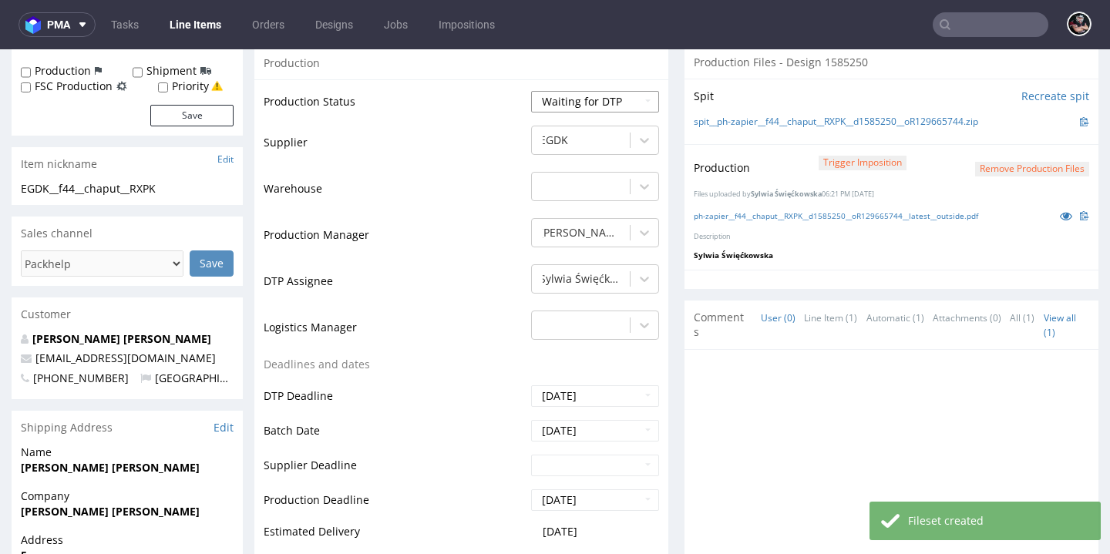
select select "dtp_production_ready"
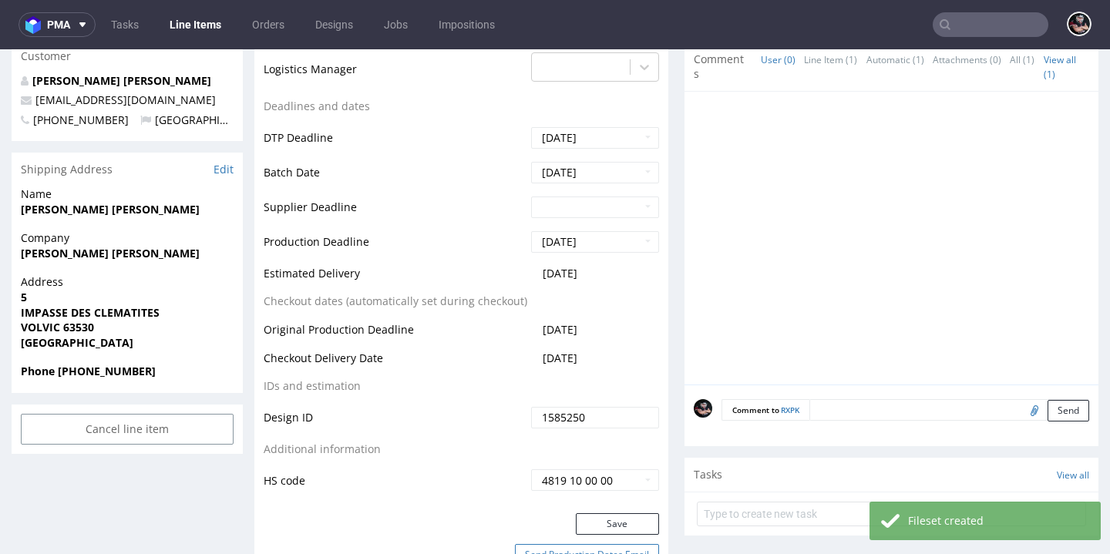
scroll to position [701, 0]
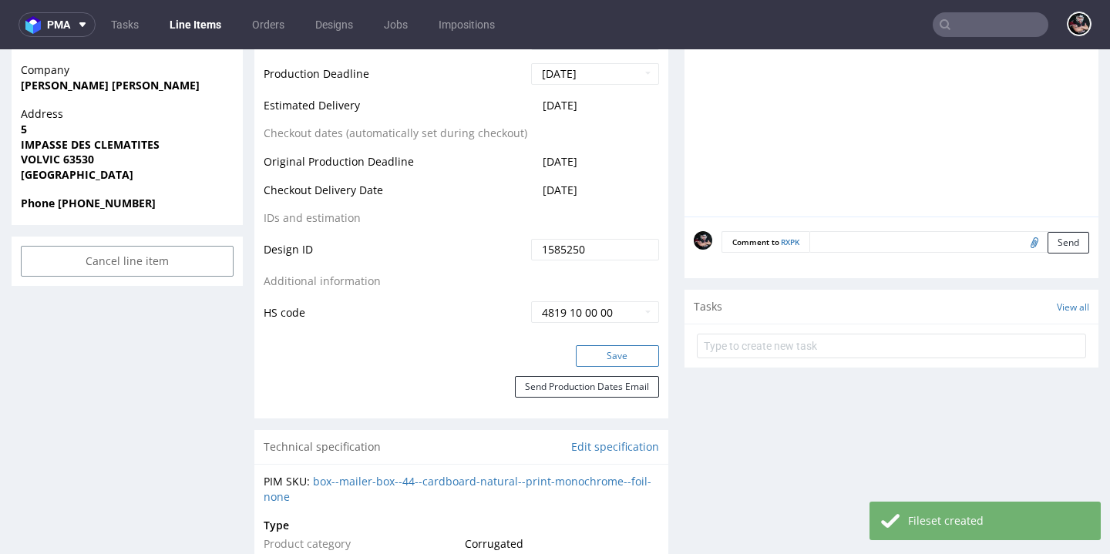
click at [618, 348] on button "Save" at bounding box center [617, 356] width 83 height 22
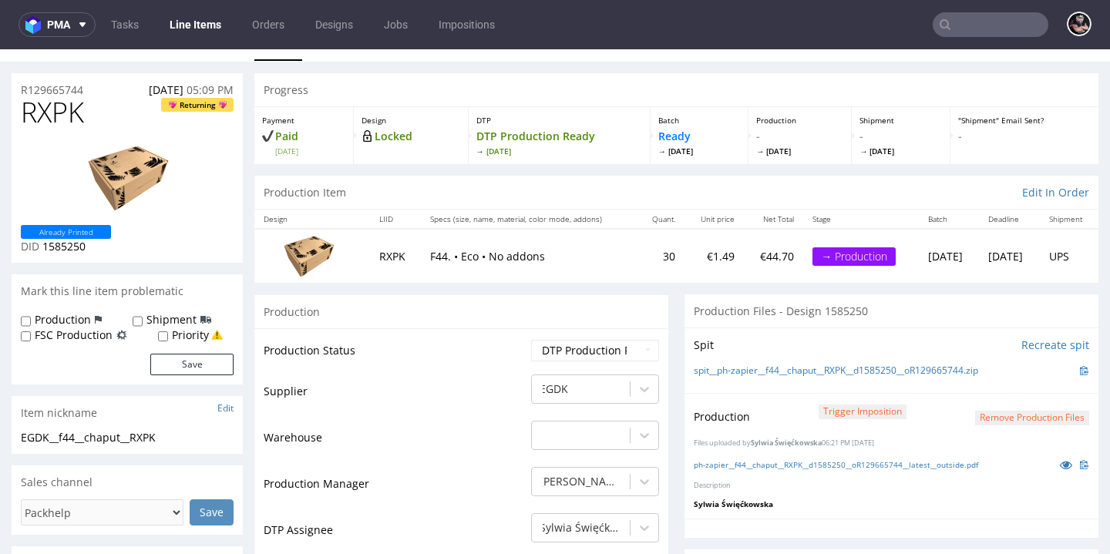
scroll to position [0, 0]
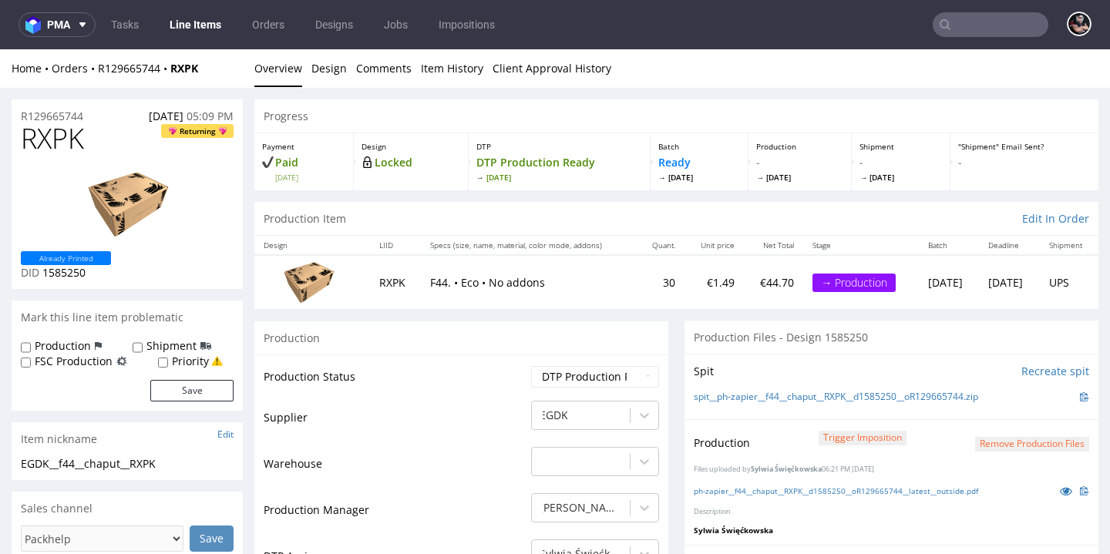
click at [193, 17] on link "Line Items" at bounding box center [195, 24] width 70 height 25
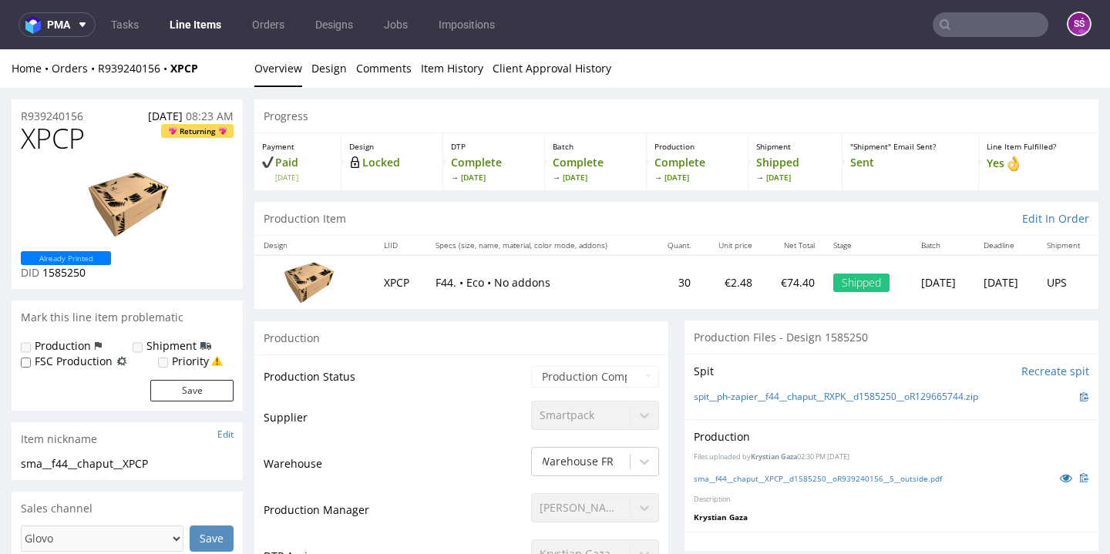
scroll to position [30, 0]
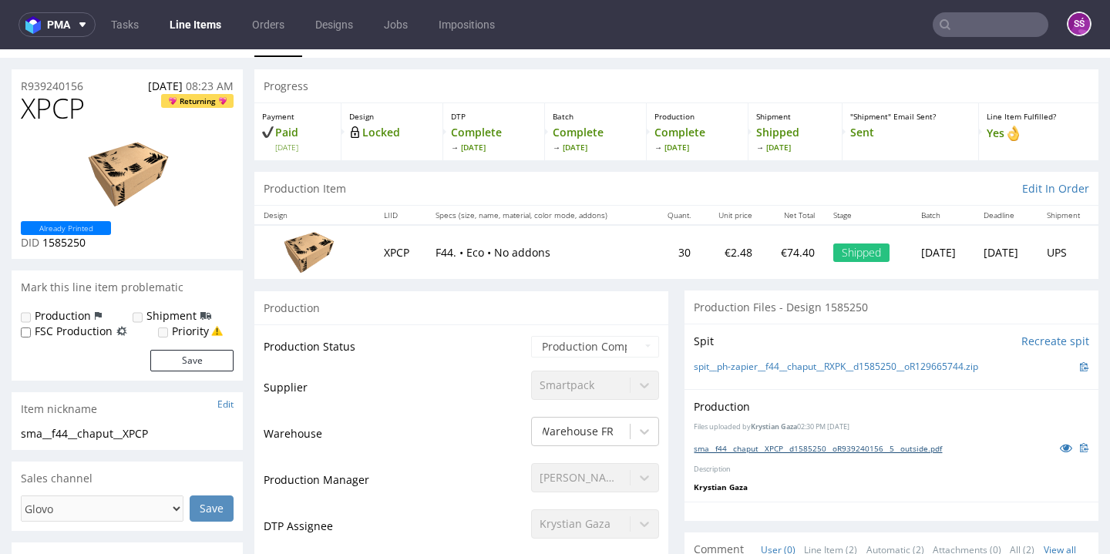
click at [827, 454] on link "sma__f44__chaput__XPCP__d1585250__oR939240156__5__outside.pdf" at bounding box center [818, 448] width 248 height 11
